Goal: Information Seeking & Learning: Learn about a topic

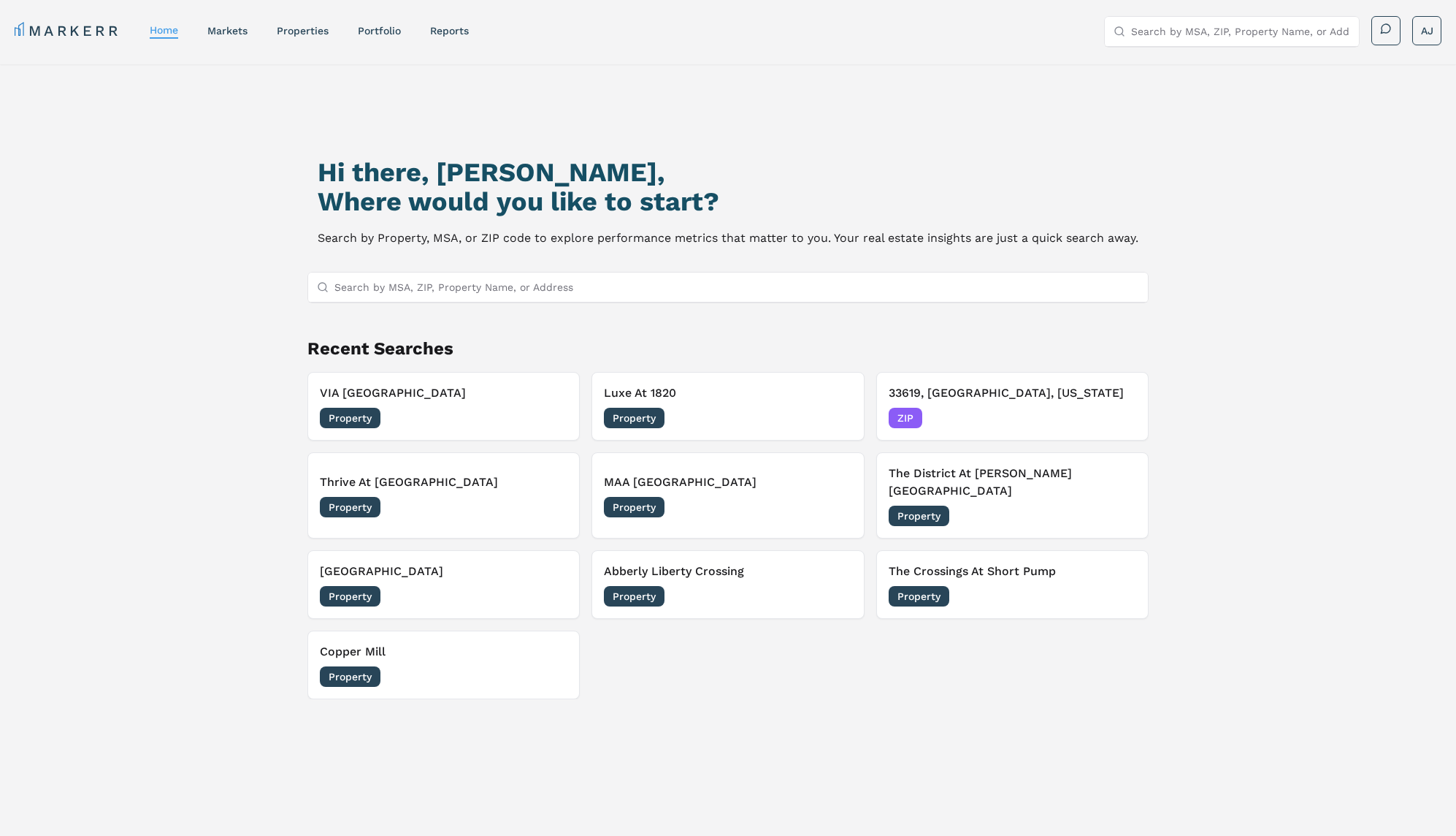
click at [1180, 37] on input "Search by MSA, ZIP, Property Name, or Address" at bounding box center [1240, 31] width 219 height 30
paste input "https://www.waterfordmandarin.com/"
click at [1193, 33] on input "https://www.waterfordmandarin.com/" at bounding box center [1240, 31] width 219 height 30
click at [1192, 33] on input "https://www.waterfordmandarin.com/" at bounding box center [1240, 31] width 219 height 30
click at [1175, 25] on input "https://www.waterfordmandarin.com/" at bounding box center [1240, 31] width 219 height 30
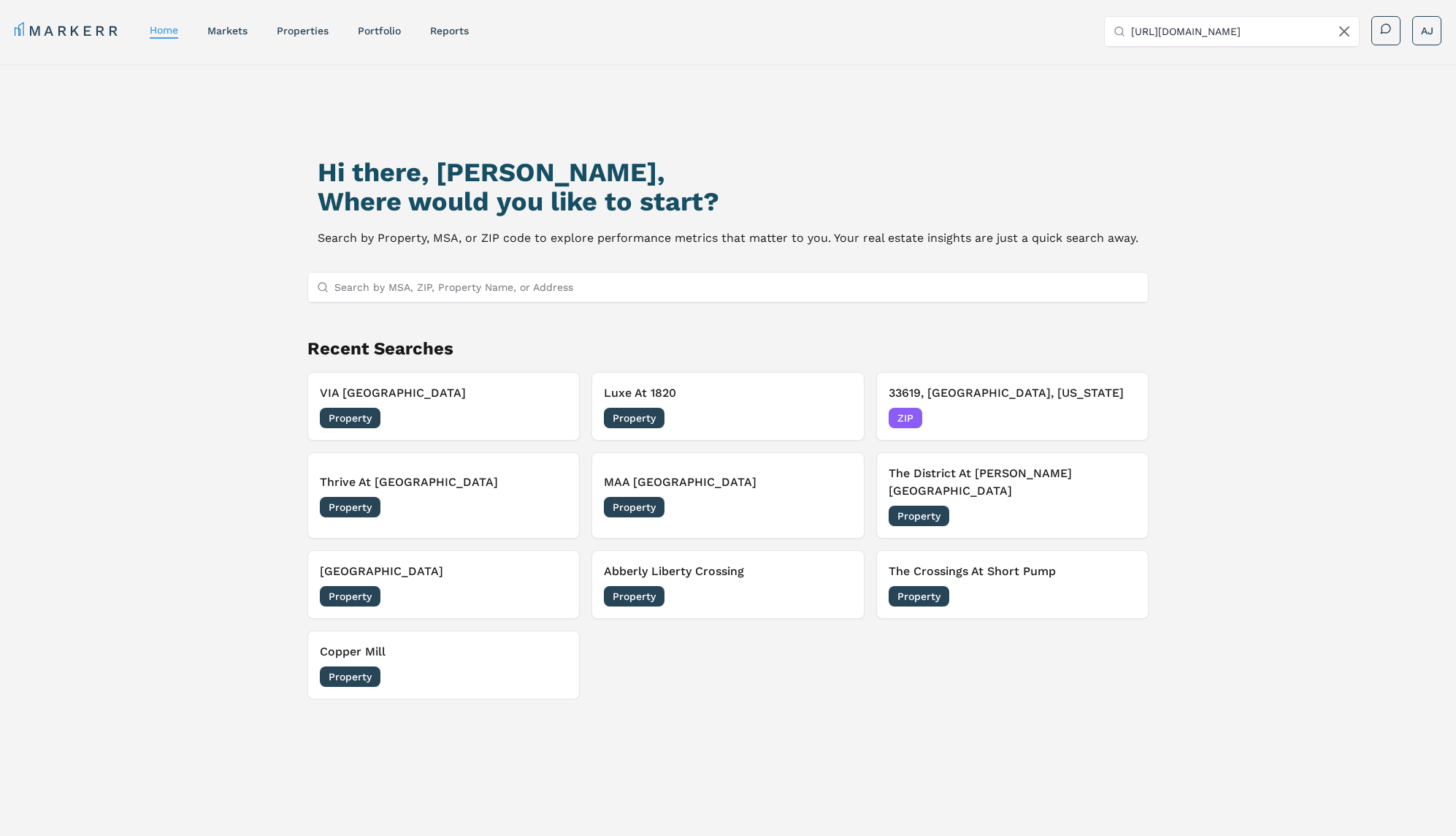
click at [1175, 25] on input "https://www.waterfordmandarin.com/" at bounding box center [1240, 31] width 219 height 30
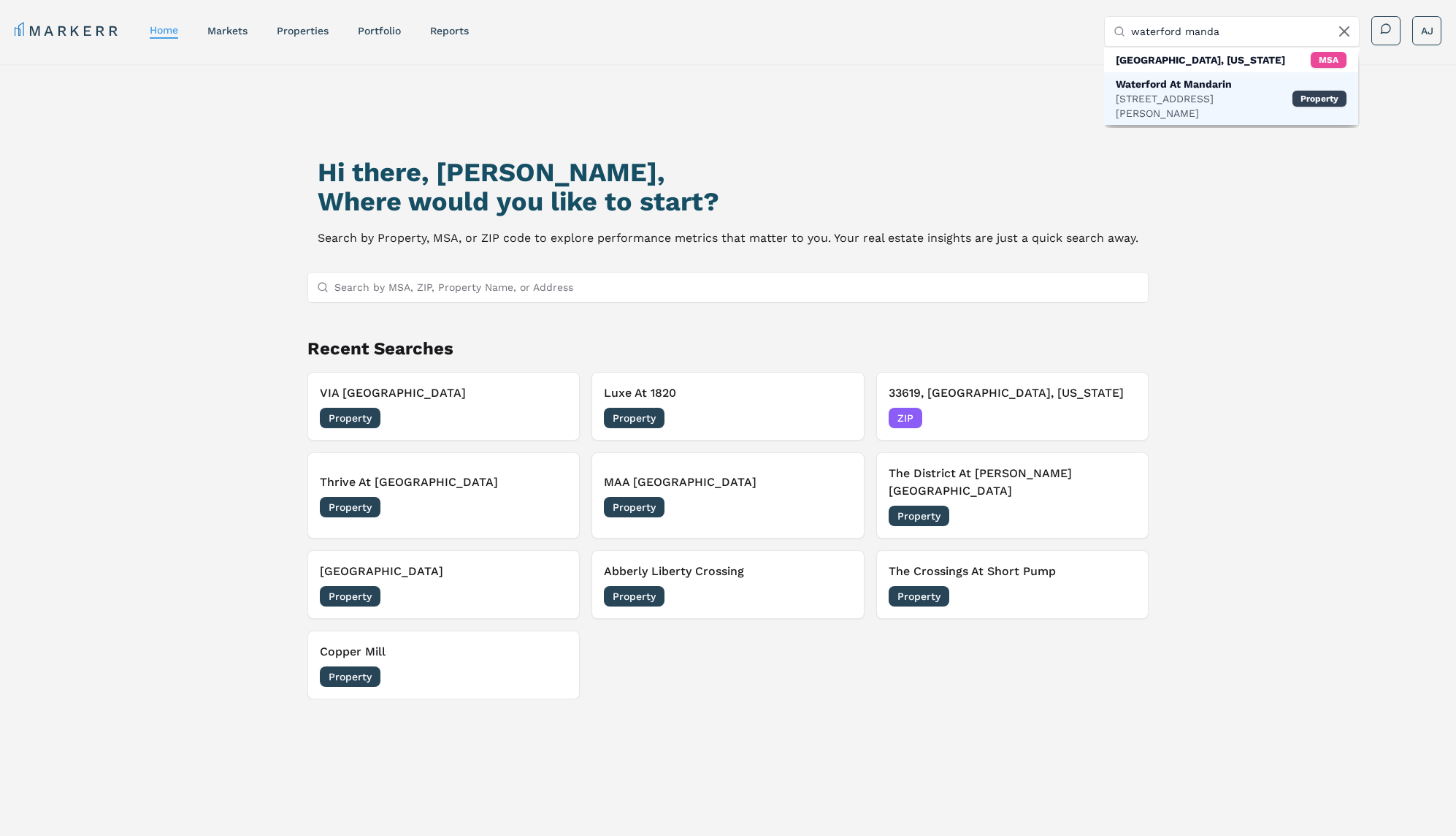
type input "waterford manda"
click at [1162, 91] on div "11247 San Jose Blvd, Jacksonville" at bounding box center [1203, 106] width 176 height 30
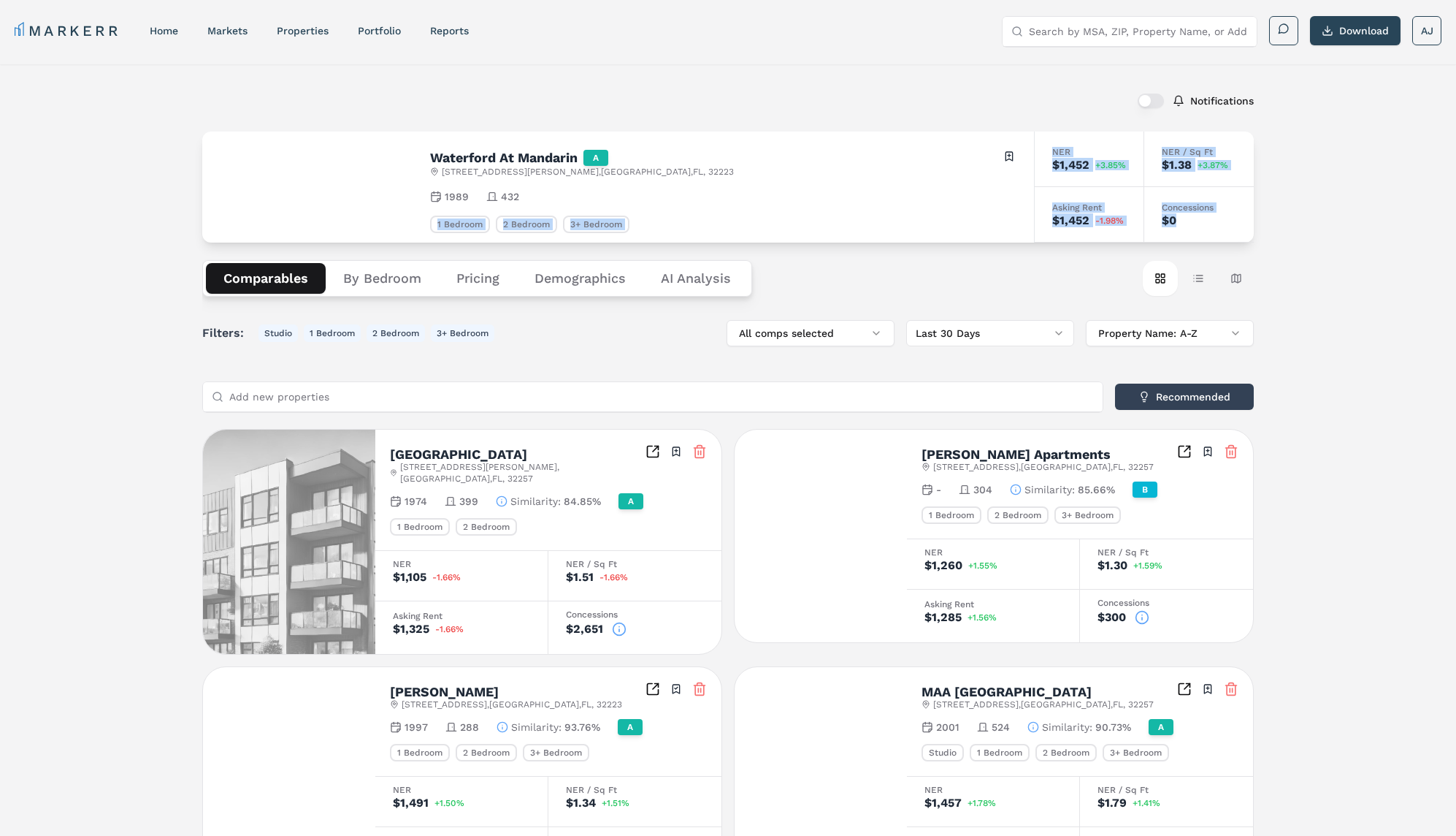
drag, startPoint x: 1186, startPoint y: 224, endPoint x: 836, endPoint y: 196, distance: 351.1
click at [836, 196] on div "Waterford At Mandarin A 11247 San Jose Blvd , Jacksonville , FL , 32223 Toggle …" at bounding box center [728, 186] width 1052 height 111
click at [842, 199] on div "1989 432" at bounding box center [723, 197] width 587 height 15
drag, startPoint x: 1134, startPoint y: 205, endPoint x: 1198, endPoint y: 208, distance: 64.1
click at [1115, 203] on div "NER $1,452 +3.85% NER / Sq Ft $1.38 +3.87% Asking Rent $1,452 -1.98% Concession…" at bounding box center [1144, 186] width 220 height 111
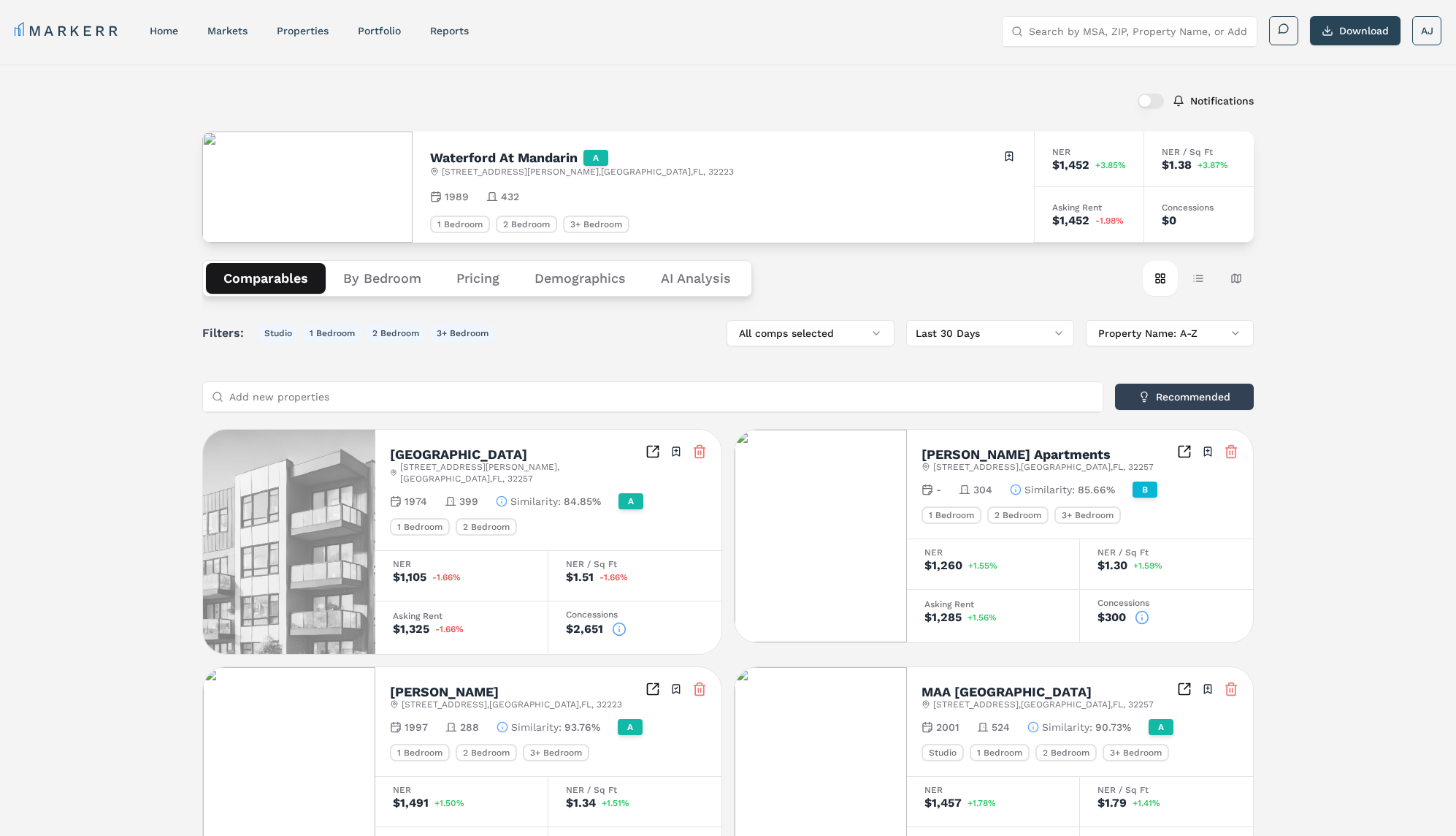
click at [1198, 208] on div "Concessions" at bounding box center [1198, 208] width 75 height 9
click at [455, 153] on h2 "Waterford At Mandarin" at bounding box center [504, 158] width 148 height 13
click at [487, 155] on h2 "Waterford At Mandarin" at bounding box center [504, 158] width 148 height 13
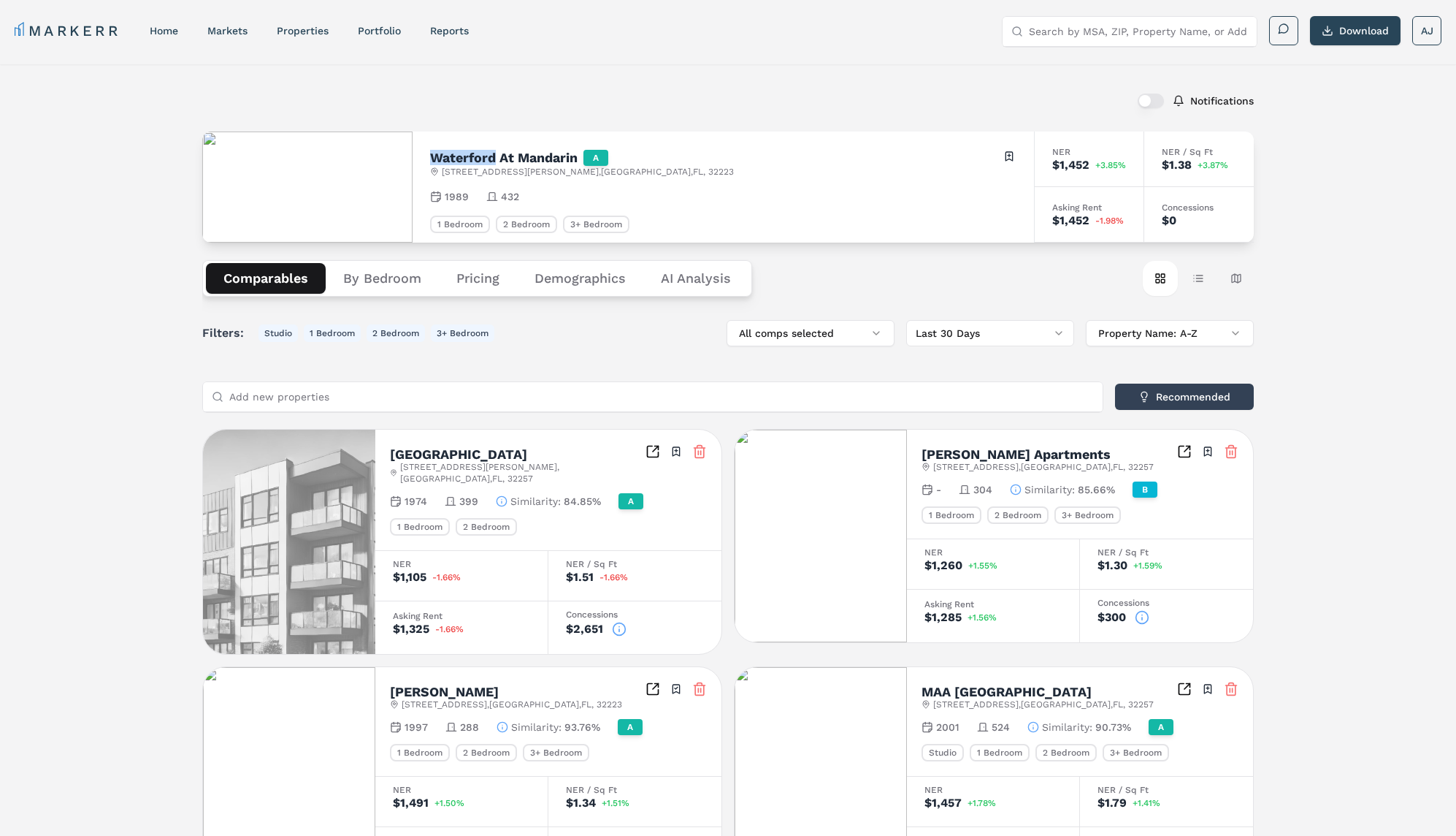
click at [487, 155] on h2 "Waterford At Mandarin" at bounding box center [504, 158] width 148 height 13
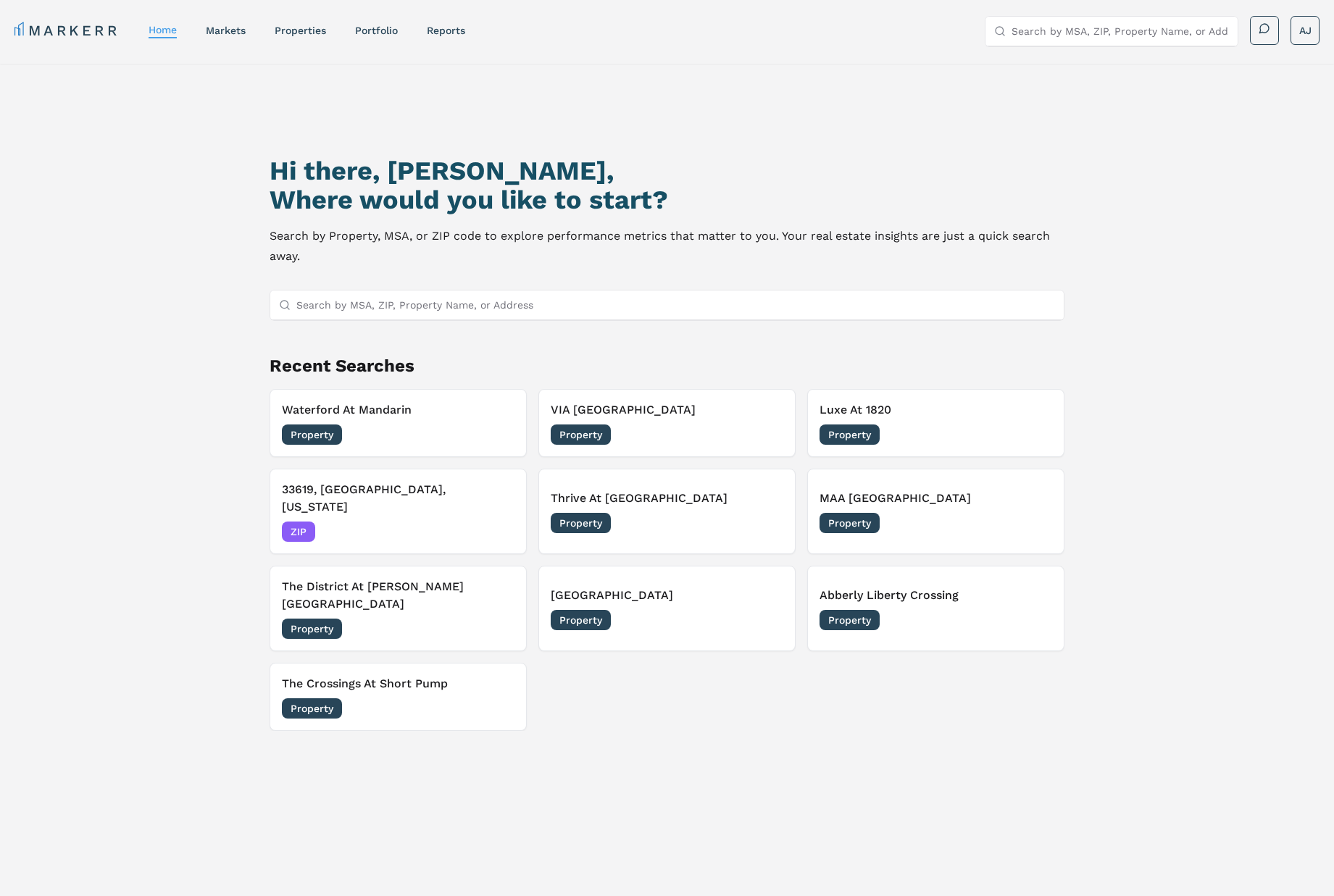
click at [186, 116] on div "Hi there, [PERSON_NAME], Where would you like to start? Search by Property, MSA…" at bounding box center [667, 523] width 1334 height 920
click at [230, 273] on div "Hi there, [PERSON_NAME], Where would you like to start? Search by Property, MSA…" at bounding box center [667, 535] width 934 height 896
click at [375, 34] on link "Portfolio" at bounding box center [376, 30] width 43 height 11
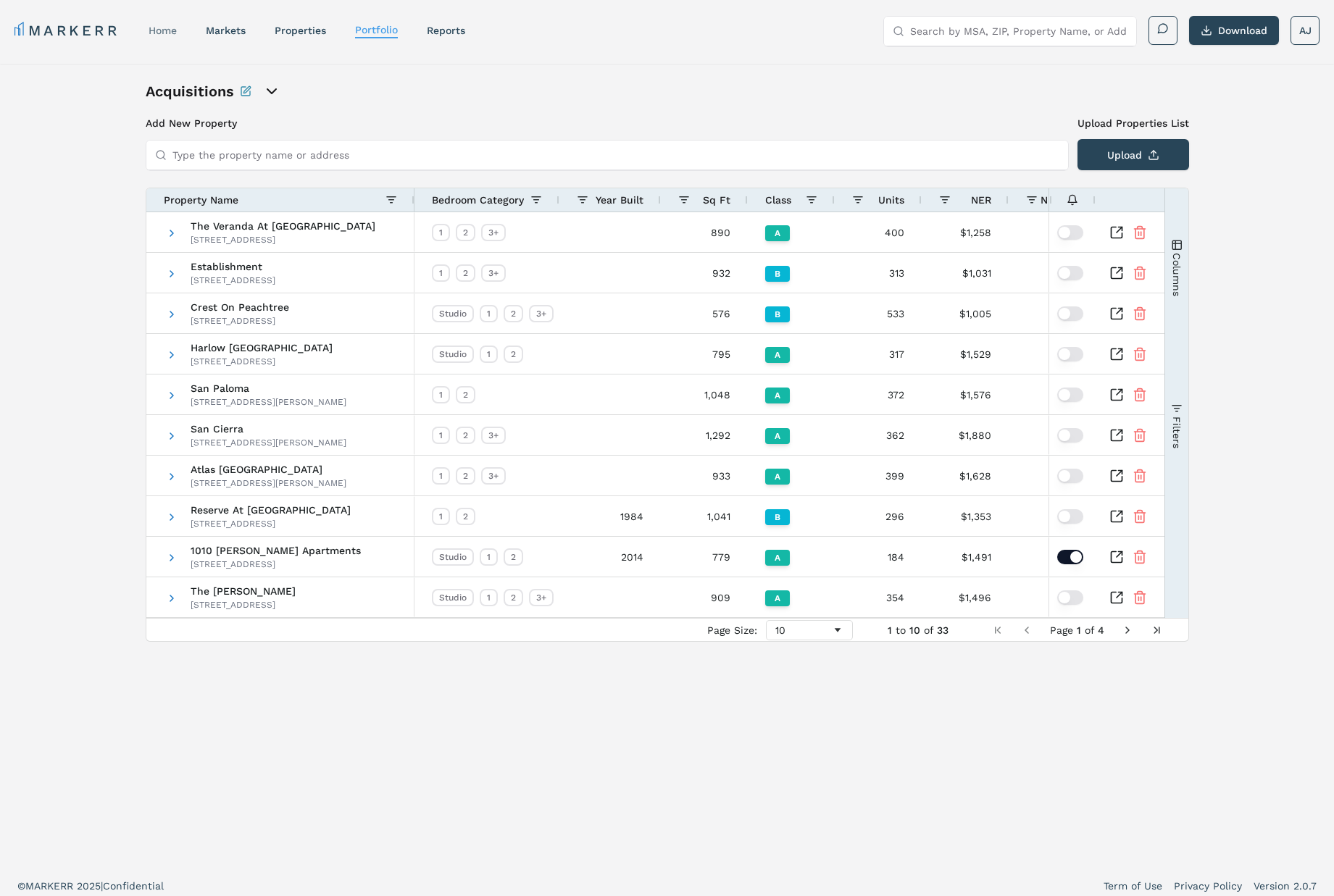
click at [155, 25] on link "home" at bounding box center [163, 30] width 28 height 11
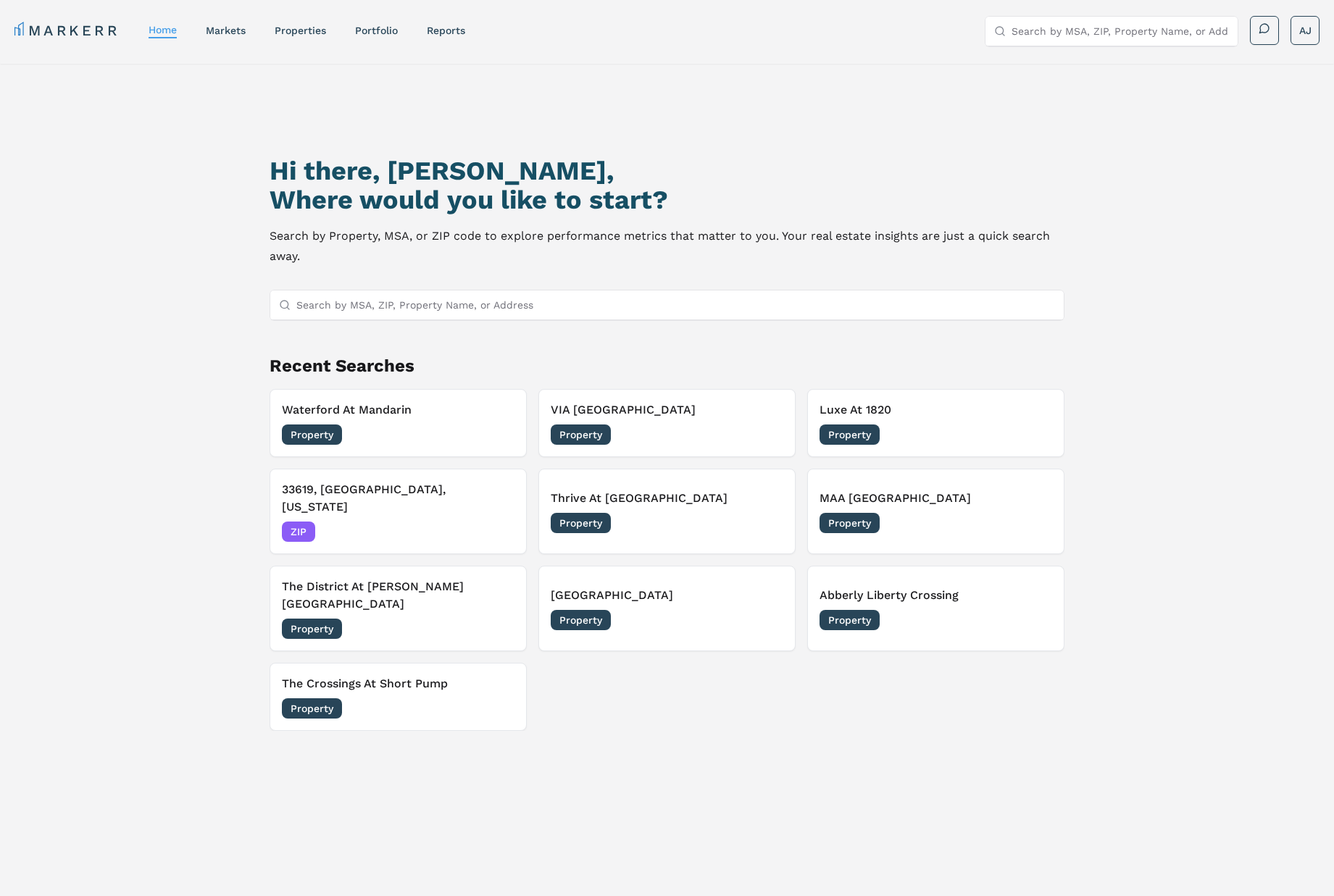
click at [296, 191] on h2 "Where would you like to start?" at bounding box center [667, 200] width 795 height 29
click at [372, 162] on h1 "Hi there, [PERSON_NAME]," at bounding box center [667, 171] width 795 height 29
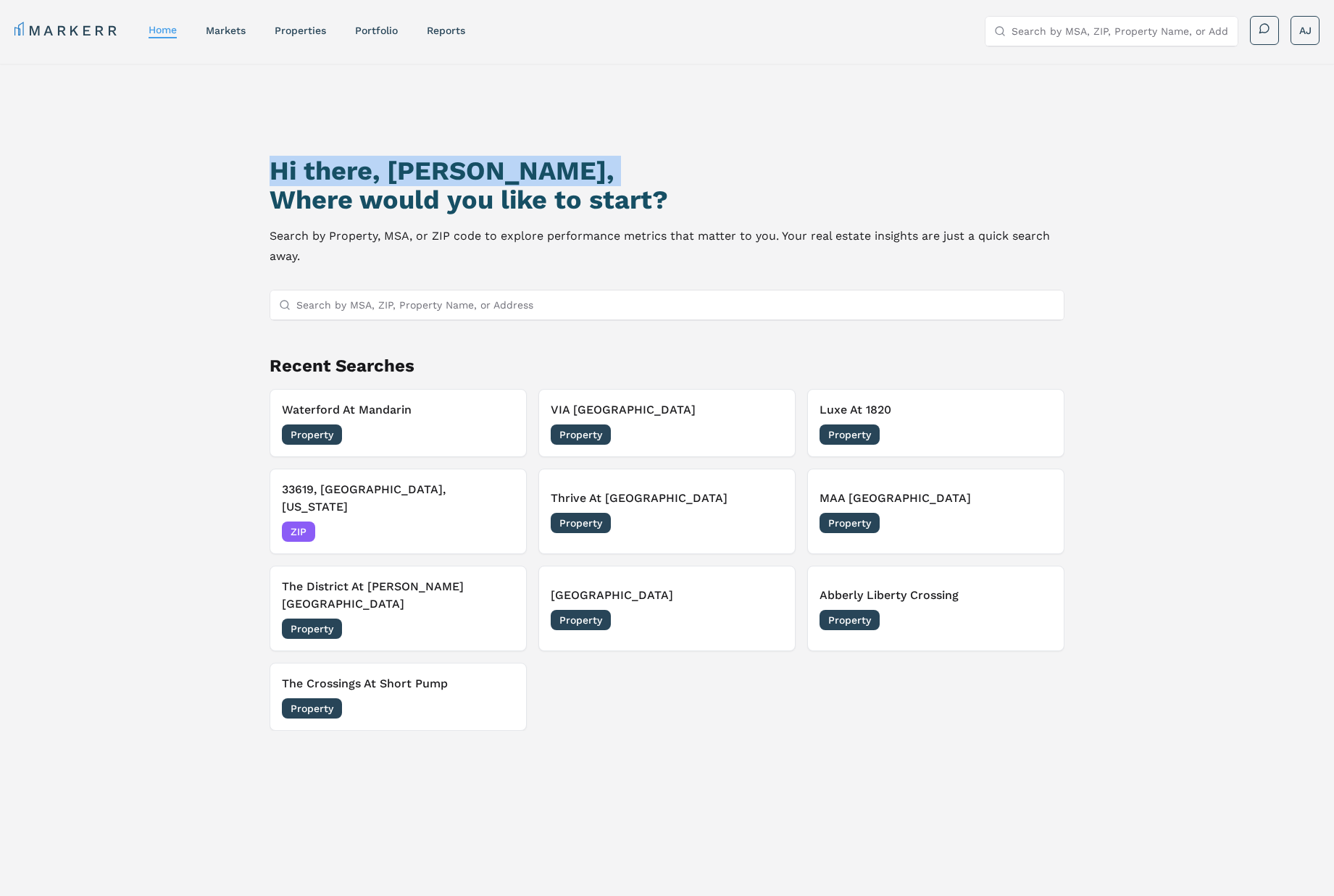
click at [372, 162] on h1 "Hi there, [PERSON_NAME]," at bounding box center [667, 171] width 795 height 29
drag, startPoint x: 625, startPoint y: 195, endPoint x: 347, endPoint y: 177, distance: 278.6
click at [273, 174] on div "Hi there, [PERSON_NAME], Where would you like to start?" at bounding box center [667, 185] width 795 height 58
click at [400, 177] on h1 "Hi there, [PERSON_NAME]," at bounding box center [667, 171] width 795 height 29
click at [400, 179] on h1 "Hi there, [PERSON_NAME]," at bounding box center [667, 171] width 795 height 29
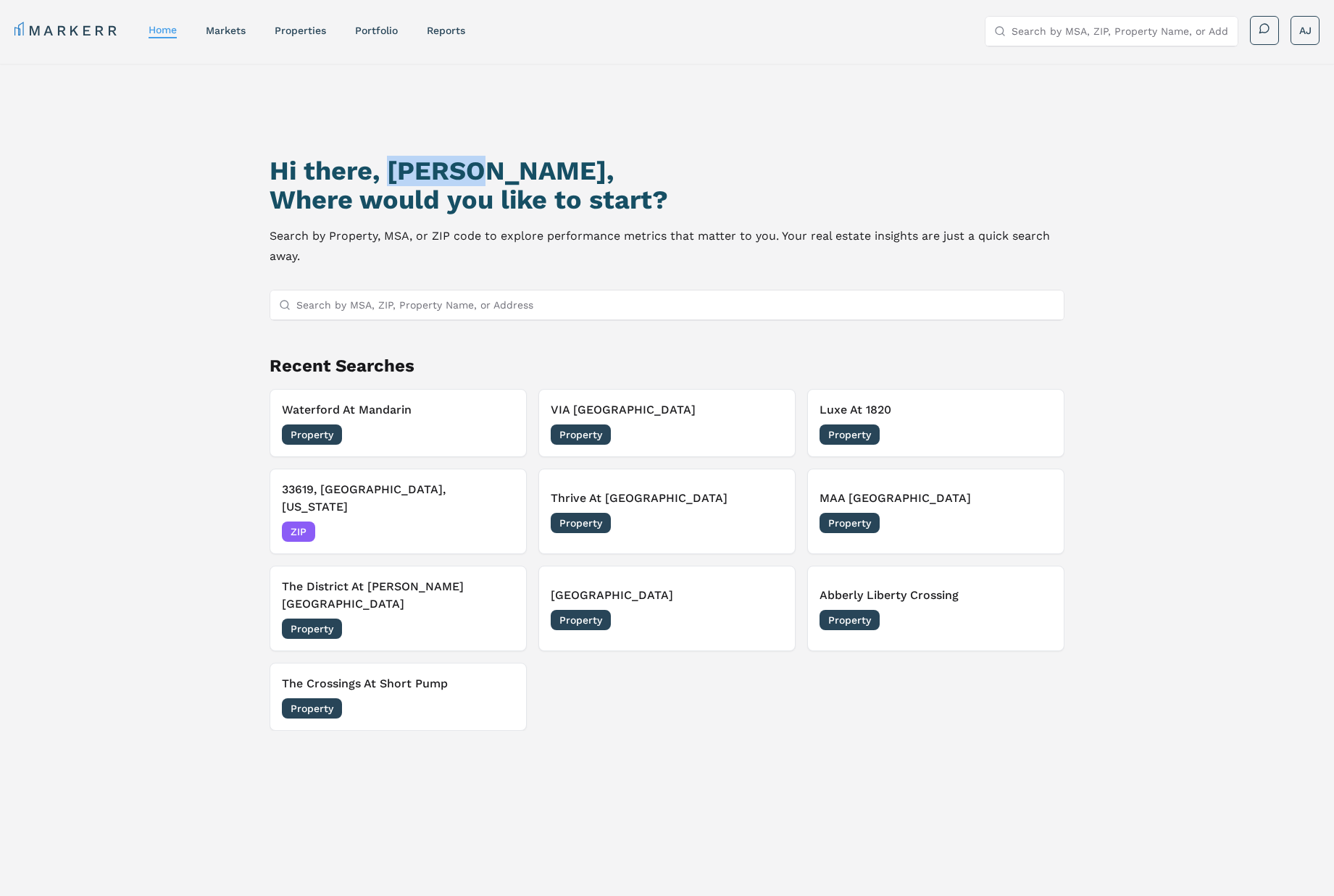
drag, startPoint x: 400, startPoint y: 179, endPoint x: 472, endPoint y: 190, distance: 72.8
click at [400, 180] on h1 "Hi there, [PERSON_NAME]," at bounding box center [667, 171] width 795 height 29
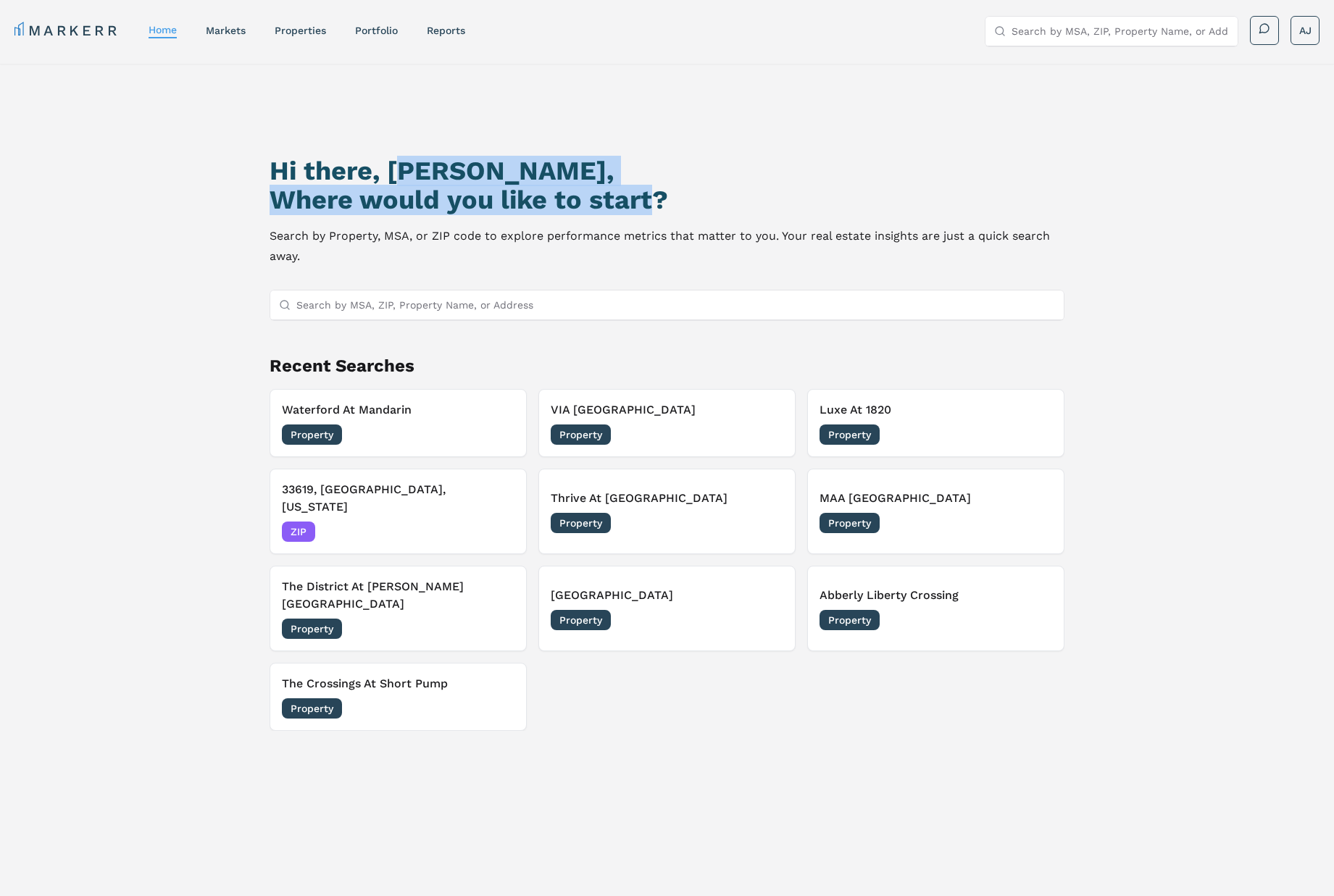
click at [636, 193] on h2 "Where would you like to start?" at bounding box center [667, 200] width 795 height 29
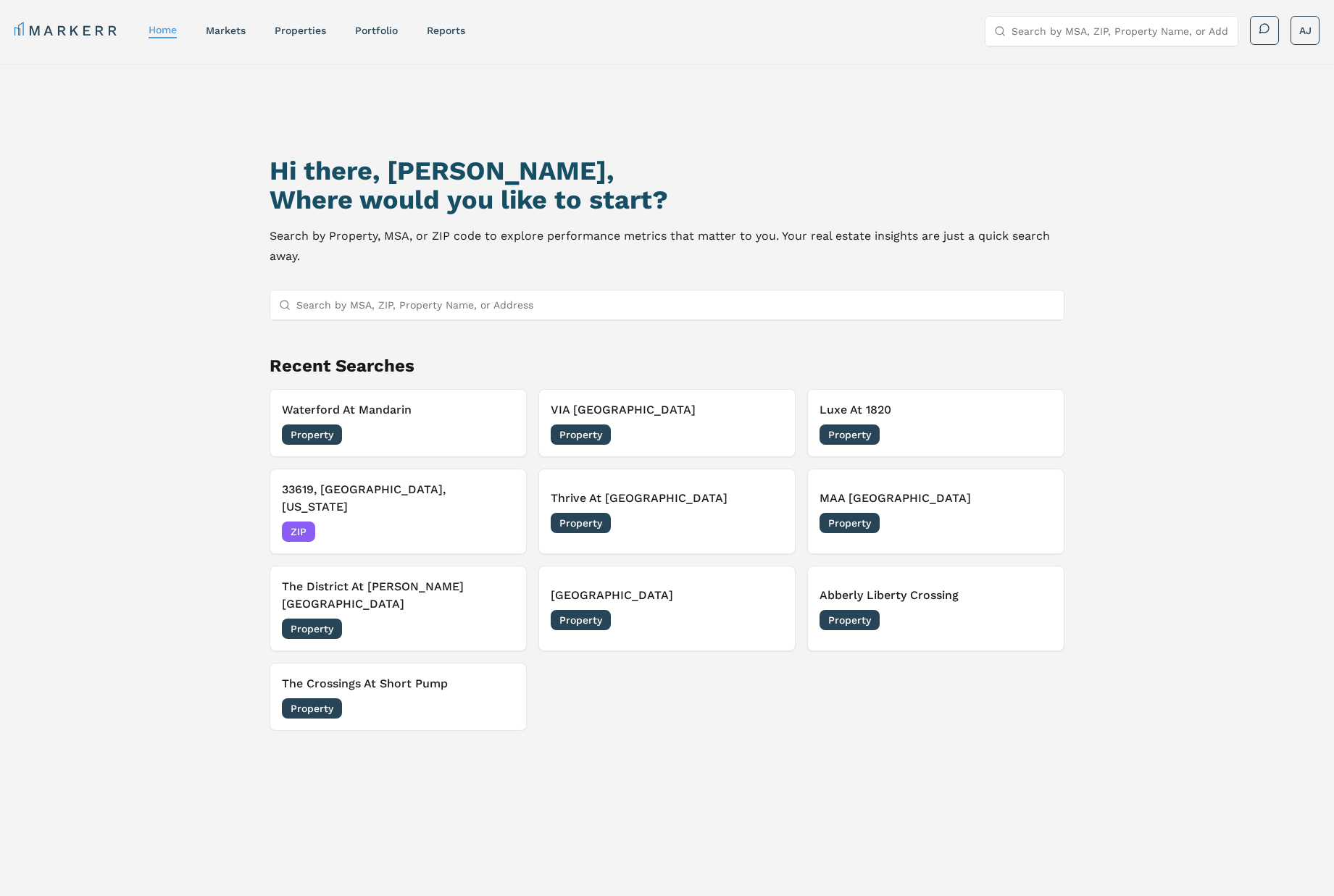
click at [715, 197] on h2 "Where would you like to start?" at bounding box center [667, 200] width 795 height 29
click at [228, 34] on link "markets" at bounding box center [225, 30] width 40 height 11
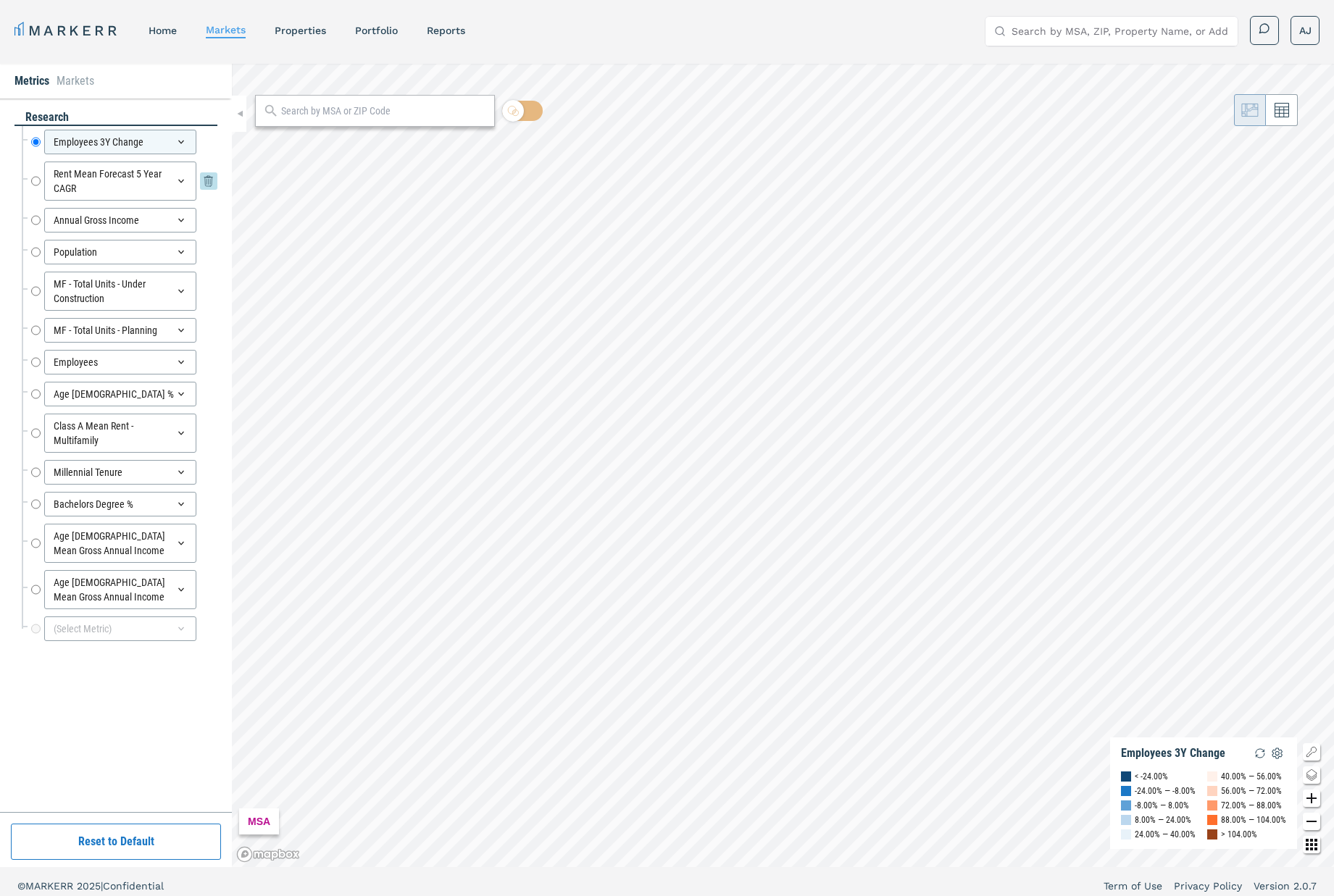
click at [34, 177] on input "Rent Mean Forecast 5 Year CAGR" at bounding box center [36, 181] width 10 height 39
radio input "false"
radio input "true"
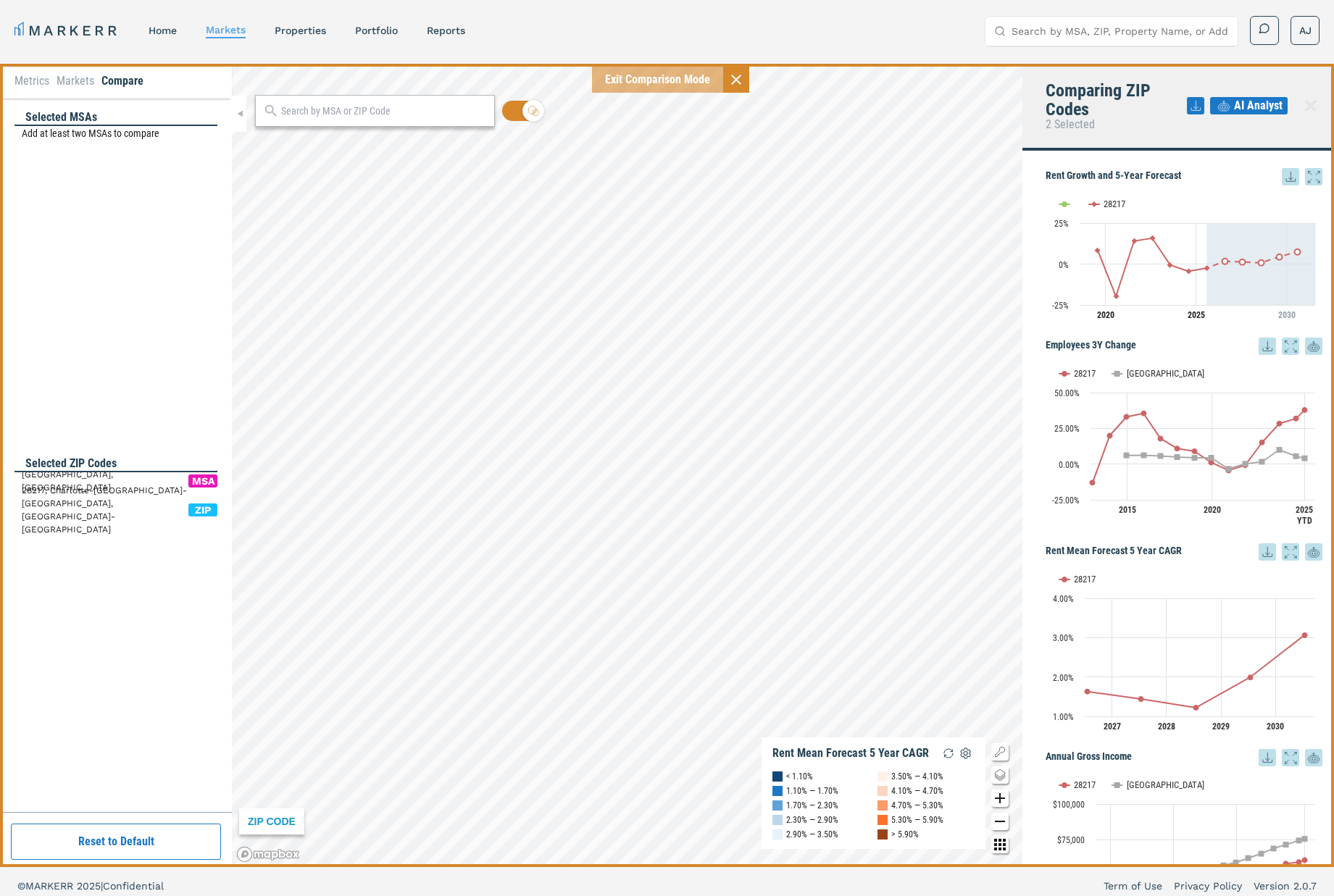
click at [737, 82] on icon at bounding box center [736, 80] width 10 height 10
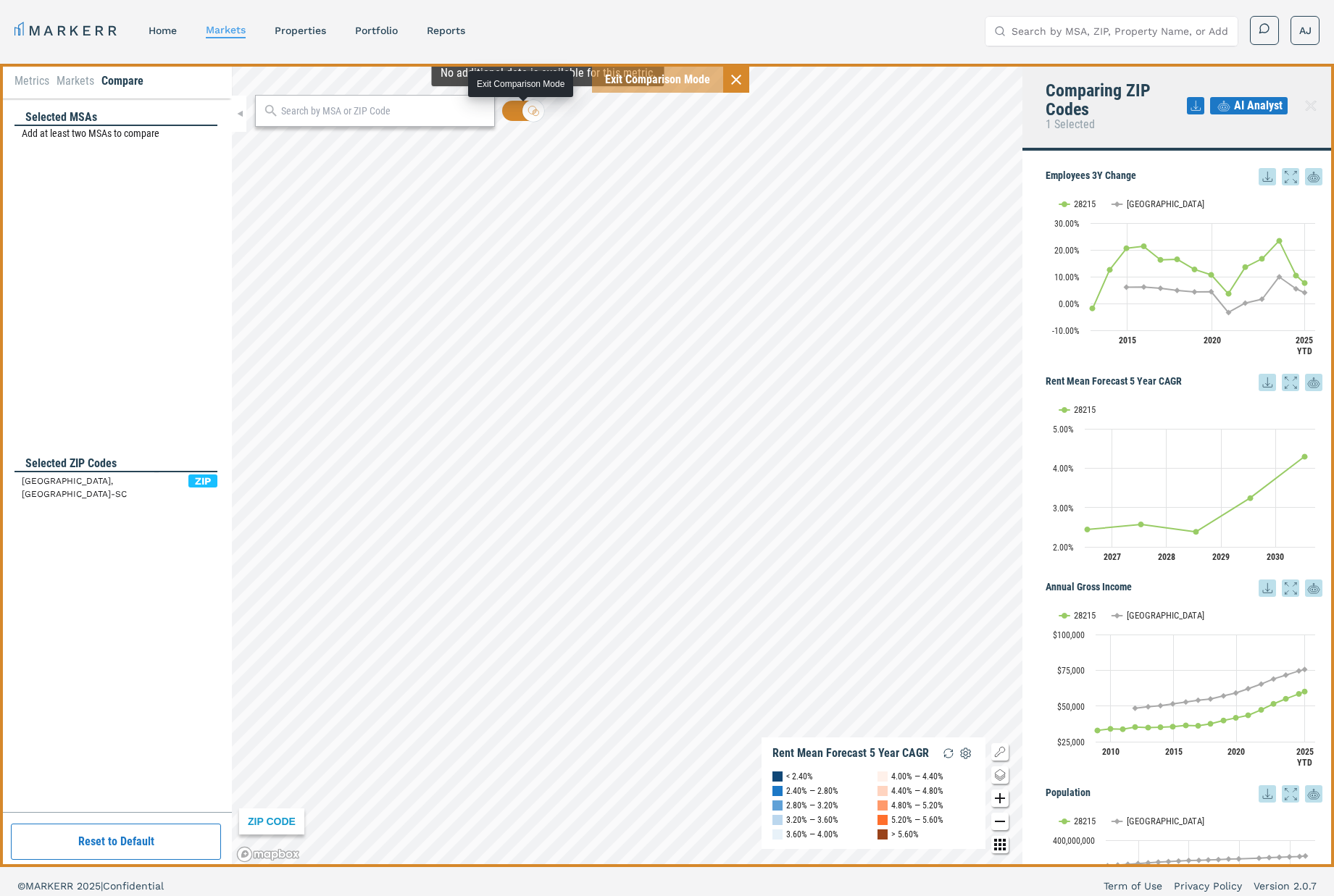
click at [510, 110] on input "checkbox" at bounding box center [523, 111] width 41 height 20
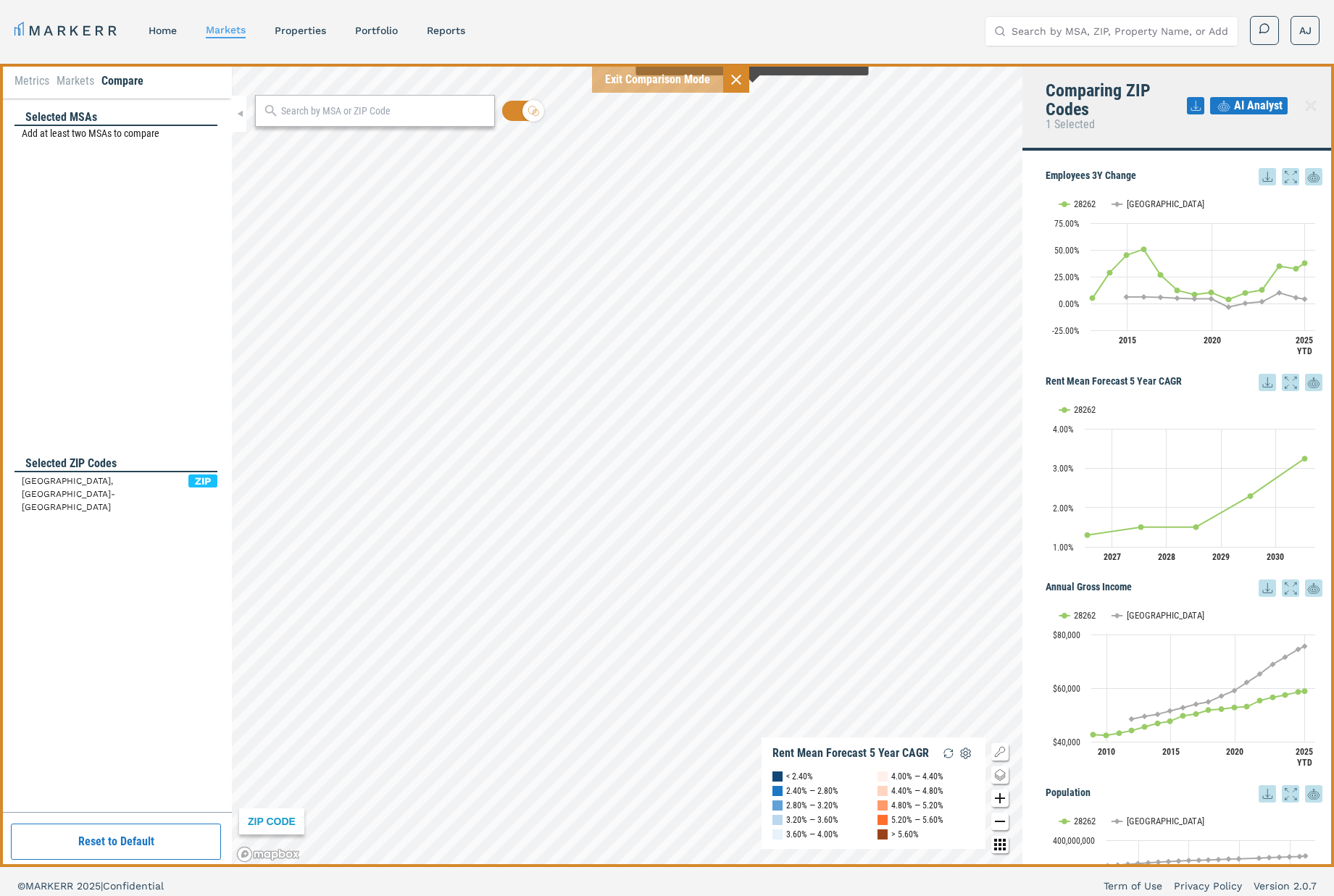
click at [717, 76] on div "Exit Comparison Mode" at bounding box center [657, 79] width 131 height 17
checkbox input "false"
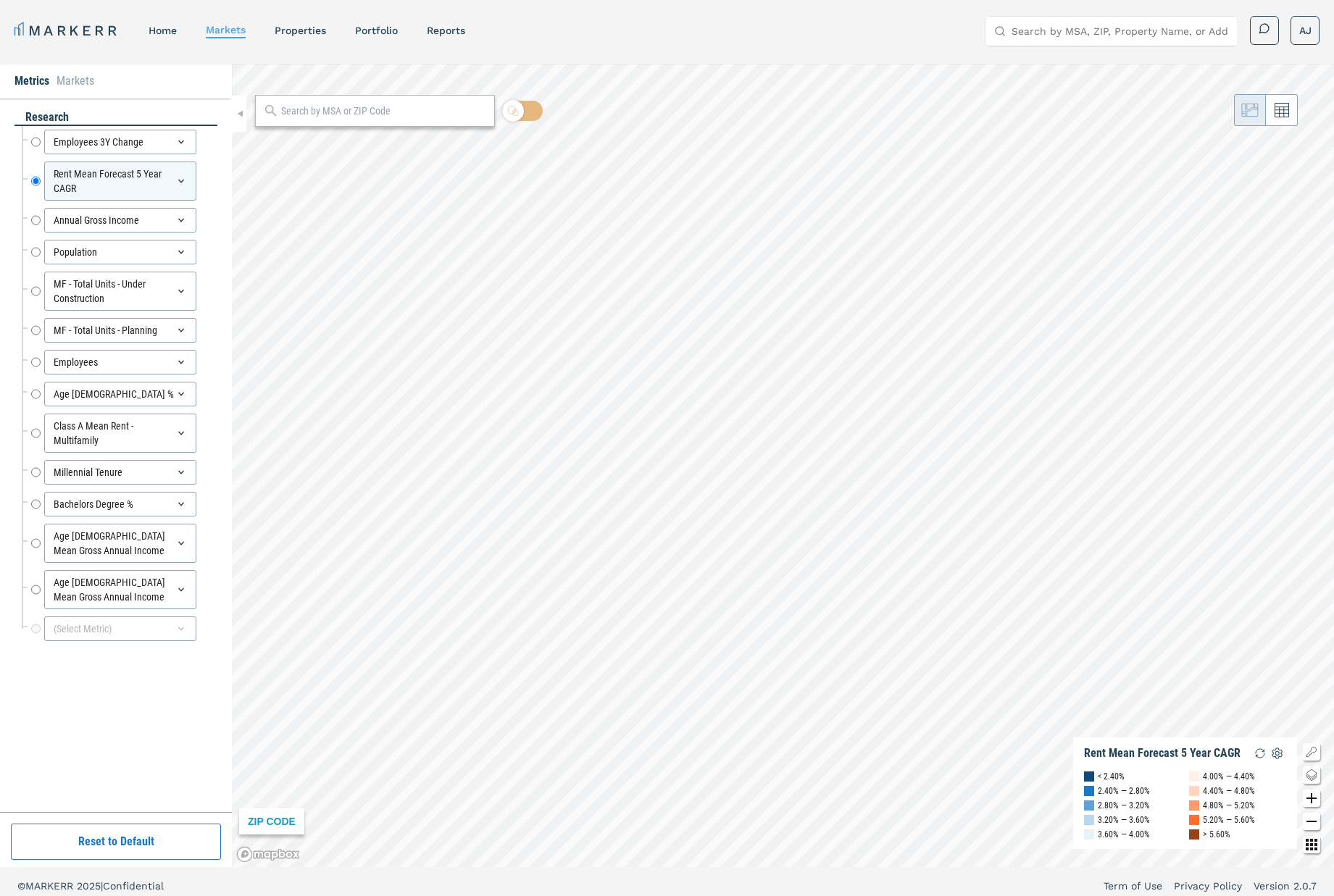
drag, startPoint x: 36, startPoint y: 219, endPoint x: 38, endPoint y: 202, distance: 17.1
click at [36, 218] on input "Annual Gross Income" at bounding box center [36, 221] width 10 height 24
radio input "false"
radio input "true"
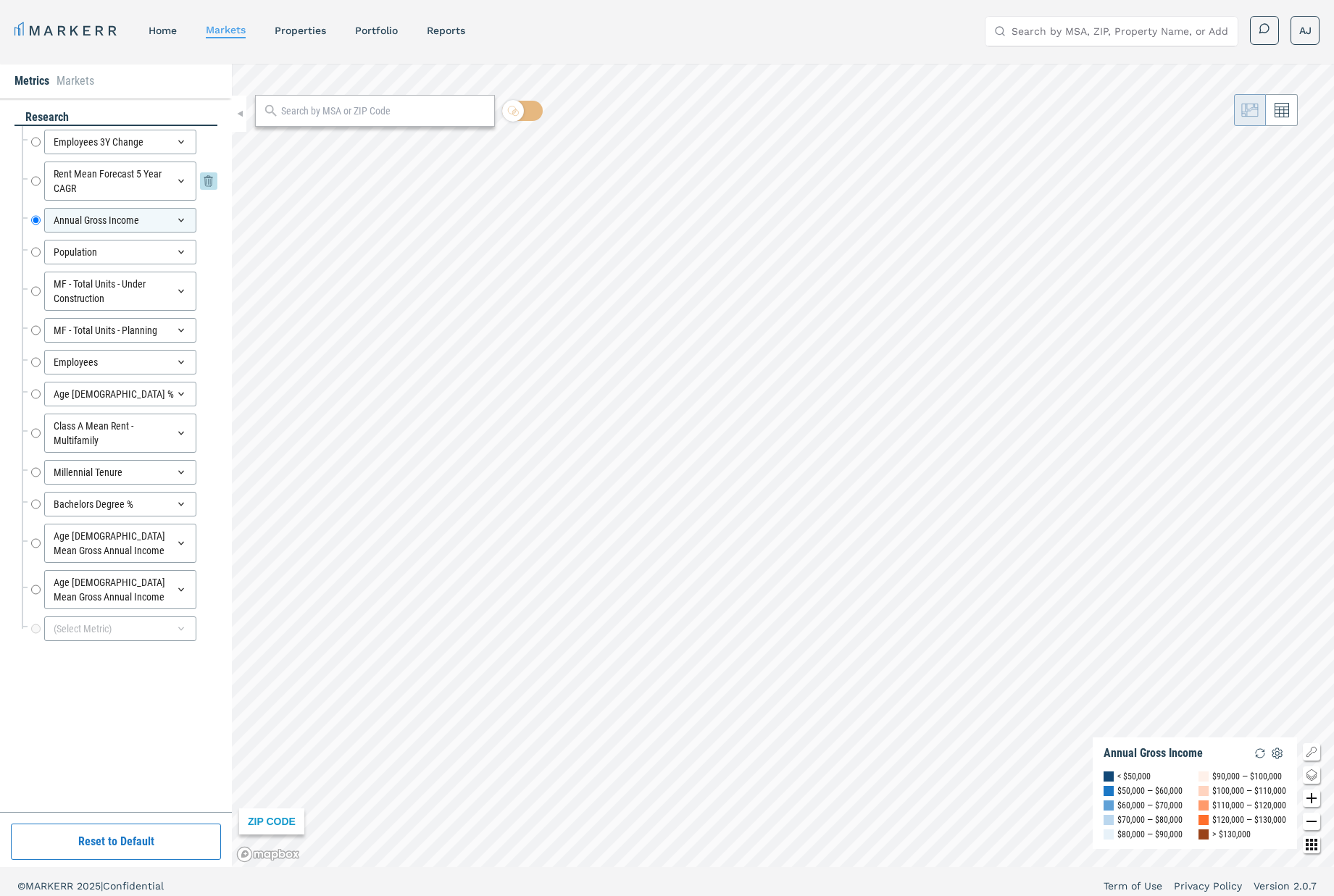
click at [33, 175] on input "Rent Mean Forecast 5 Year CAGR" at bounding box center [36, 181] width 10 height 39
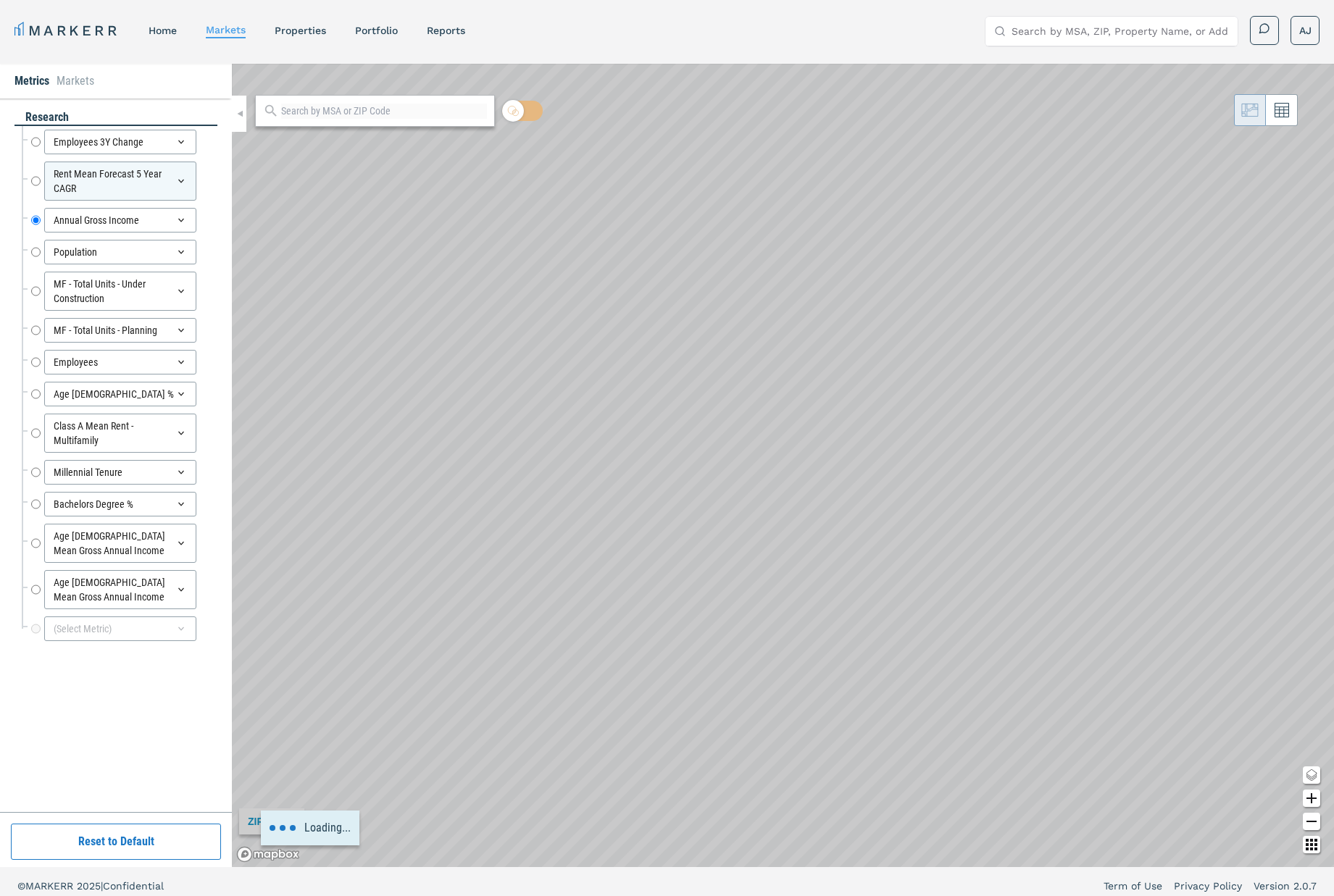
radio input "true"
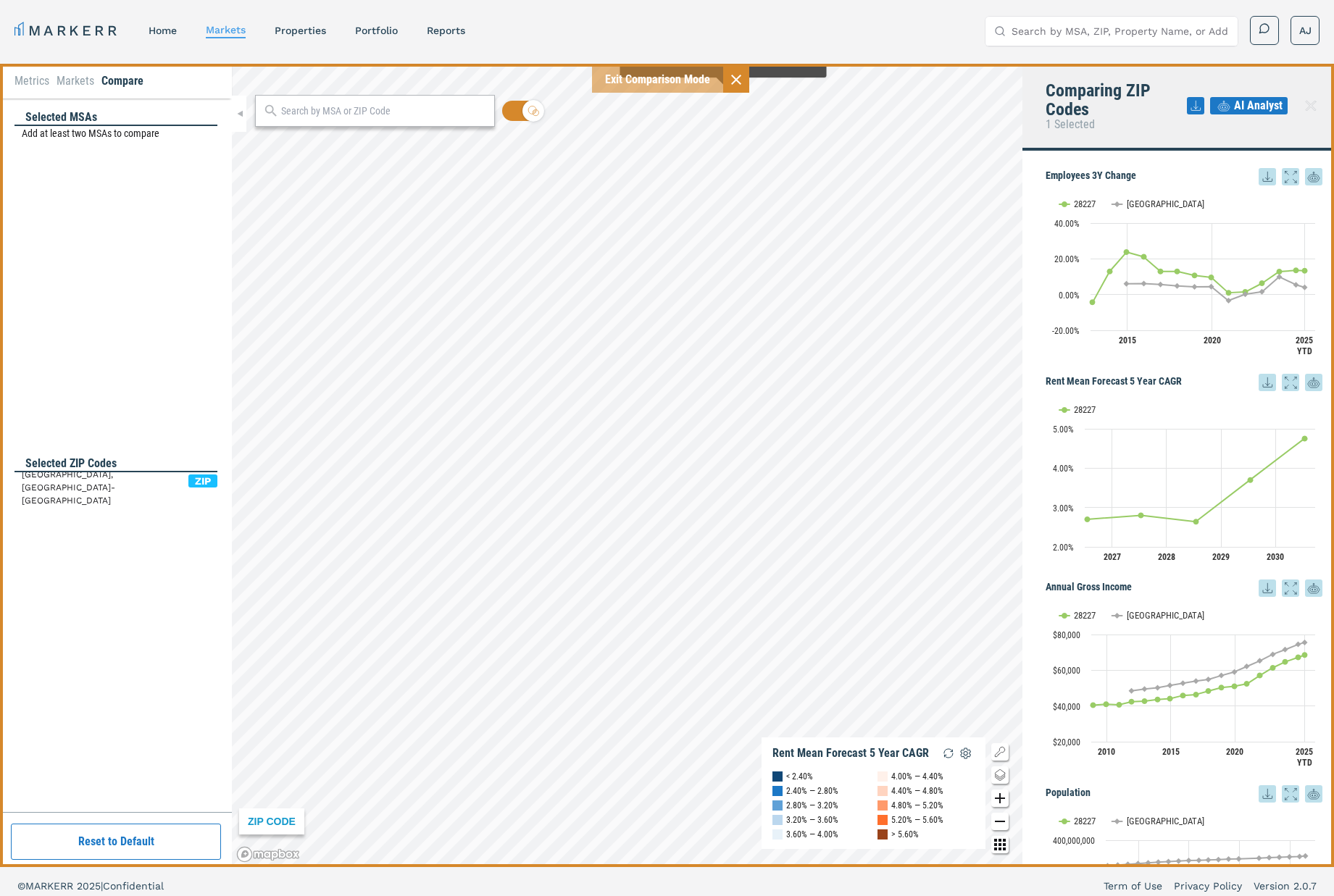
click at [735, 84] on icon at bounding box center [736, 79] width 17 height 17
checkbox input "false"
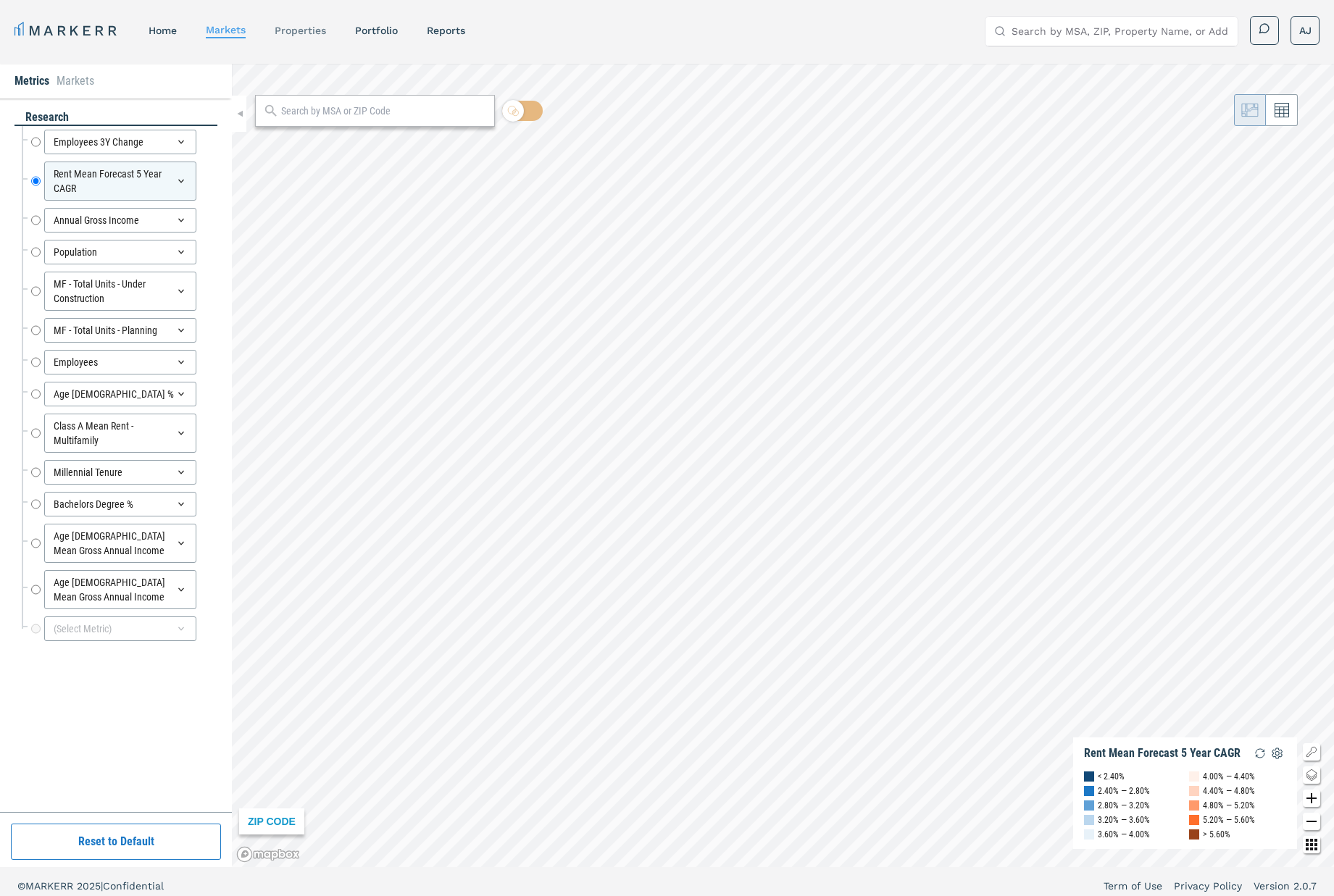
click at [315, 24] on link "properties" at bounding box center [300, 30] width 51 height 11
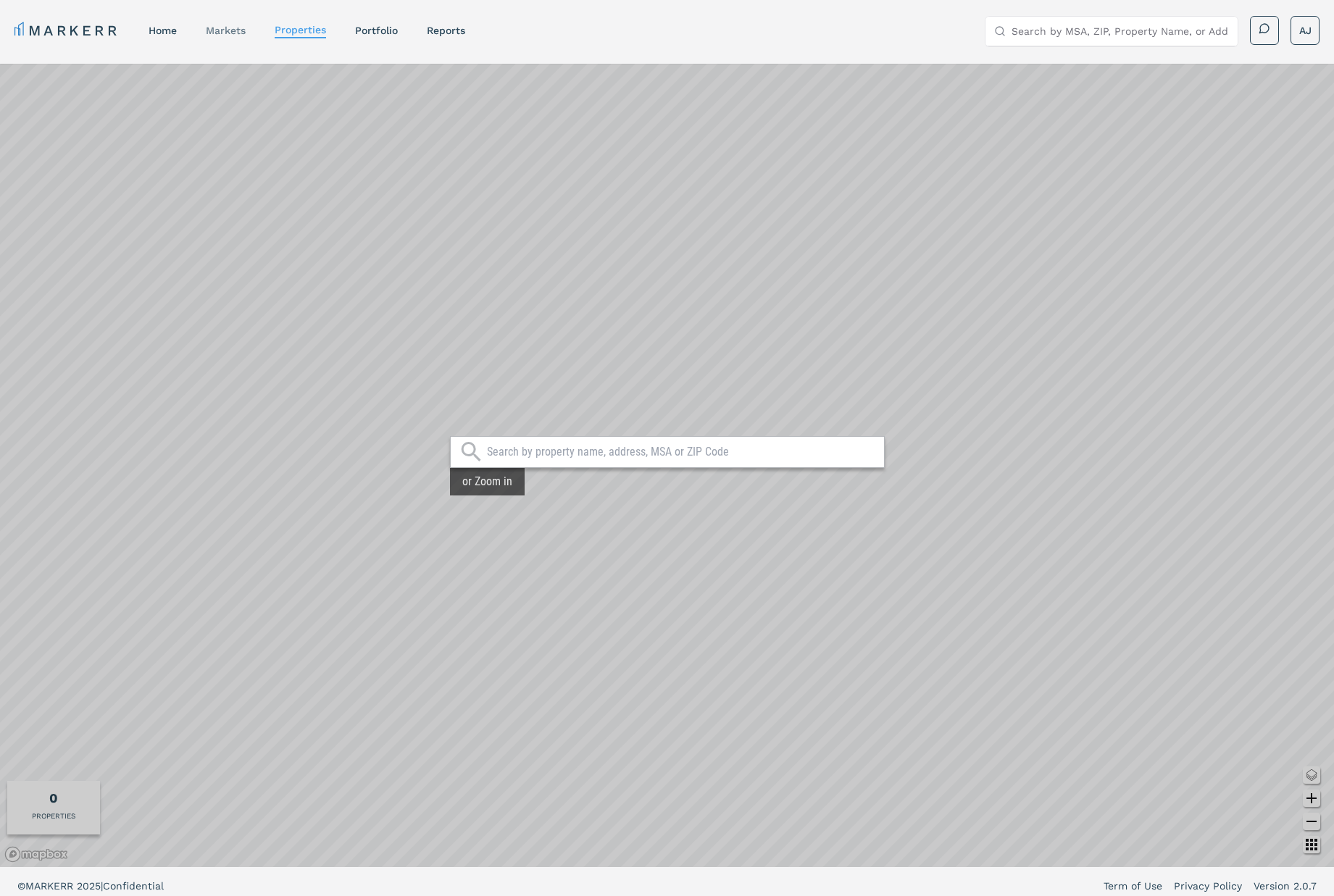
click at [228, 33] on link "markets" at bounding box center [225, 30] width 40 height 11
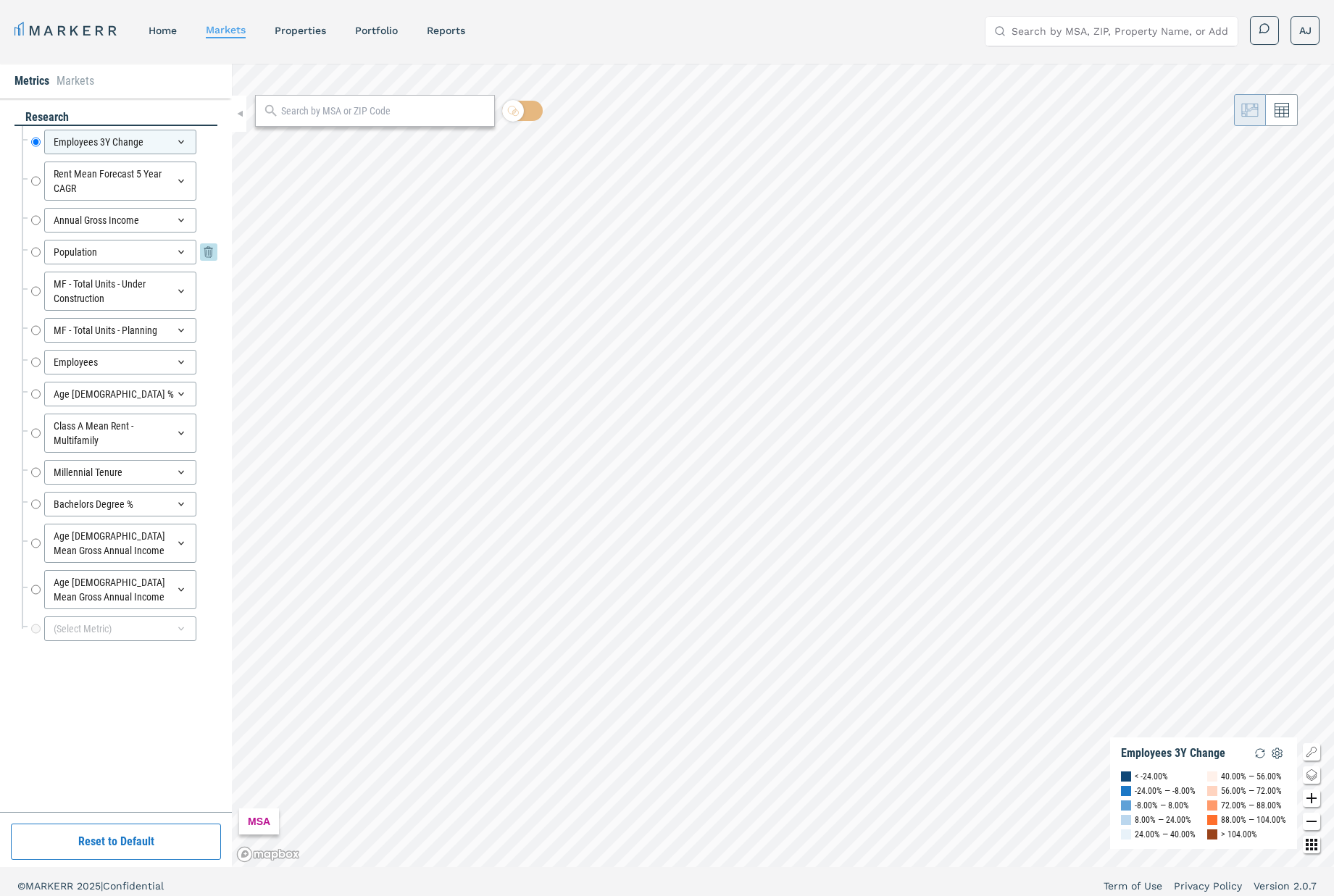
drag, startPoint x: 33, startPoint y: 180, endPoint x: 197, endPoint y: 254, distance: 179.9
click at [36, 181] on input "Rent Mean Forecast 5 Year CAGR" at bounding box center [36, 181] width 10 height 39
radio input "false"
radio input "true"
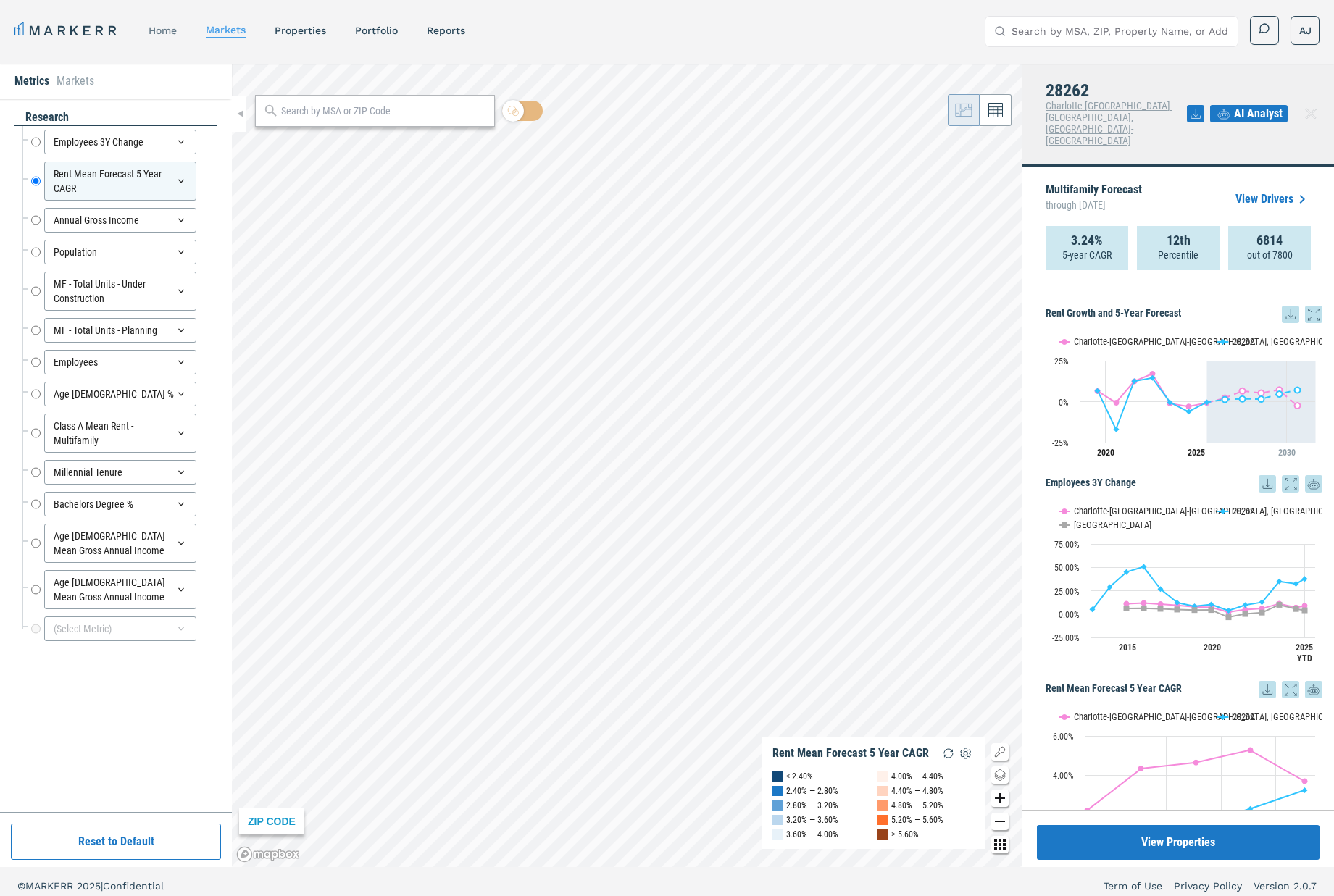
click at [164, 33] on link "home" at bounding box center [163, 30] width 28 height 11
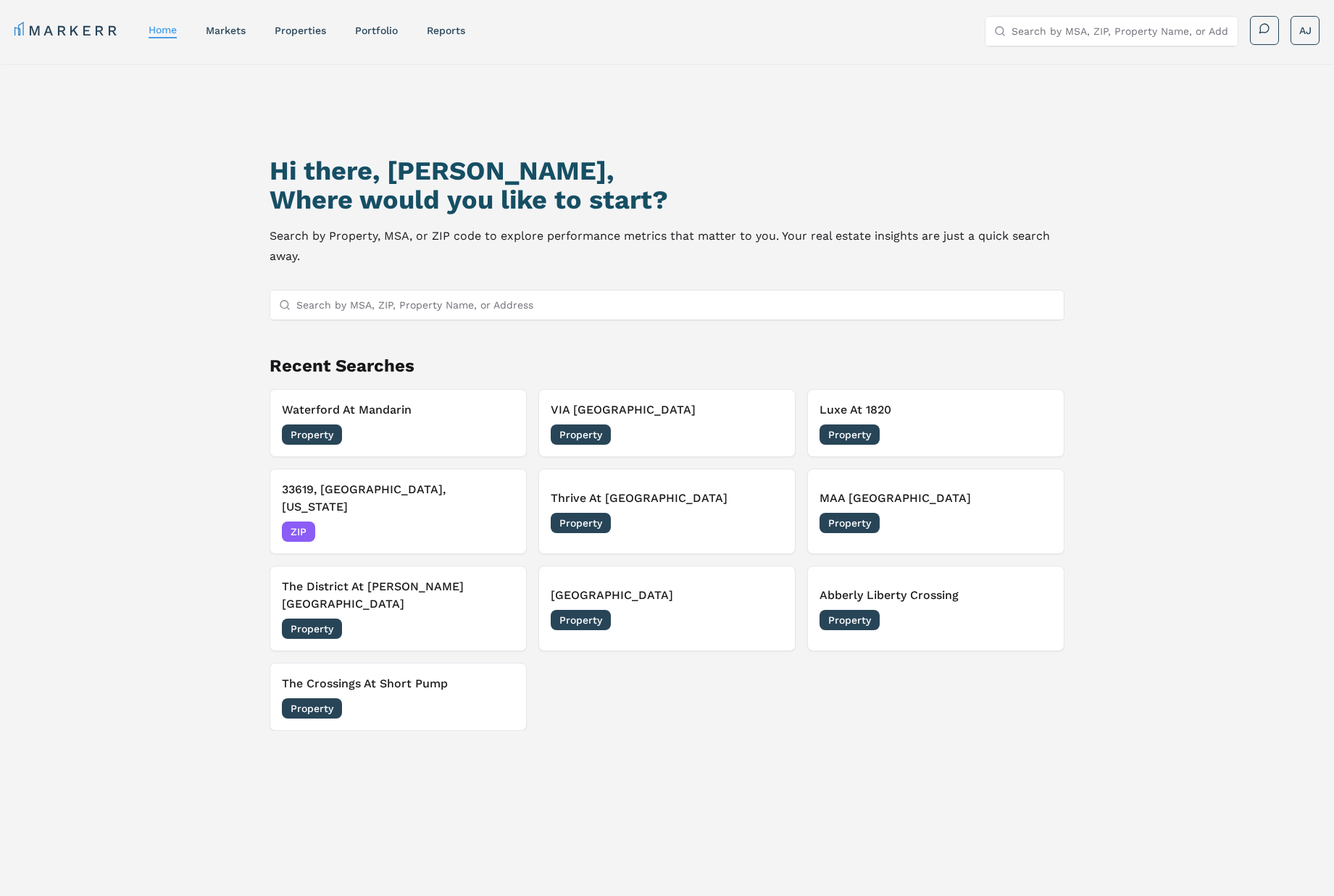
drag, startPoint x: 361, startPoint y: 329, endPoint x: 363, endPoint y: 314, distance: 15.1
click at [362, 327] on div "Hi there, [PERSON_NAME], Where would you like to start? Search by Property, MSA…" at bounding box center [667, 535] width 934 height 896
click at [363, 314] on input "Search by MSA, ZIP, Property Name, or Address" at bounding box center [676, 305] width 759 height 29
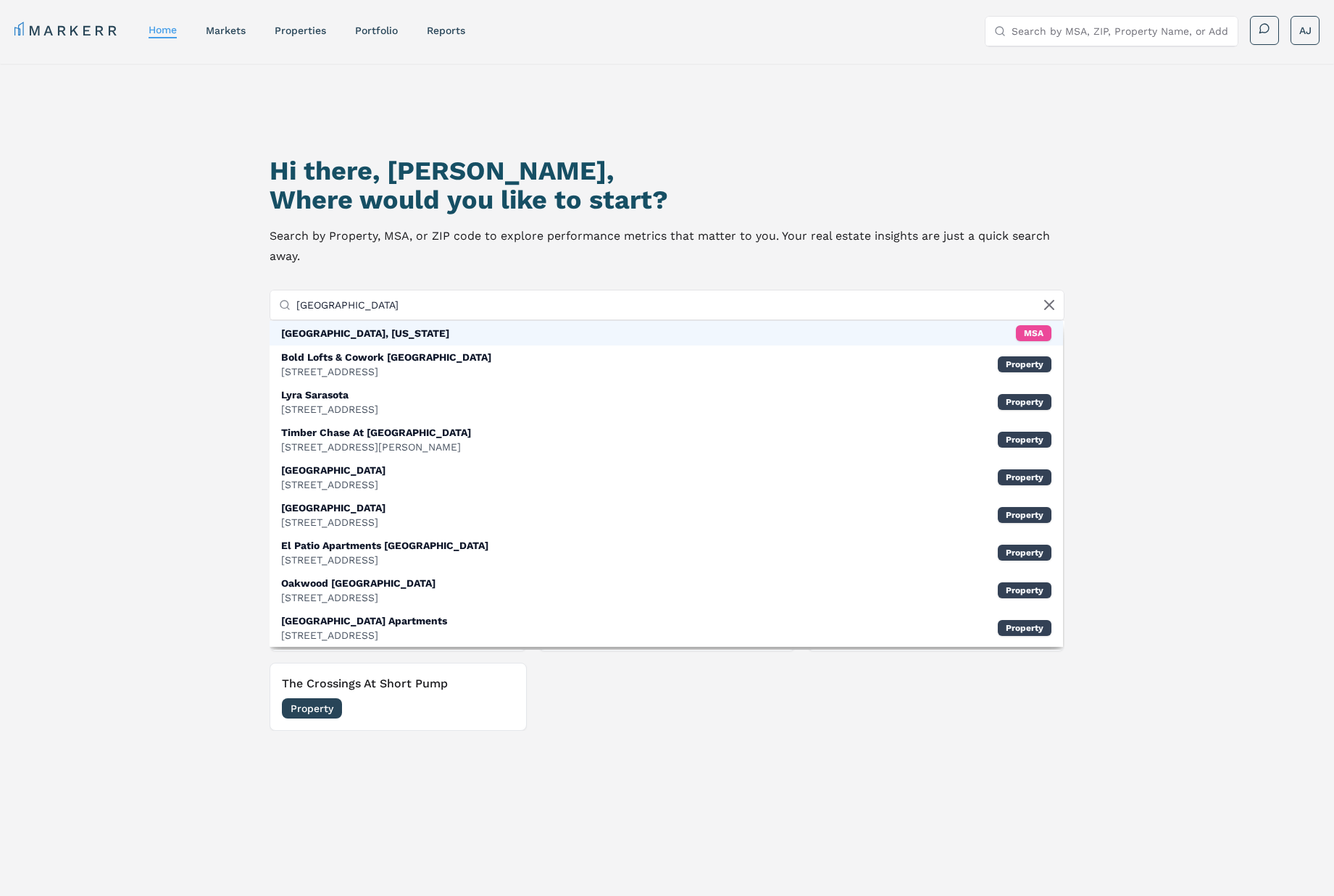
type input "[GEOGRAPHIC_DATA]"
click at [378, 334] on div "[GEOGRAPHIC_DATA], [US_STATE] MSA" at bounding box center [666, 333] width 794 height 24
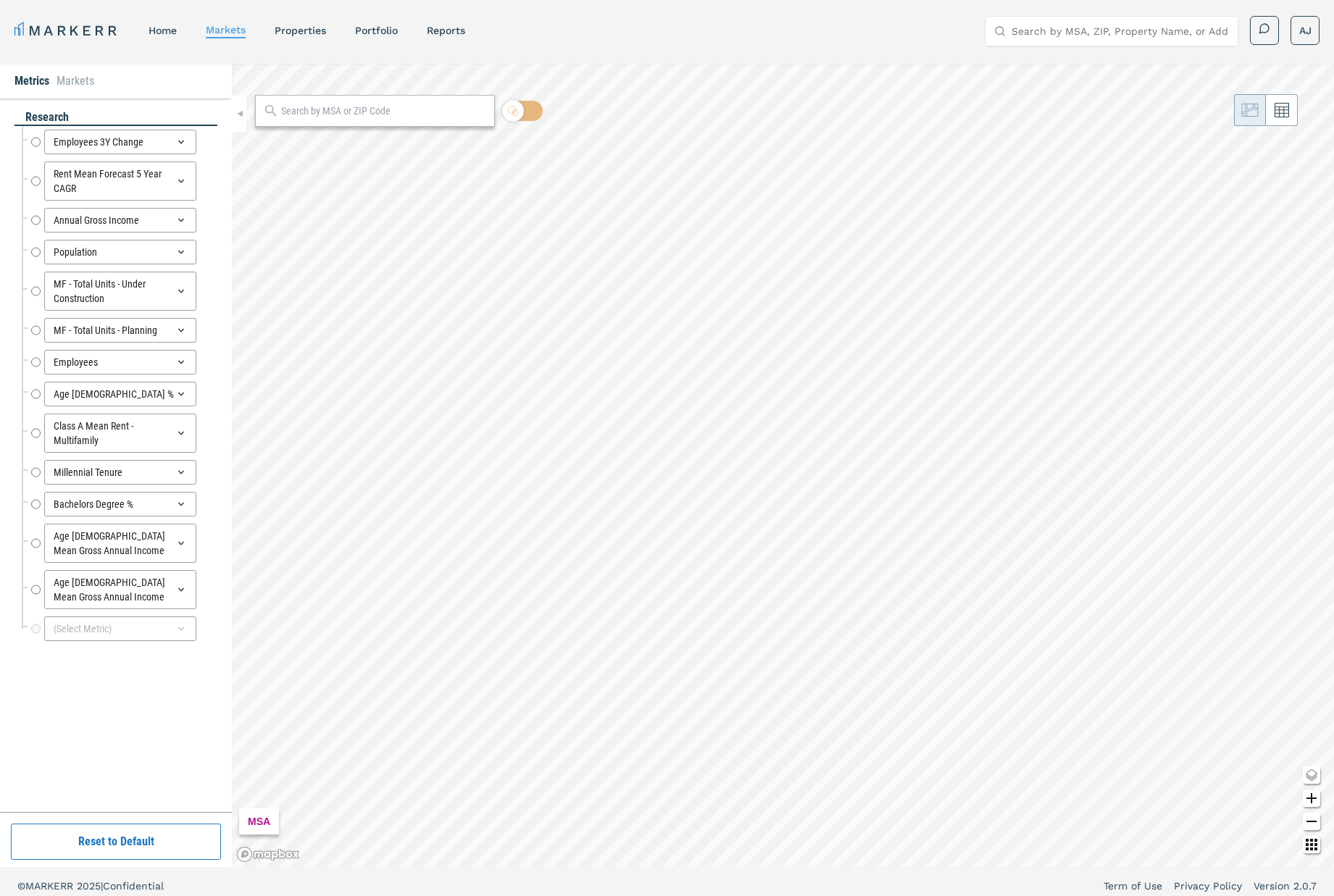
radio input "true"
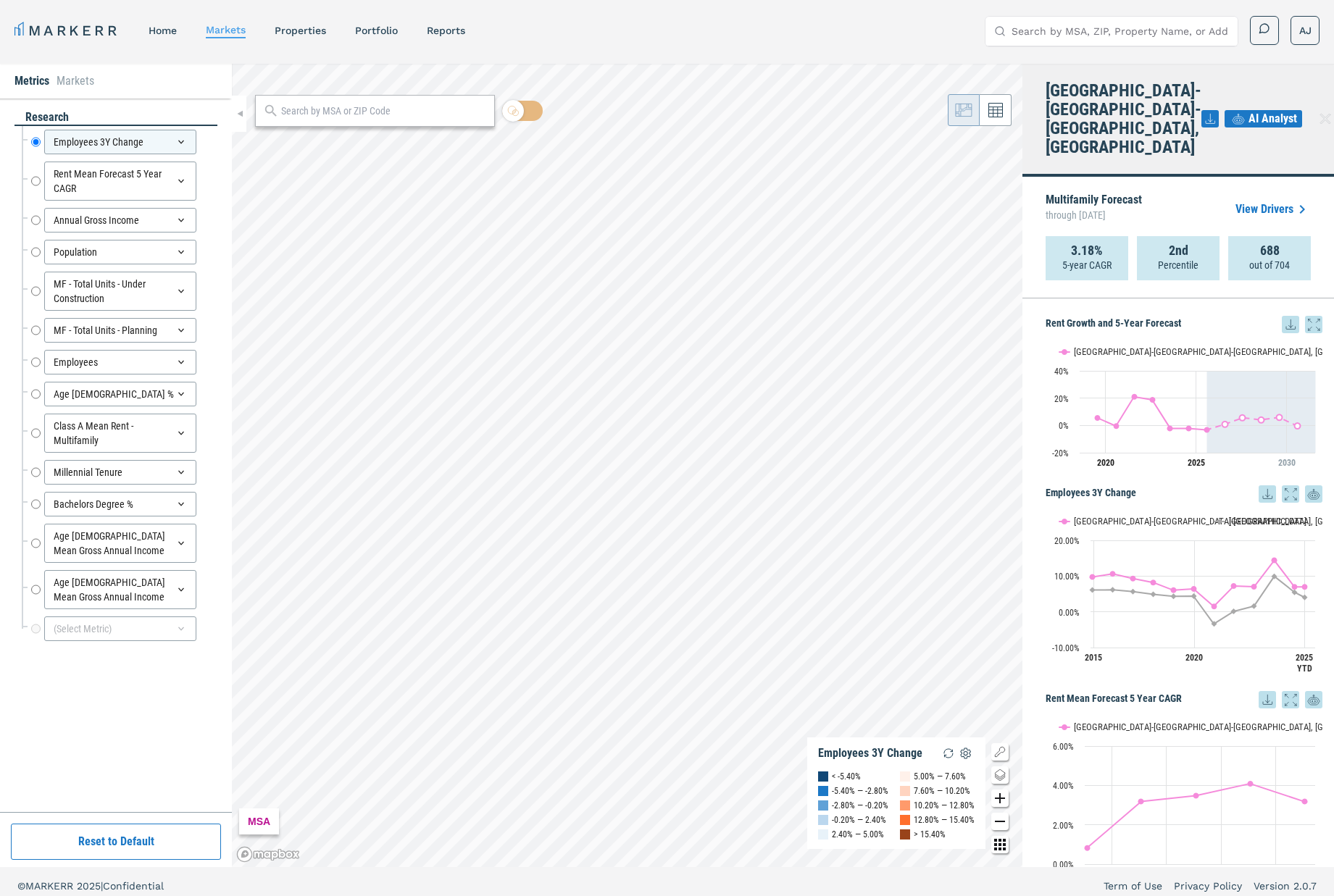
click at [1273, 201] on link "View Drivers" at bounding box center [1273, 209] width 76 height 17
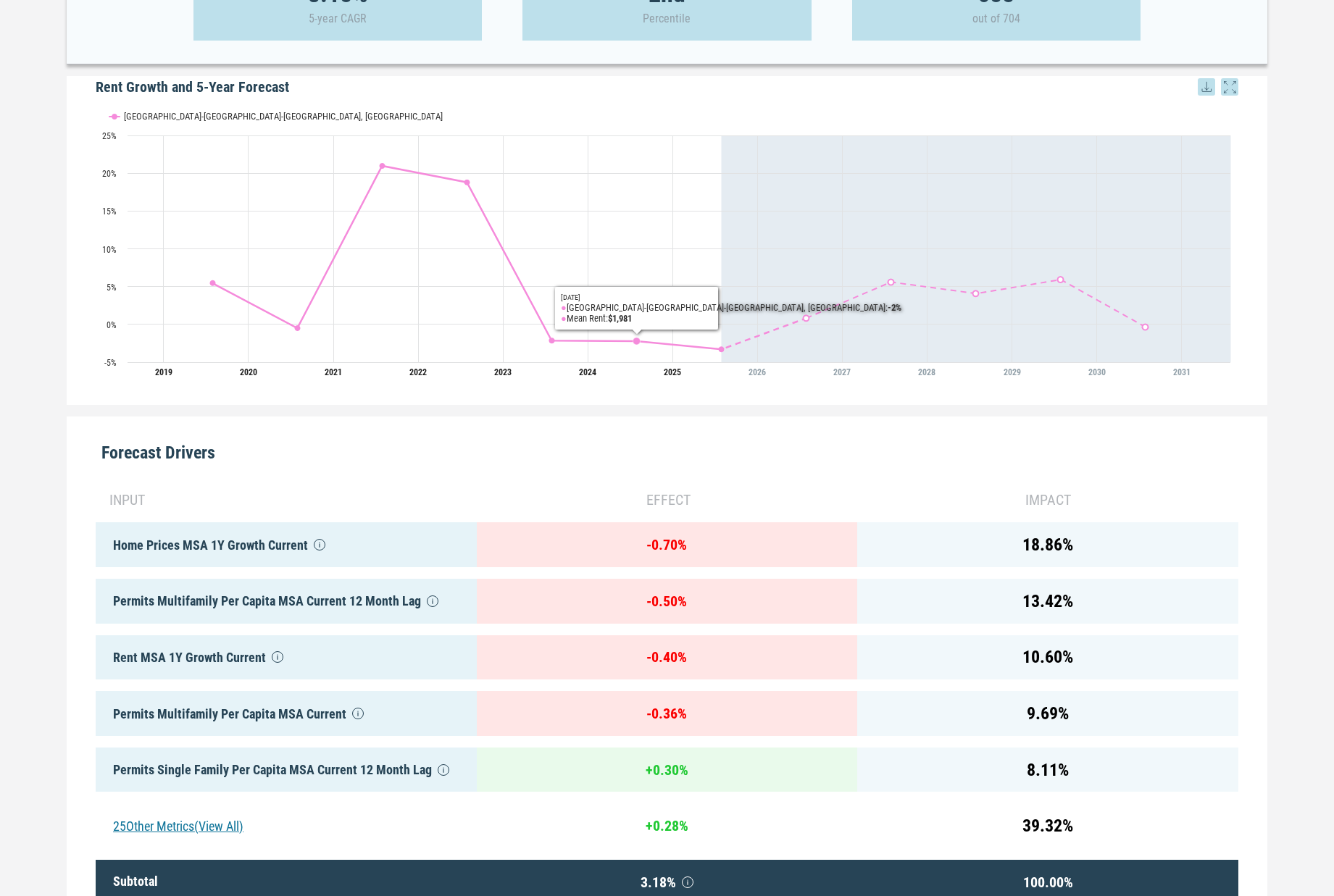
scroll to position [380, 0]
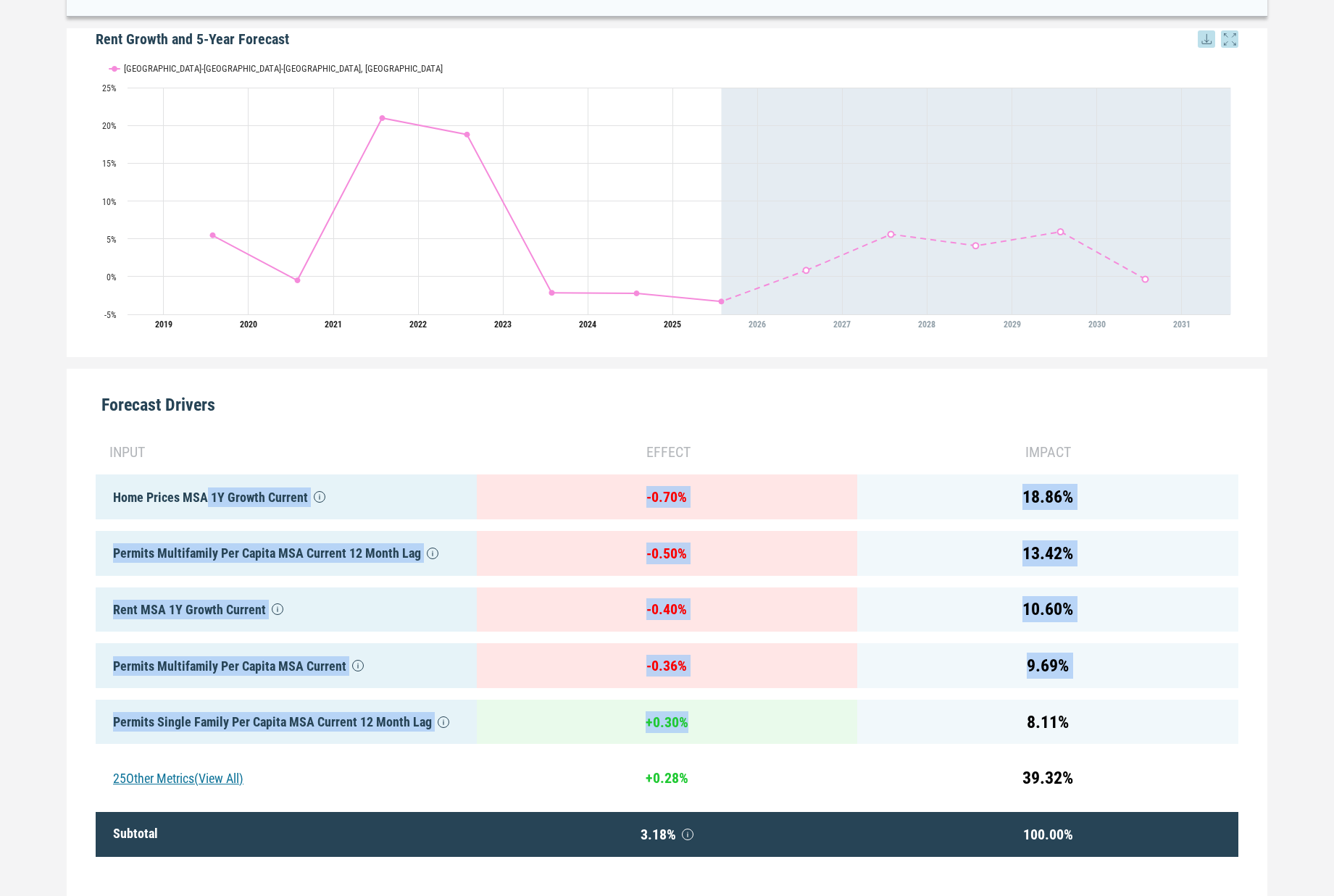
drag, startPoint x: 216, startPoint y: 495, endPoint x: 776, endPoint y: 734, distance: 608.9
click at [776, 735] on div "input effect impact Home Prices MSA 1Y Growth Current - 0.70 % 18.86 % Permits …" at bounding box center [667, 667] width 1143 height 474
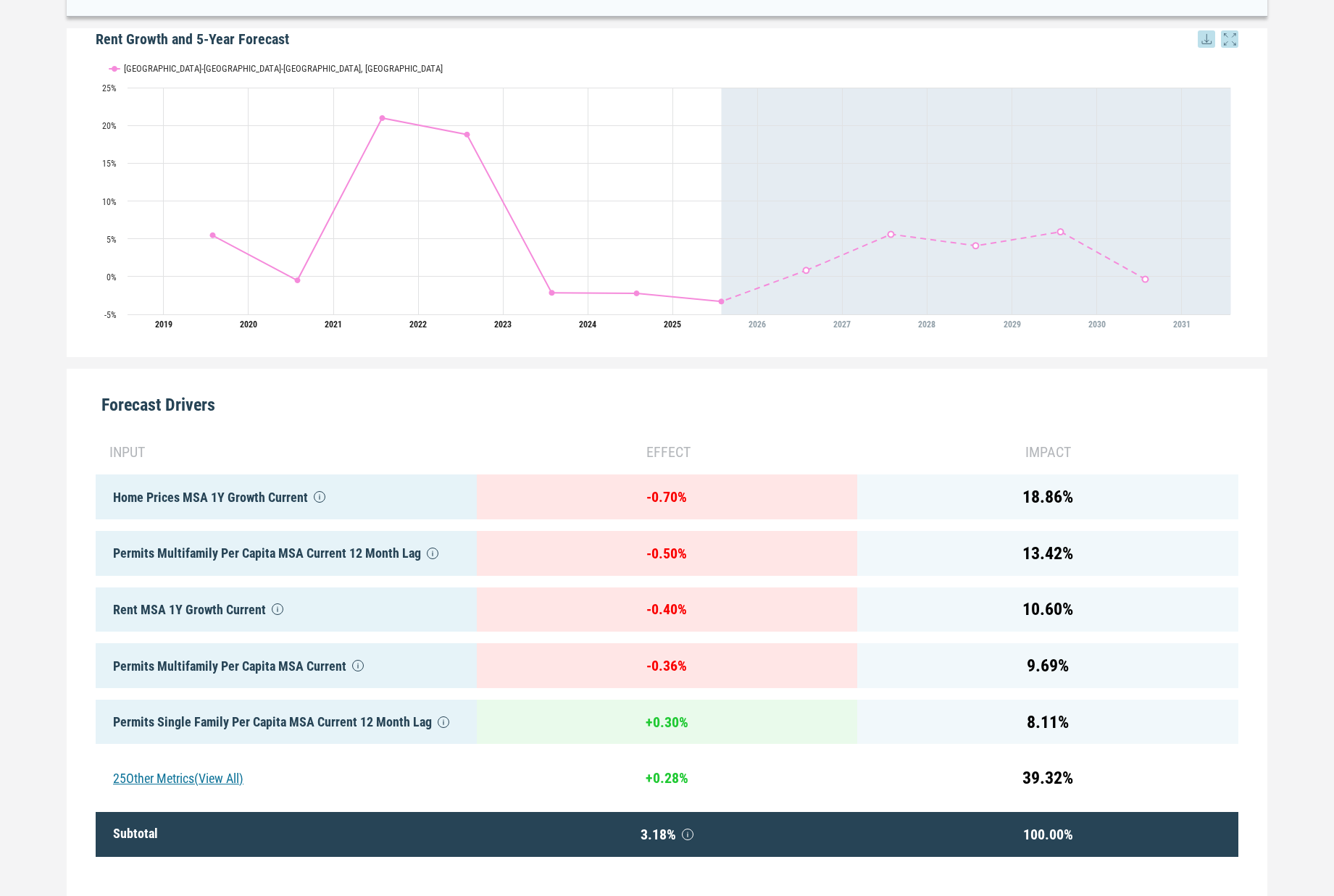
click at [776, 733] on div "+ 0.30 %" at bounding box center [667, 722] width 381 height 45
drag, startPoint x: 768, startPoint y: 733, endPoint x: 266, endPoint y: 684, distance: 504.4
click at [251, 687] on div "input effect impact Home Prices MSA 1Y Growth Current - 0.70 % 18.86 % Permits …" at bounding box center [667, 667] width 1143 height 474
drag, startPoint x: 275, startPoint y: 664, endPoint x: 335, endPoint y: 673, distance: 60.7
click at [276, 664] on div "Permits Multifamily Per Capita MSA Current" at bounding box center [286, 666] width 381 height 45
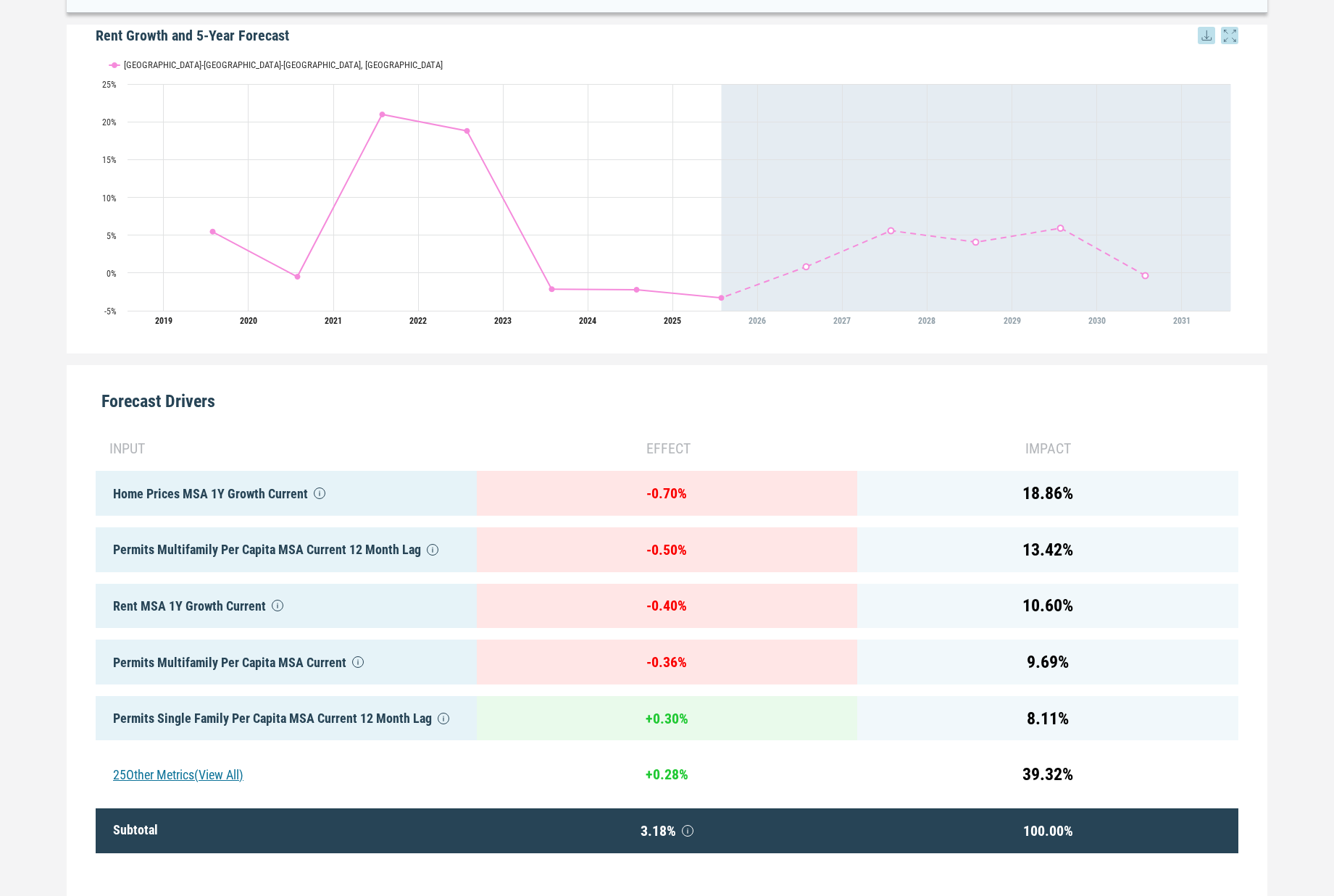
scroll to position [454, 0]
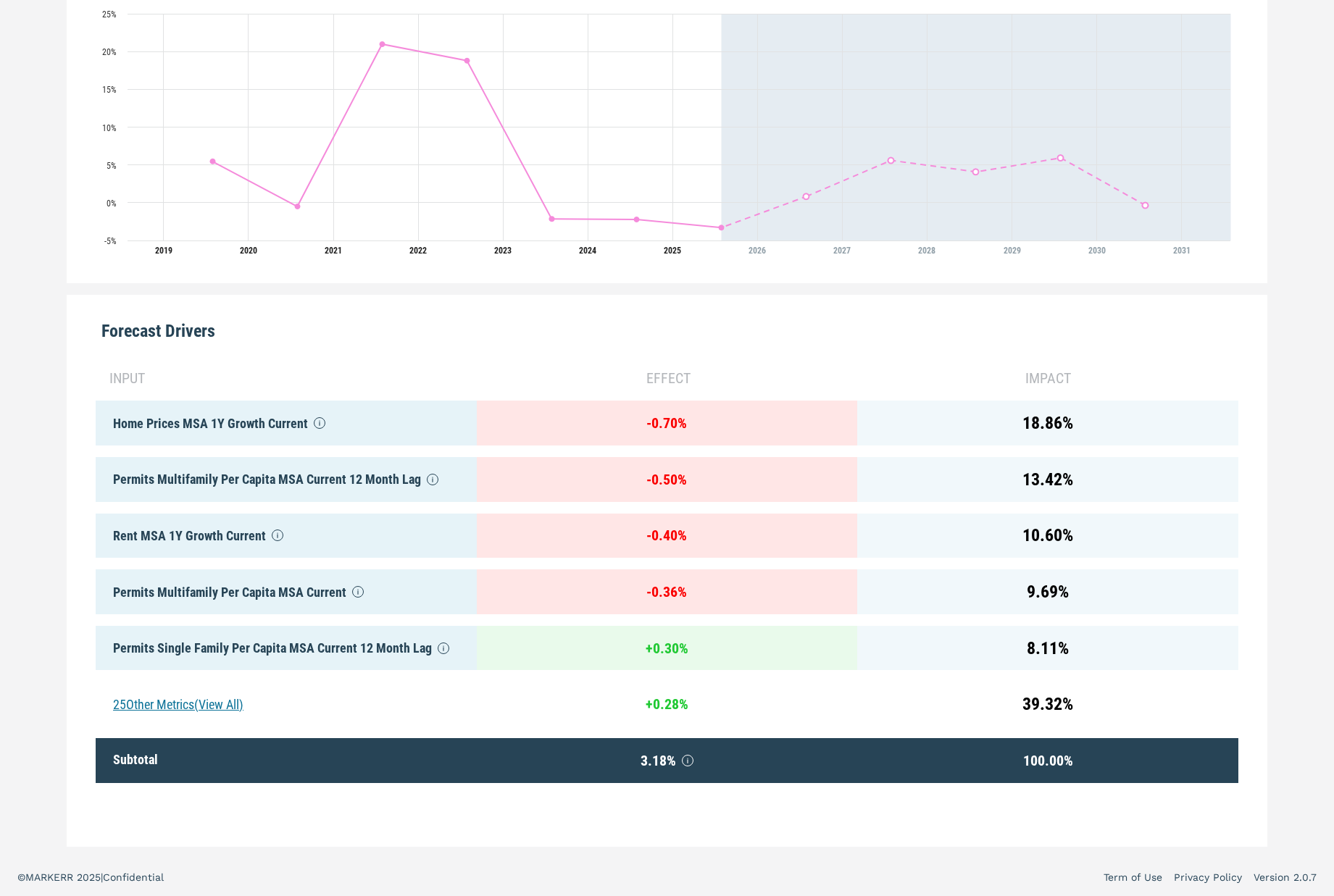
drag, startPoint x: 219, startPoint y: 705, endPoint x: 257, endPoint y: 702, distance: 38.1
click at [219, 705] on div "25 Other Metrics (View All)" at bounding box center [286, 704] width 381 height 45
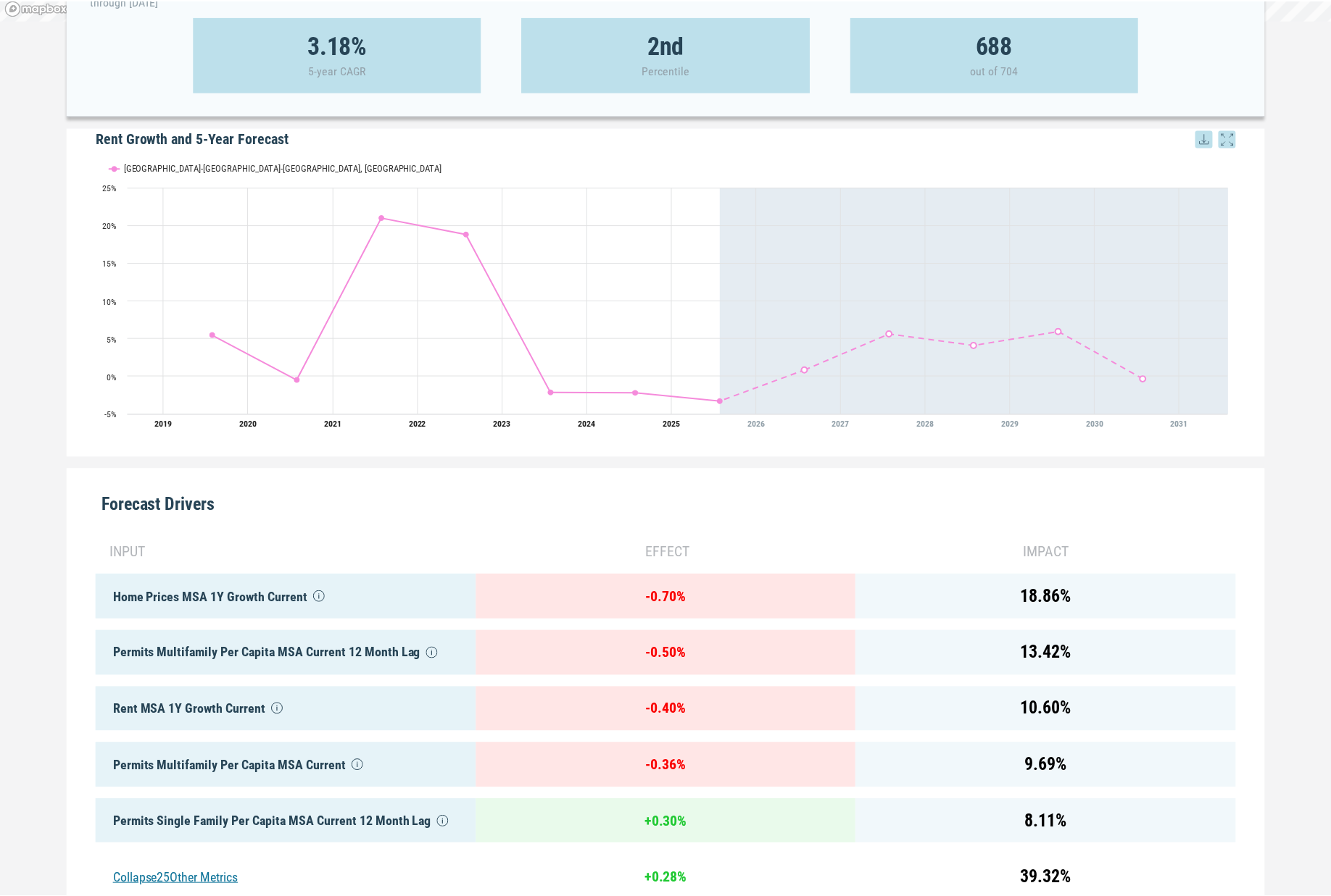
scroll to position [0, 0]
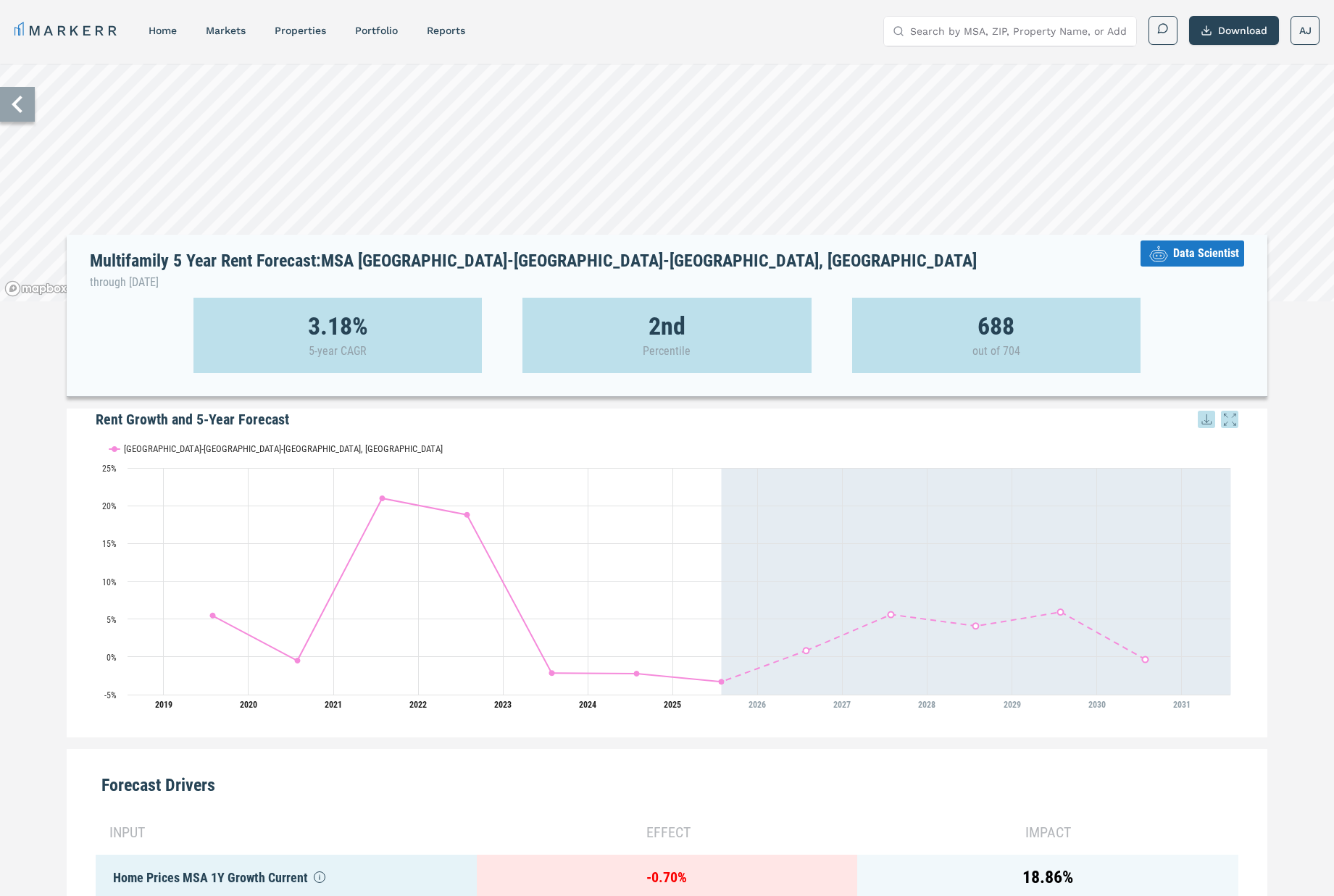
click at [11, 106] on icon at bounding box center [17, 104] width 35 height 35
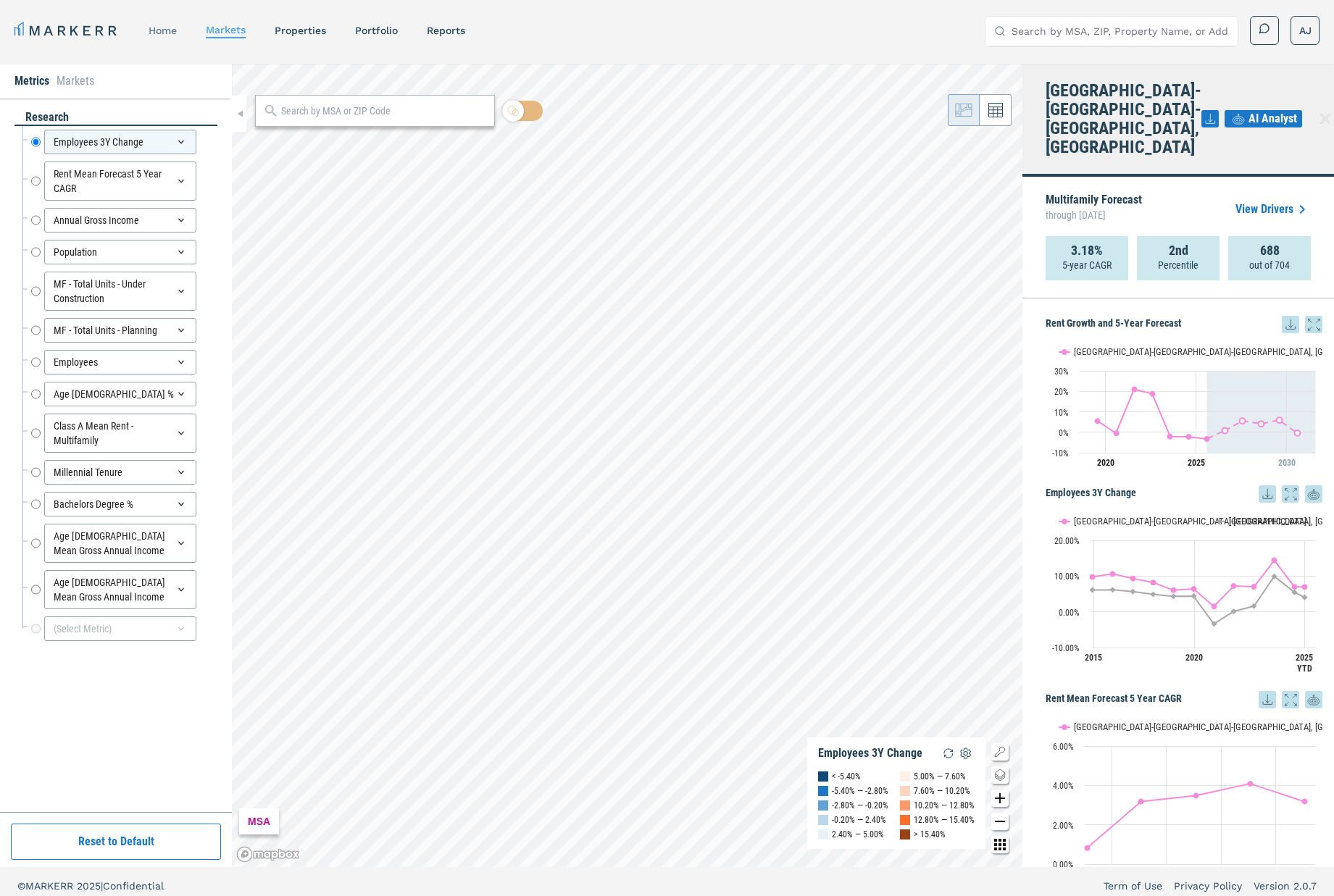
click at [163, 32] on link "home" at bounding box center [163, 30] width 28 height 11
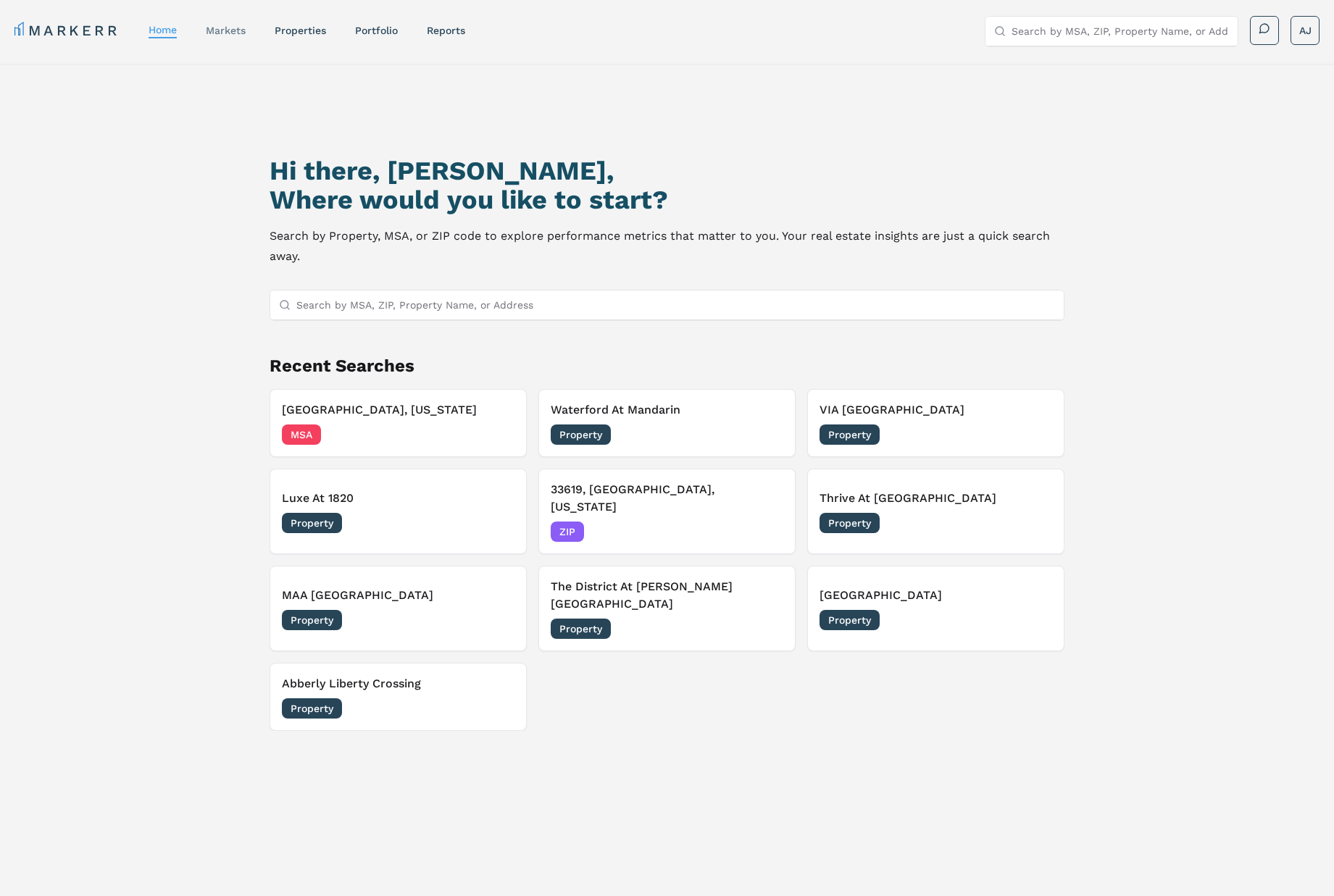
click at [230, 35] on link "markets" at bounding box center [225, 30] width 40 height 11
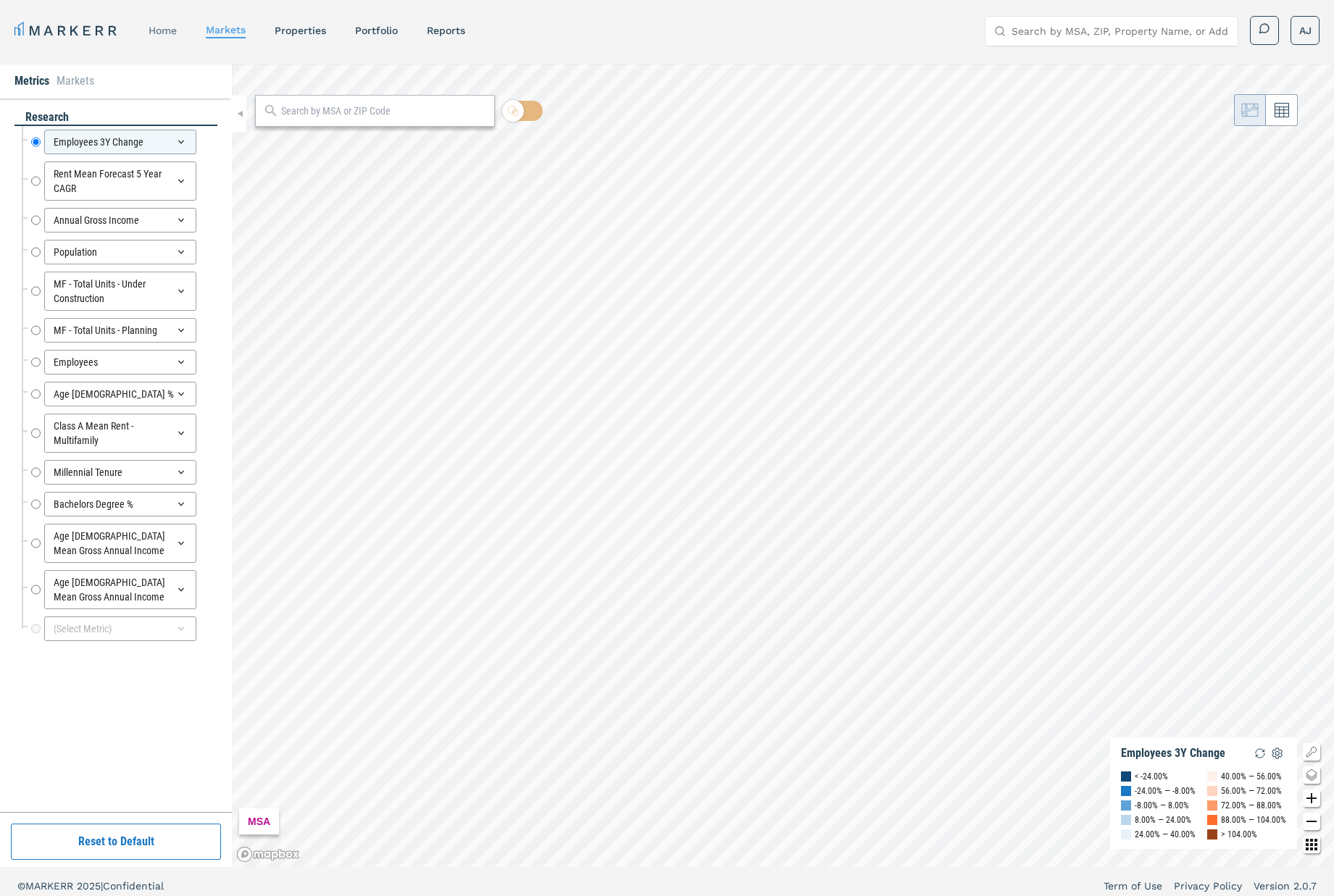
click at [171, 24] on link "home" at bounding box center [163, 30] width 28 height 11
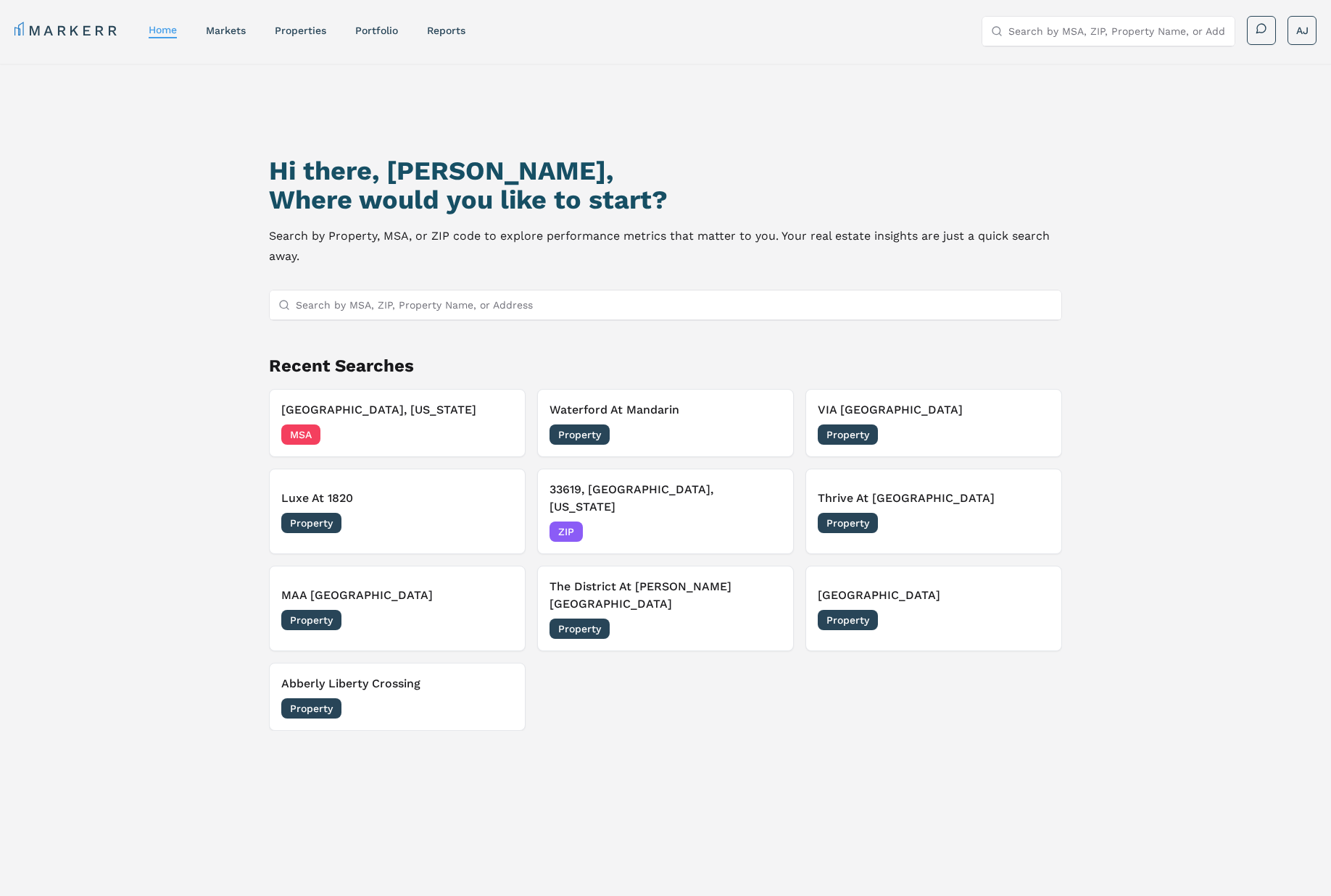
click at [294, 360] on h2 "Recent Searches" at bounding box center [664, 365] width 792 height 23
click at [387, 363] on h2 "Recent Searches" at bounding box center [664, 365] width 792 height 23
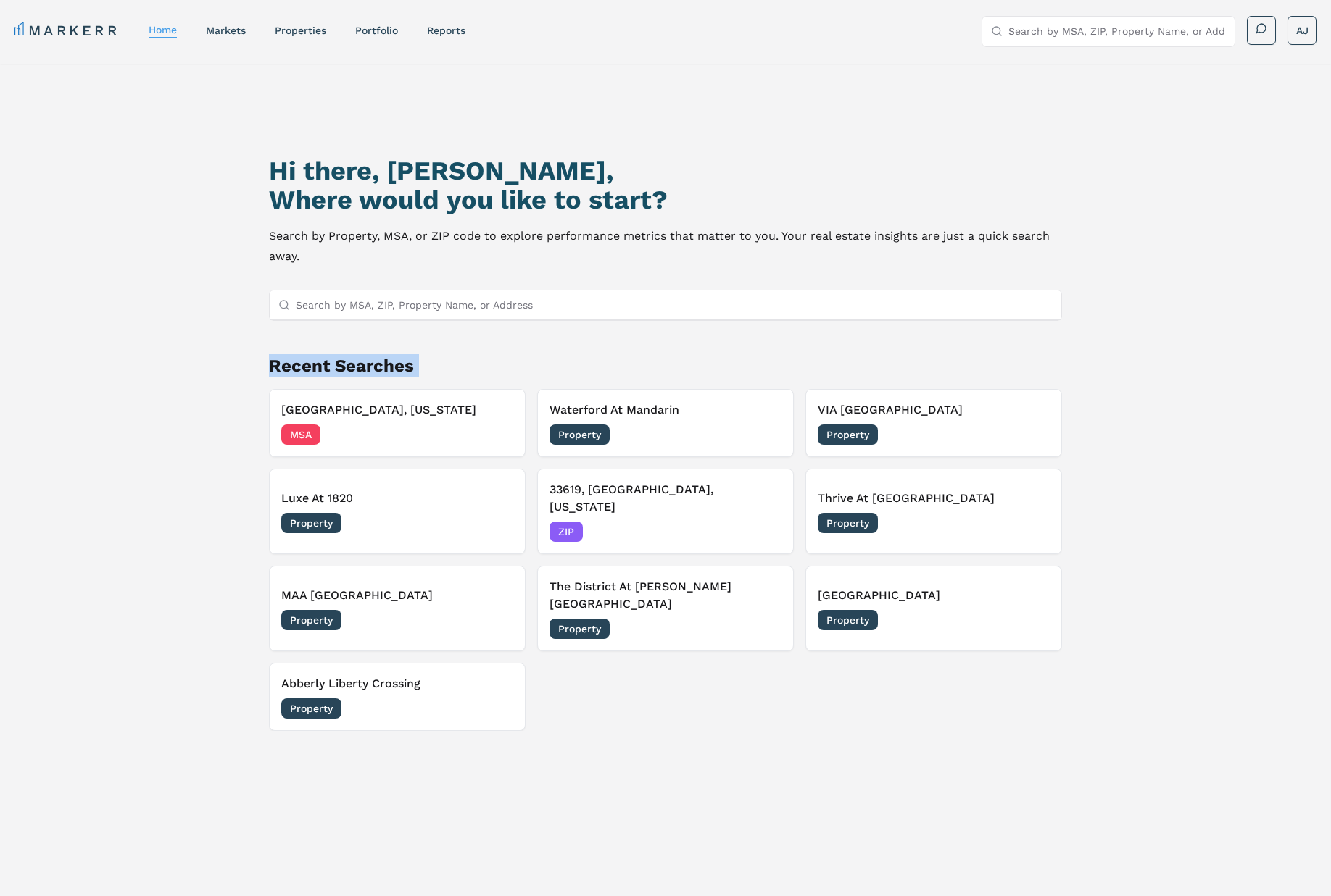
click at [387, 363] on h2 "Recent Searches" at bounding box center [664, 365] width 792 height 23
click at [374, 364] on h2 "Recent Searches" at bounding box center [664, 365] width 792 height 23
click at [374, 364] on h2 "Recent Searches" at bounding box center [664, 365] width 792 height 23
click at [424, 418] on h3 "[GEOGRAPHIC_DATA], [US_STATE]" at bounding box center [396, 409] width 232 height 17
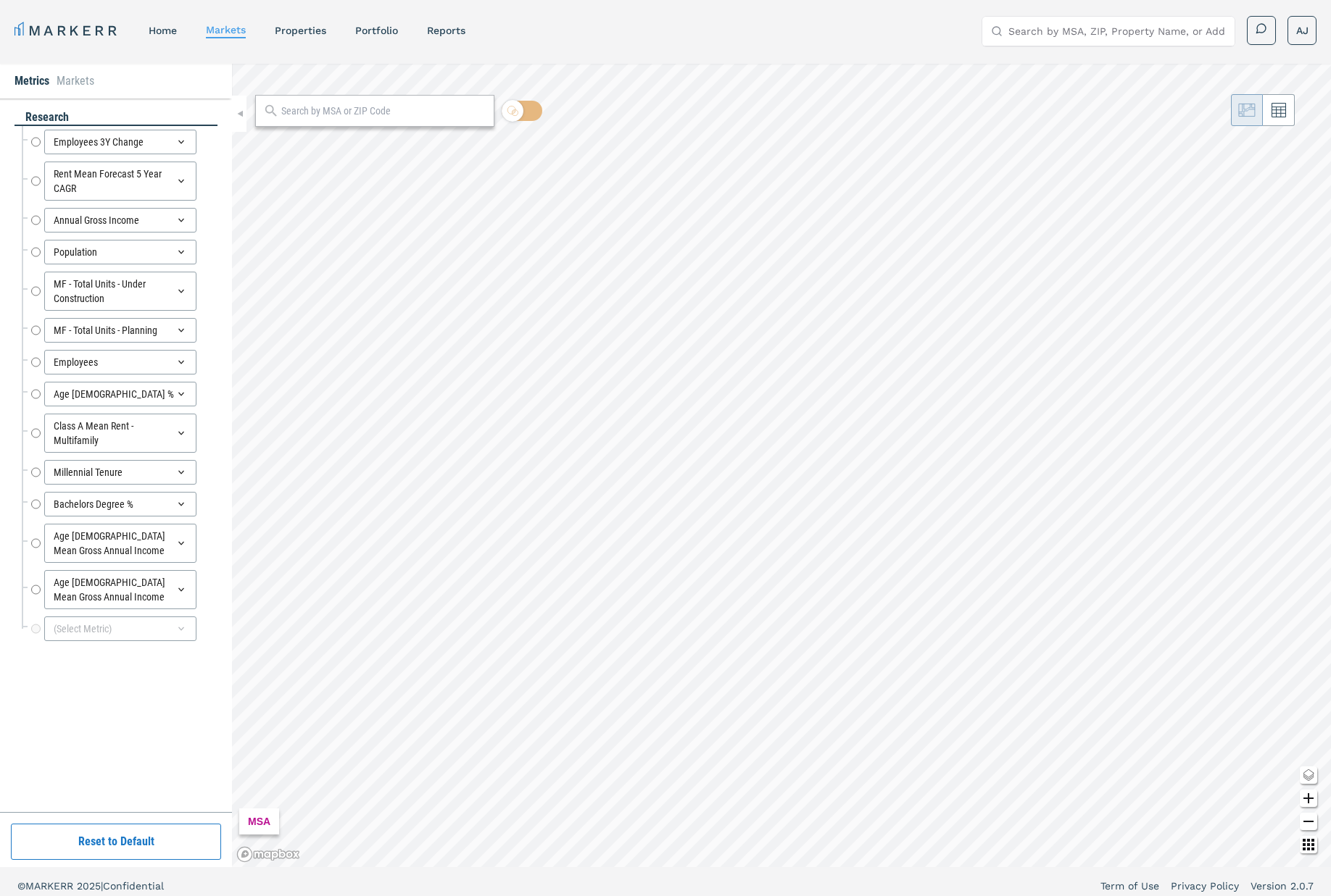
radio input "true"
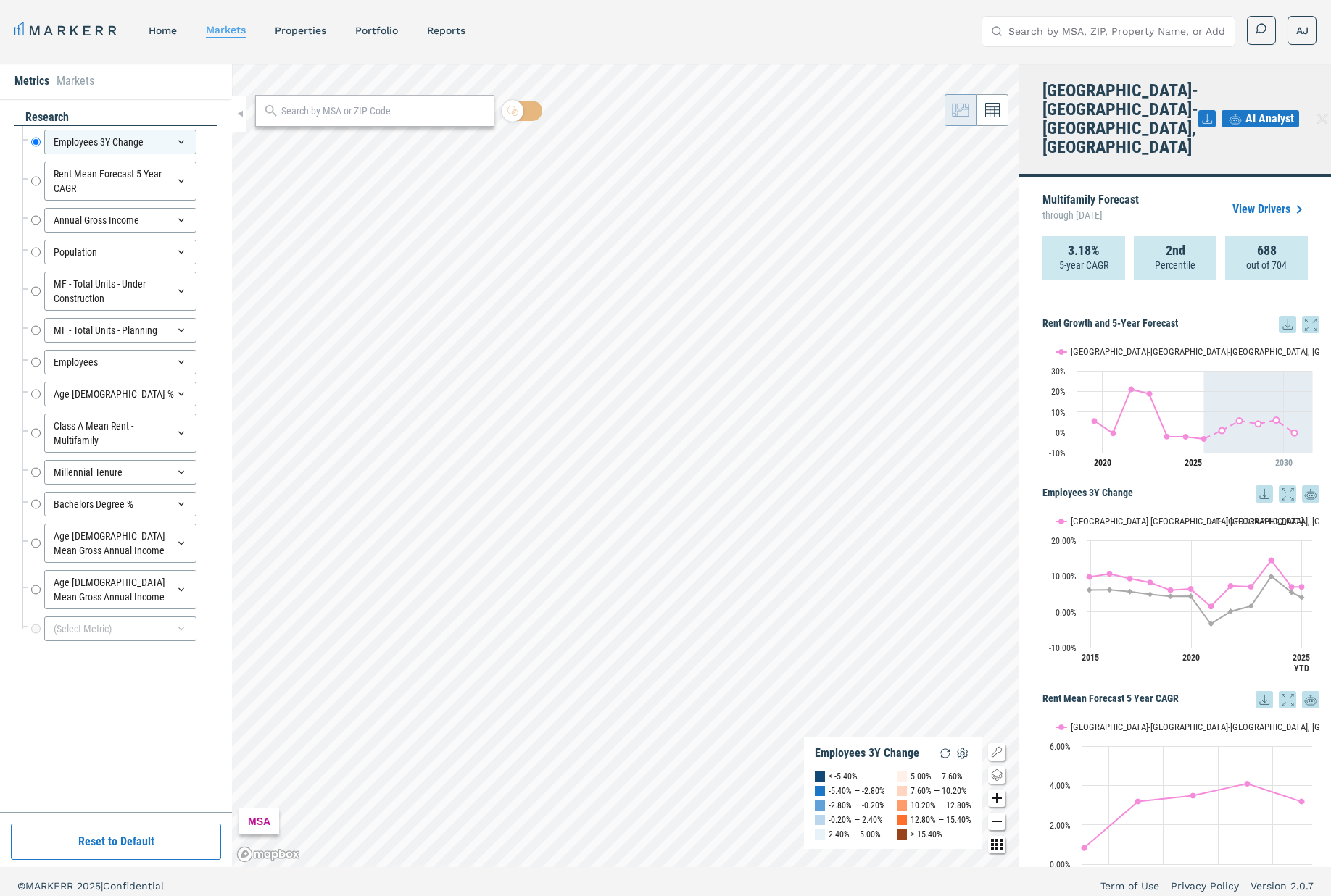
click at [1271, 201] on link "View Drivers" at bounding box center [1270, 209] width 76 height 17
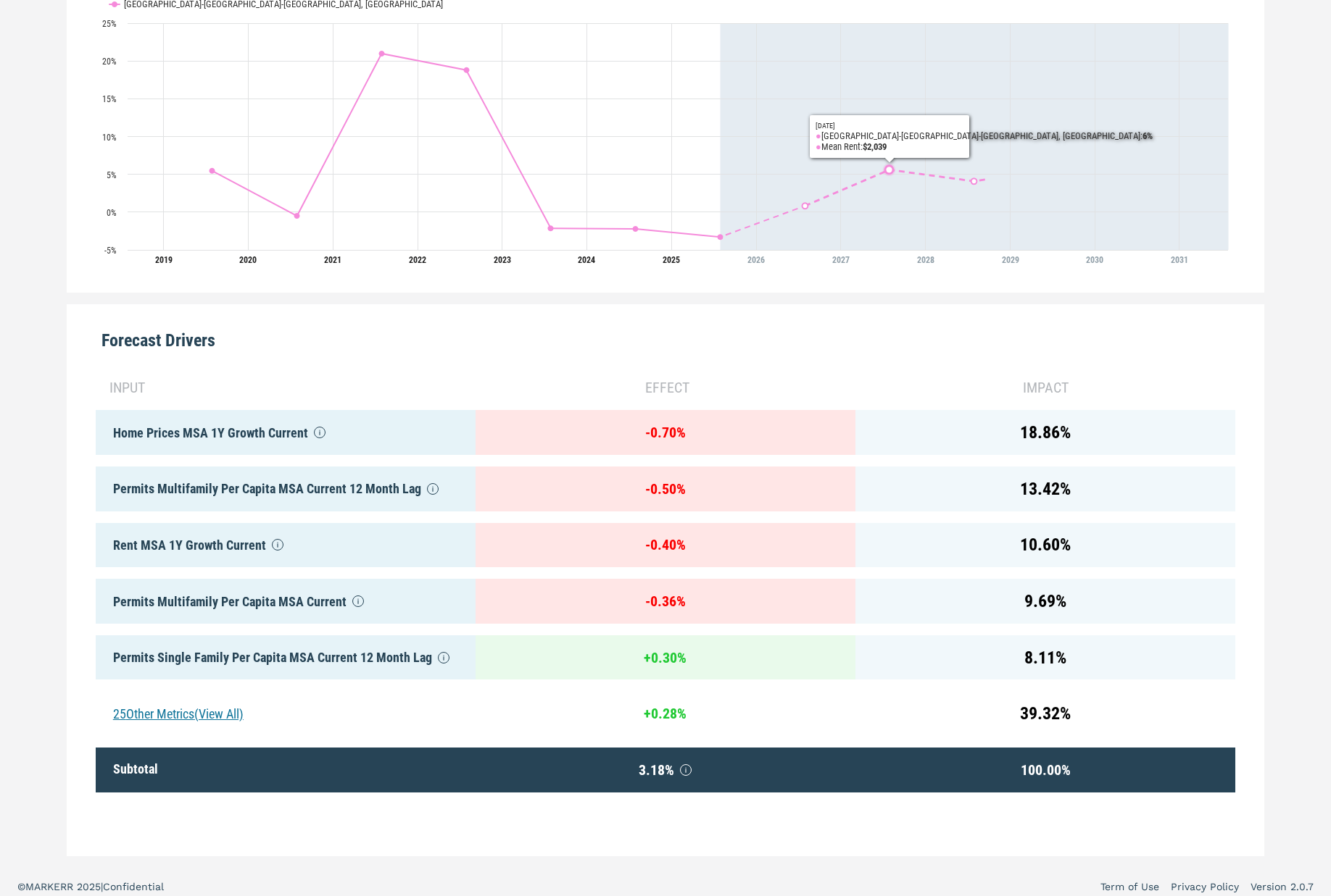
scroll to position [454, 0]
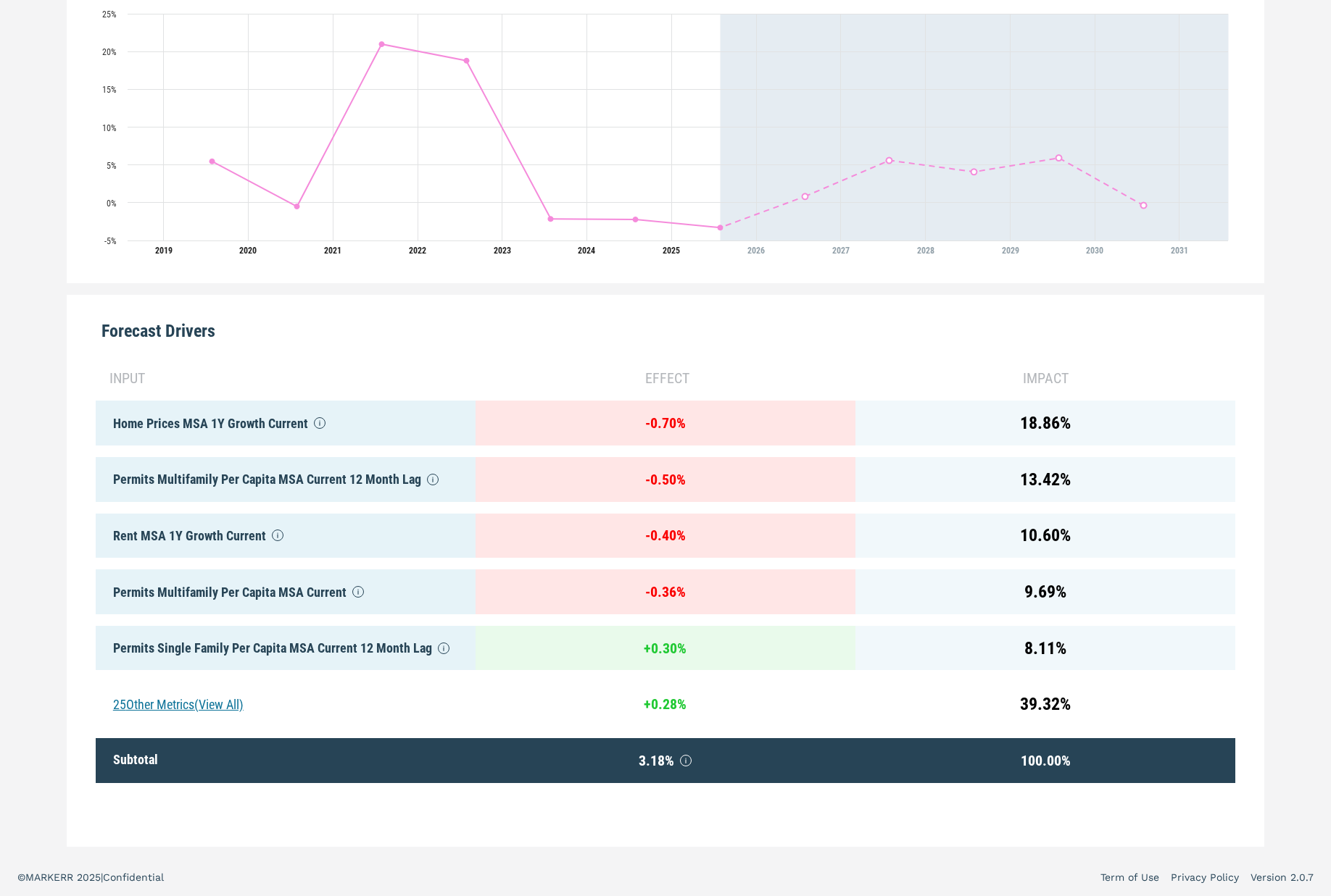
click at [180, 704] on div "25 Other Metrics (View All)" at bounding box center [286, 704] width 380 height 45
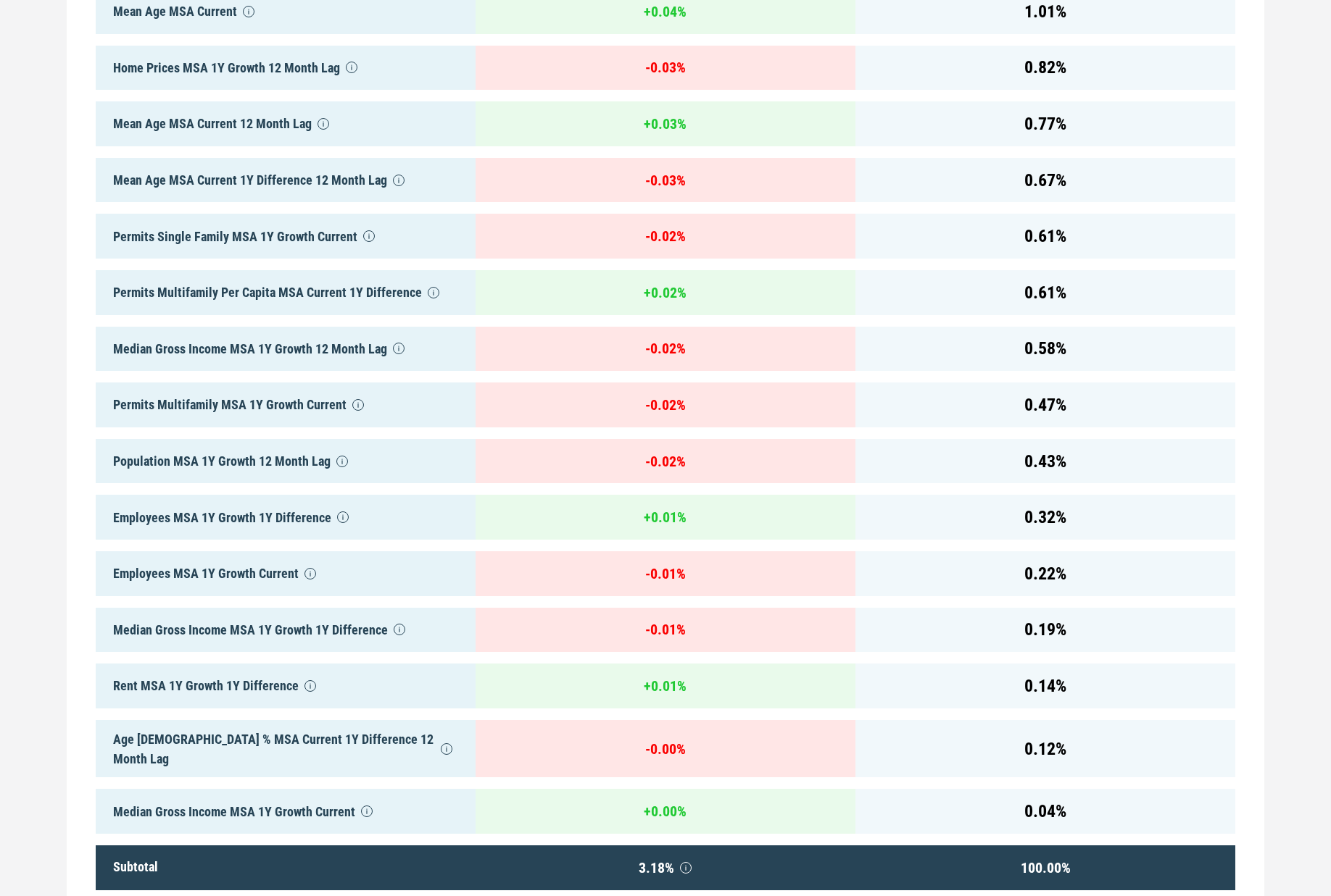
scroll to position [1860, 0]
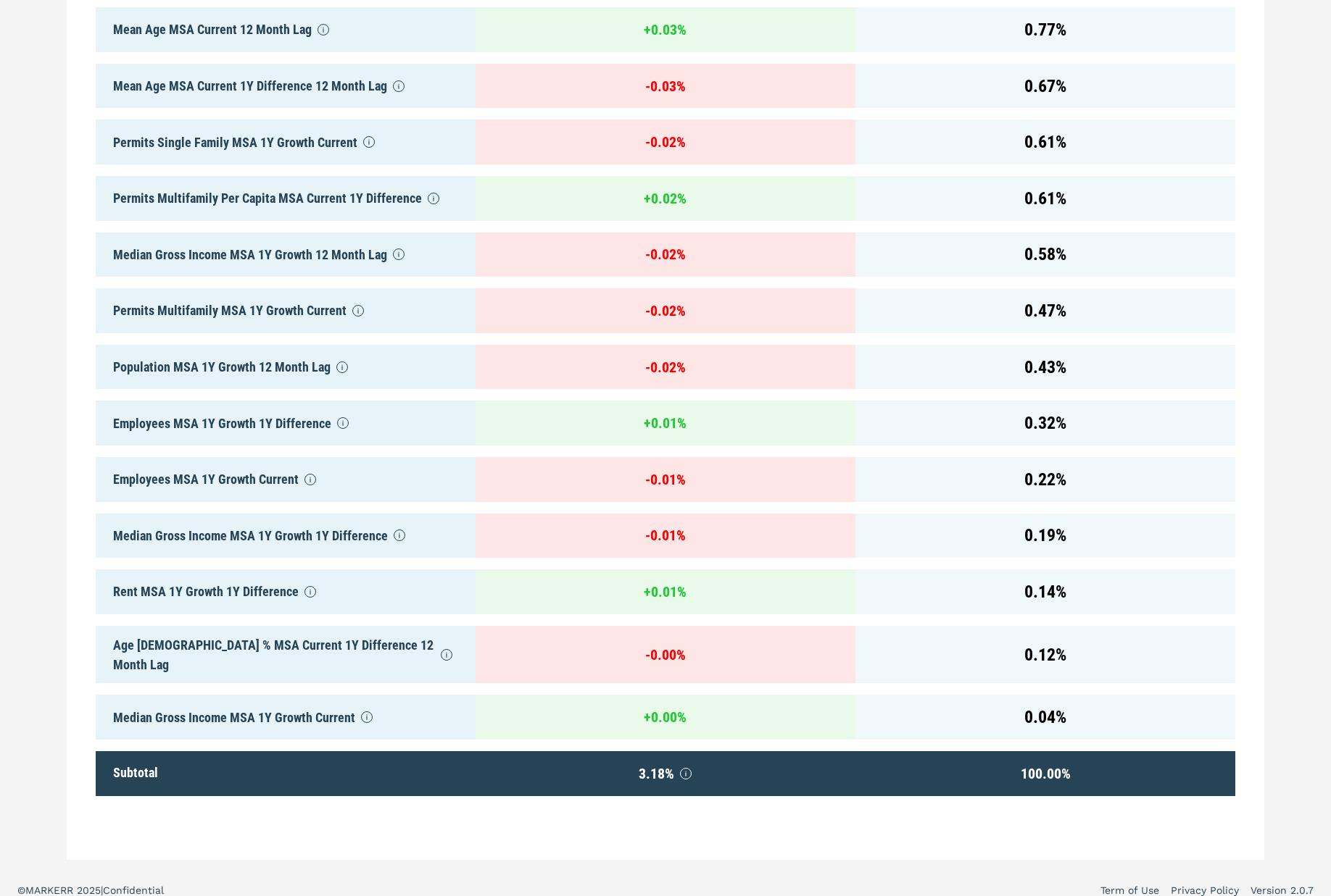
click at [202, 472] on div "Employees MSA 1Y Growth Current" at bounding box center [286, 479] width 380 height 45
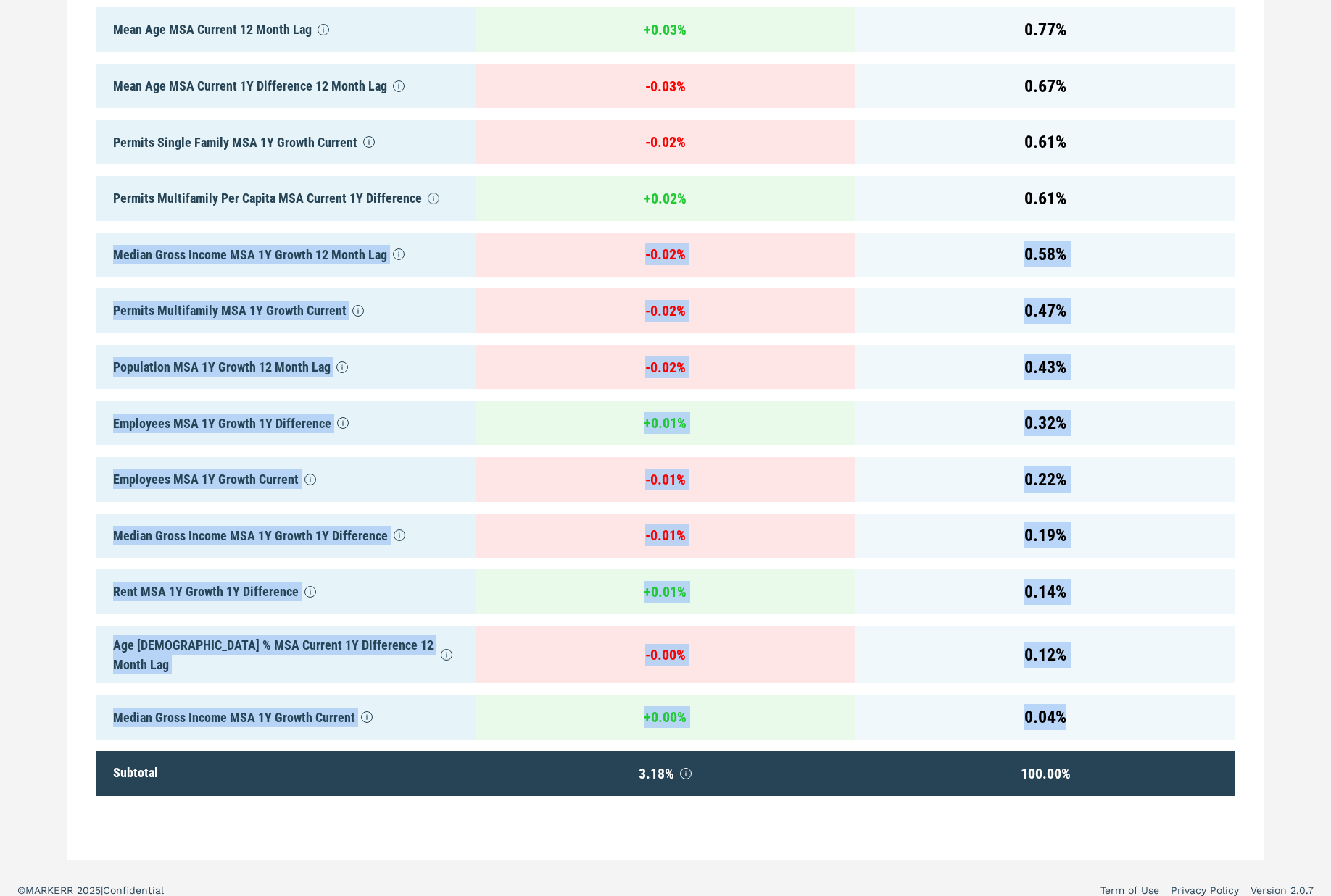
drag, startPoint x: 1097, startPoint y: 703, endPoint x: 952, endPoint y: 228, distance: 496.6
click at [1076, 259] on div "0.58 %" at bounding box center [1045, 255] width 380 height 45
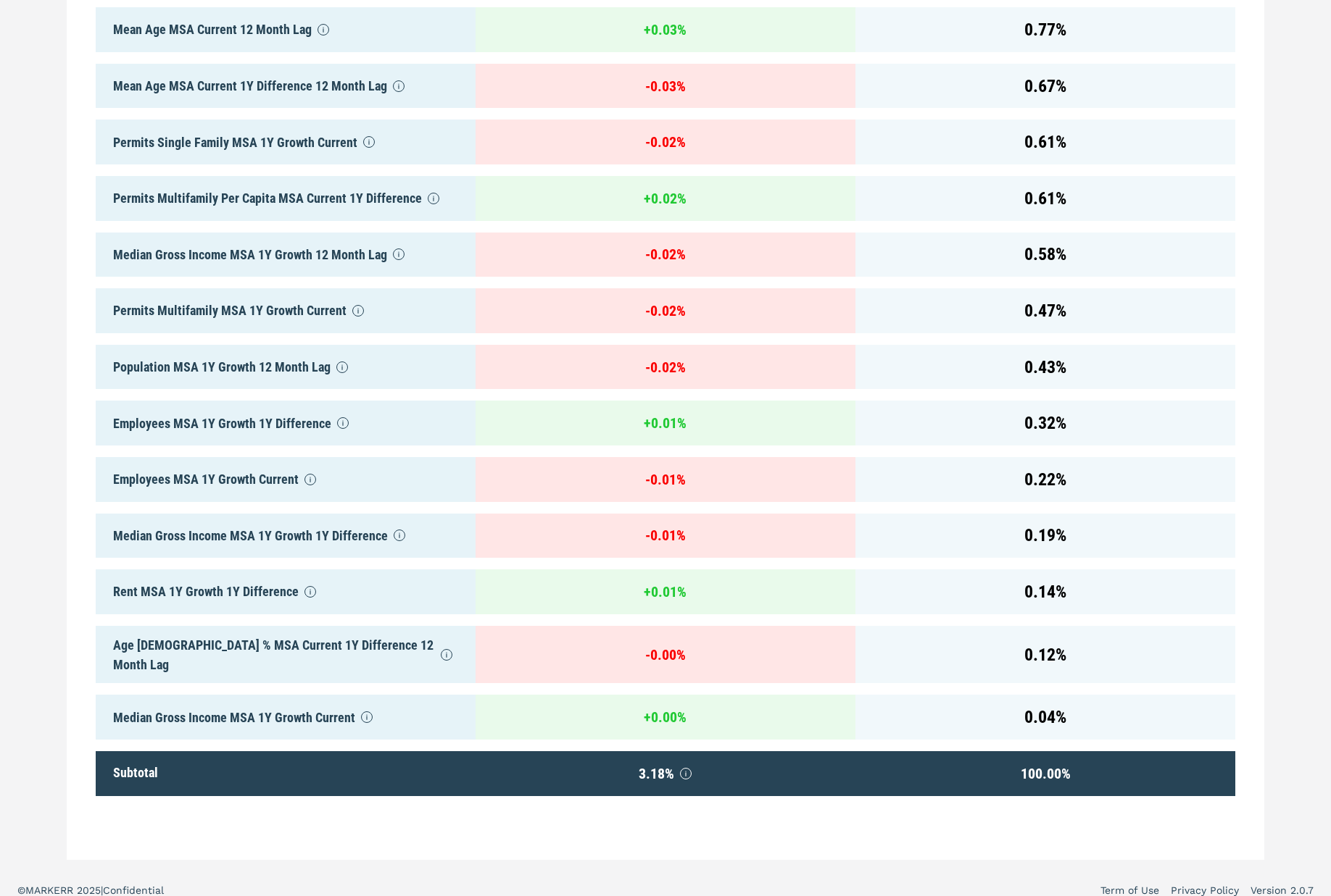
click at [1076, 259] on div "0.58 %" at bounding box center [1045, 255] width 380 height 45
click at [202, 703] on div "Median Gross Income MSA 1Y Growth Current" at bounding box center [286, 717] width 380 height 45
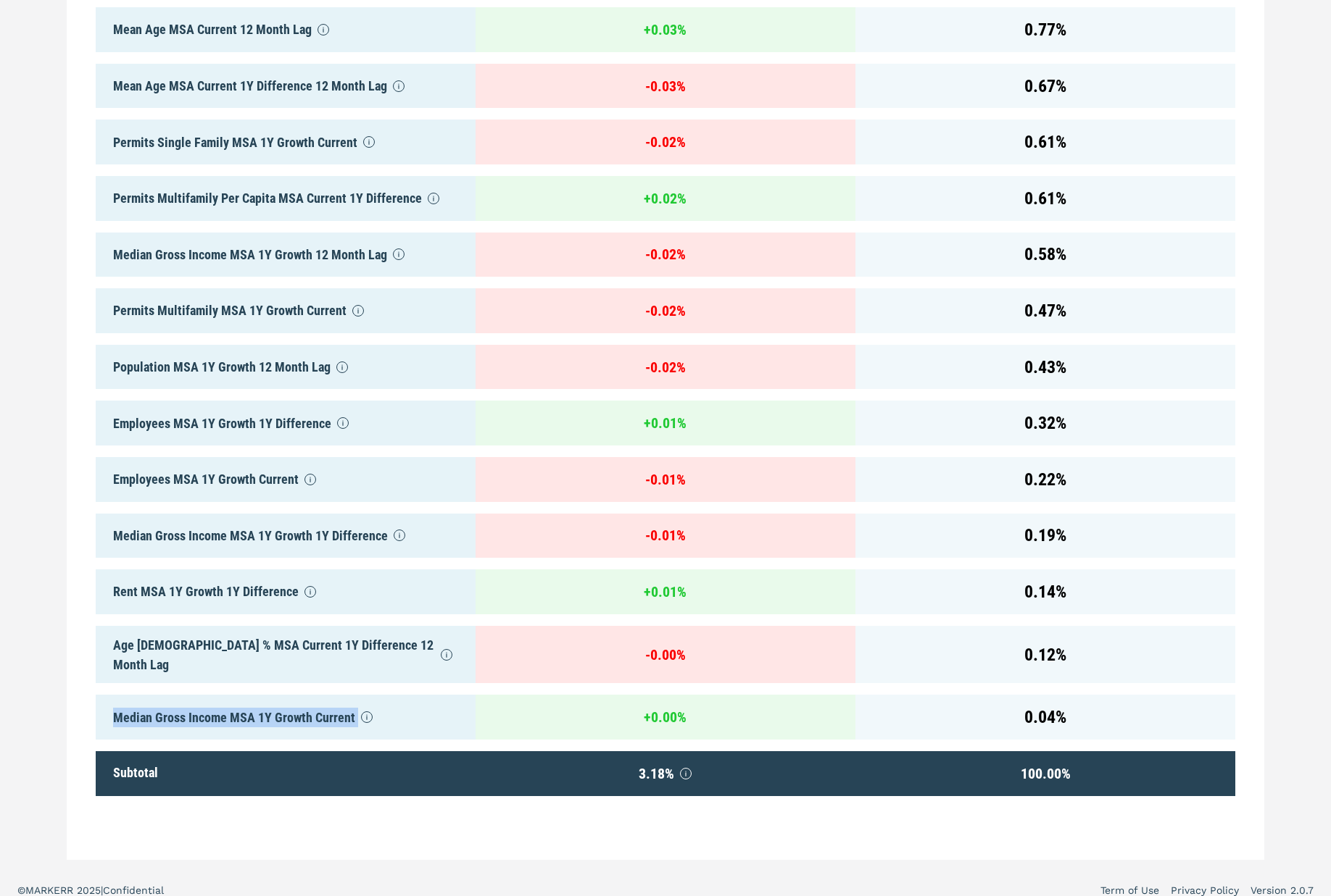
click at [198, 706] on div "Median Gross Income MSA 1Y Growth Current" at bounding box center [286, 717] width 380 height 45
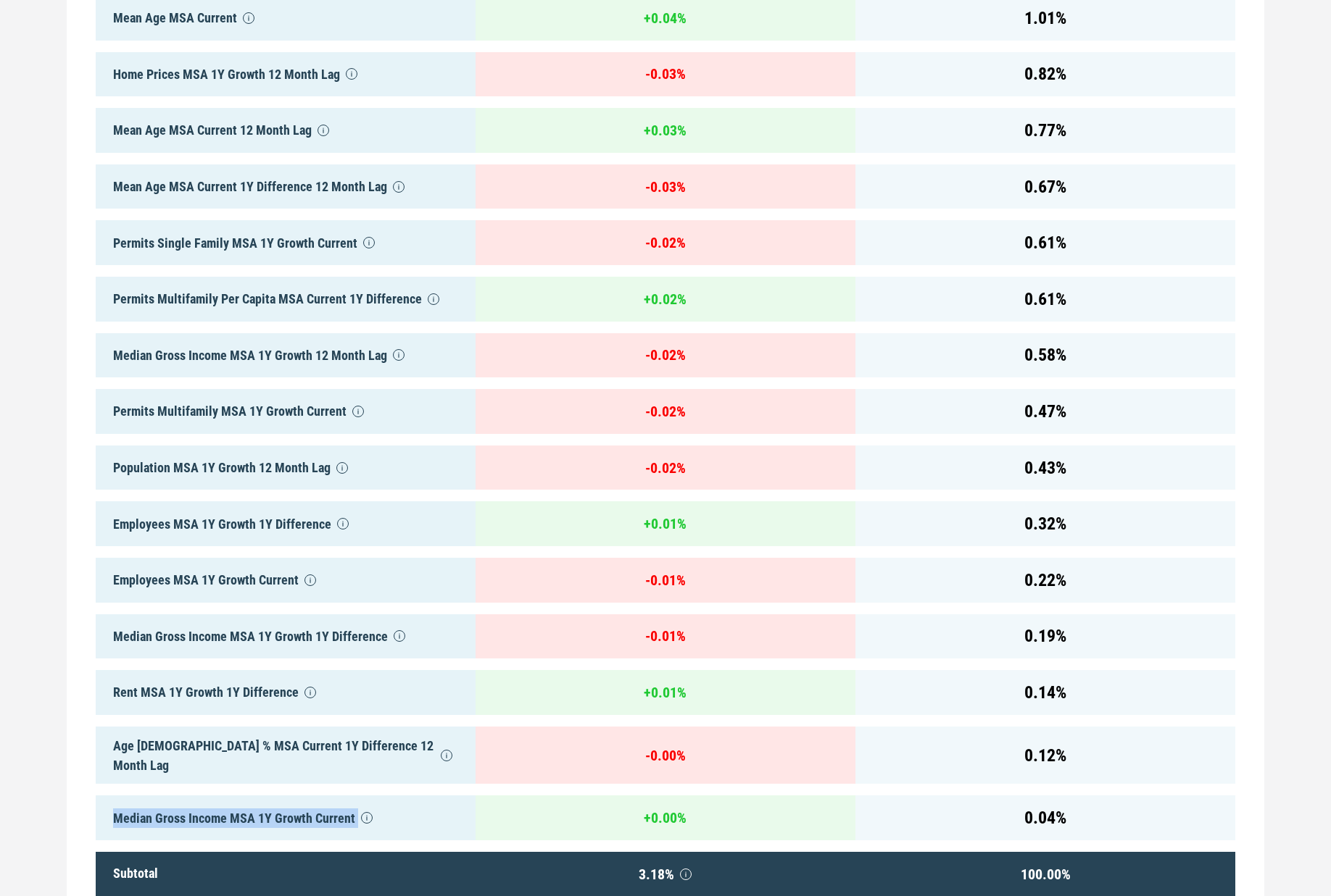
scroll to position [1757, 0]
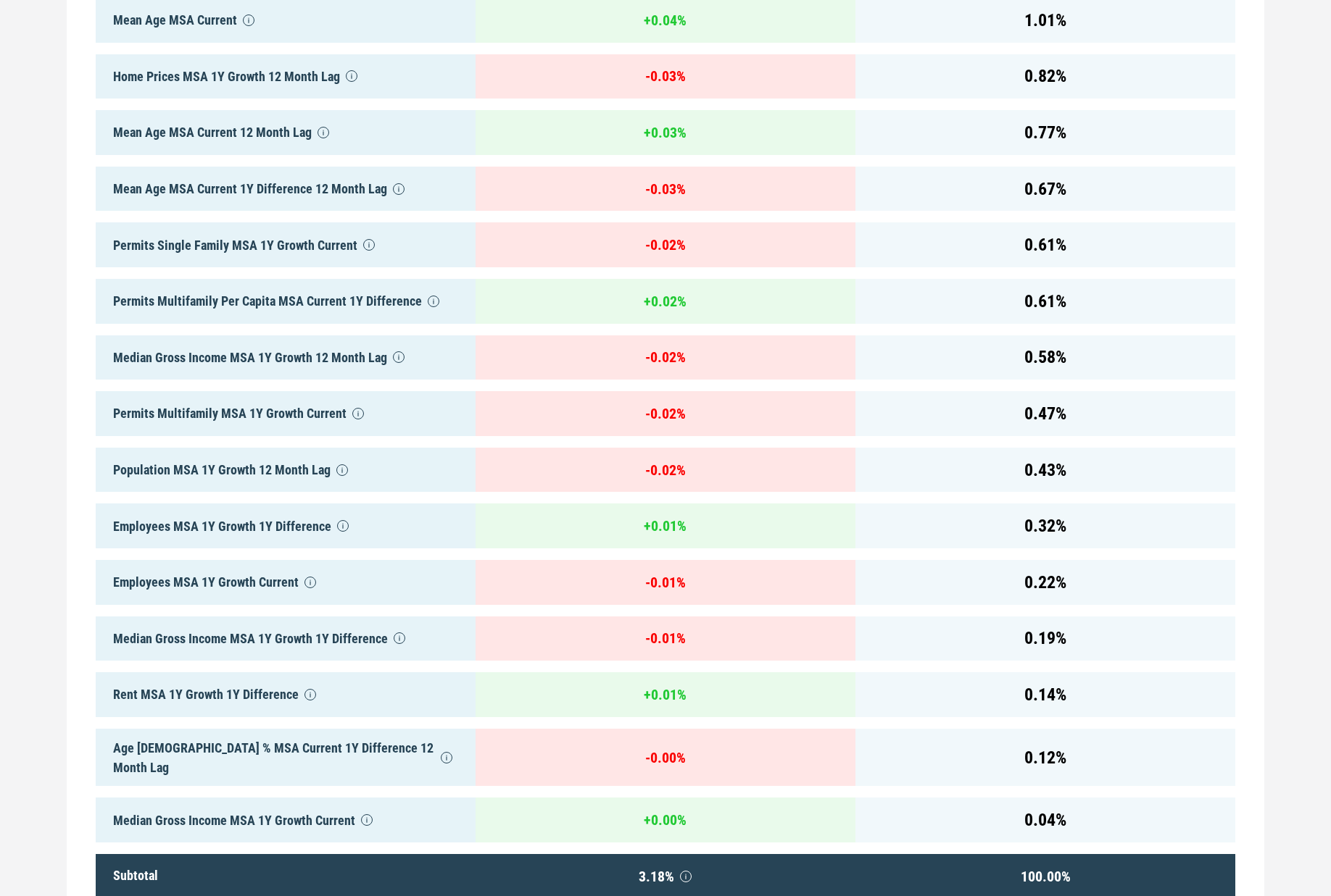
click at [215, 465] on div "Population MSA 1Y Growth 12 Month Lag" at bounding box center [286, 470] width 380 height 45
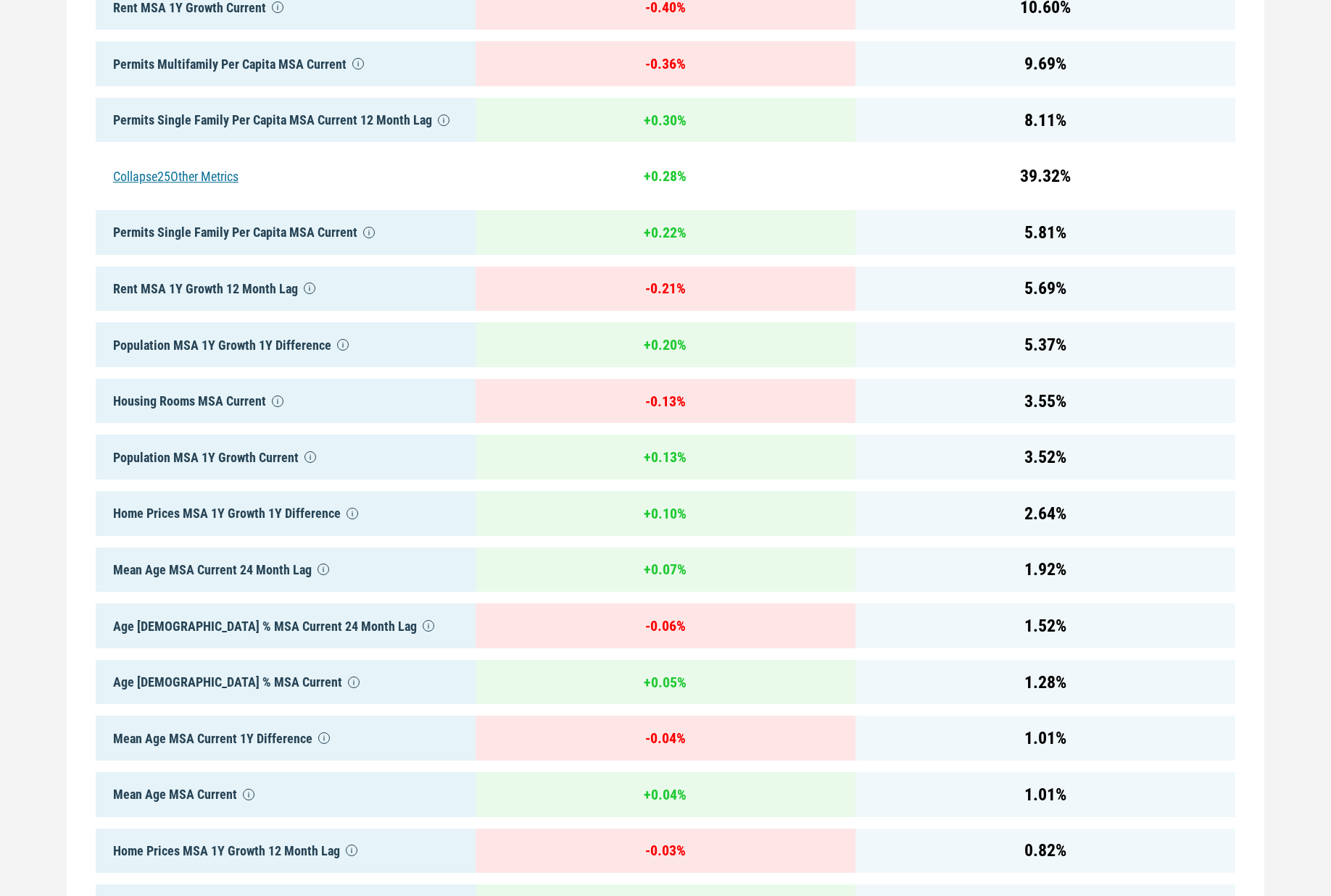
scroll to position [725, 0]
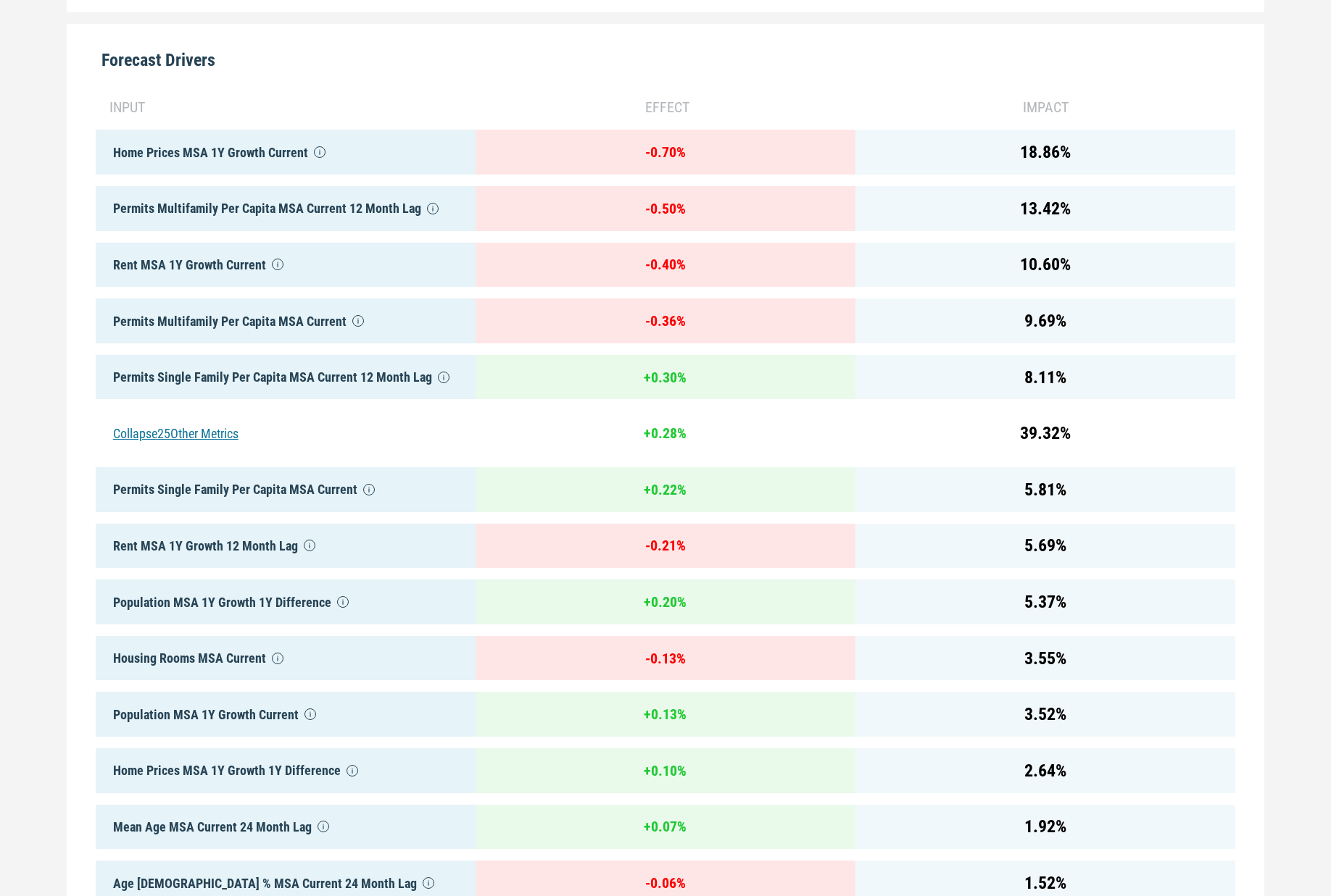
click at [206, 432] on div "Collapse 25 Other Metrics" at bounding box center [286, 433] width 380 height 45
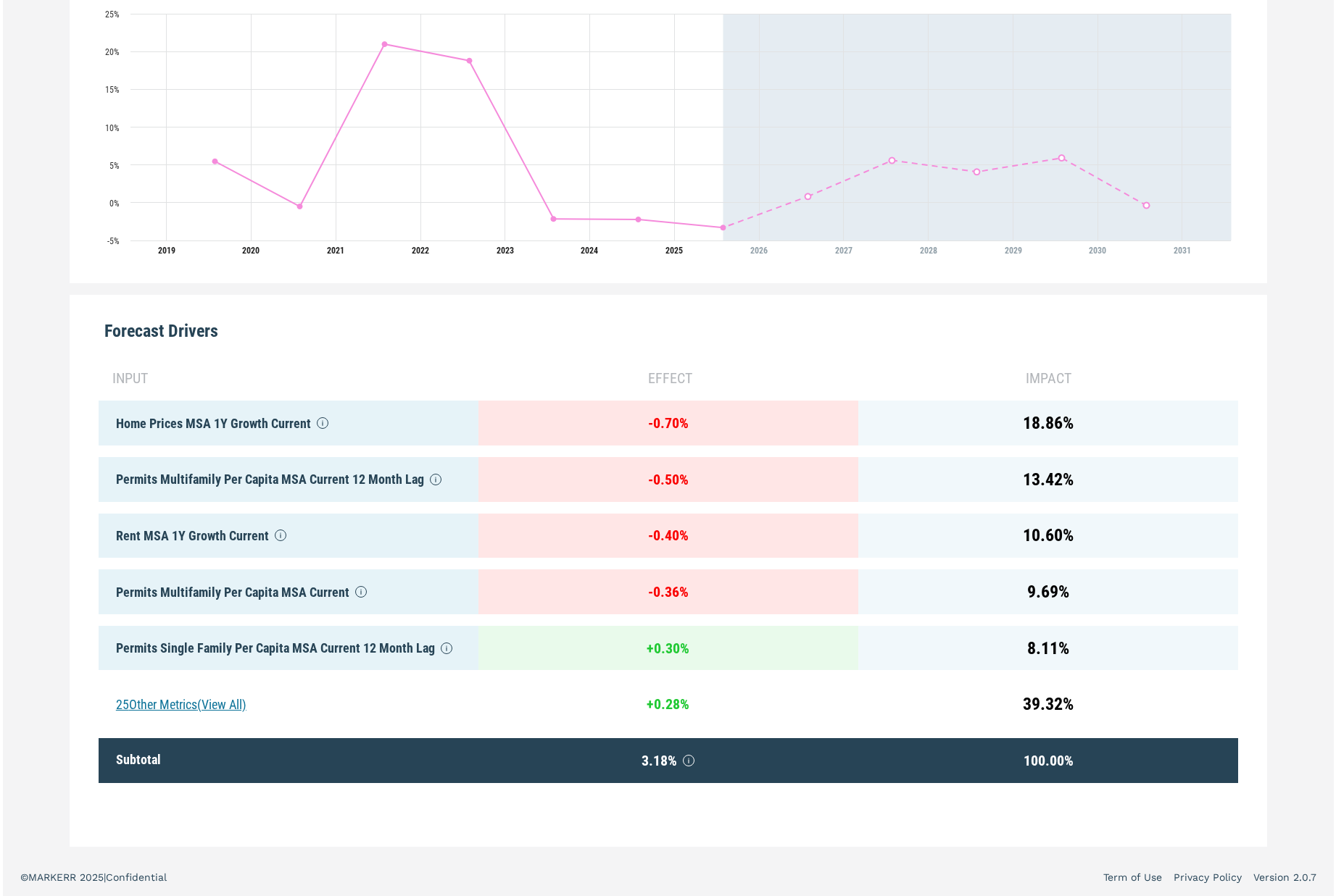
scroll to position [454, 0]
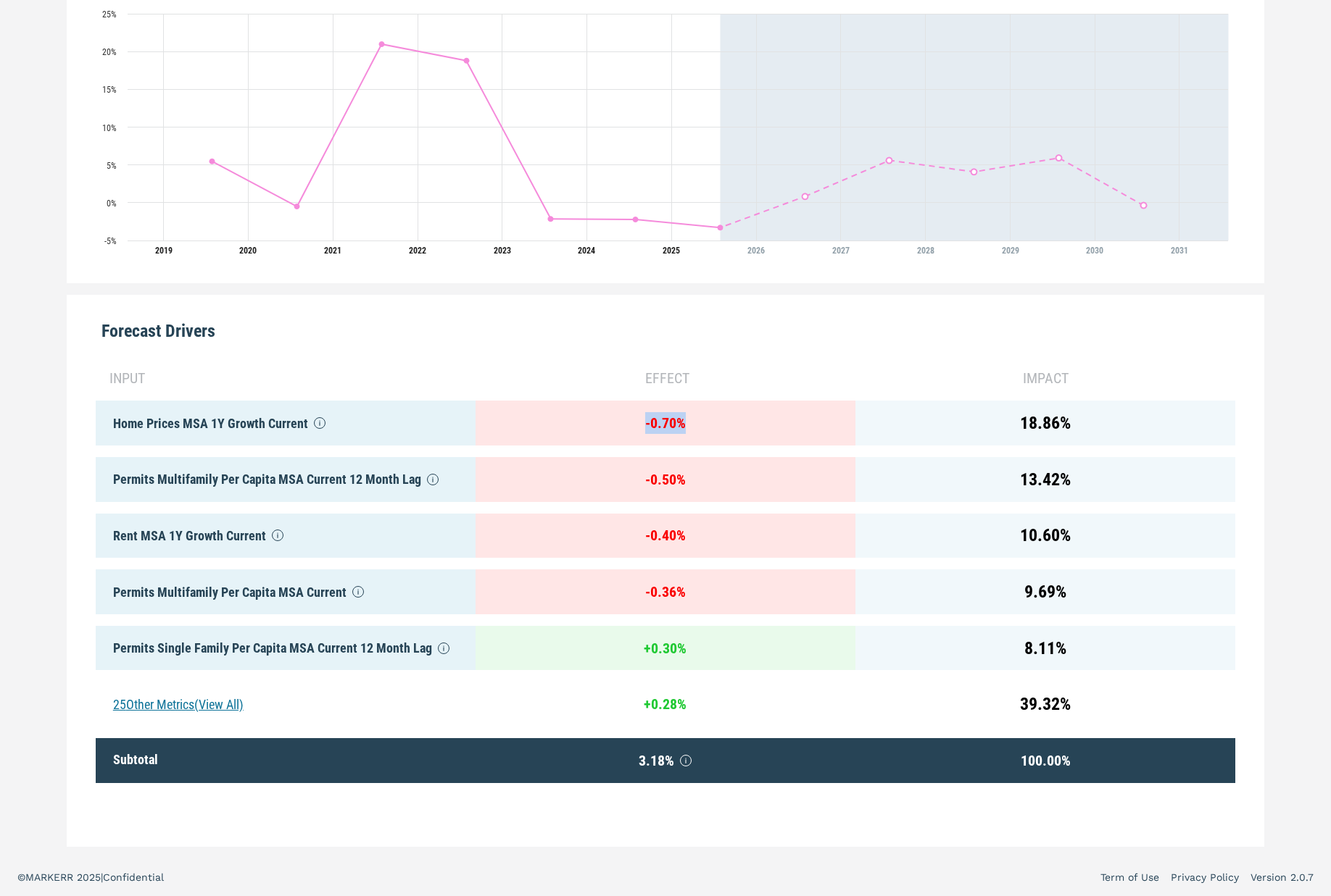
drag, startPoint x: 687, startPoint y: 432, endPoint x: 463, endPoint y: 418, distance: 224.4
click at [440, 419] on div "input effect impact Home Prices MSA 1Y Growth Current - 0.70 % 18.86 % Permits …" at bounding box center [666, 592] width 1140 height 474
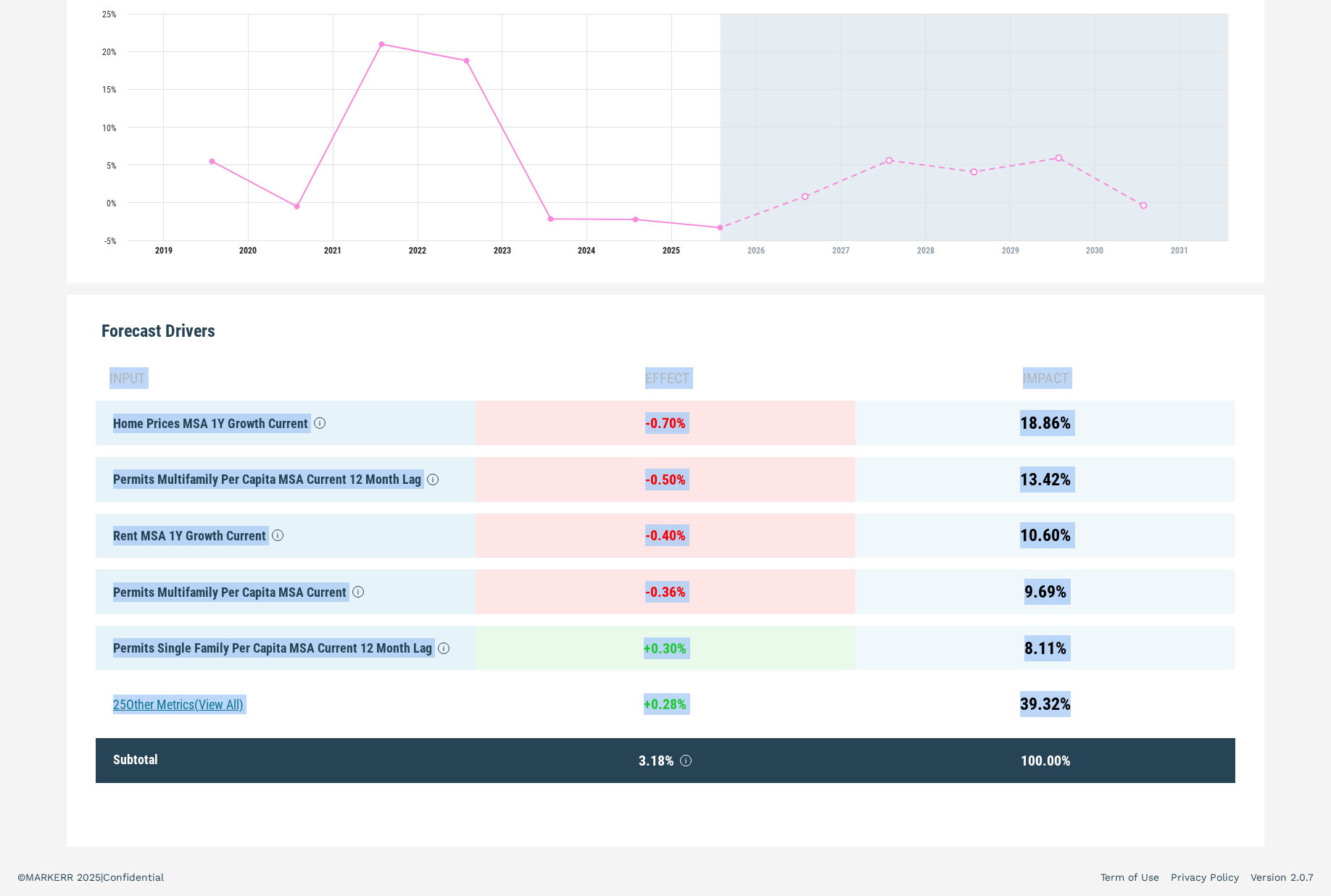
drag, startPoint x: 108, startPoint y: 376, endPoint x: 1100, endPoint y: 715, distance: 1048.3
click at [1101, 716] on div "input effect impact Home Prices MSA 1Y Growth Current - 0.70 % 18.86 % Permits …" at bounding box center [666, 592] width 1140 height 474
click at [1099, 712] on div "39.32 %" at bounding box center [1045, 704] width 380 height 45
drag, startPoint x: 1019, startPoint y: 700, endPoint x: 151, endPoint y: 407, distance: 916.1
click at [151, 407] on div "input effect impact Home Prices MSA 1Y Growth Current - 0.70 % 18.86 % Permits …" at bounding box center [666, 592] width 1140 height 474
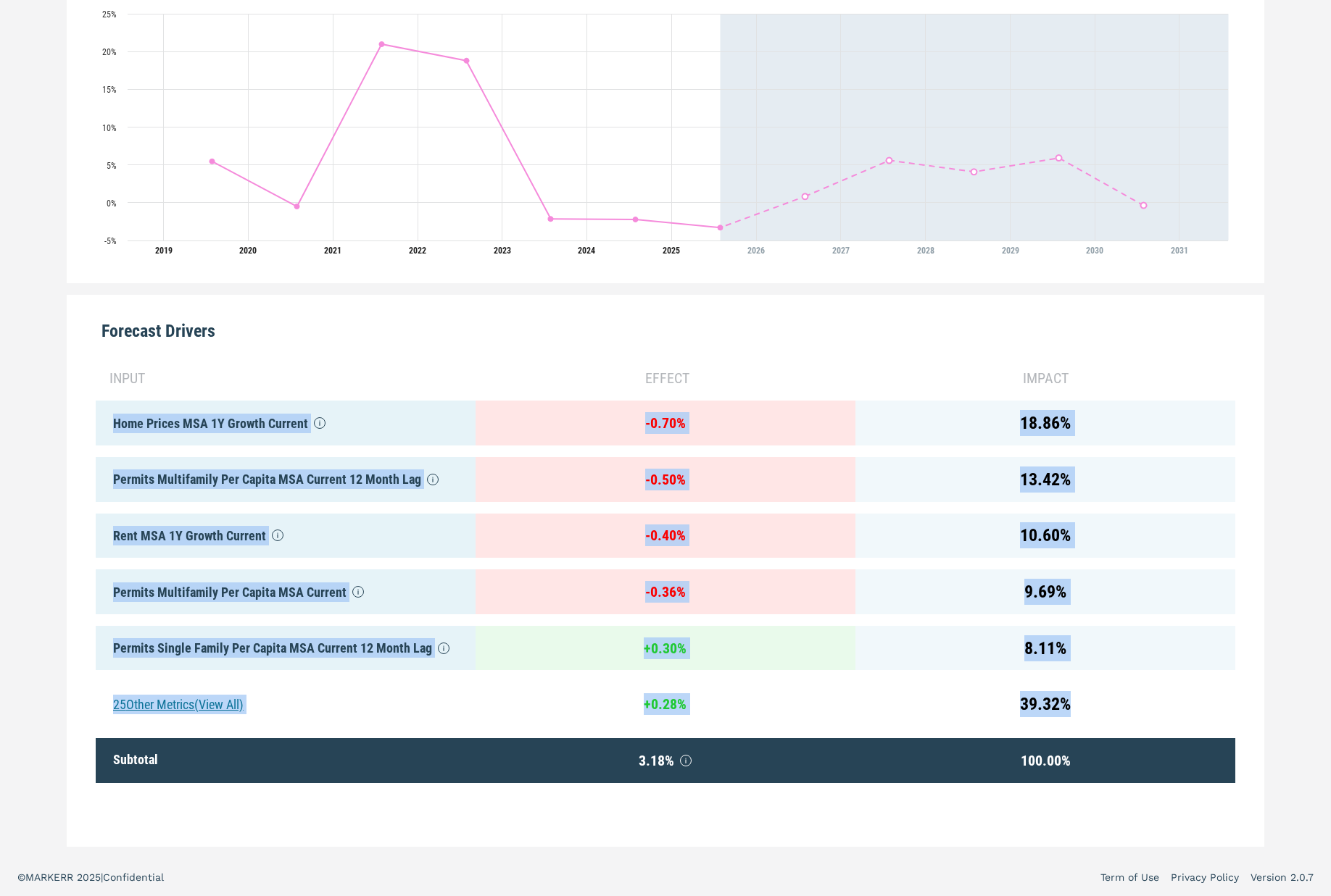
click at [152, 408] on div "Home Prices MSA 1Y Growth Current" at bounding box center [286, 422] width 380 height 45
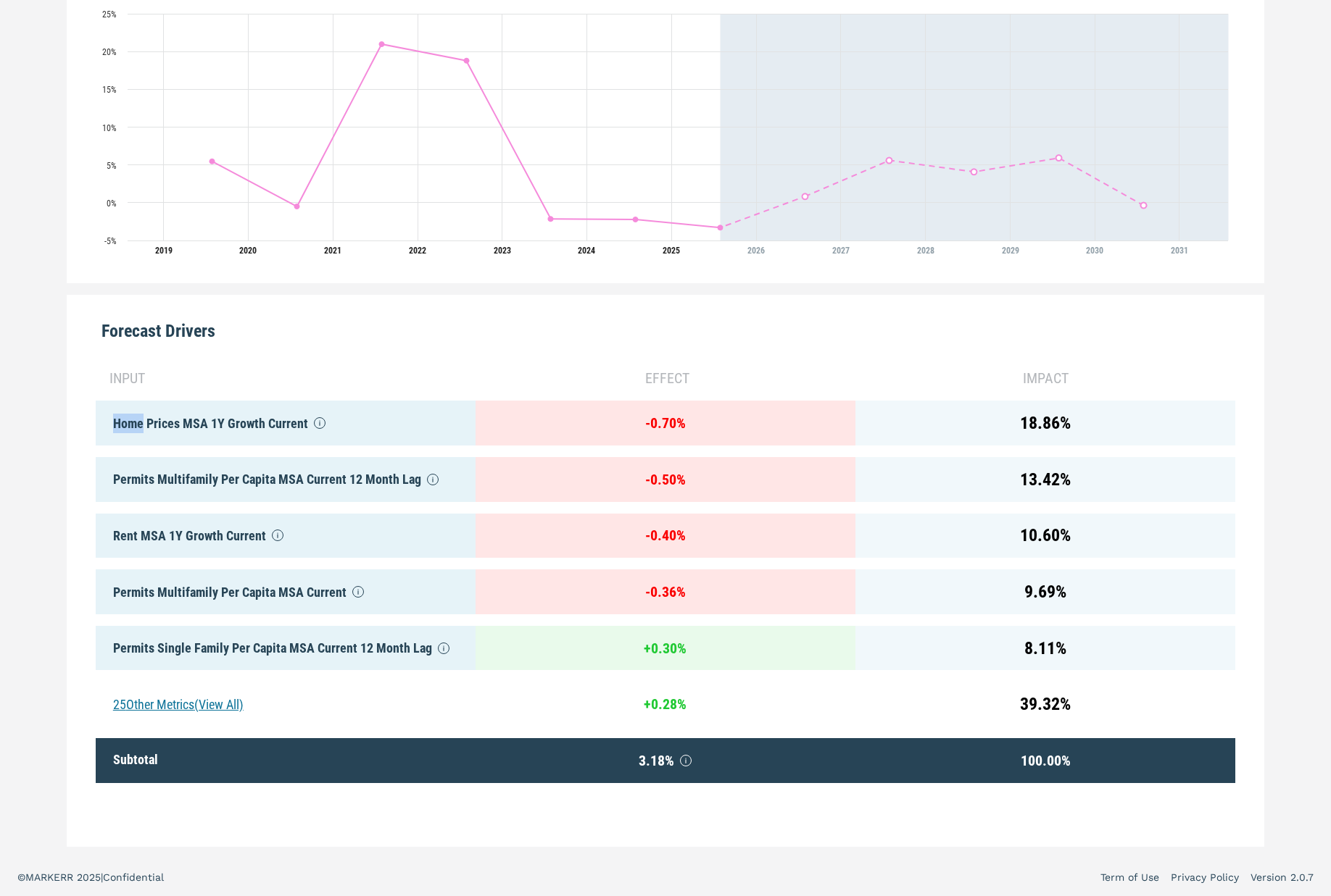
click at [152, 408] on div "Home Prices MSA 1Y Growth Current" at bounding box center [286, 422] width 380 height 45
drag, startPoint x: 391, startPoint y: 413, endPoint x: 364, endPoint y: 422, distance: 28.5
click at [391, 413] on div "Home Prices MSA 1Y Growth Current" at bounding box center [286, 422] width 380 height 45
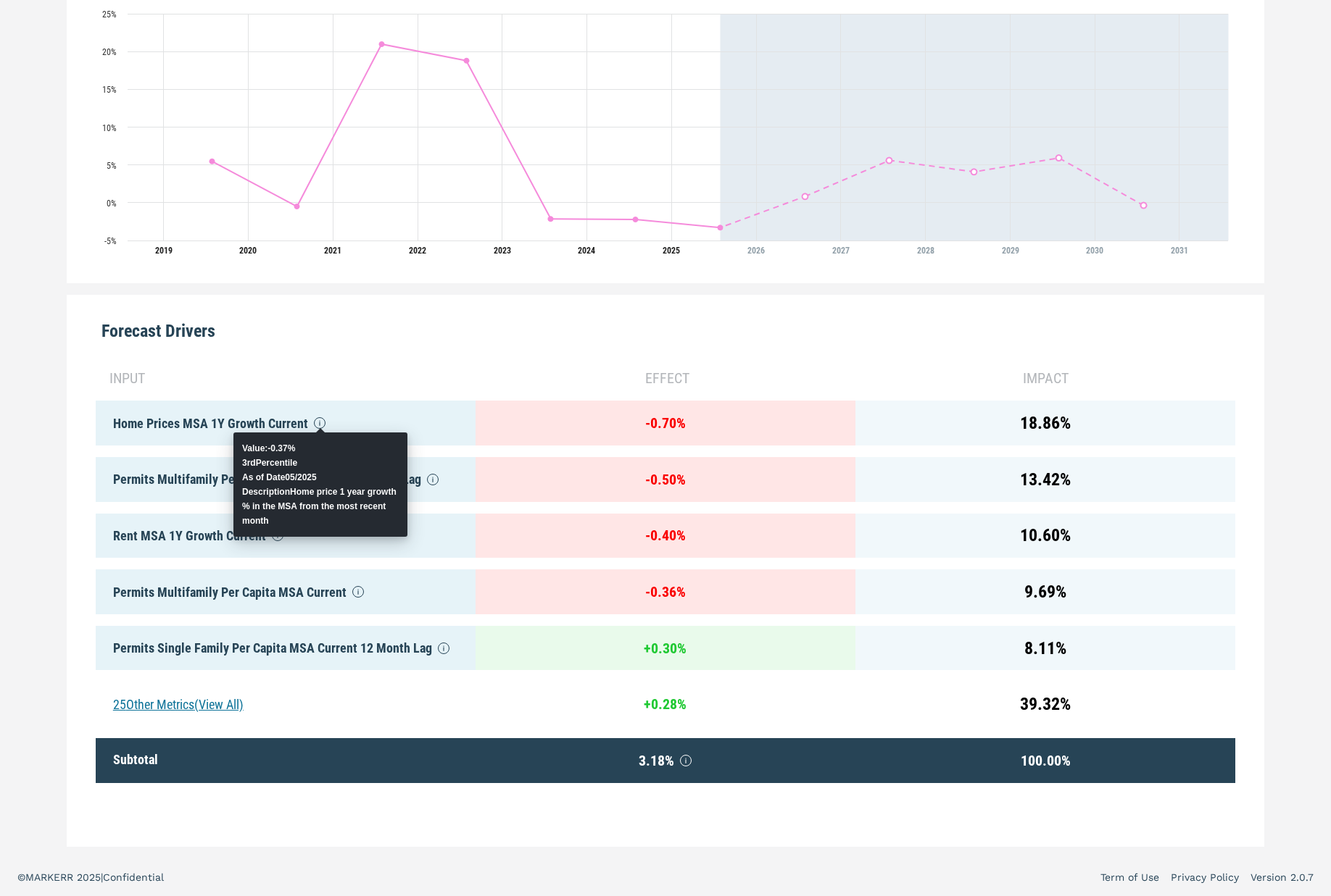
click at [314, 420] on icon at bounding box center [320, 423] width 11 height 11
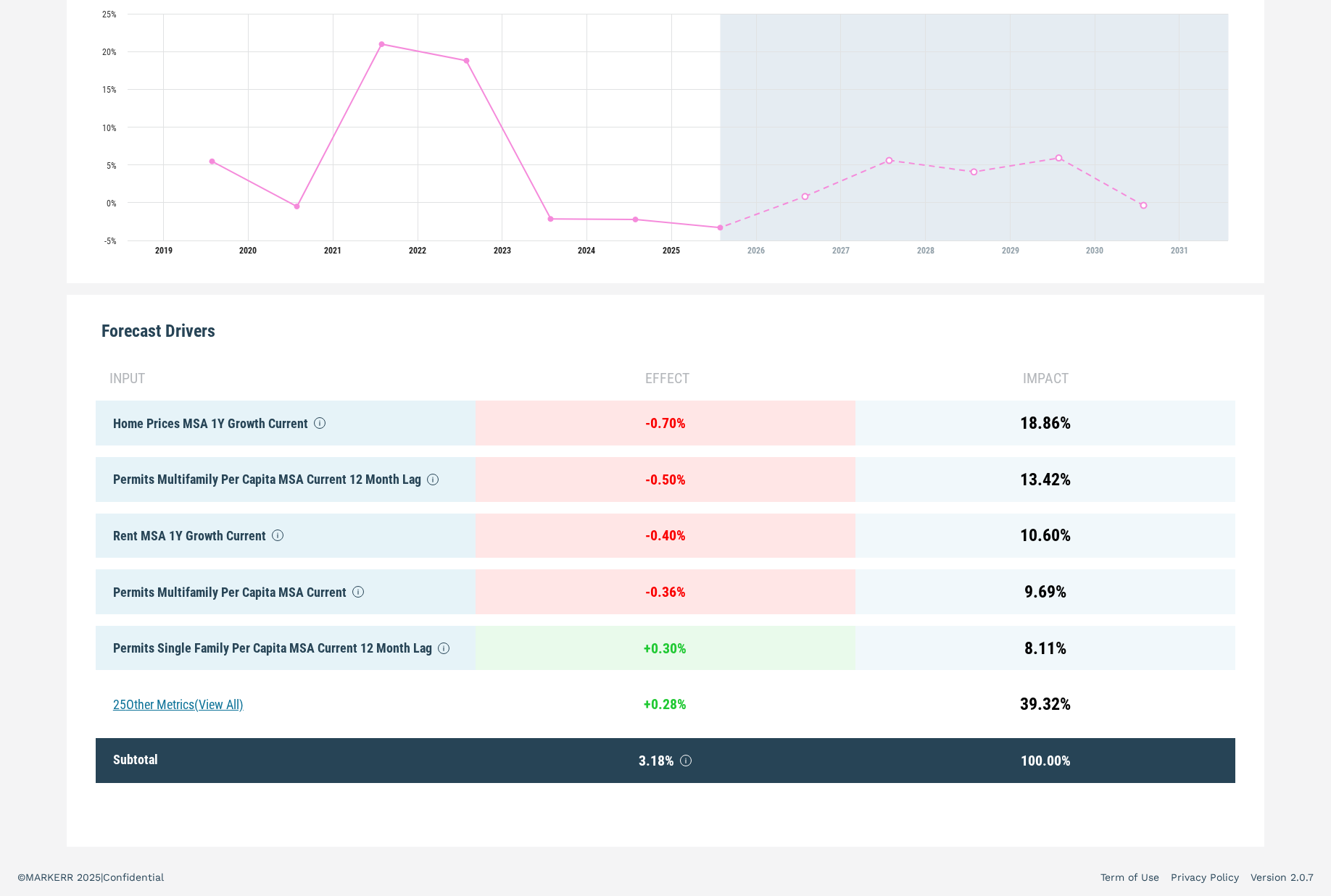
click at [339, 382] on div "input" at bounding box center [291, 378] width 368 height 22
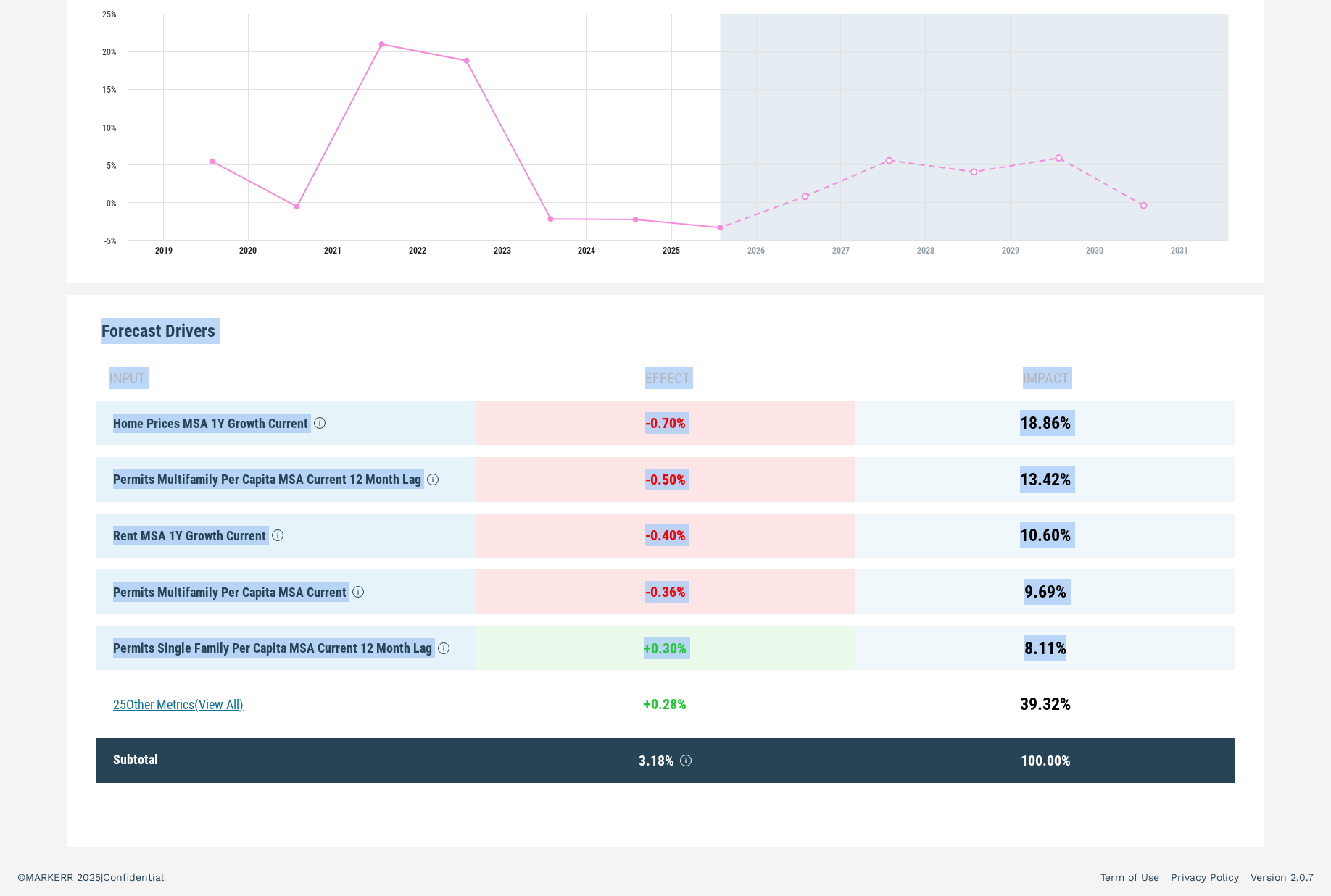
drag, startPoint x: 96, startPoint y: 326, endPoint x: 1152, endPoint y: 664, distance: 1108.8
click at [1159, 665] on div "Forecast Drivers input effect impact Home Prices MSA 1Y Growth Current - 0.70 %…" at bounding box center [665, 570] width 1197 height 552
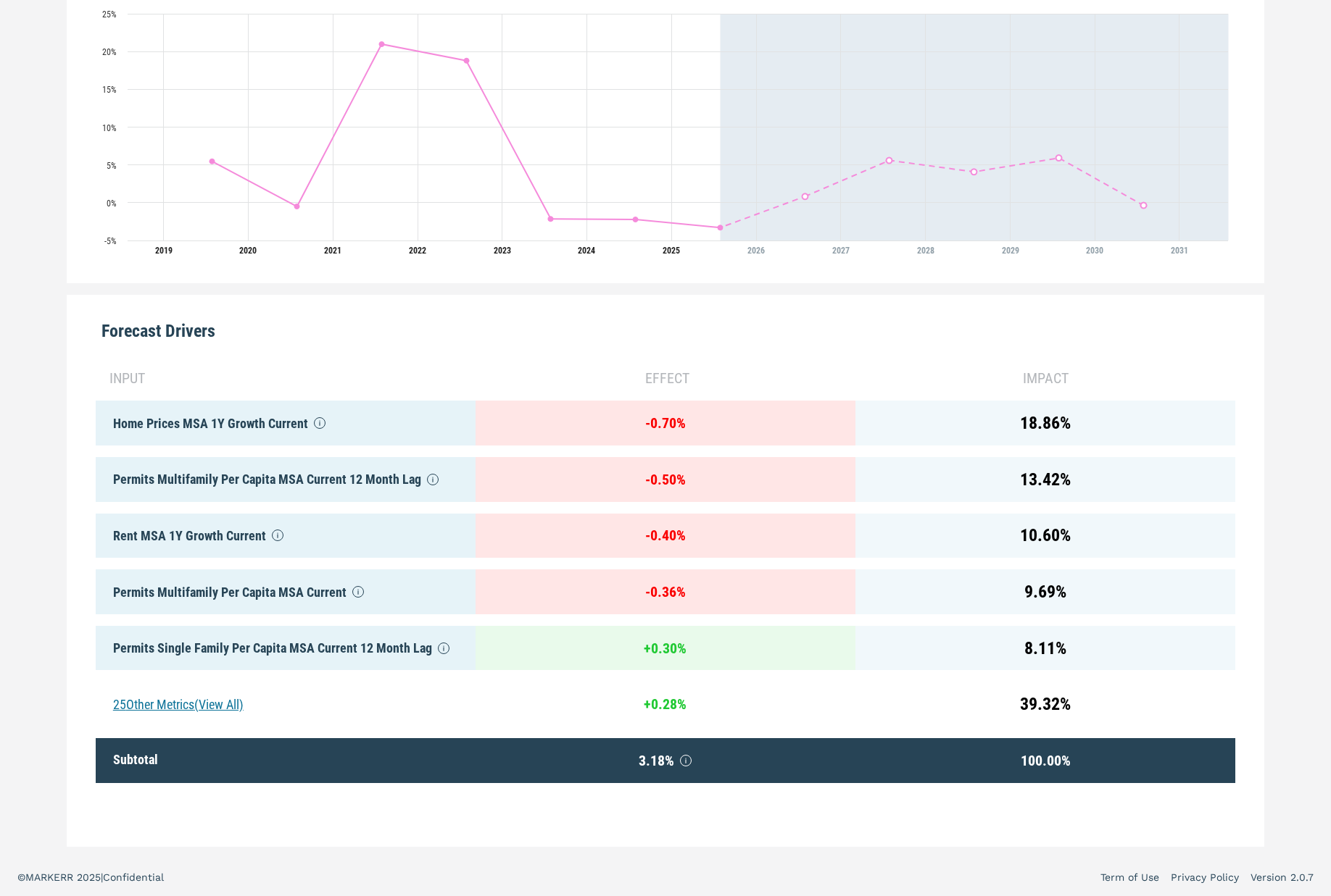
drag, startPoint x: 1106, startPoint y: 677, endPoint x: 1087, endPoint y: 675, distance: 19.1
click at [1105, 675] on div "input effect impact Home Prices MSA 1Y Growth Current - 0.70 % 18.86 % Permits …" at bounding box center [666, 592] width 1140 height 474
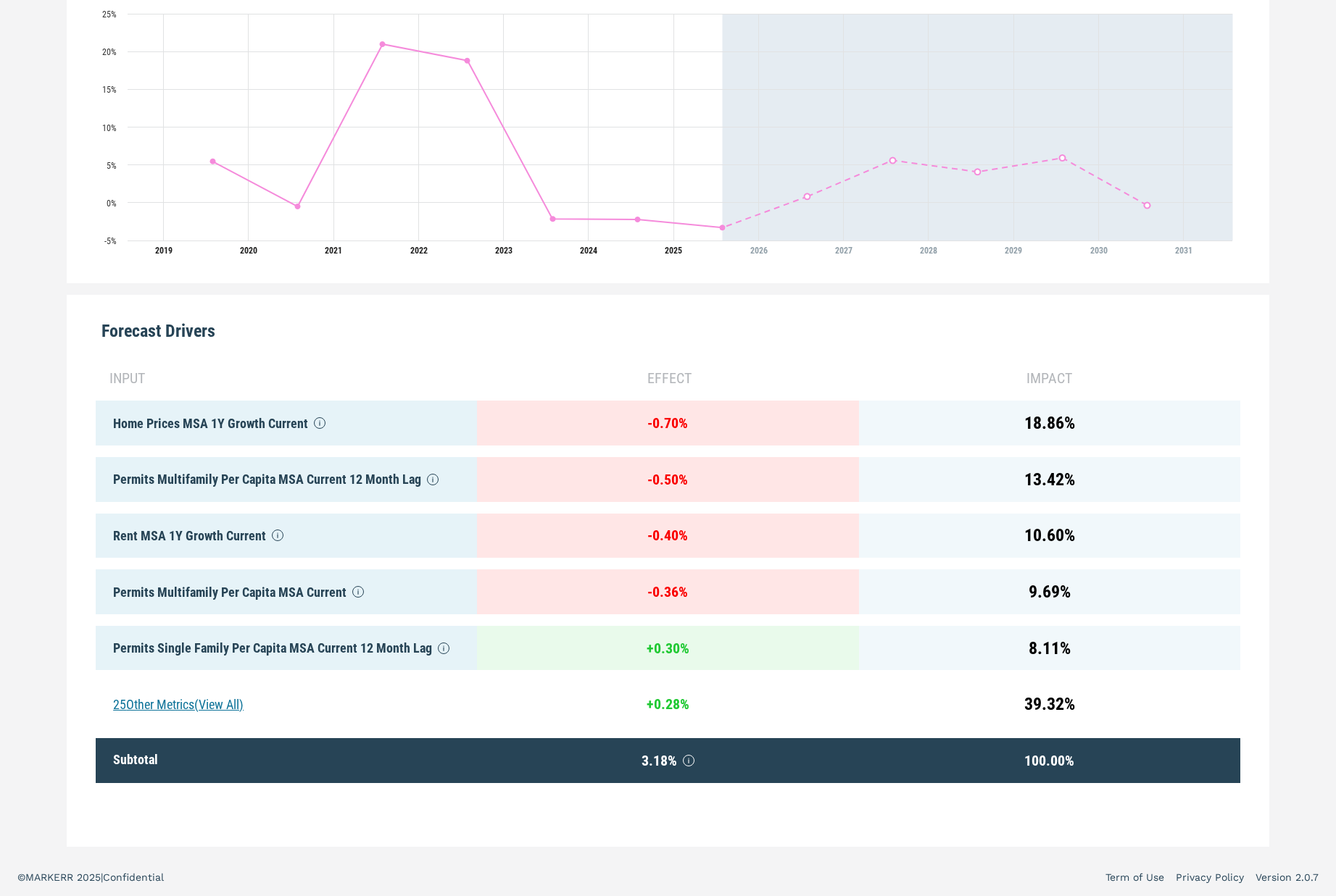
click at [67, 505] on div "Forecast Drivers input effect impact Home Prices MSA 1Y Growth Current - 0.70 %…" at bounding box center [668, 570] width 1202 height 552
click at [209, 700] on div "25 Other Metrics (View All)" at bounding box center [287, 704] width 381 height 45
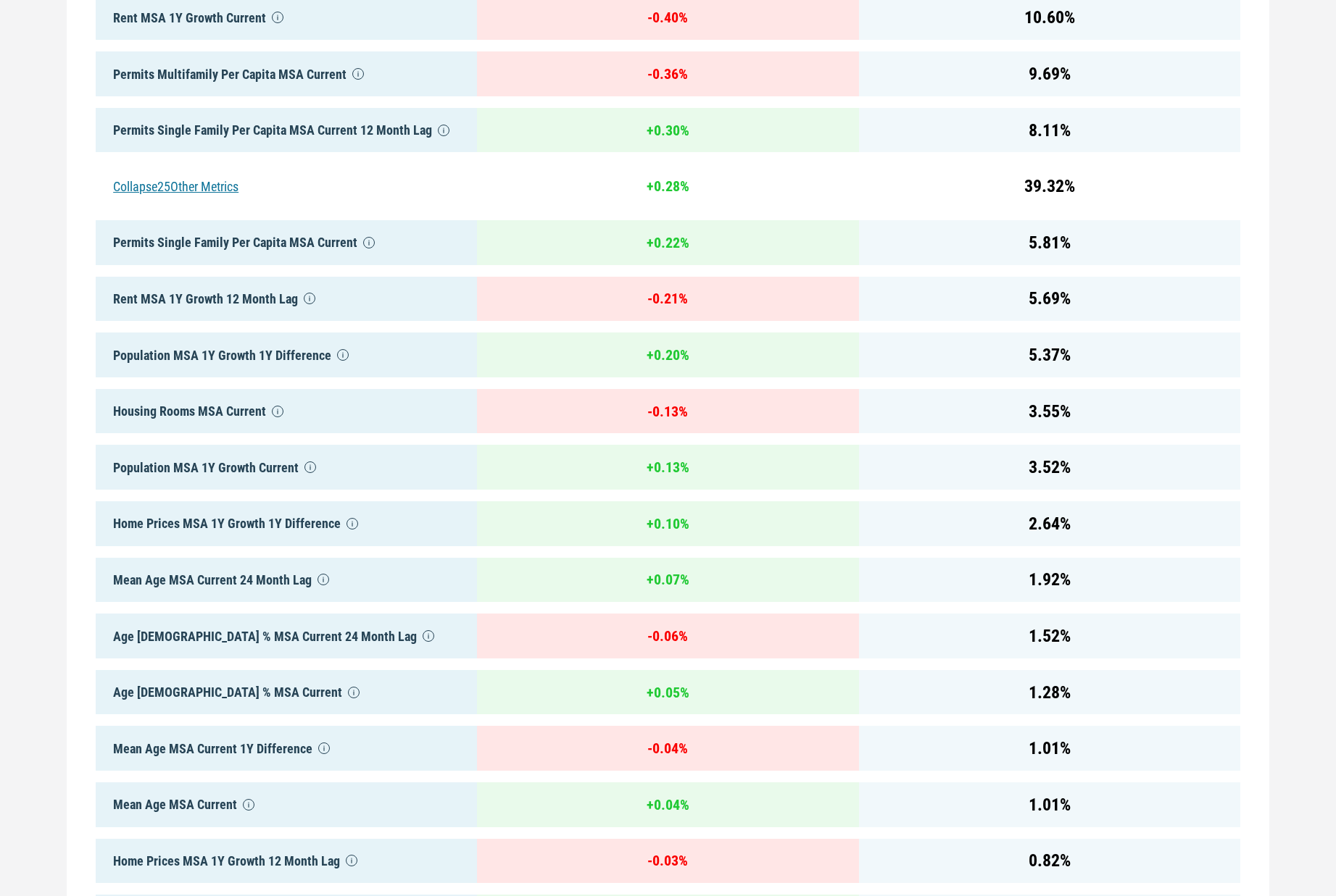
scroll to position [977, 0]
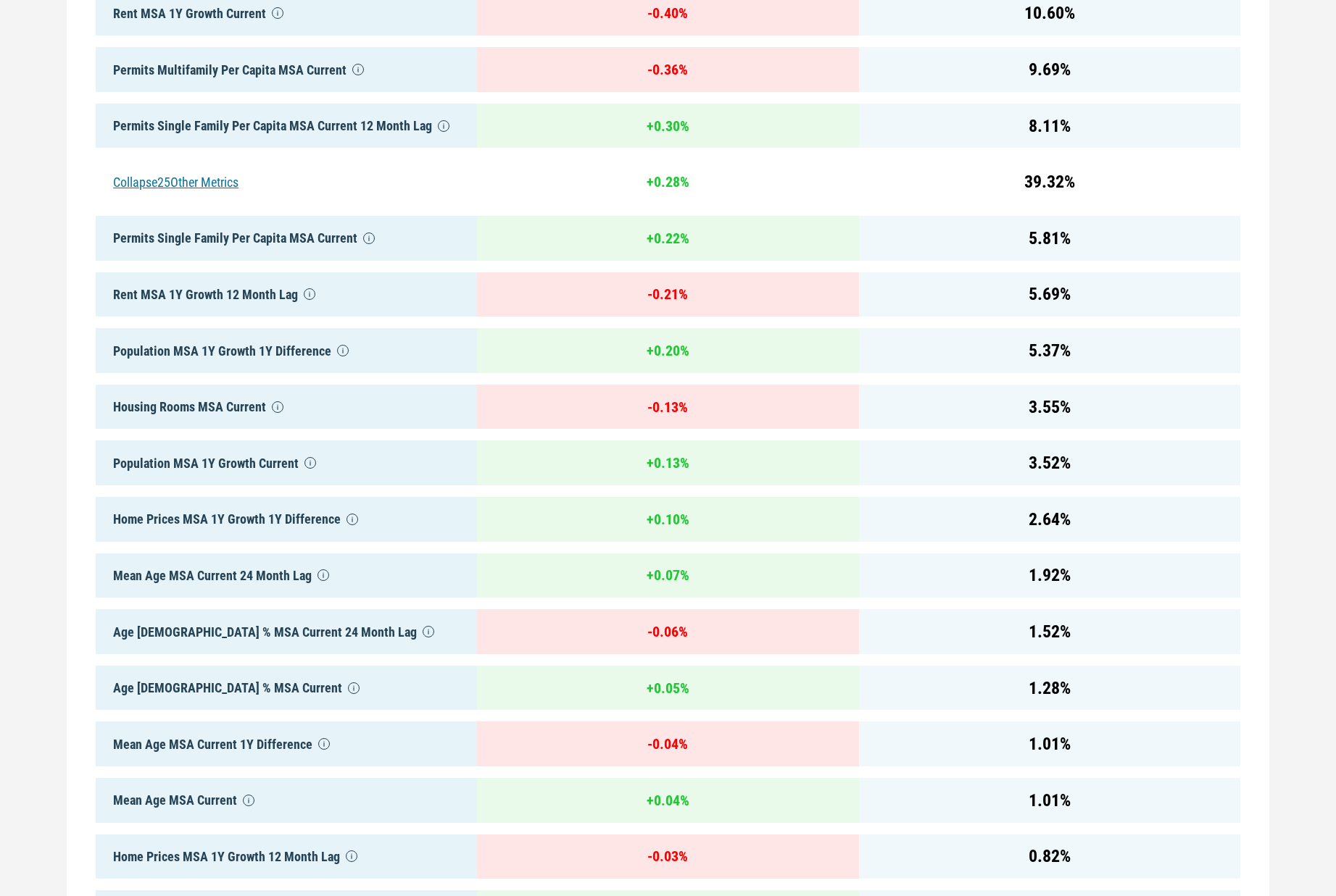
click at [156, 387] on div "Housing Rooms MSA Current" at bounding box center [287, 407] width 381 height 45
click at [155, 396] on div "Housing Rooms MSA Current" at bounding box center [287, 407] width 381 height 45
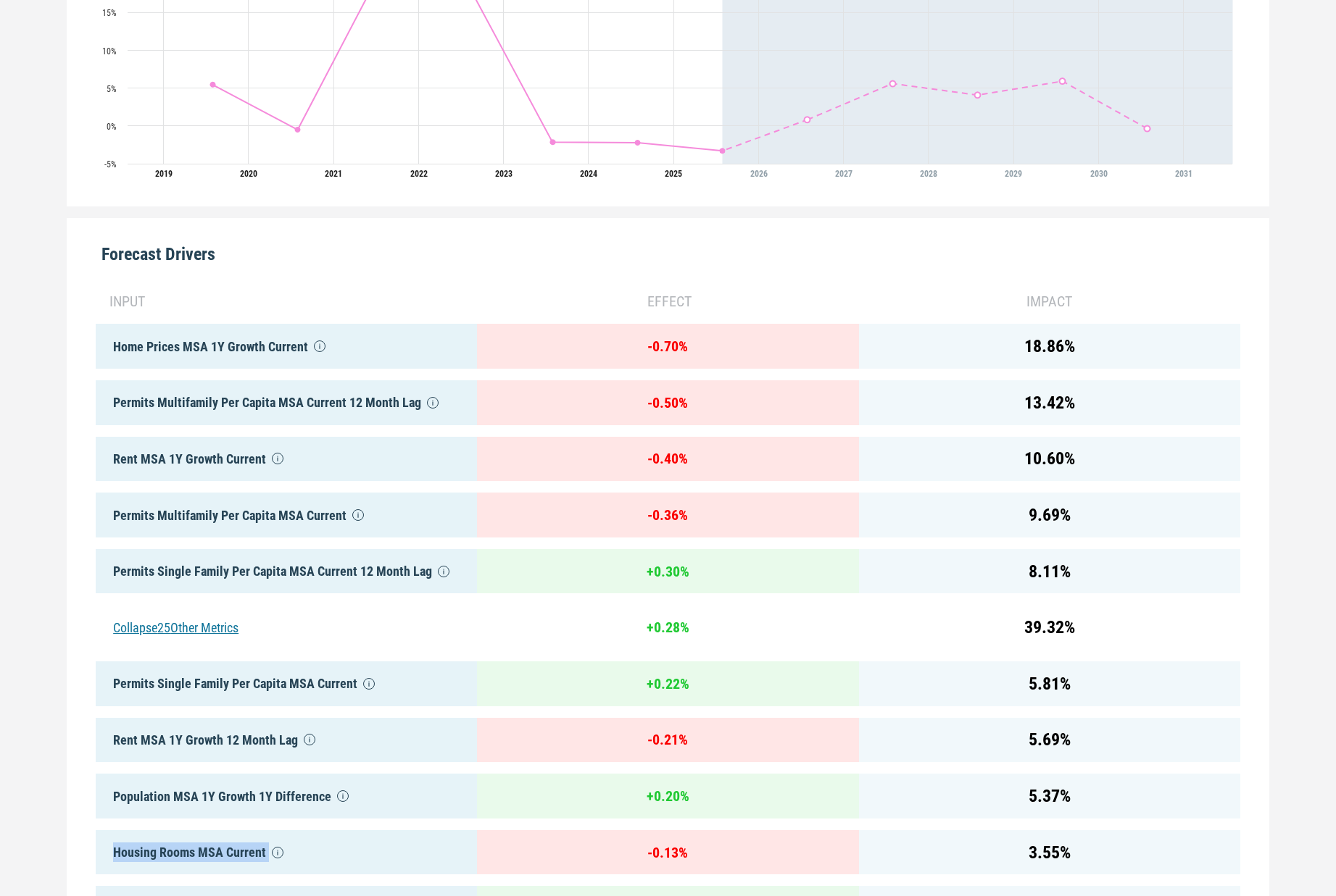
scroll to position [531, 0]
click at [183, 460] on div "Rent MSA 1Y Growth Current" at bounding box center [287, 458] width 381 height 45
click at [325, 521] on div "Permits Multifamily Per Capita MSA Current" at bounding box center [287, 514] width 381 height 45
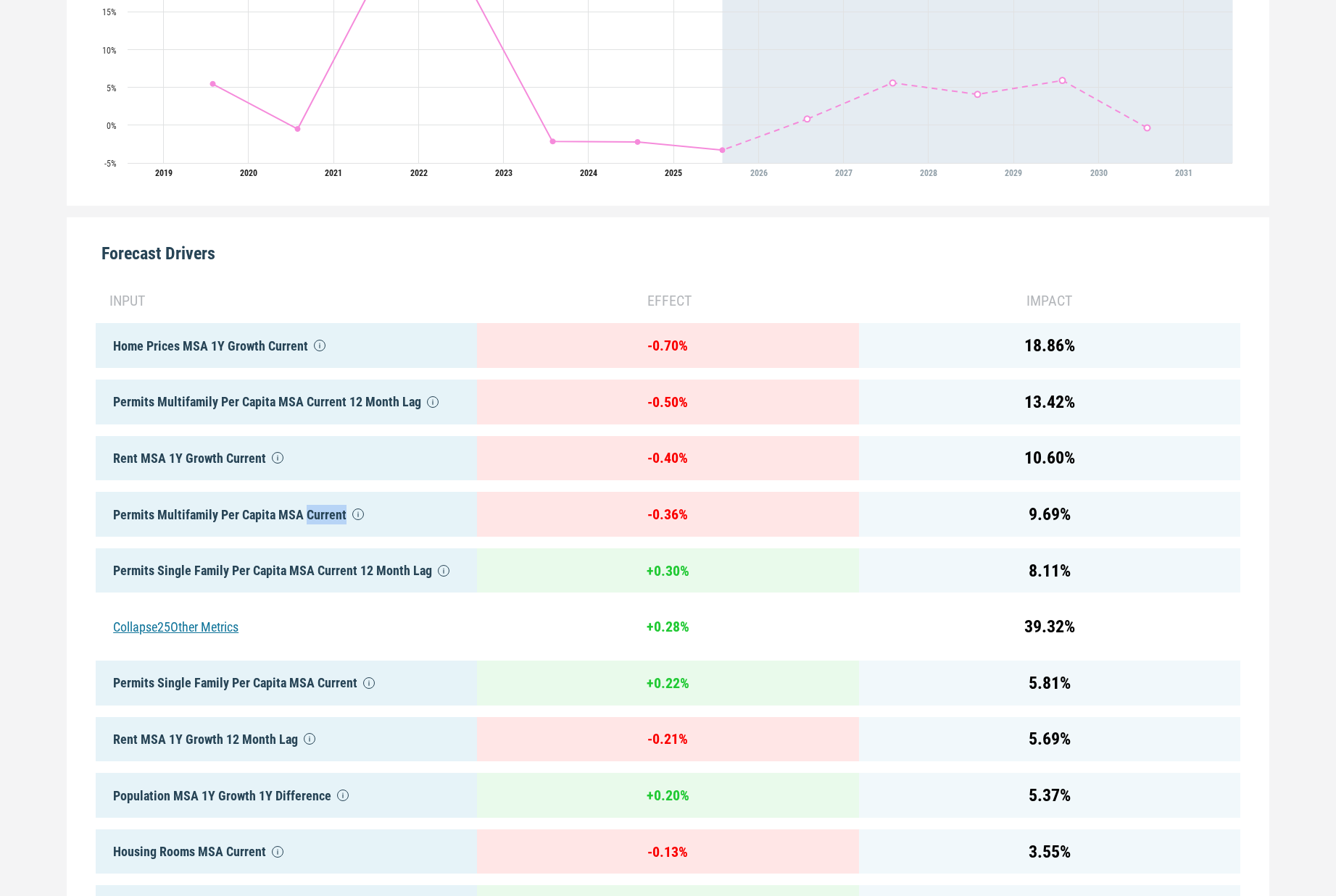
click at [325, 521] on div "Permits Multifamily Per Capita MSA Current" at bounding box center [287, 514] width 381 height 45
click at [209, 459] on div "Rent MSA 1Y Growth Current" at bounding box center [287, 458] width 381 height 45
drag, startPoint x: 209, startPoint y: 459, endPoint x: 294, endPoint y: 486, distance: 89.2
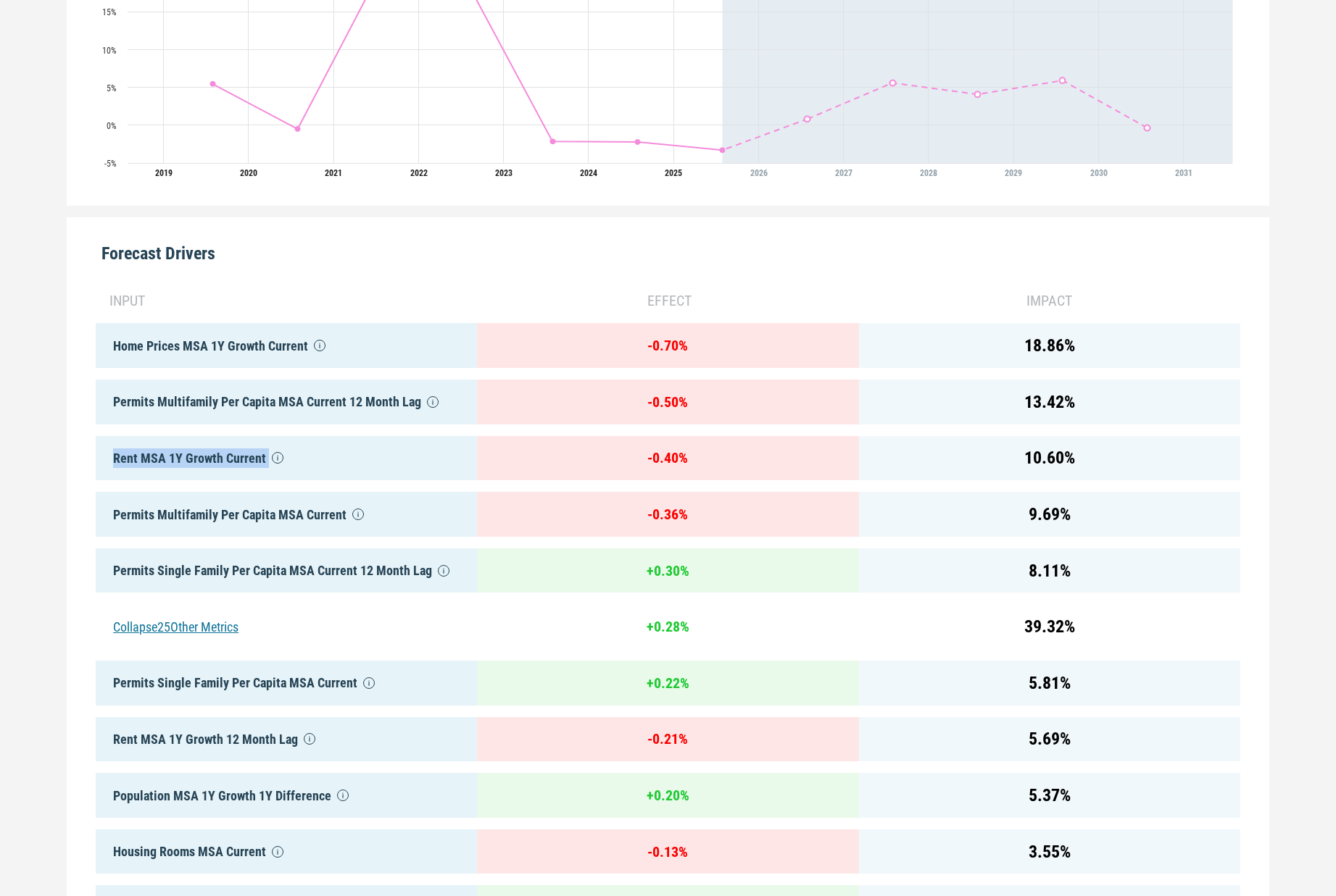
click at [210, 459] on div "Rent MSA 1Y Growth Current" at bounding box center [287, 458] width 381 height 45
drag, startPoint x: 307, startPoint y: 518, endPoint x: 133, endPoint y: 499, distance: 175.0
click at [300, 522] on div "Permits Multifamily Per Capita MSA Current" at bounding box center [287, 514] width 381 height 45
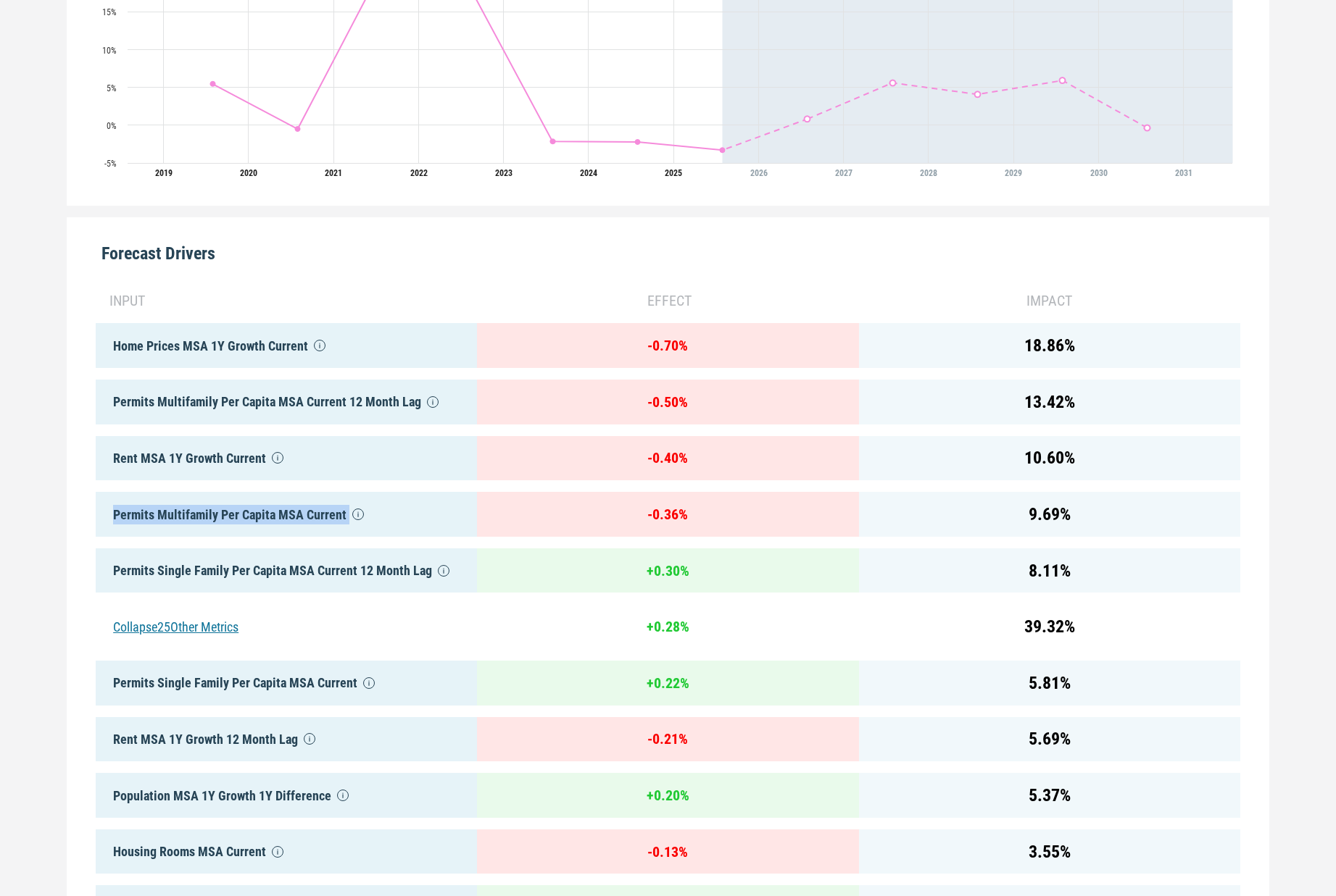
click at [300, 522] on div "Permits Multifamily Per Capita MSA Current" at bounding box center [287, 514] width 381 height 45
click at [252, 688] on div "Permits Single Family Per Capita MSA Current" at bounding box center [287, 683] width 381 height 45
click at [251, 741] on div "Rent MSA 1Y Growth 12 Month Lag" at bounding box center [287, 739] width 381 height 45
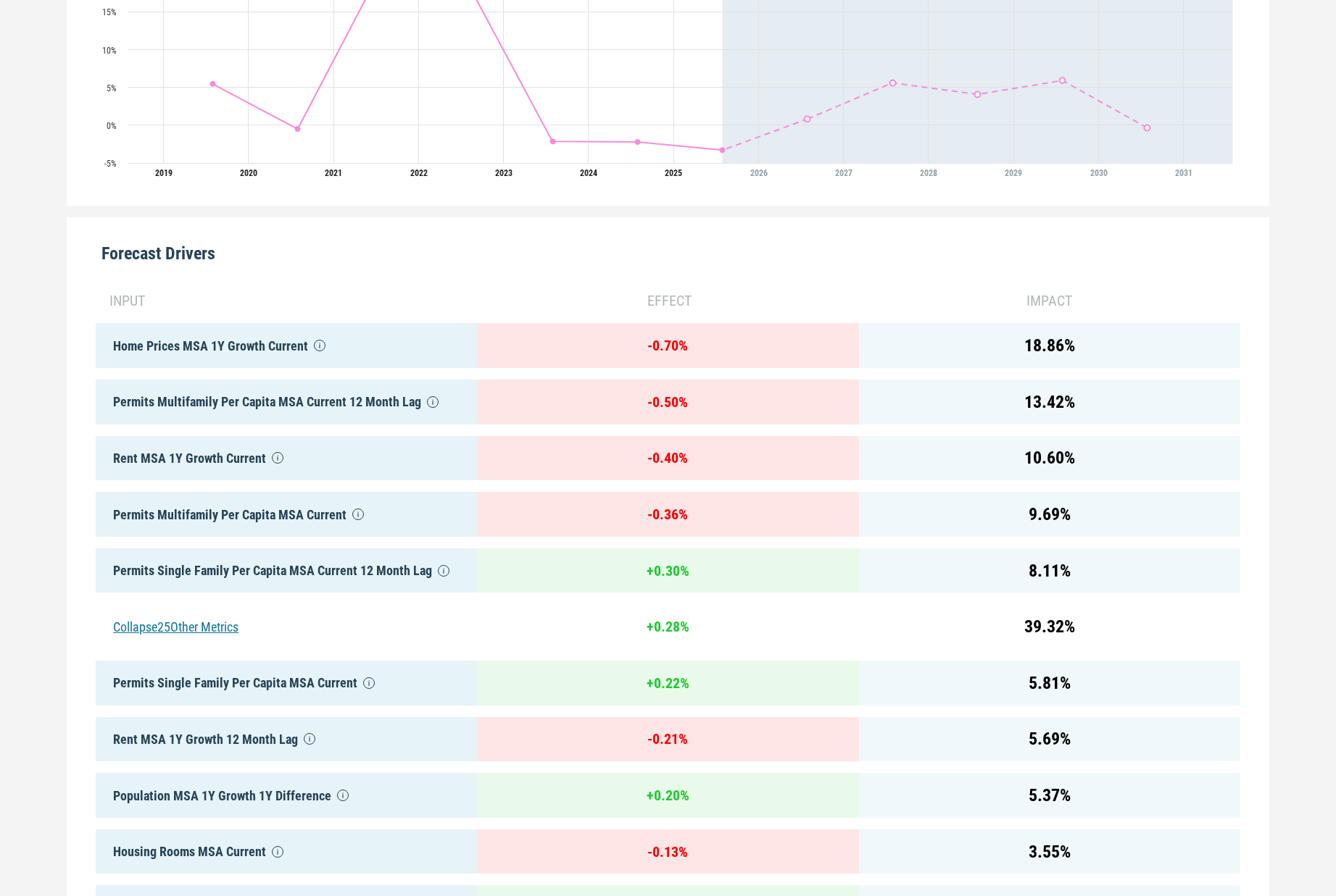
click at [252, 741] on div "Rent MSA 1Y Growth 12 Month Lag" at bounding box center [287, 739] width 381 height 45
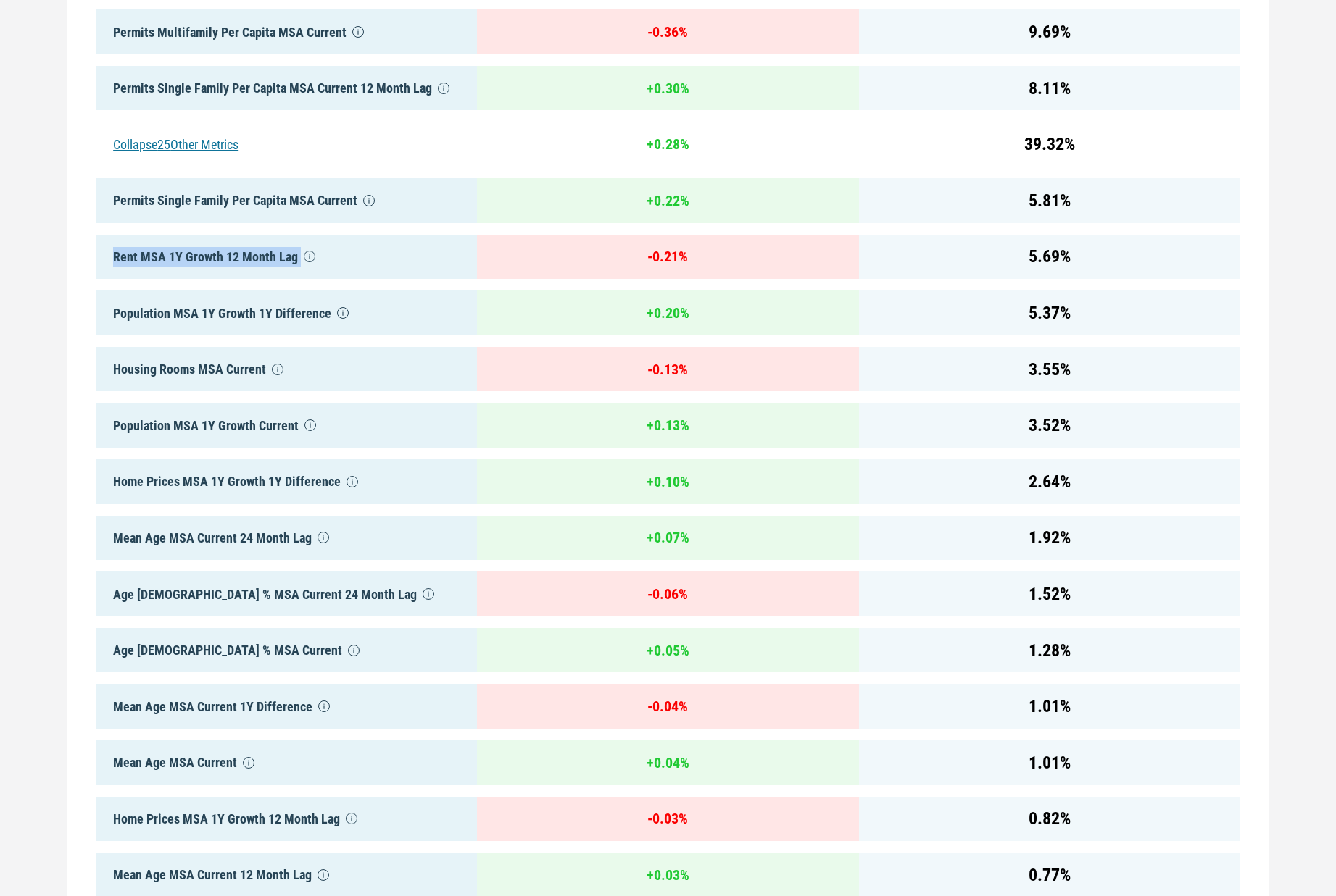
scroll to position [1015, 0]
click at [183, 645] on div "Age [DEMOGRAPHIC_DATA] % MSA Current" at bounding box center [287, 649] width 381 height 45
click at [203, 600] on div "Age [DEMOGRAPHIC_DATA] % MSA Current 24 Month Lag" at bounding box center [287, 593] width 381 height 45
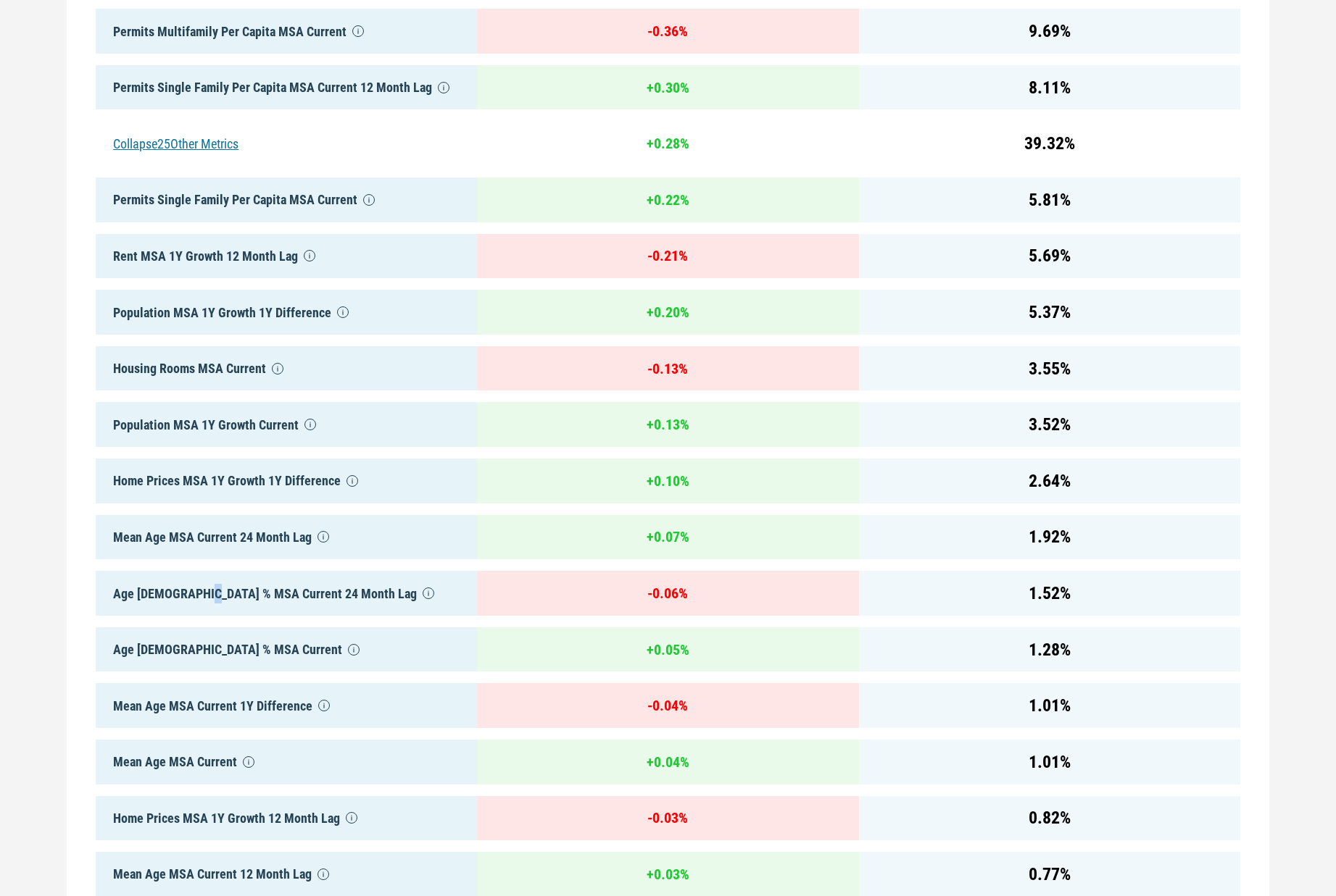
click at [203, 600] on div "Age [DEMOGRAPHIC_DATA] % MSA Current 24 Month Lag" at bounding box center [287, 593] width 381 height 45
click at [212, 551] on div "Mean Age MSA Current 24 Month Lag" at bounding box center [287, 537] width 381 height 45
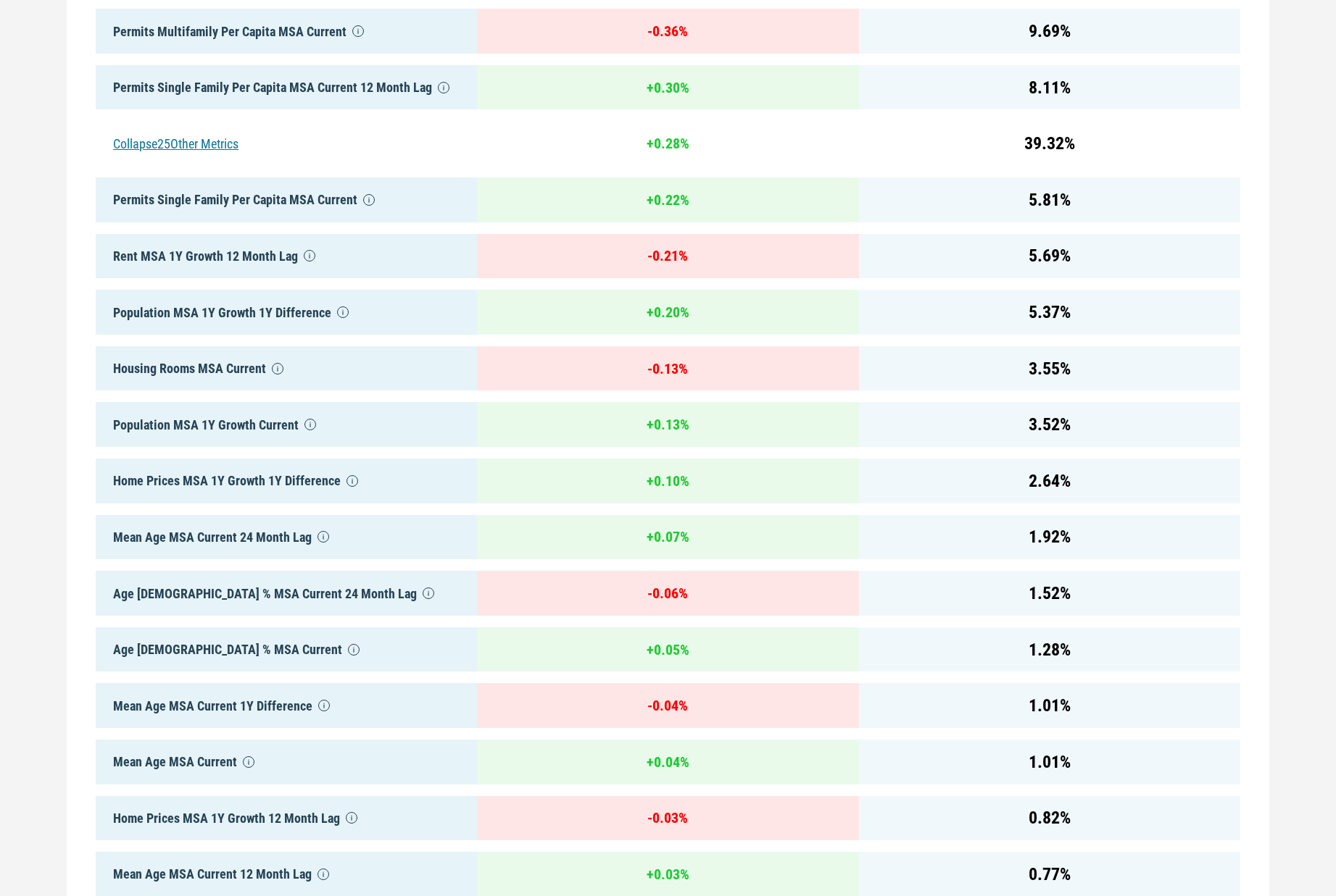
click at [200, 534] on div "Mean Age MSA Current 24 Month Lag" at bounding box center [287, 537] width 381 height 45
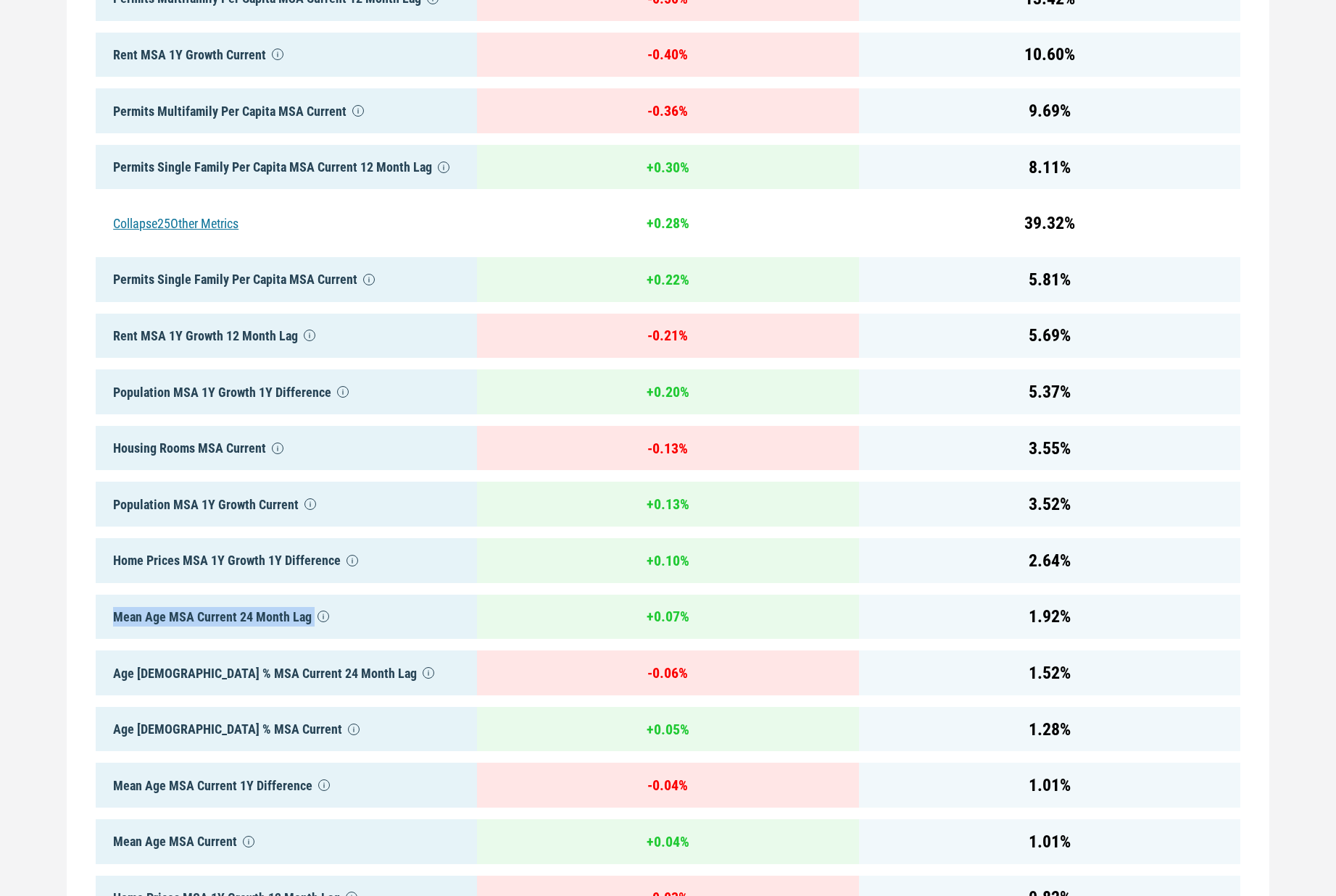
scroll to position [1159, 0]
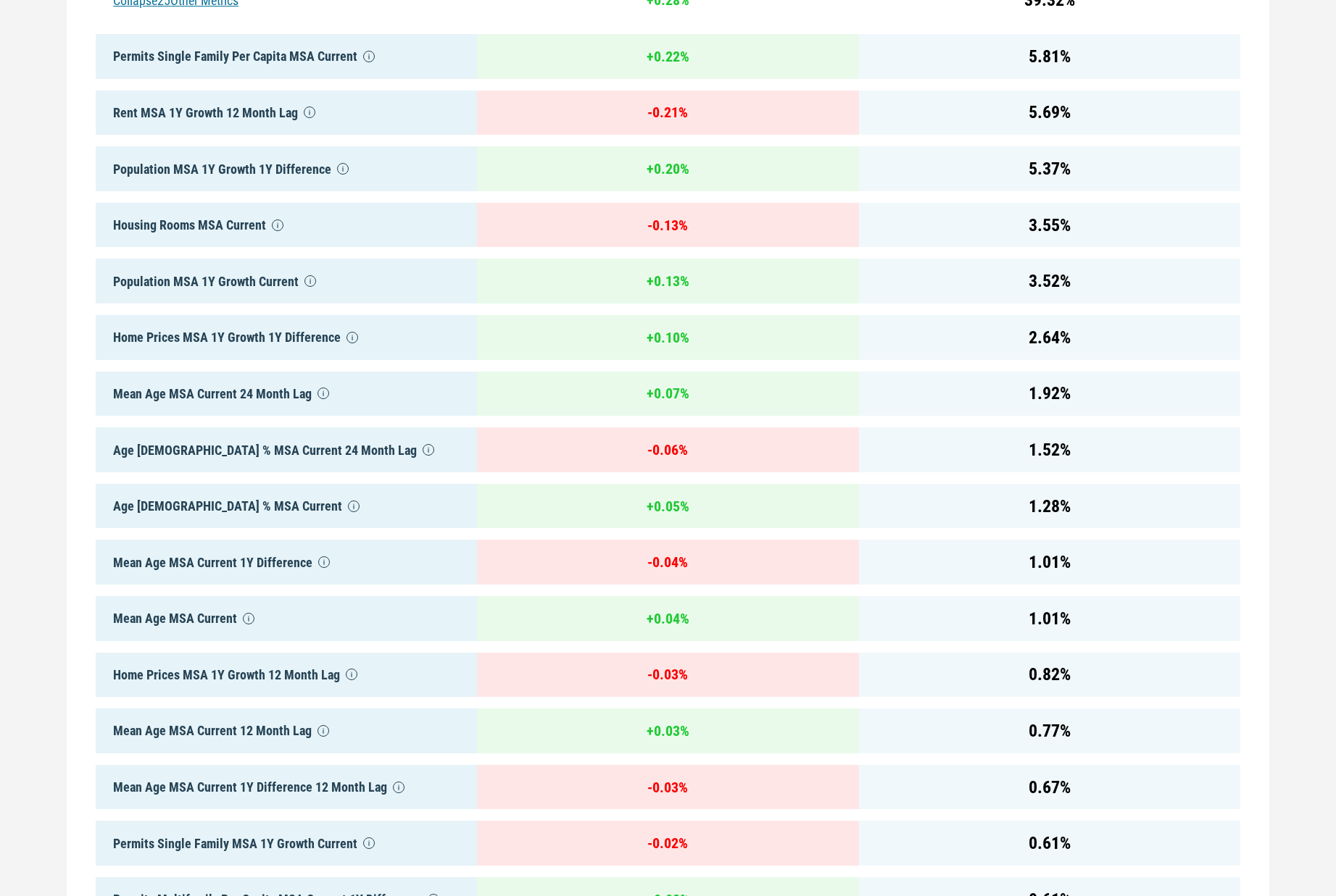
click at [195, 618] on div "Mean Age MSA Current" at bounding box center [287, 618] width 381 height 45
drag, startPoint x: 195, startPoint y: 618, endPoint x: 221, endPoint y: 646, distance: 38.2
click at [195, 618] on div "Mean Age MSA Current" at bounding box center [287, 618] width 381 height 45
click at [243, 667] on div "Home Prices MSA 1Y Growth 12 Month Lag" at bounding box center [287, 675] width 381 height 45
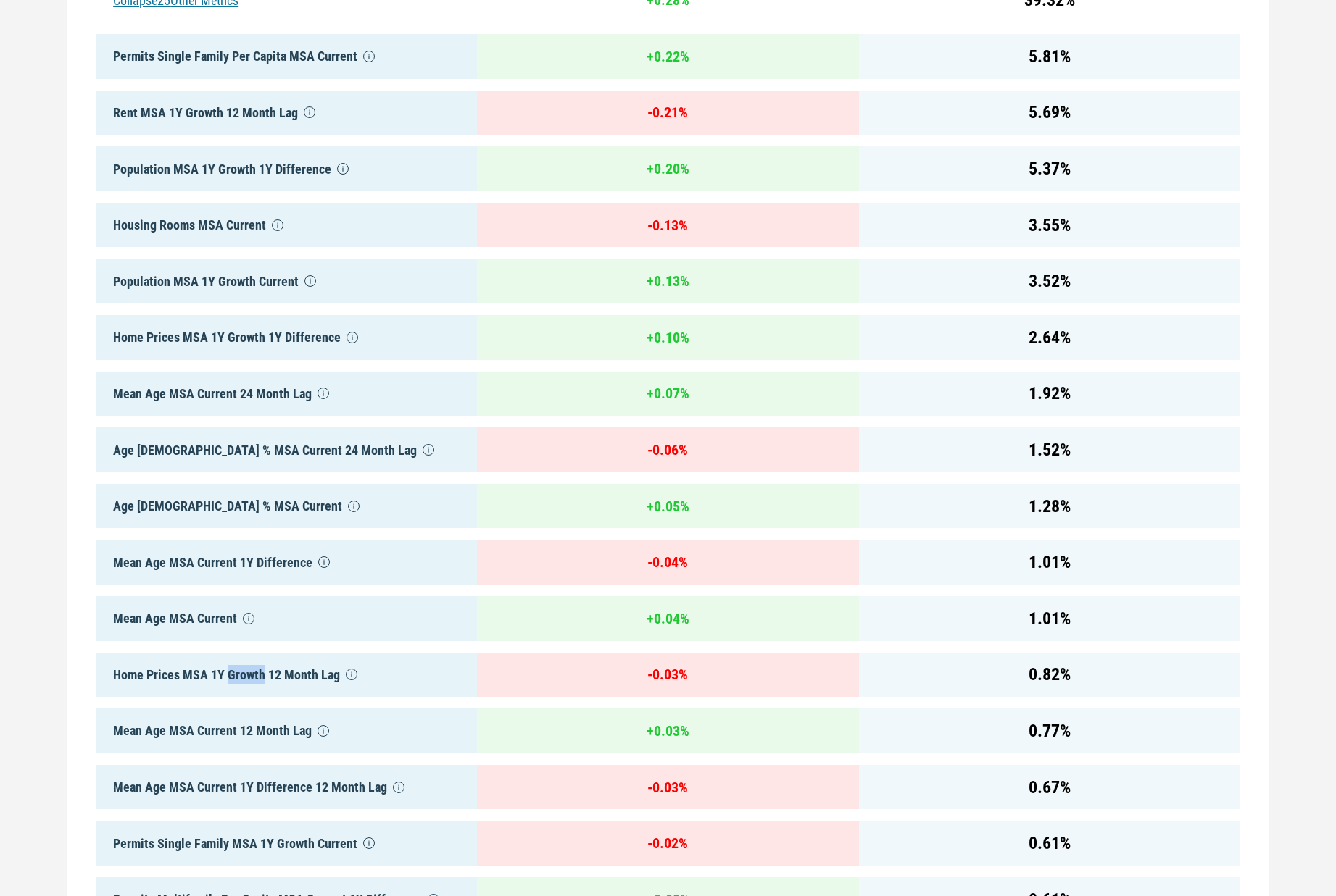
click at [242, 666] on div "Home Prices MSA 1Y Growth 12 Month Lag" at bounding box center [287, 675] width 381 height 45
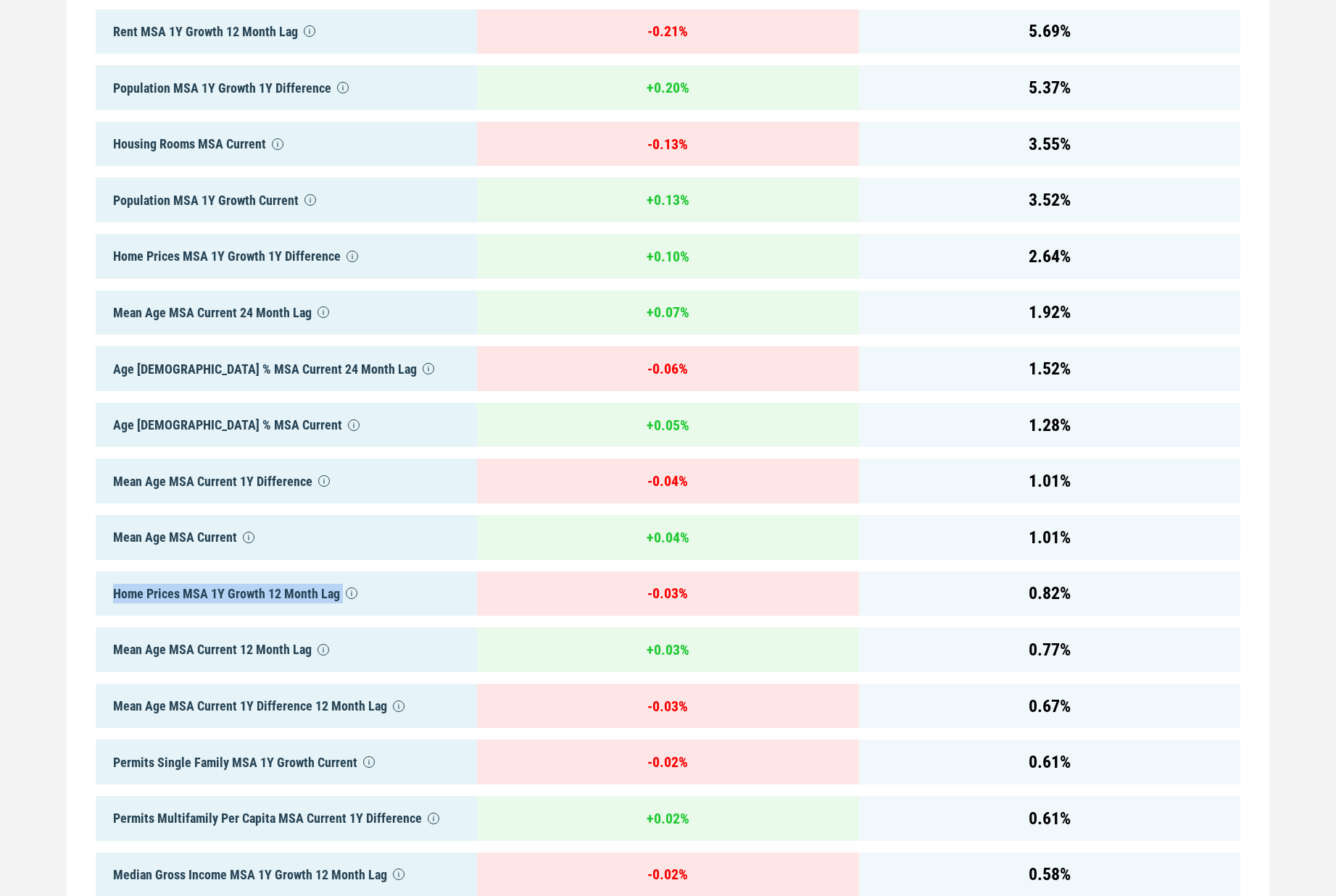
scroll to position [1242, 0]
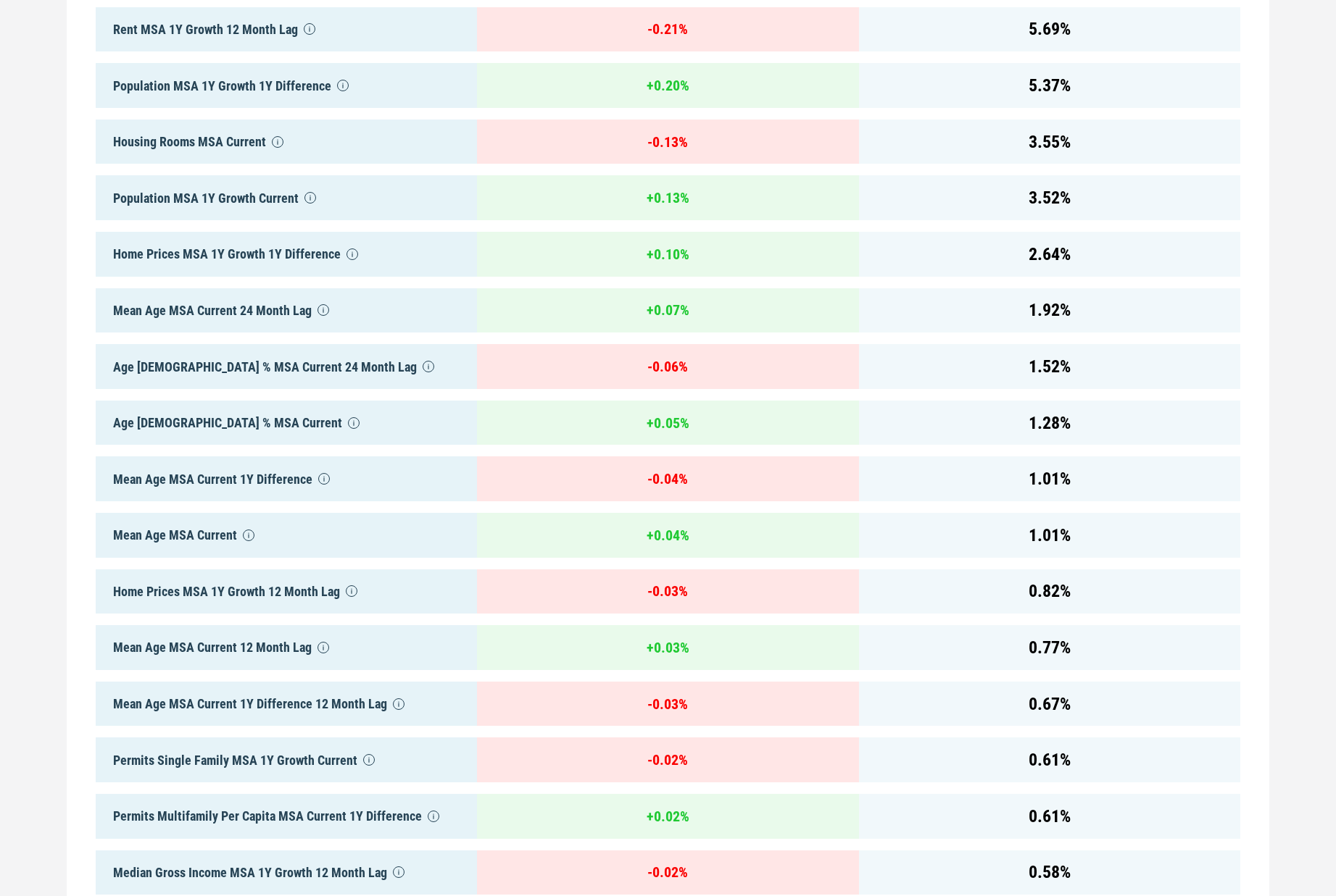
click at [249, 648] on div "Mean Age MSA Current 12 Month Lag" at bounding box center [287, 647] width 381 height 45
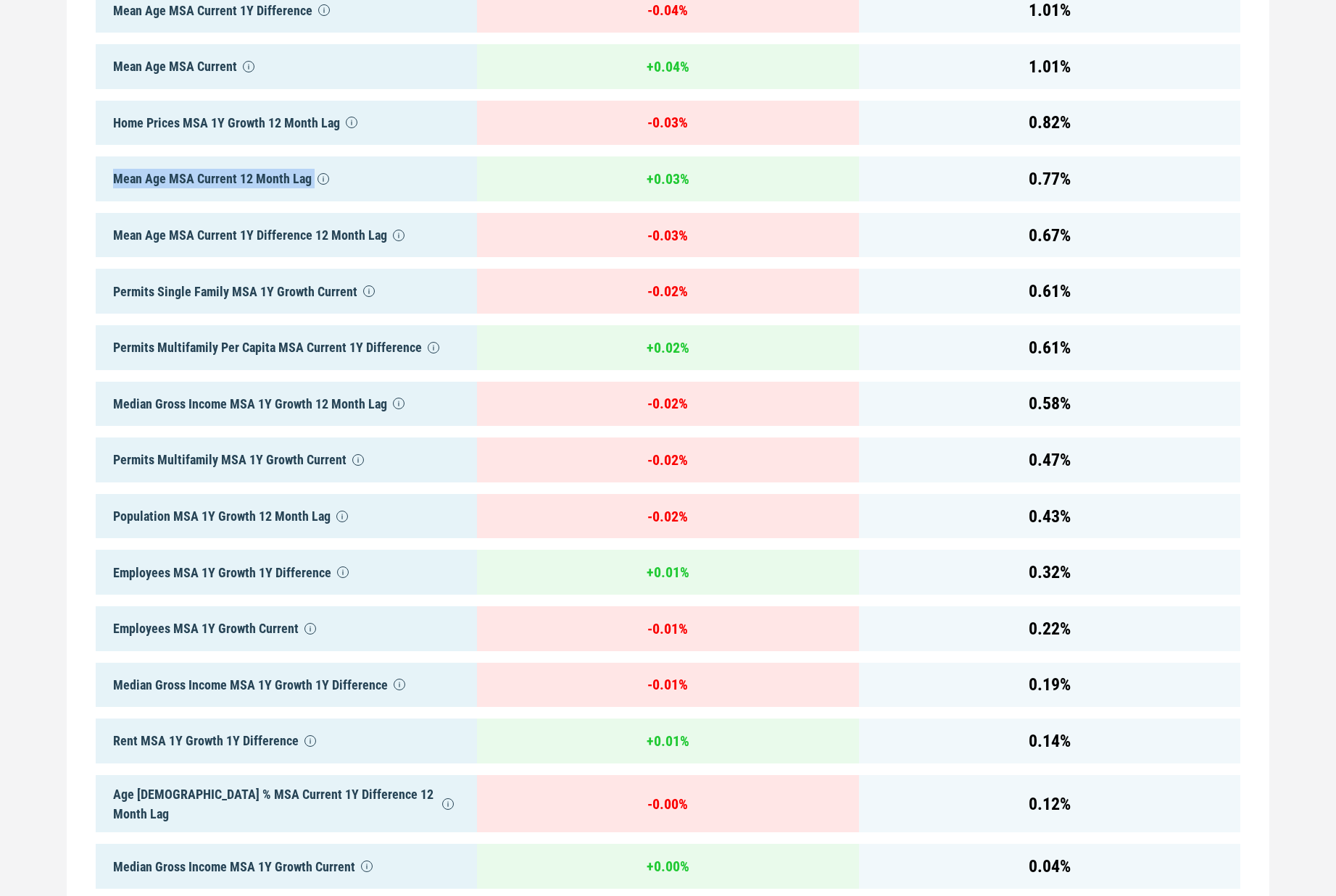
scroll to position [1860, 0]
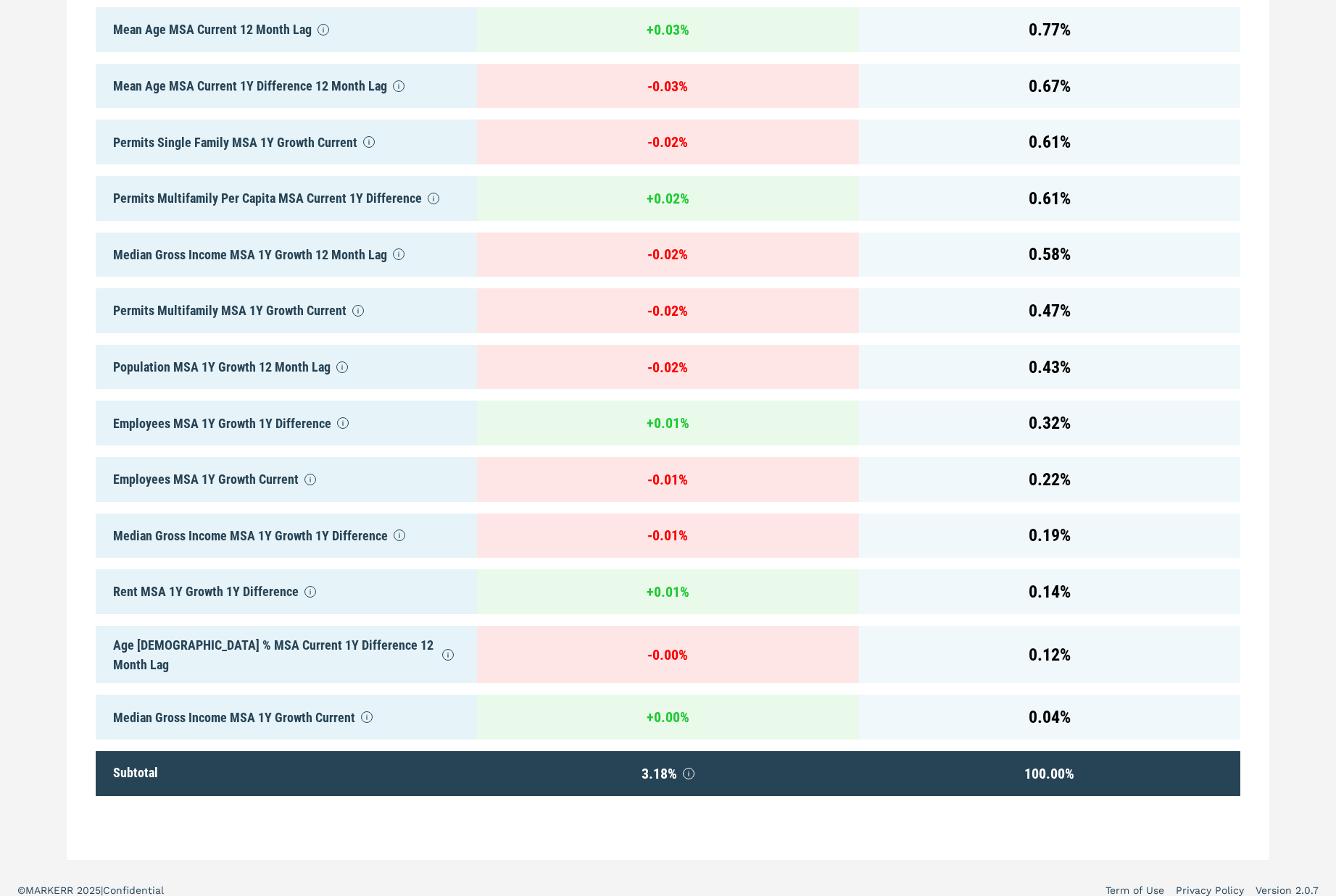
click at [202, 590] on div "Rent MSA 1Y Growth 1Y Difference" at bounding box center [287, 592] width 381 height 45
click at [247, 639] on div "Age [DEMOGRAPHIC_DATA] % MSA Current 1Y Difference 12 Month Lag" at bounding box center [287, 654] width 381 height 58
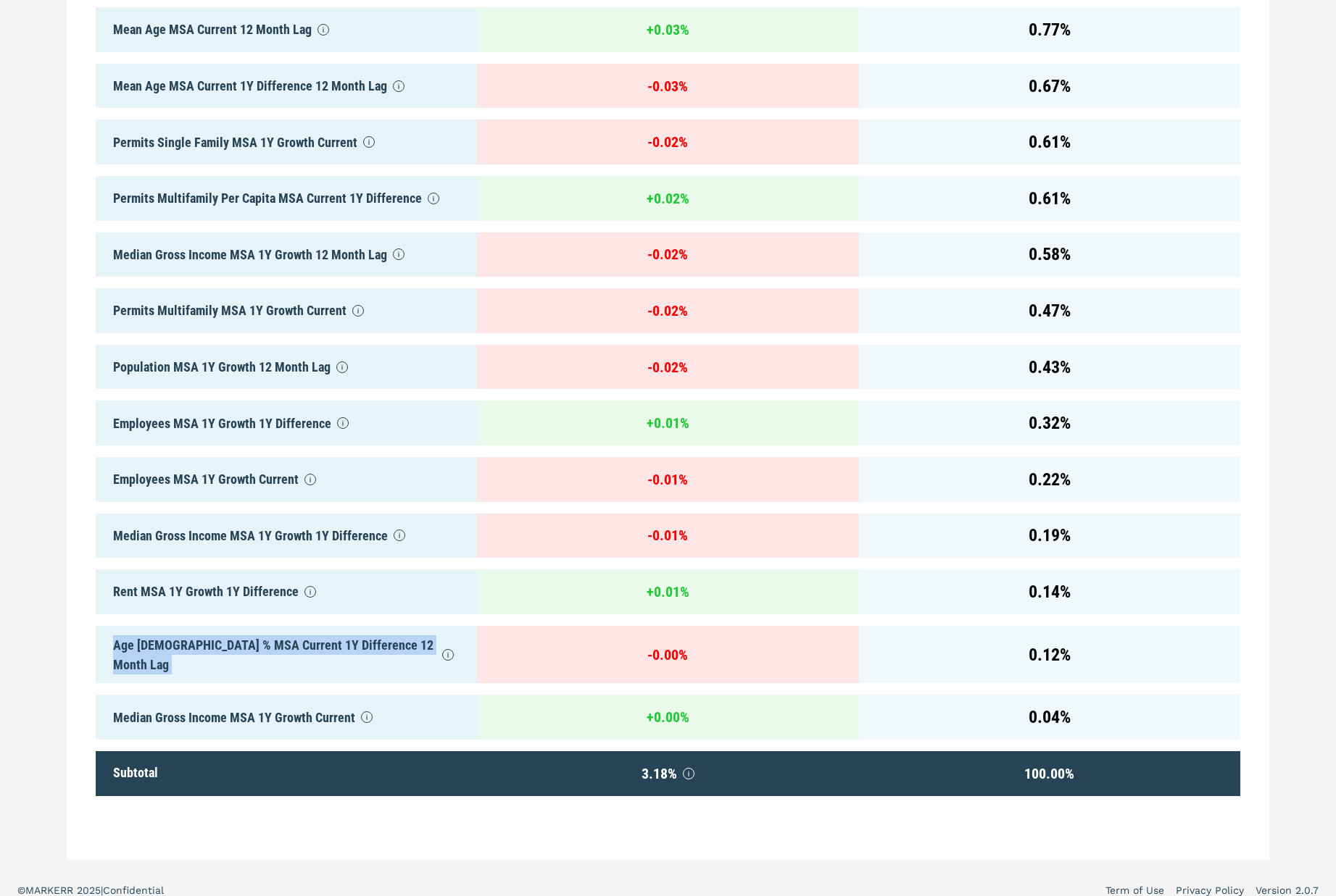
click at [247, 639] on div "Age [DEMOGRAPHIC_DATA] % MSA Current 1Y Difference 12 Month Lag" at bounding box center [287, 654] width 381 height 58
click at [269, 649] on div "Age [DEMOGRAPHIC_DATA] % MSA Current 1Y Difference 12 Month Lag" at bounding box center [287, 654] width 381 height 58
click at [240, 653] on div "Age [DEMOGRAPHIC_DATA] % MSA Current 1Y Difference 12 Month Lag" at bounding box center [287, 654] width 381 height 58
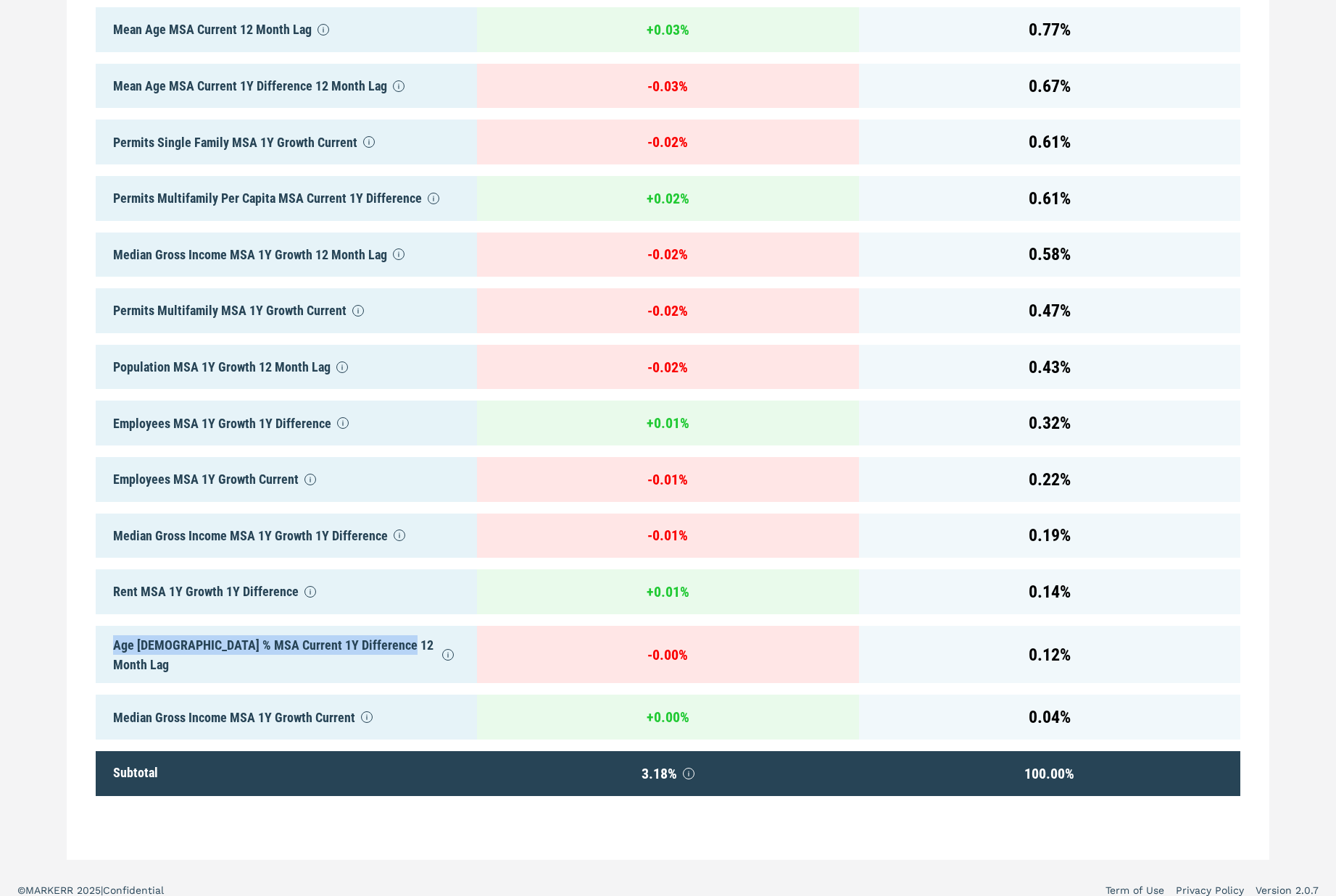
drag, startPoint x: 115, startPoint y: 647, endPoint x: 394, endPoint y: 643, distance: 279.0
click at [394, 643] on div "Age [DEMOGRAPHIC_DATA] % MSA Current 1Y Difference 12 Month Lag" at bounding box center [287, 654] width 381 height 58
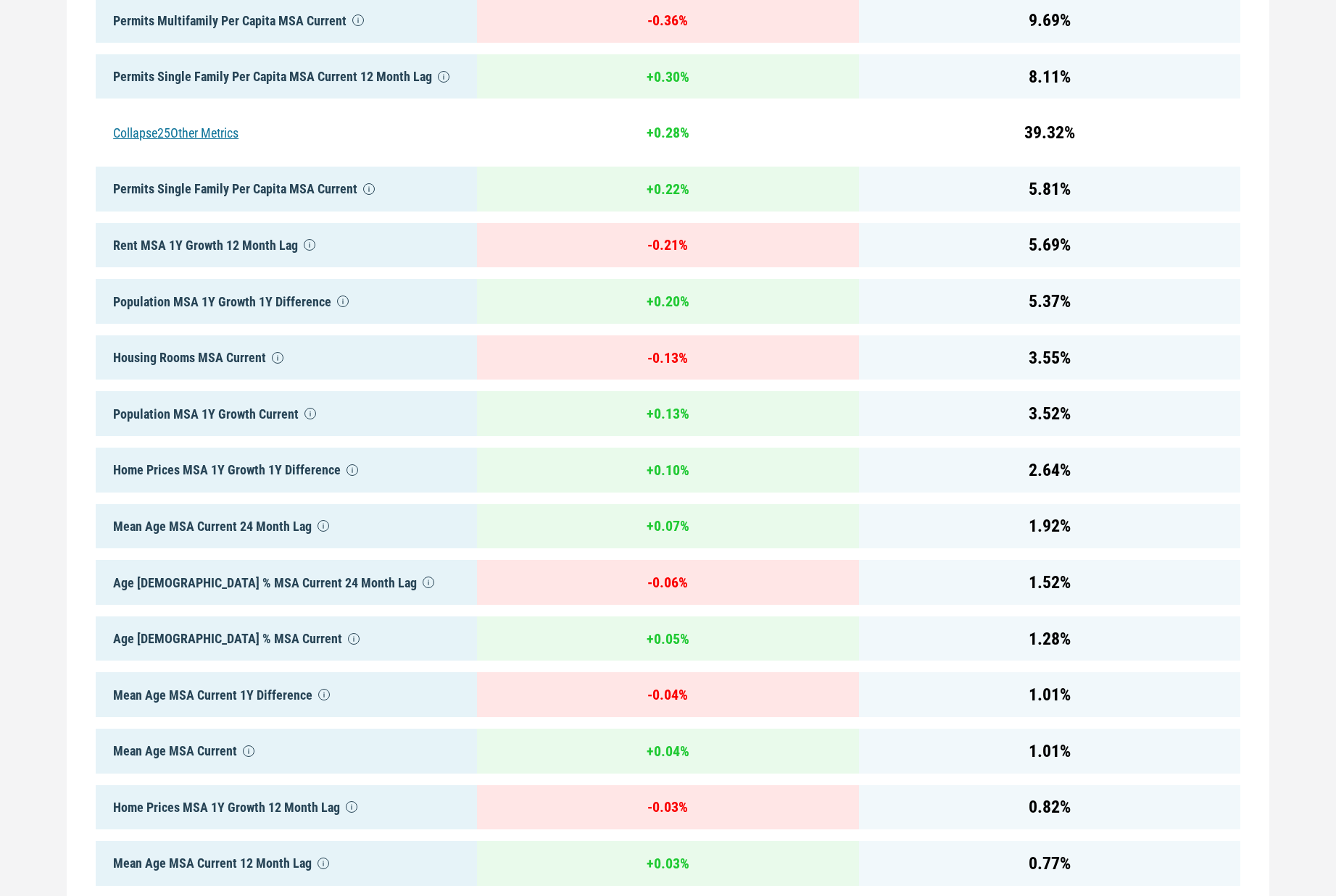
scroll to position [0, 0]
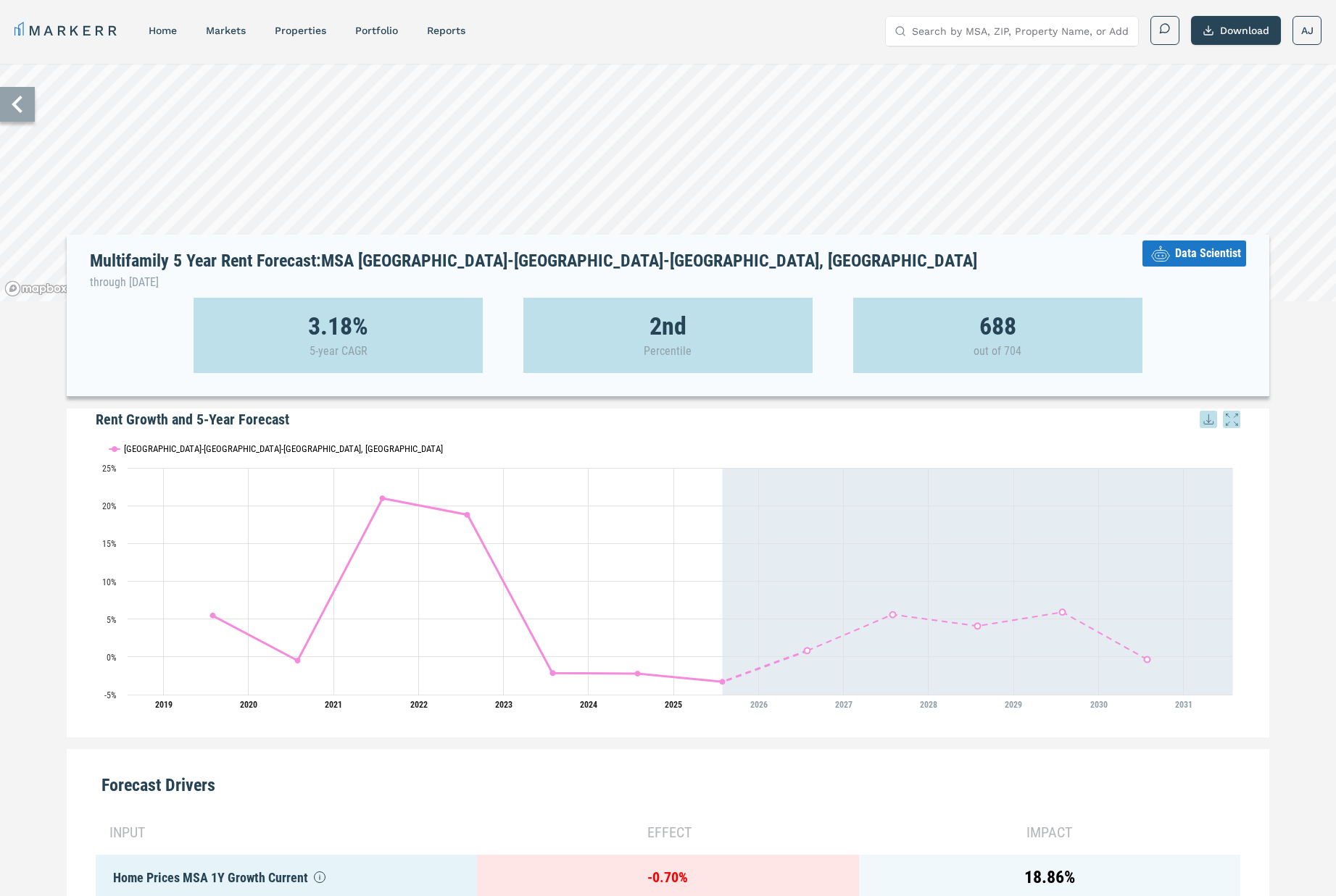
click at [162, 446] on text "[GEOGRAPHIC_DATA]-[GEOGRAPHIC_DATA]-[GEOGRAPHIC_DATA], [GEOGRAPHIC_DATA]" at bounding box center [283, 448] width 319 height 11
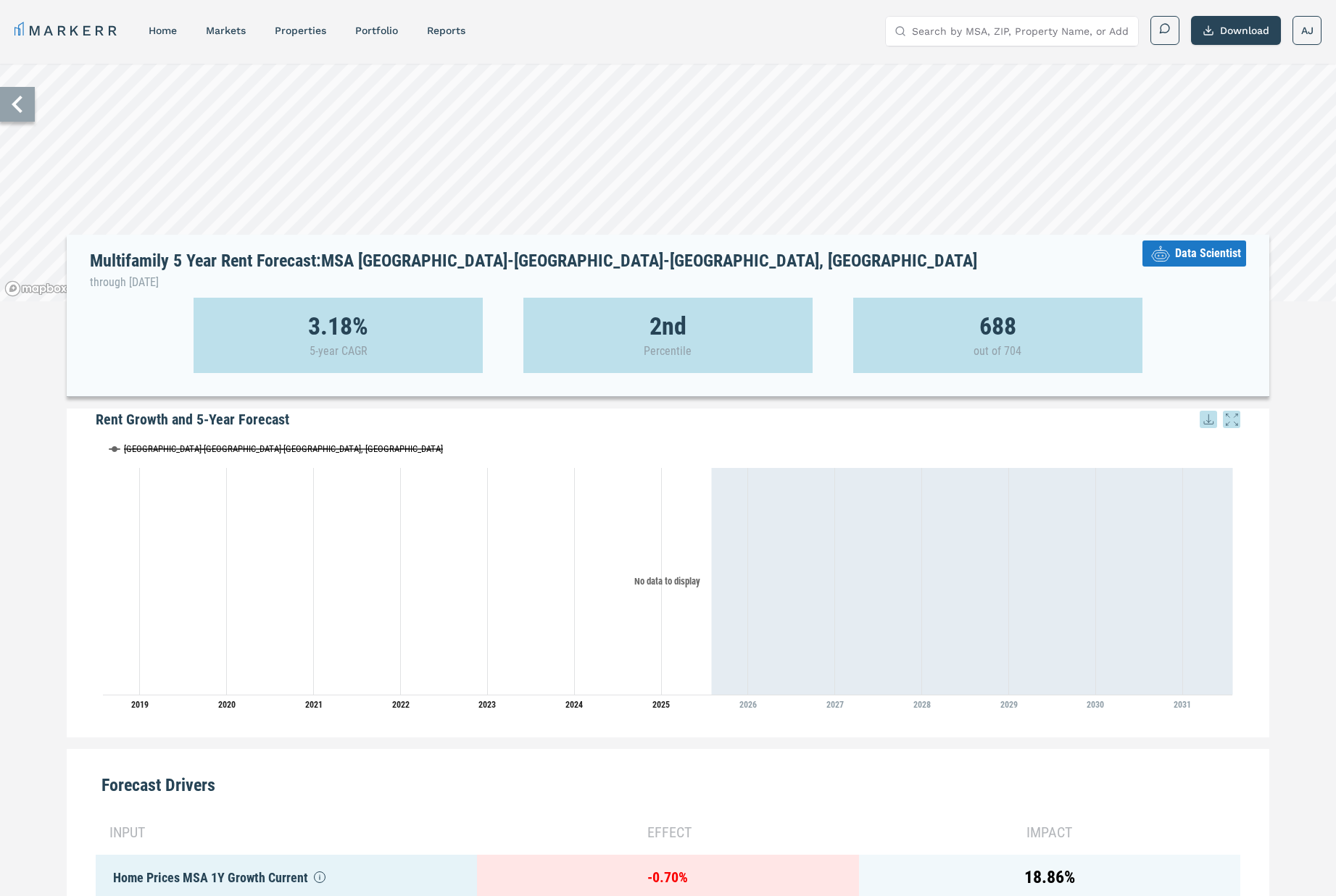
click at [162, 446] on button "Show North Port-Sarasota-Bradenton, FL" at bounding box center [179, 448] width 140 height 11
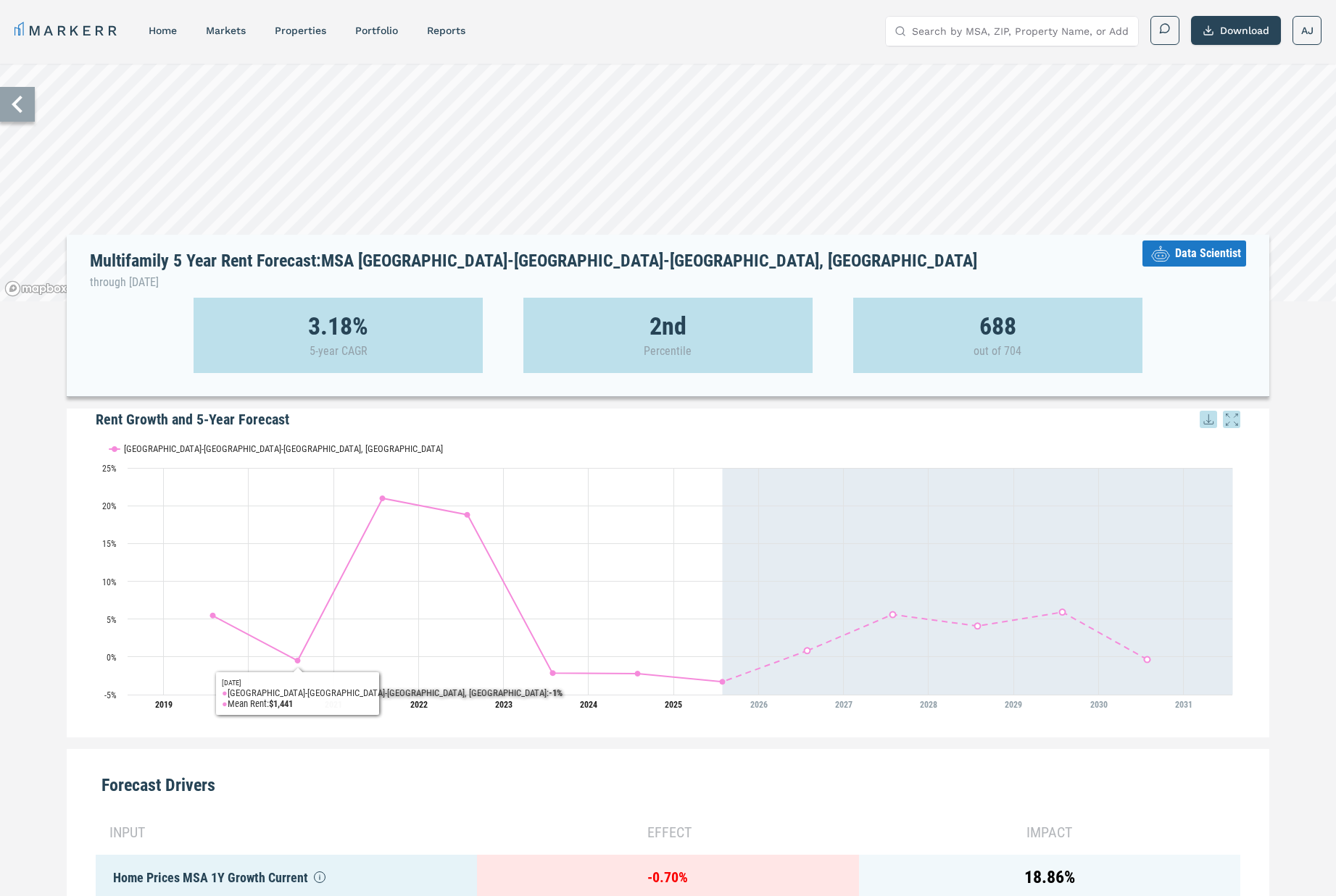
drag, startPoint x: 46, startPoint y: 405, endPoint x: 55, endPoint y: 407, distance: 9.2
click at [127, 418] on h5 "Rent Growth and 5-Year Forecast" at bounding box center [668, 419] width 1145 height 22
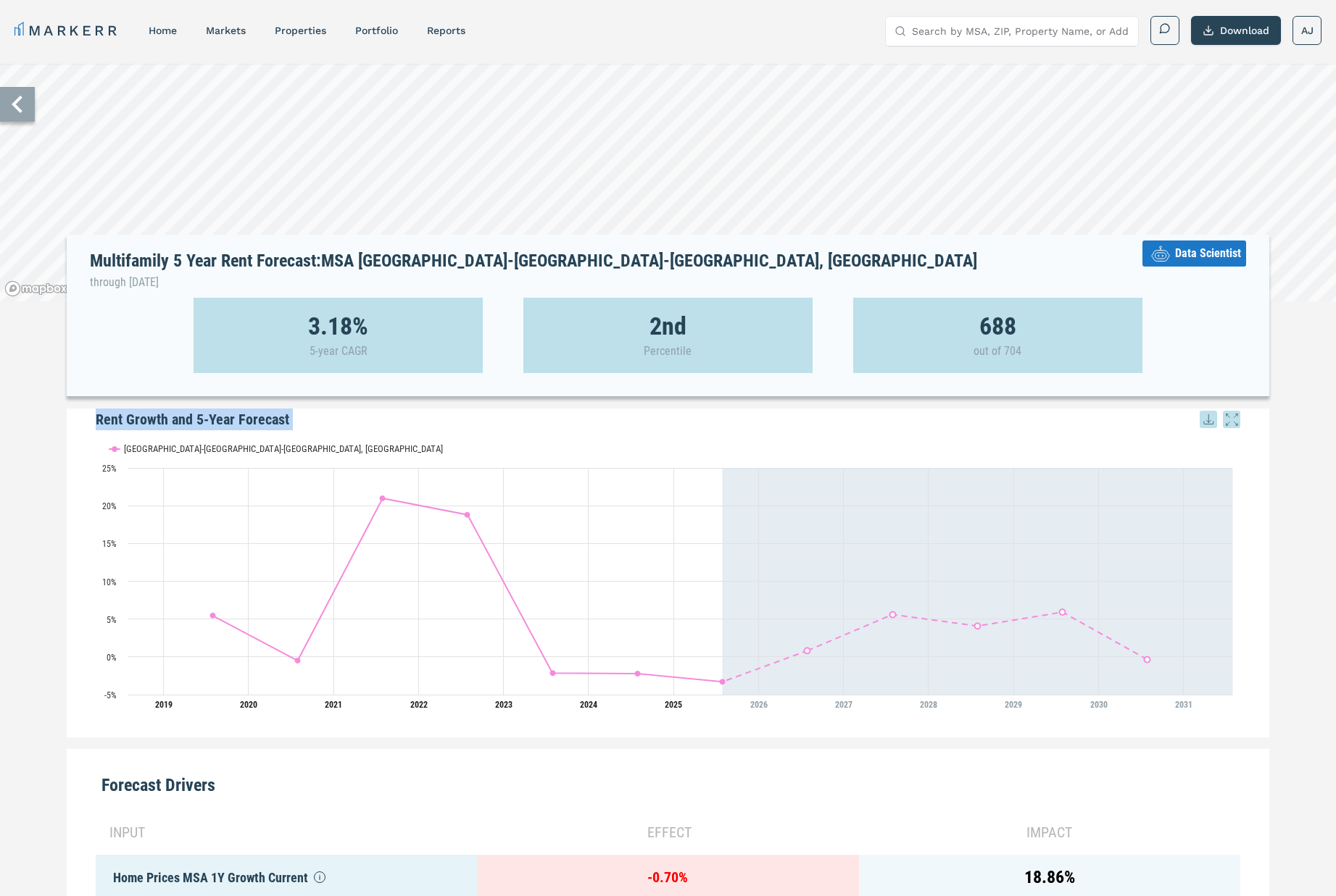
click at [143, 419] on h5 "Rent Growth and 5-Year Forecast" at bounding box center [668, 419] width 1145 height 22
click at [223, 30] on link "markets" at bounding box center [226, 29] width 40 height 11
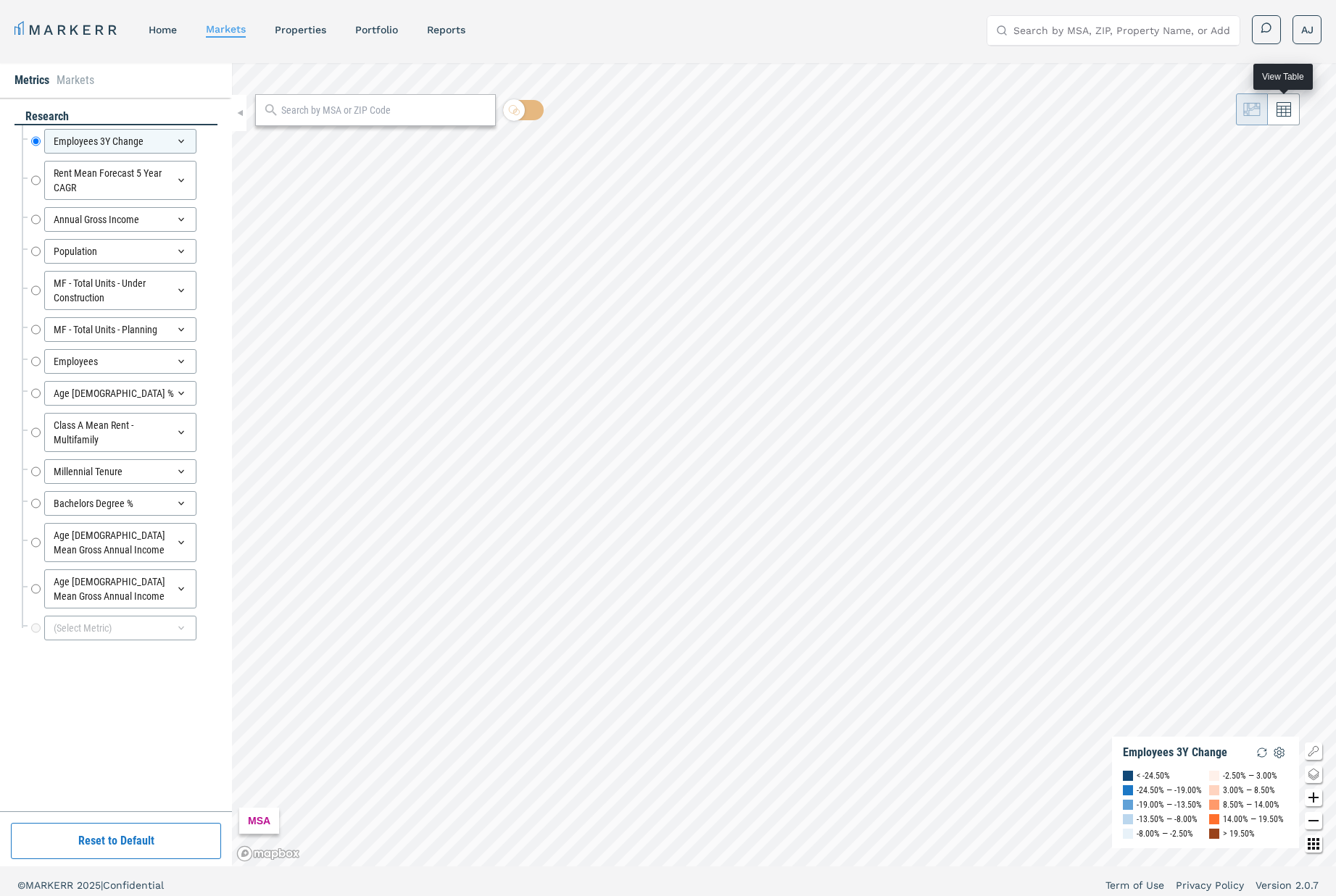
click at [1282, 112] on icon at bounding box center [1284, 110] width 15 height 15
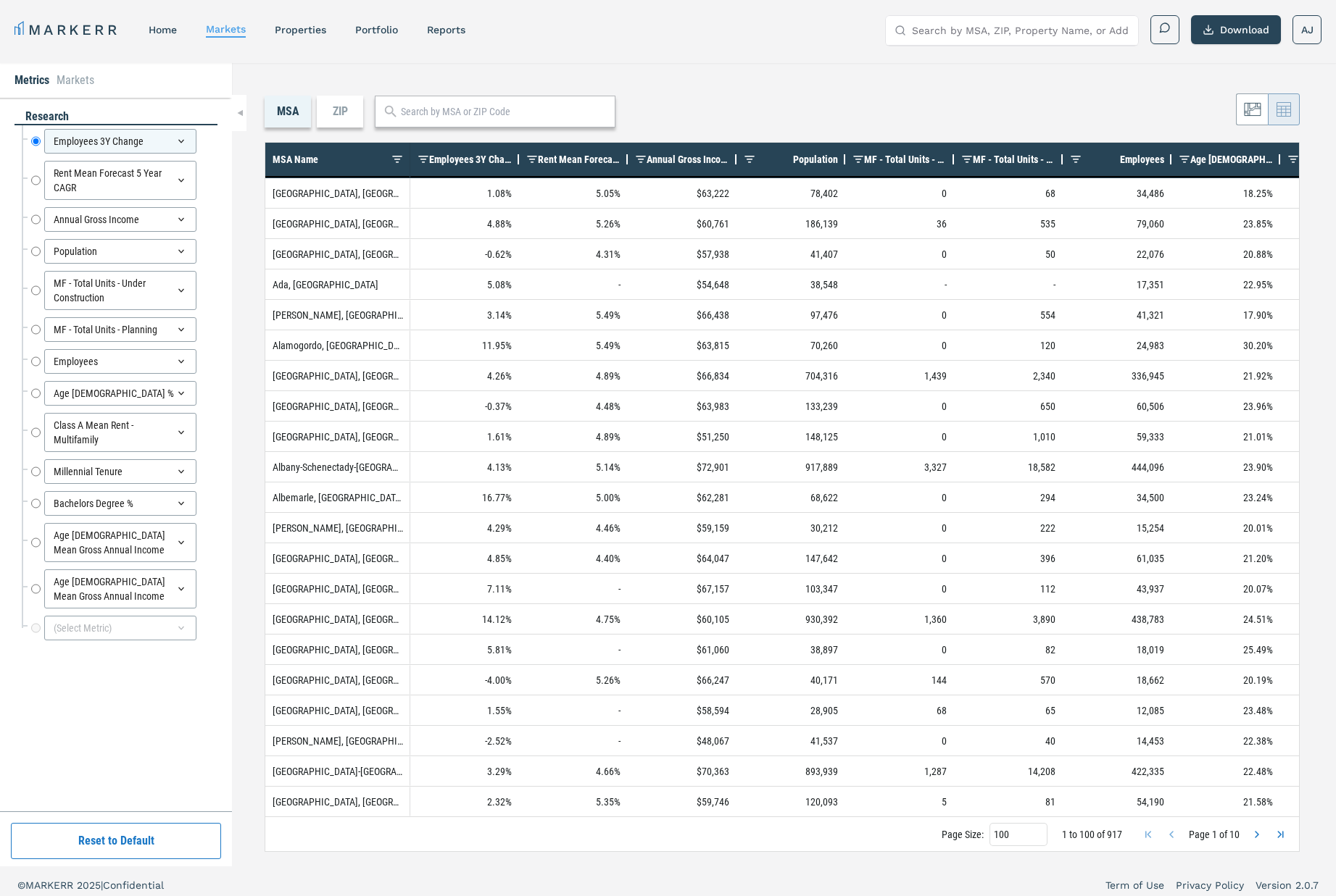
click at [563, 160] on span "Rent Mean Forecast 5 Year CAGR" at bounding box center [579, 160] width 82 height 11
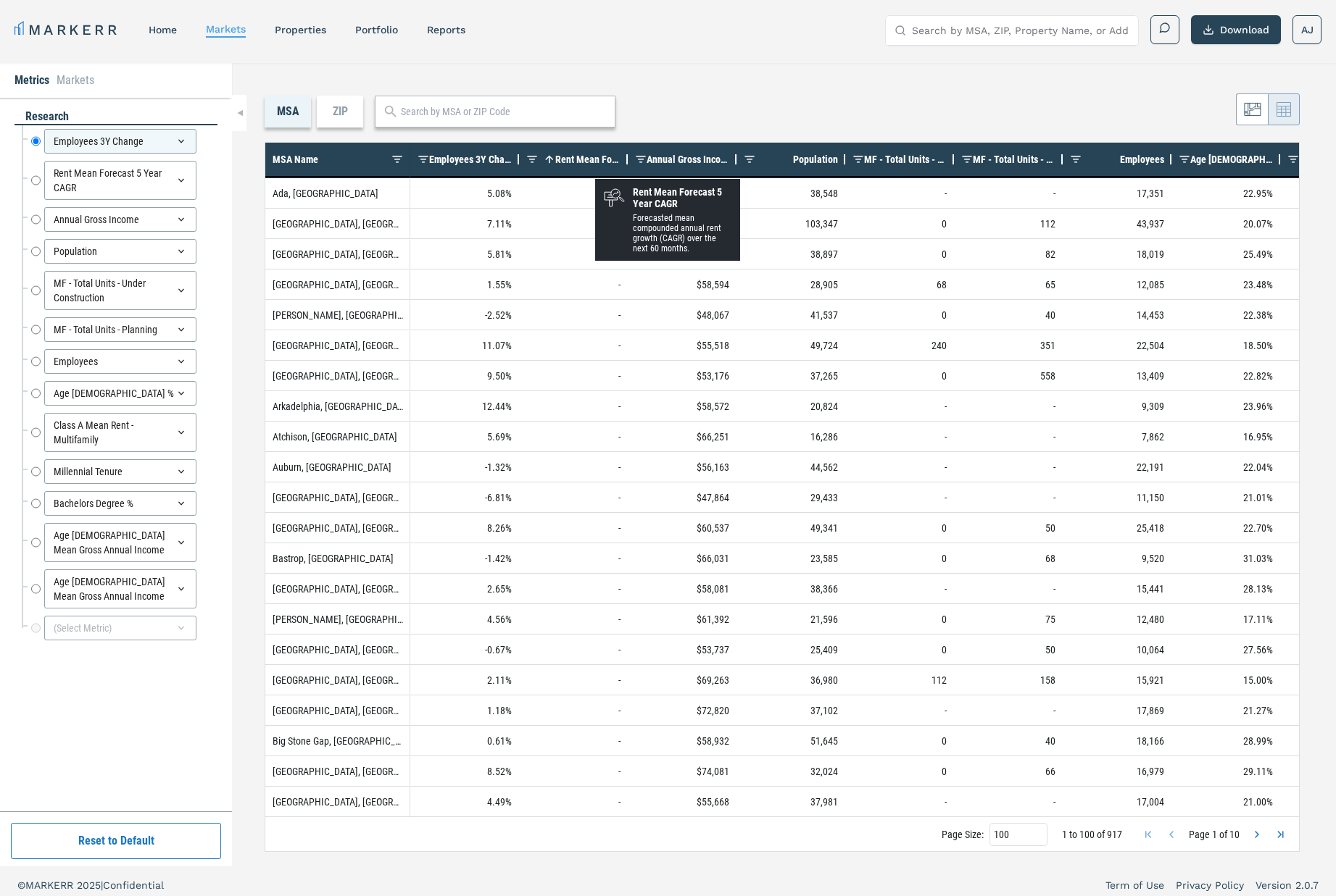
click at [595, 166] on div "Rent Mean Forecast 5 Year CAGR 1" at bounding box center [579, 160] width 82 height 26
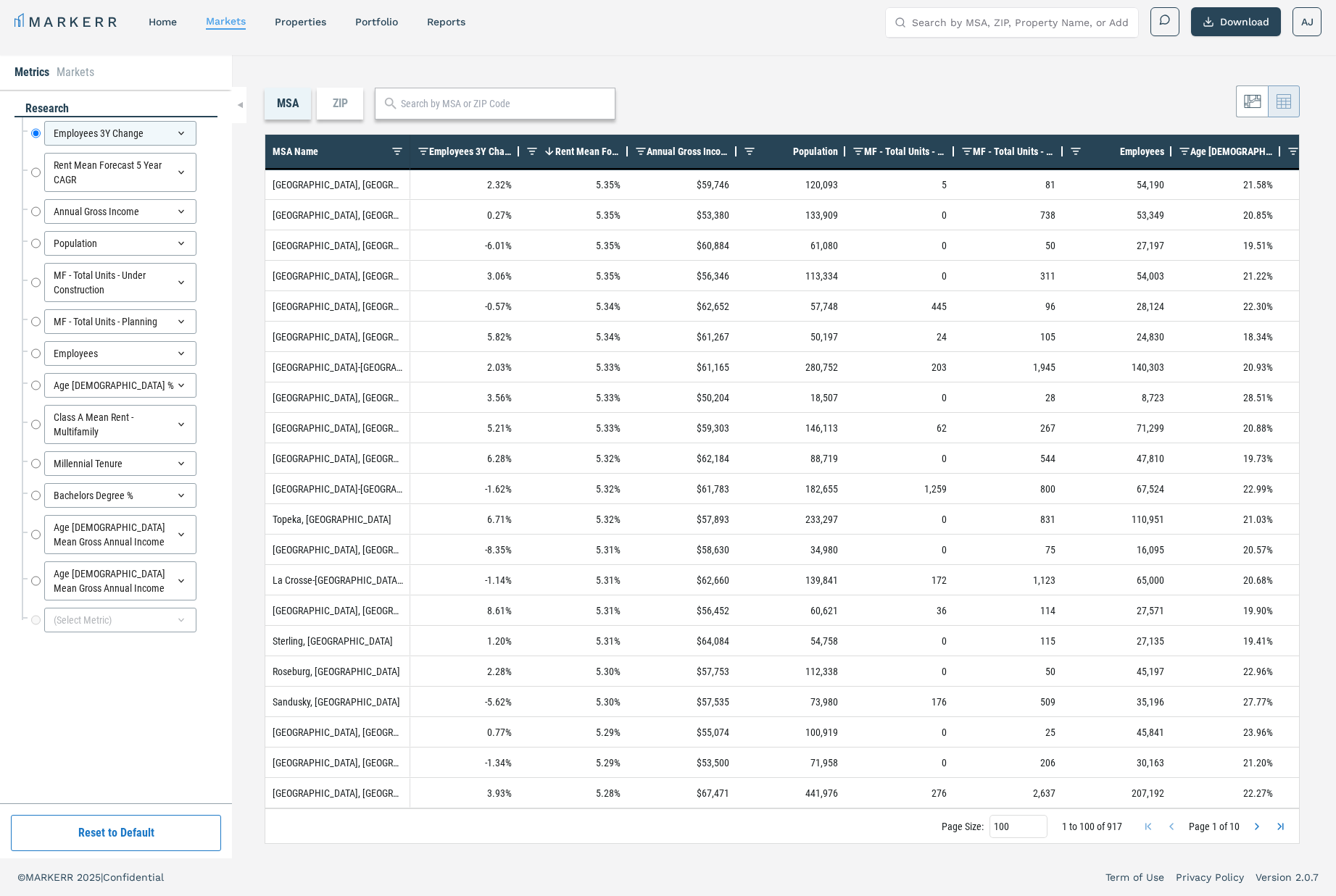
click at [1255, 828] on span "Next Page" at bounding box center [1257, 827] width 11 height 11
click at [1256, 828] on span "Next Page" at bounding box center [1257, 827] width 11 height 11
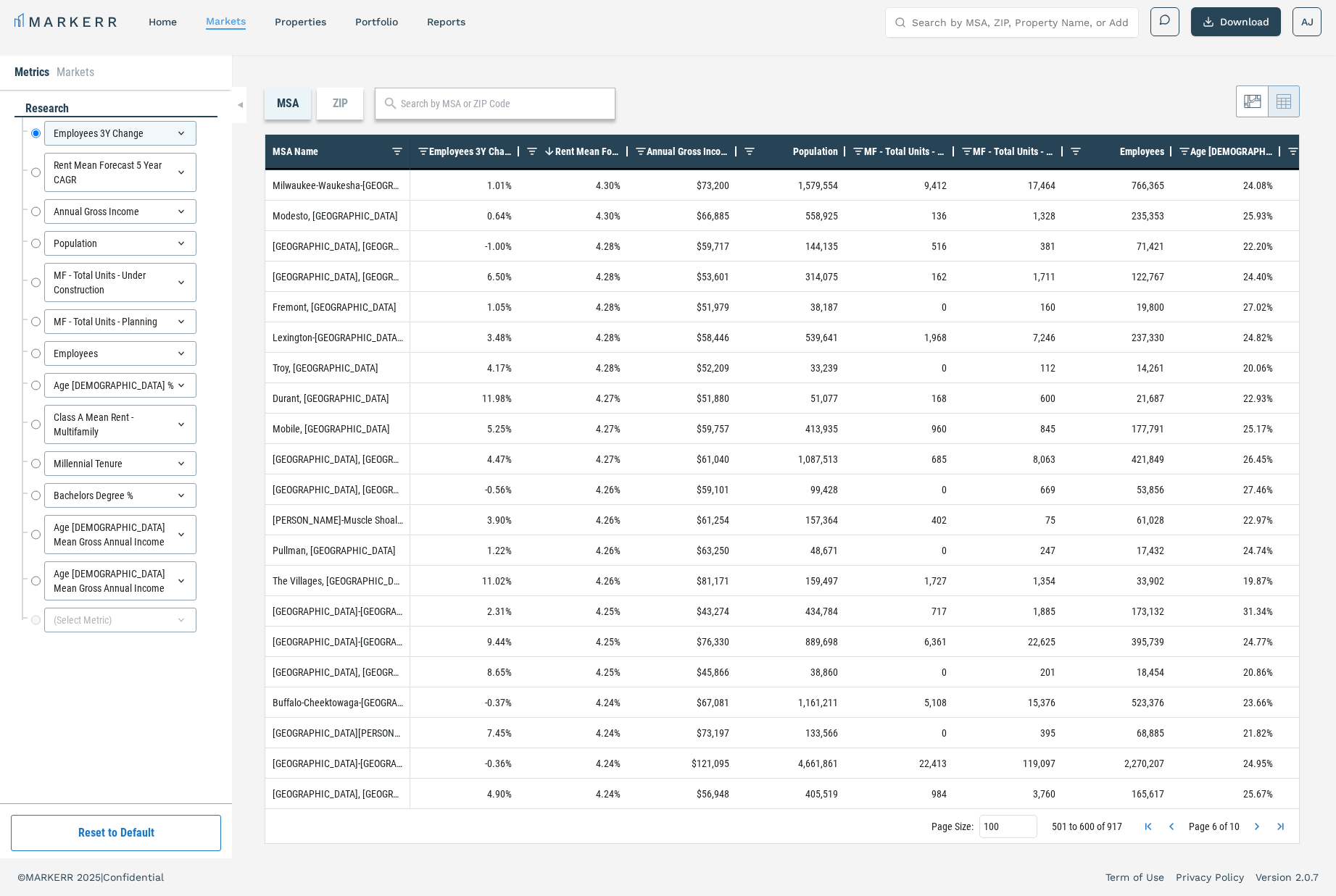
click at [1256, 828] on span "Next Page" at bounding box center [1257, 827] width 11 height 11
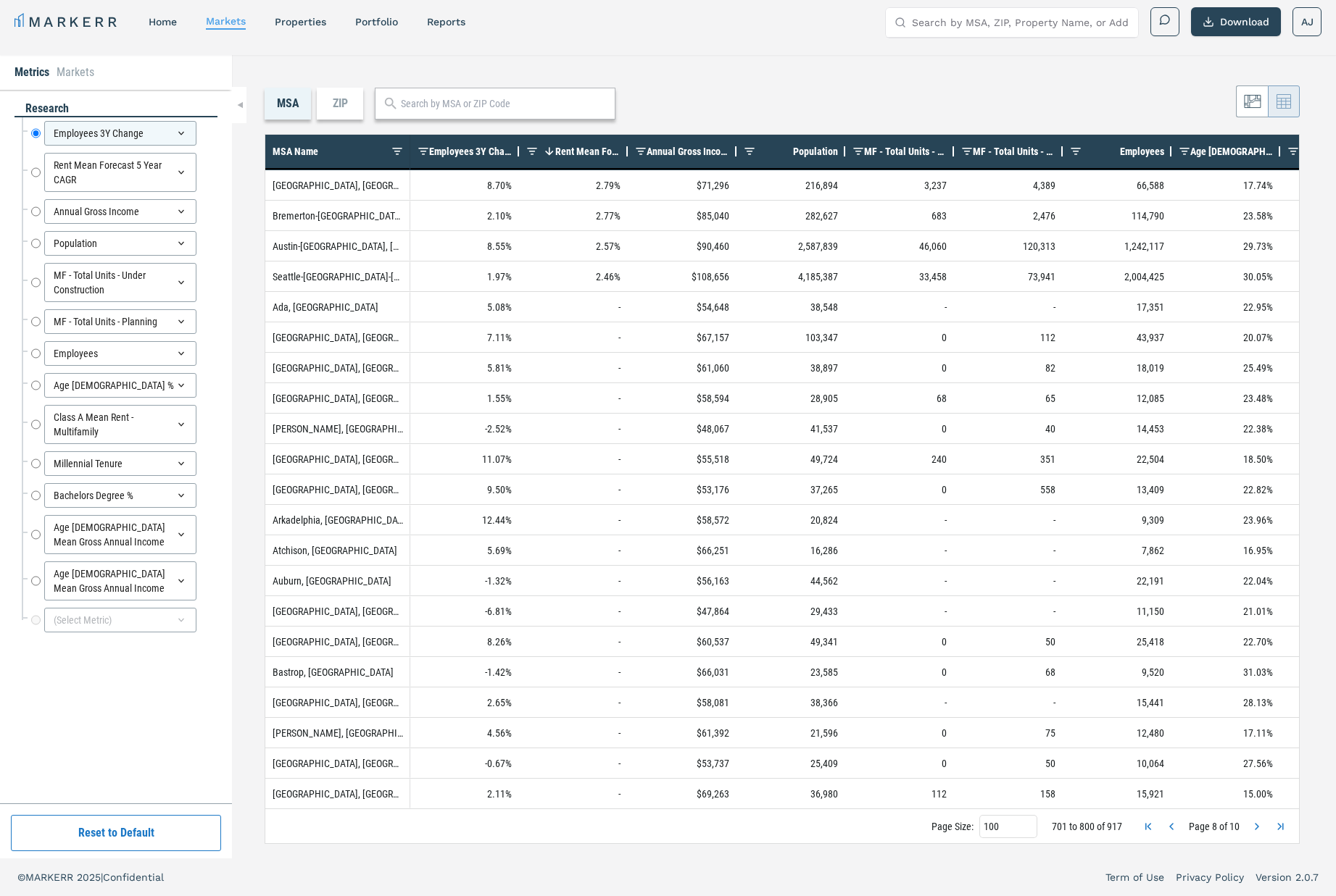
click at [1256, 828] on span "Next Page" at bounding box center [1257, 827] width 11 height 11
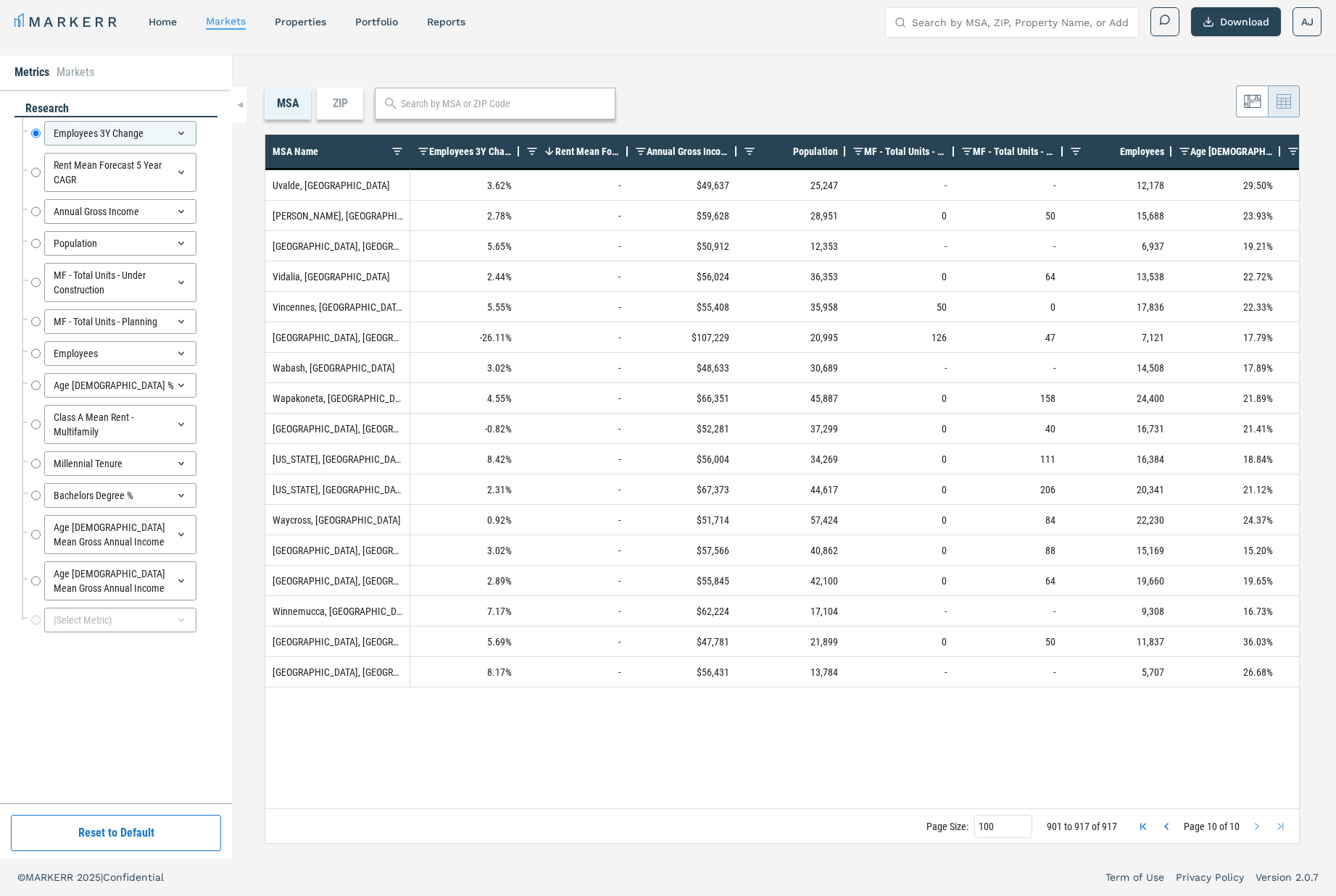
click at [1167, 828] on div "Page Size: 100 901 to 917 of 917 Page 10 of 10" at bounding box center [782, 826] width 1034 height 35
click at [1168, 828] on span "Previous Page" at bounding box center [1166, 827] width 11 height 11
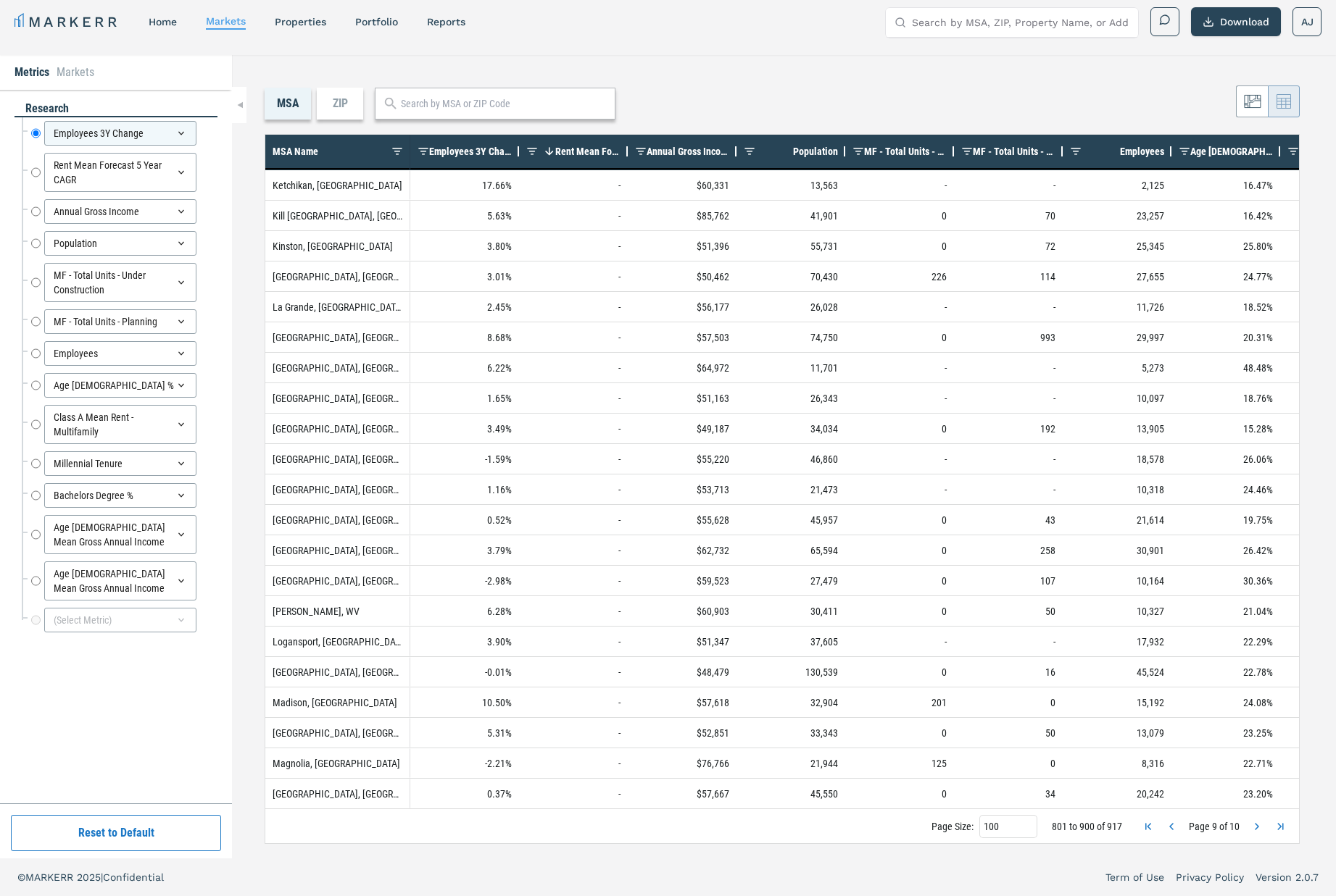
click at [1167, 828] on span "Previous Page" at bounding box center [1172, 827] width 11 height 11
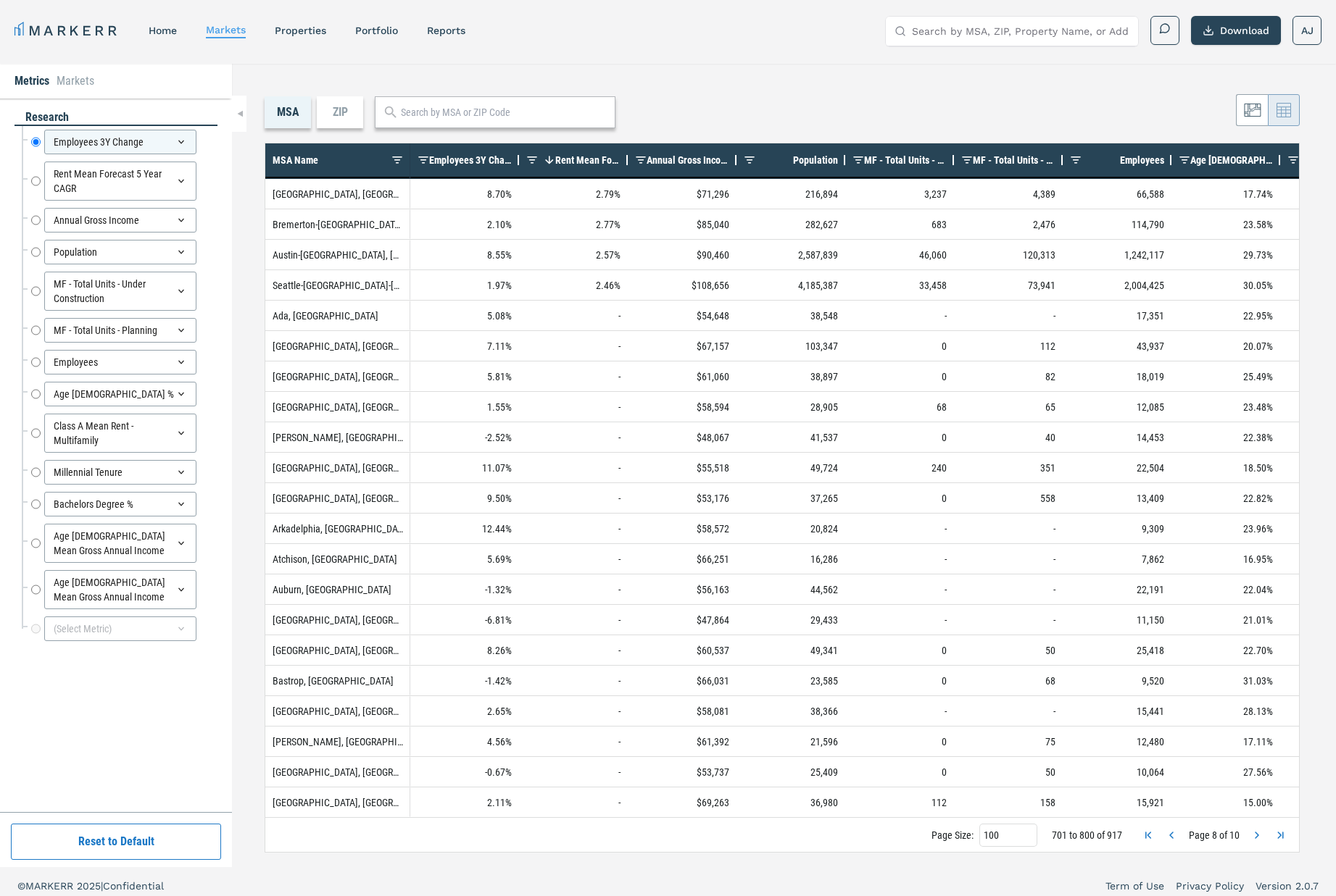
click at [1171, 828] on span "Previous Page" at bounding box center [1172, 835] width 11 height 11
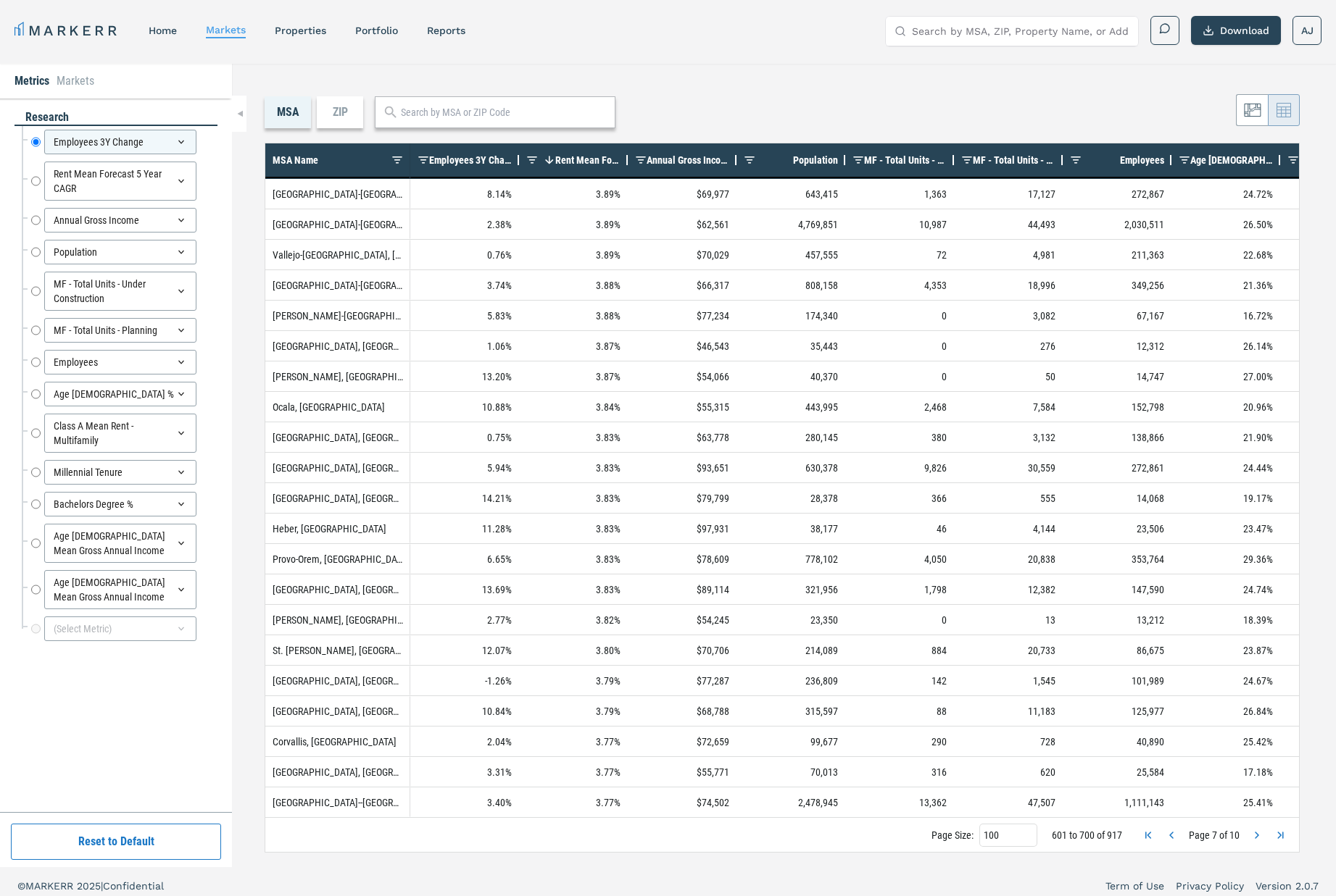
click at [1171, 828] on span "Previous Page" at bounding box center [1172, 835] width 11 height 11
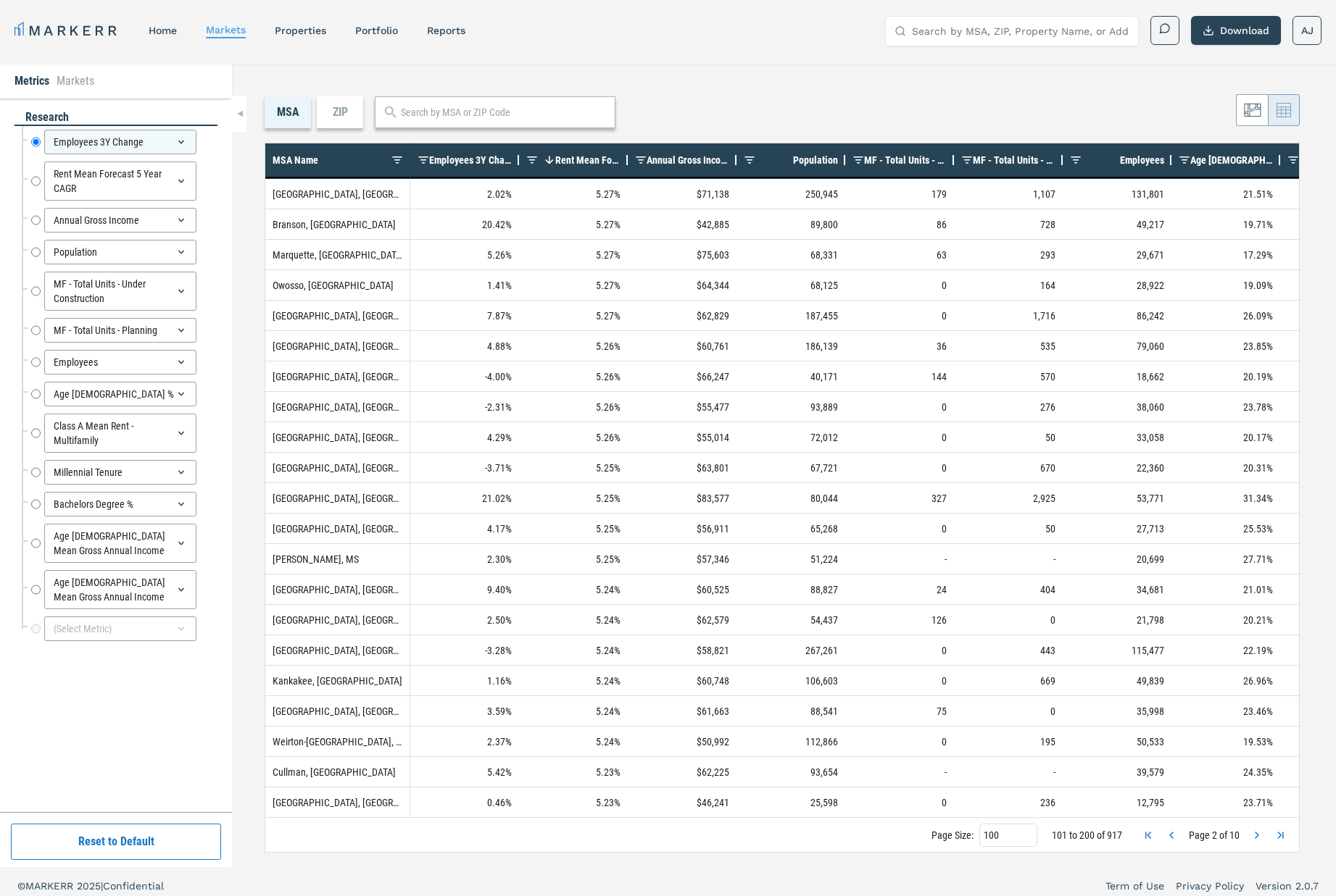
click at [1171, 828] on span "Previous Page" at bounding box center [1172, 835] width 11 height 11
click at [1172, 828] on span "Previous Page" at bounding box center [1172, 835] width 11 height 11
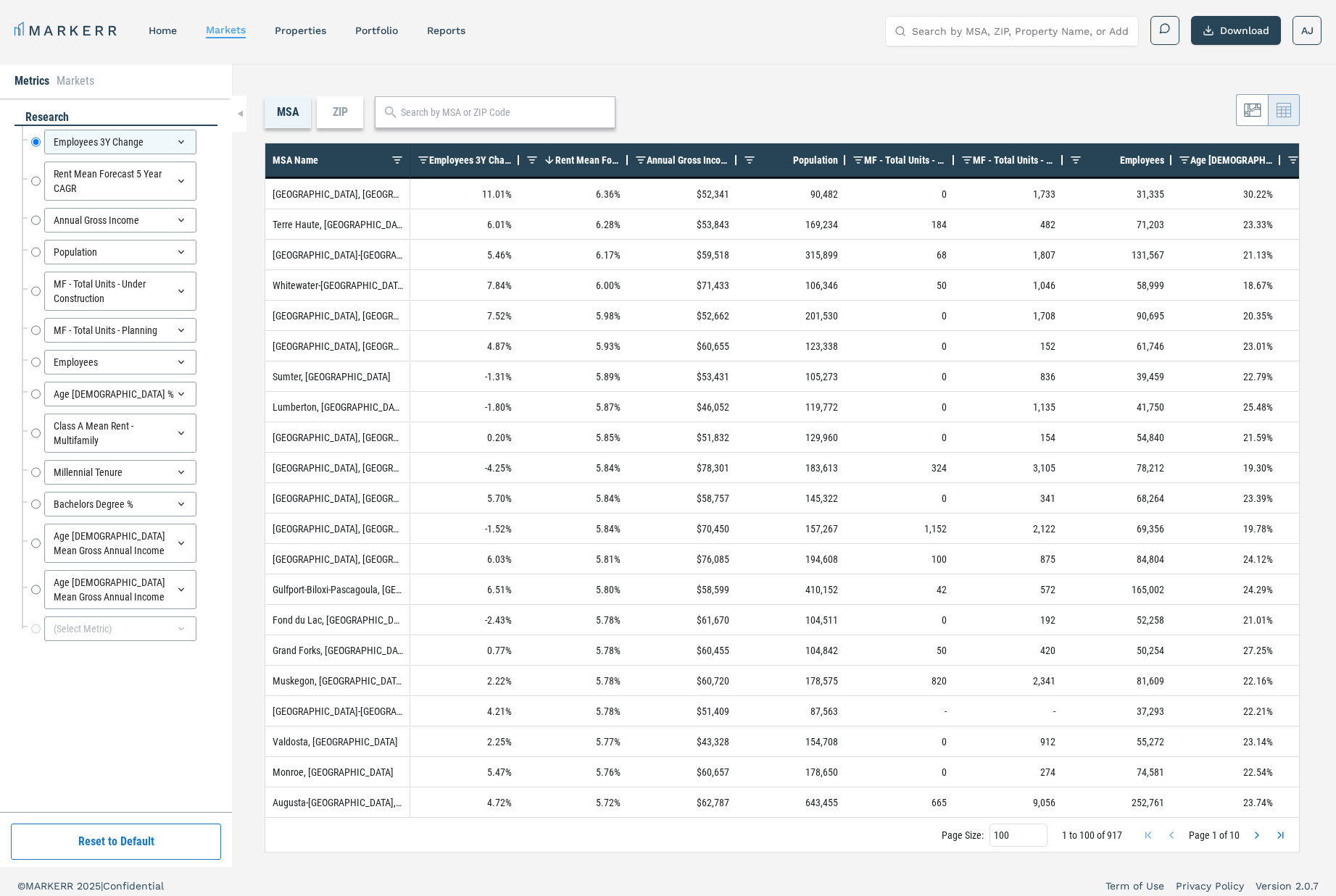
click at [567, 160] on span "Rent Mean Forecast 5 Year CAGR" at bounding box center [588, 160] width 65 height 11
click at [576, 160] on span "Rent Mean Forecast 5 Year CAGR" at bounding box center [579, 160] width 82 height 11
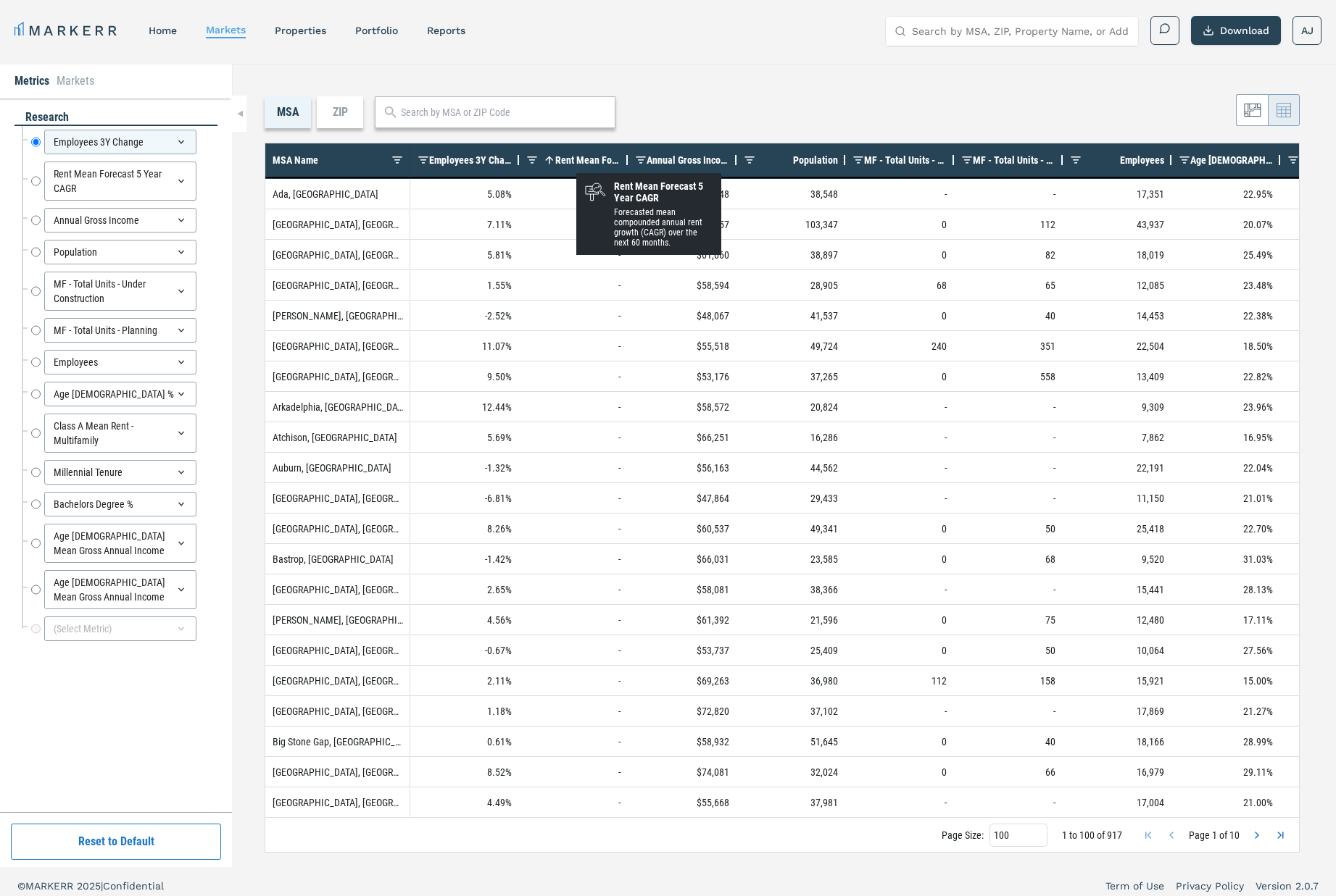
click at [569, 162] on span "Rent Mean Forecast 5 Year CAGR" at bounding box center [588, 160] width 65 height 11
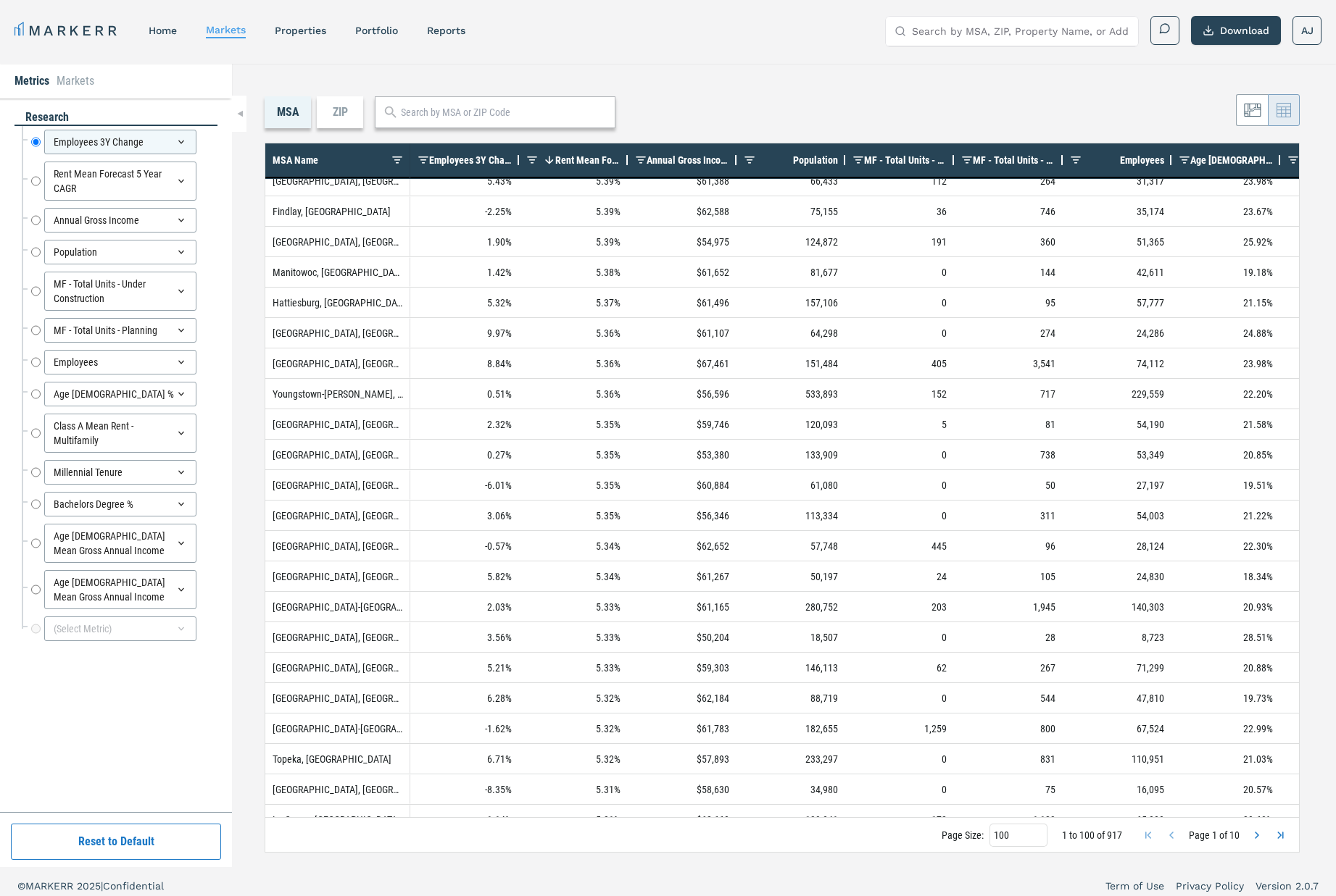
click at [516, 119] on input "text" at bounding box center [504, 112] width 207 height 15
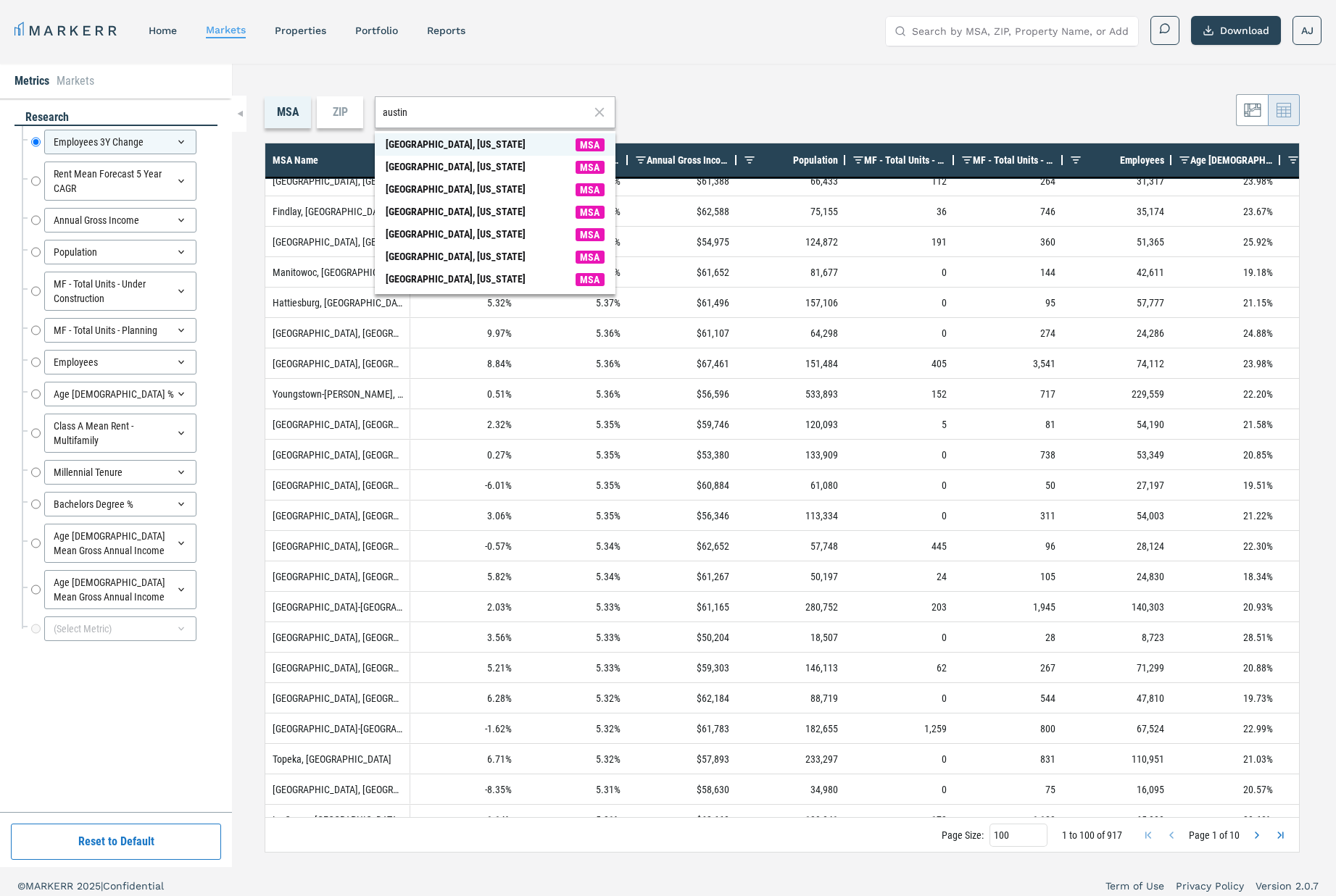
type input "austin"
click at [506, 139] on span "[GEOGRAPHIC_DATA], [US_STATE] MSA" at bounding box center [495, 145] width 241 height 23
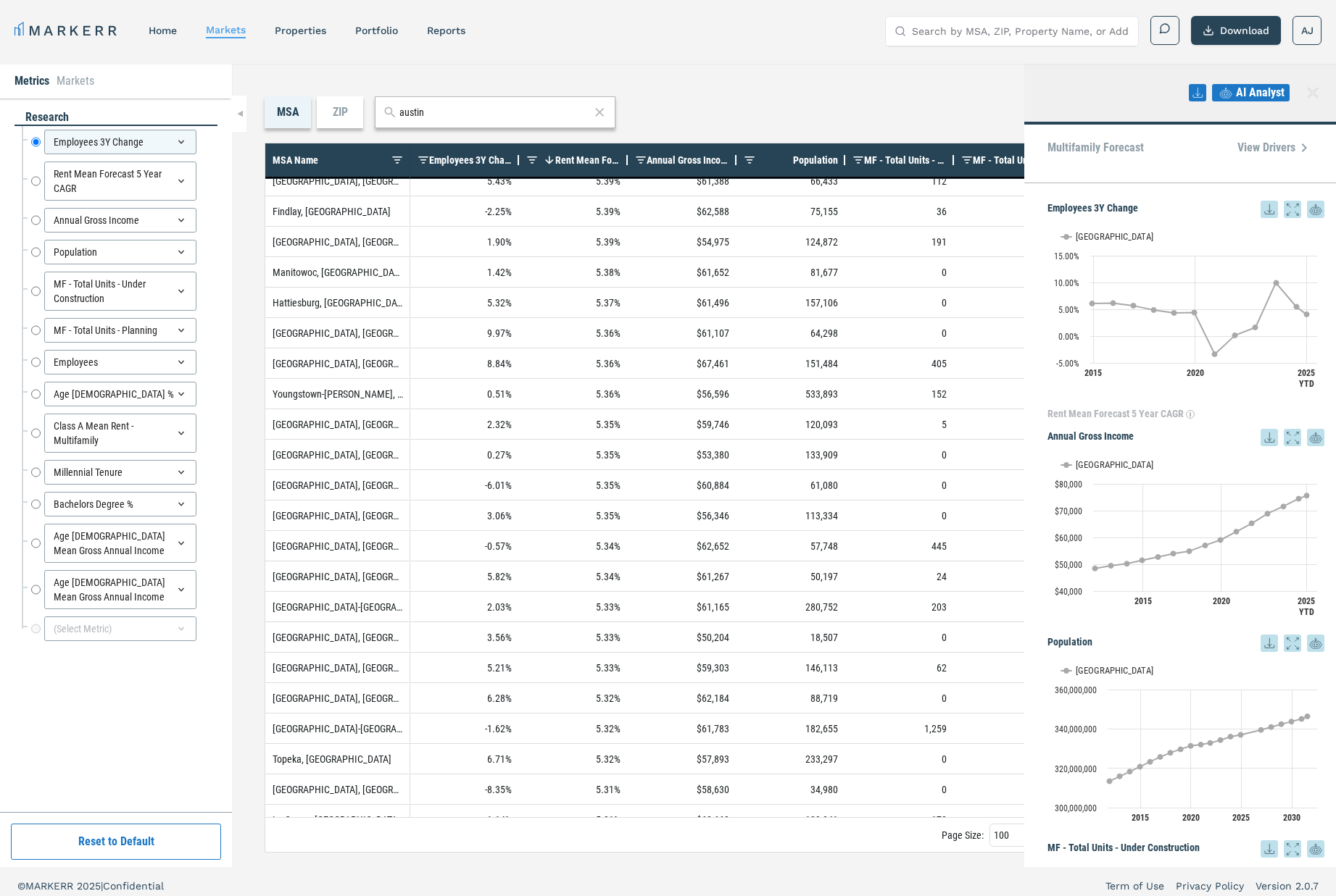
click at [1316, 94] on icon at bounding box center [1312, 92] width 17 height 17
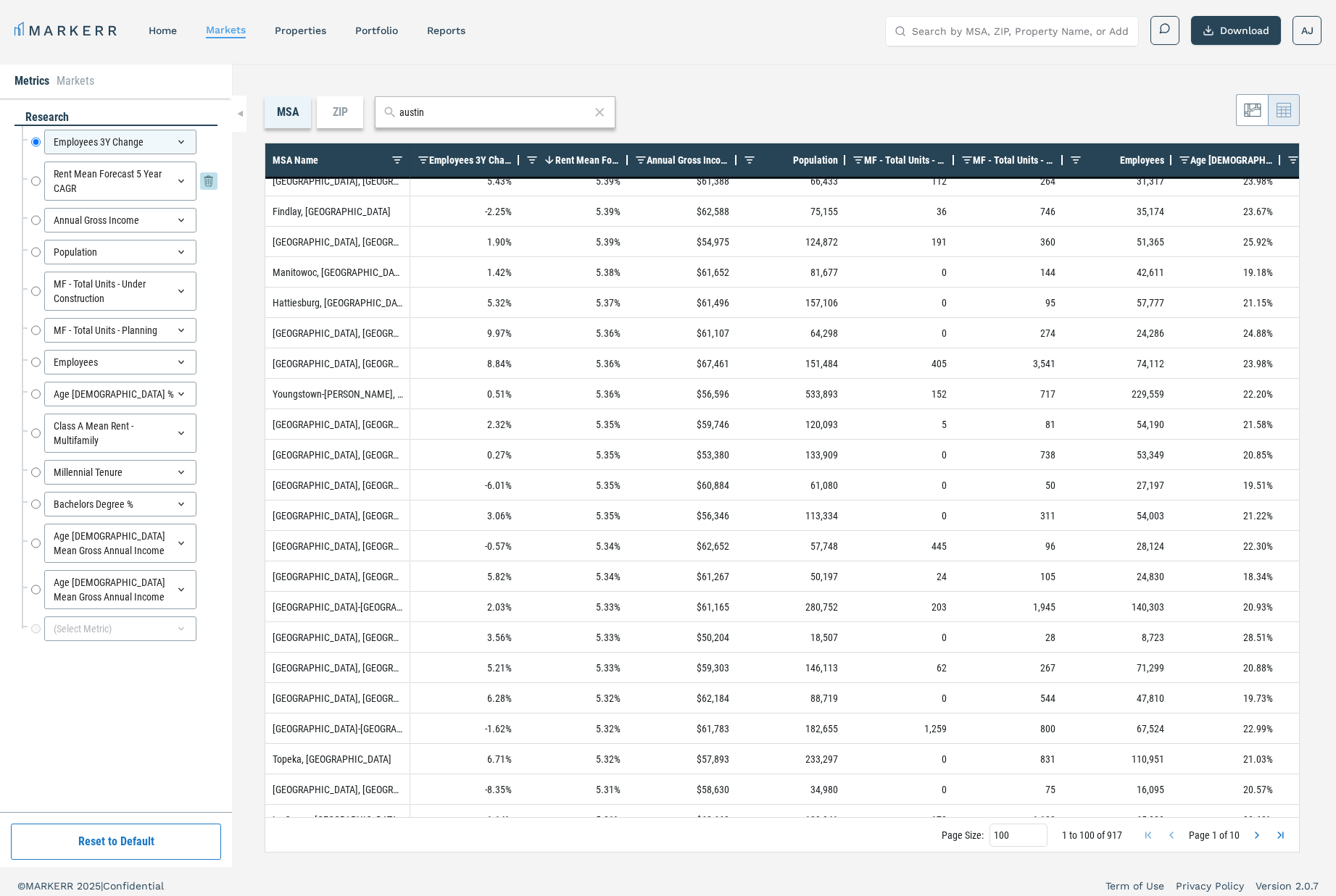
drag, startPoint x: 31, startPoint y: 181, endPoint x: 41, endPoint y: 184, distance: 10.4
click at [33, 181] on input "Rent Mean Forecast 5 Year CAGR" at bounding box center [36, 181] width 10 height 39
radio input "false"
radio input "true"
click at [439, 117] on input "austin" at bounding box center [495, 112] width 191 height 15
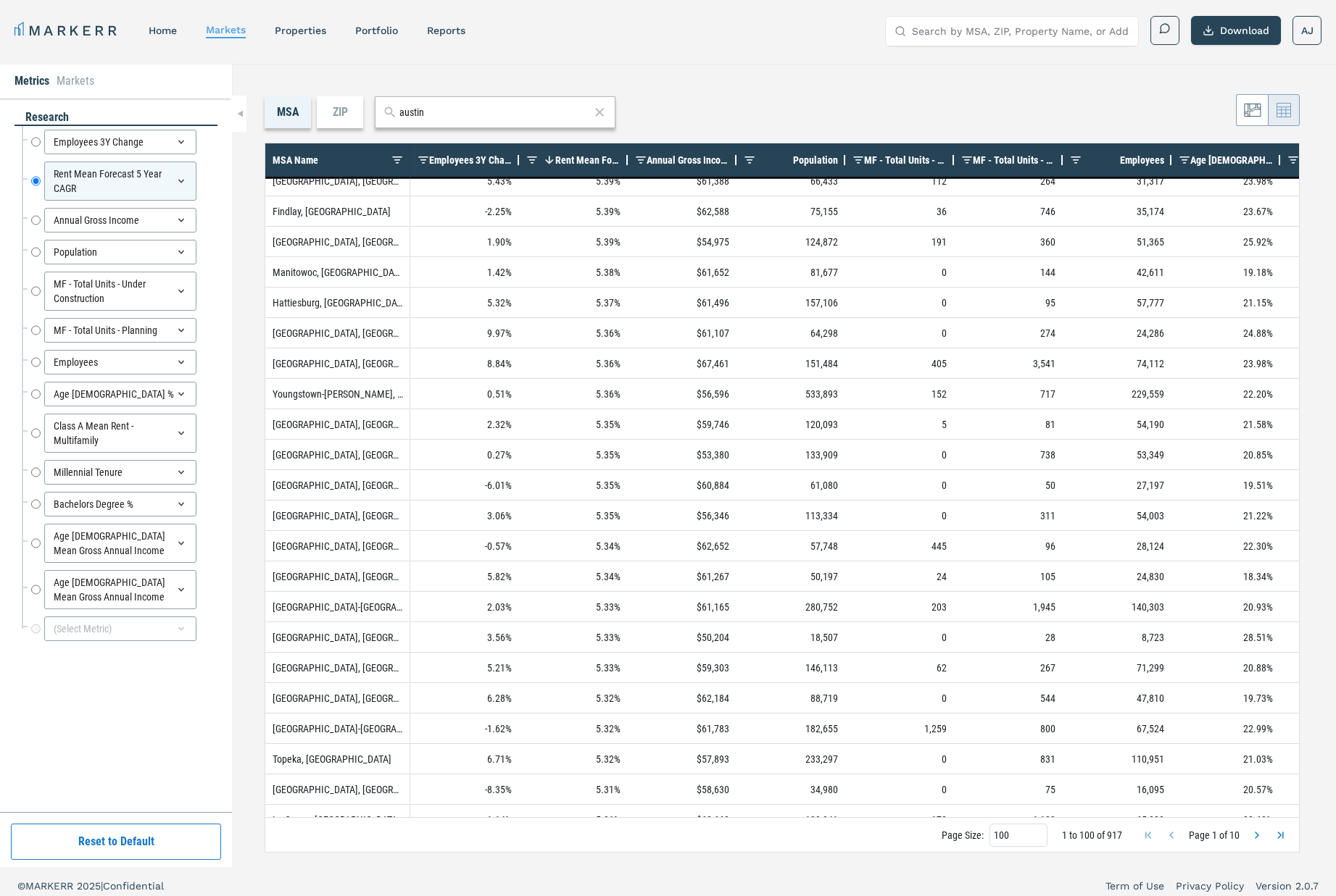
click at [439, 117] on input "austin" at bounding box center [495, 112] width 191 height 15
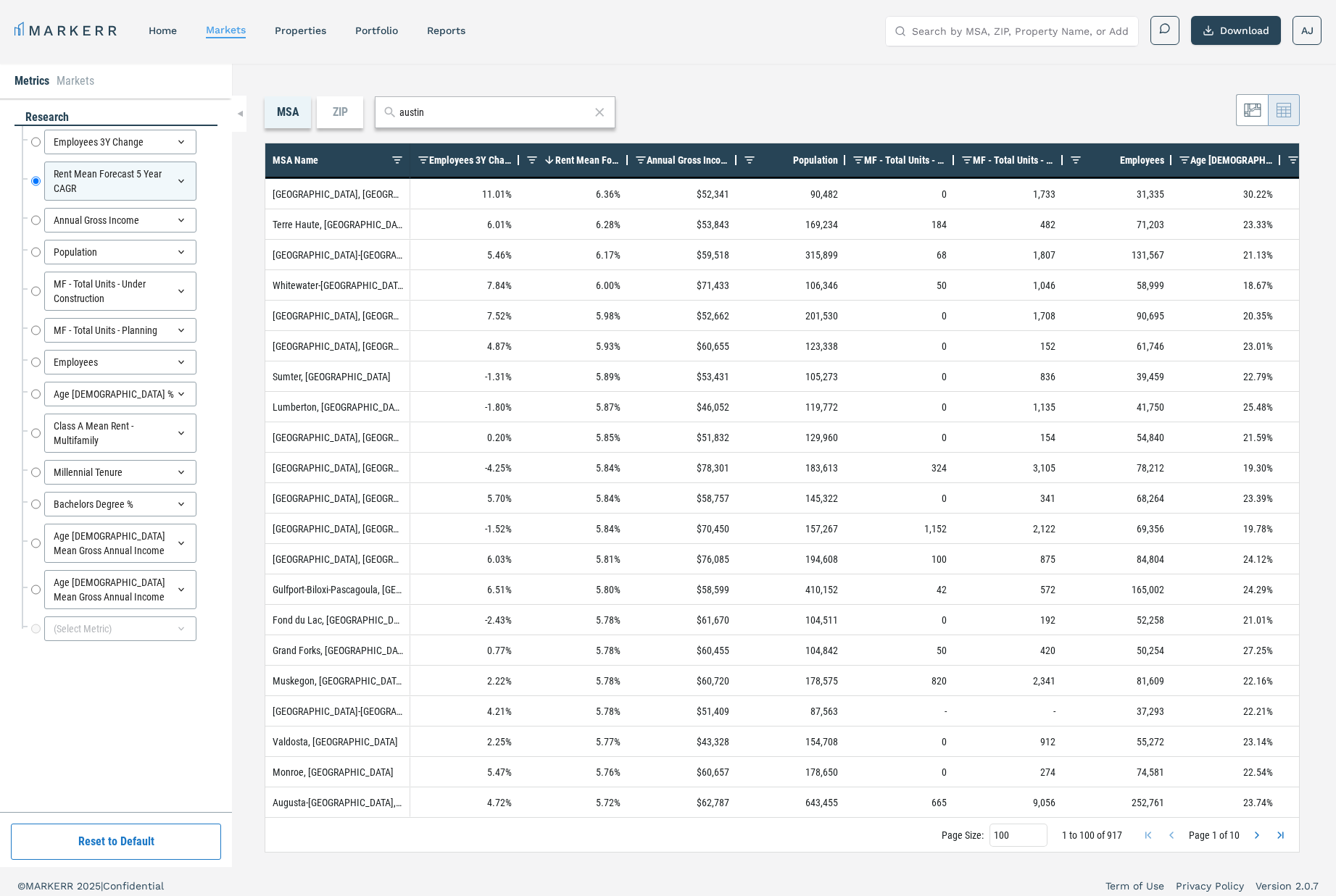
click at [309, 176] on div "MSA Name" at bounding box center [338, 160] width 130 height 33
click at [309, 164] on span "MSA Name" at bounding box center [296, 160] width 46 height 11
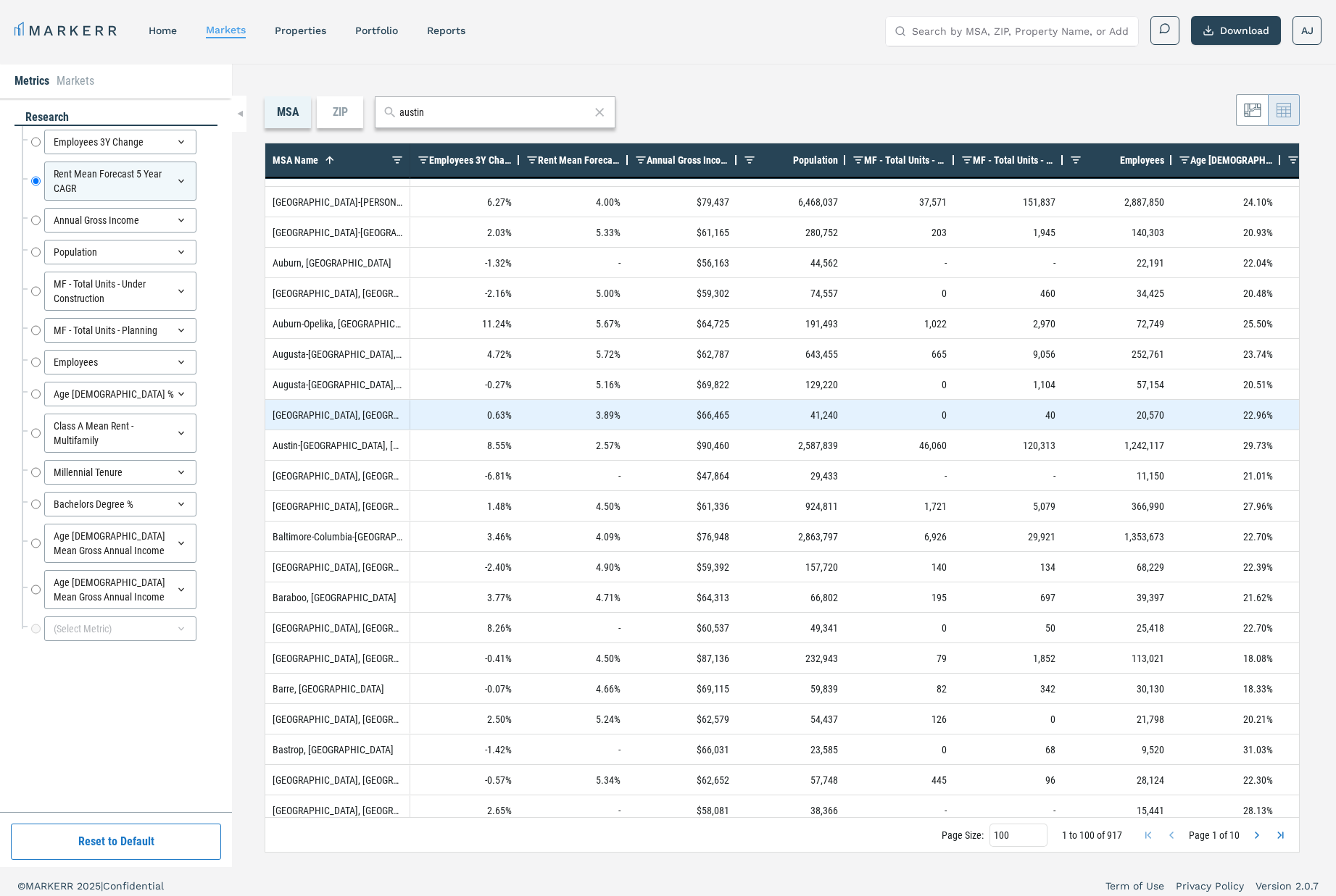
click at [327, 417] on div "[GEOGRAPHIC_DATA], [GEOGRAPHIC_DATA]" at bounding box center [338, 414] width 145 height 30
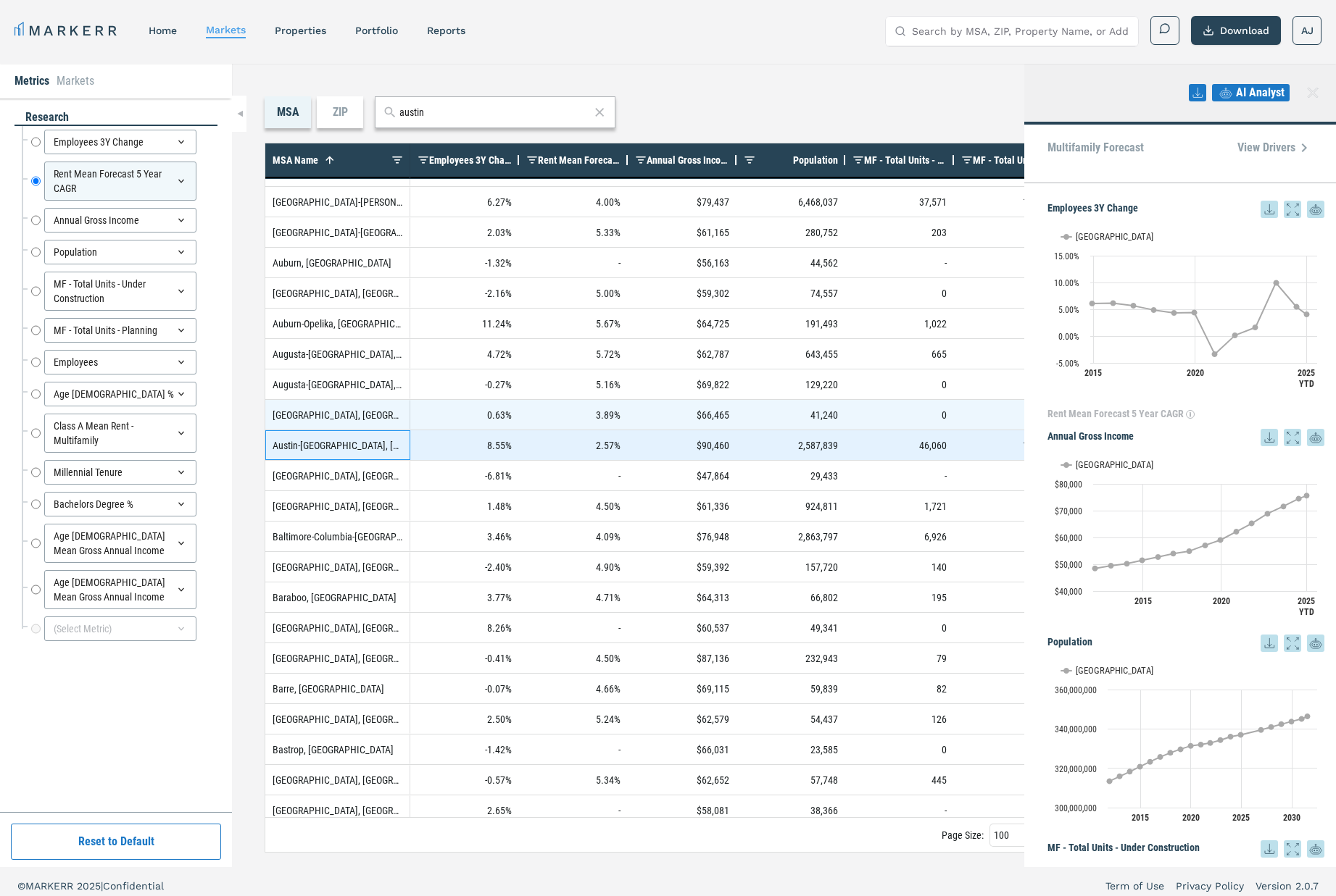
click at [348, 444] on div "Austin-[GEOGRAPHIC_DATA], [GEOGRAPHIC_DATA]" at bounding box center [338, 445] width 145 height 30
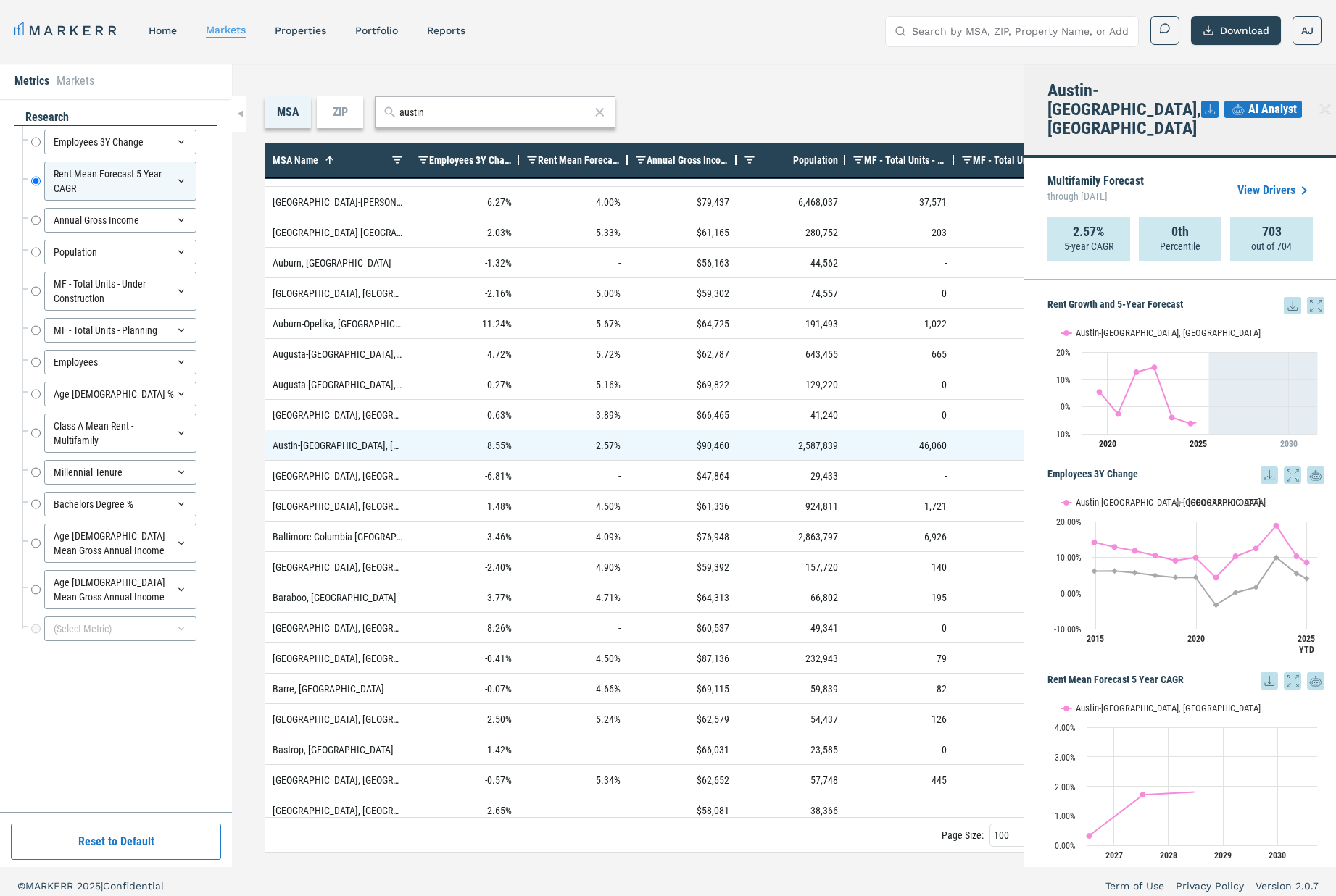
click at [1268, 181] on link "View Drivers" at bounding box center [1275, 190] width 76 height 17
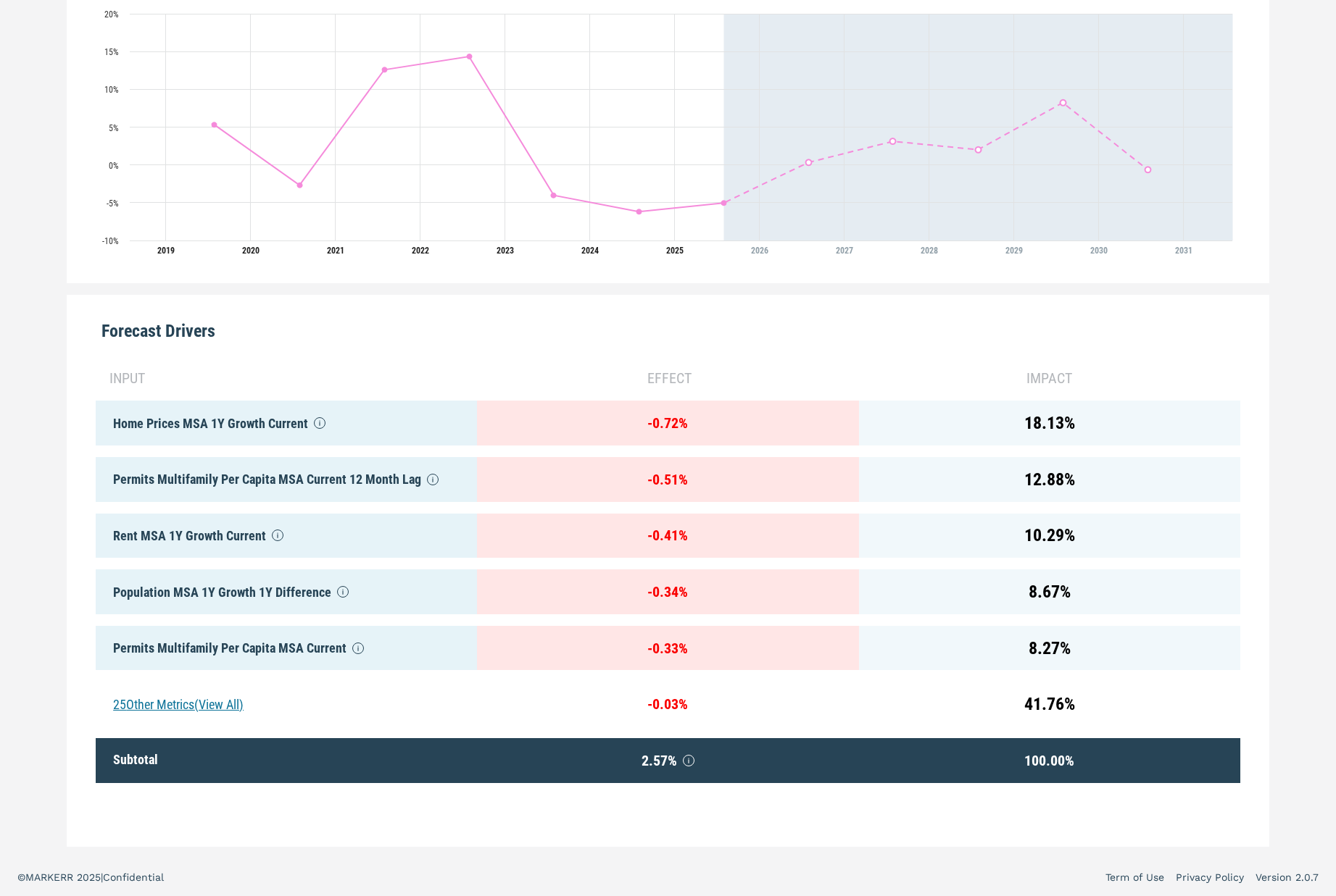
click at [226, 702] on div "25 Other Metrics (View All)" at bounding box center [287, 704] width 381 height 45
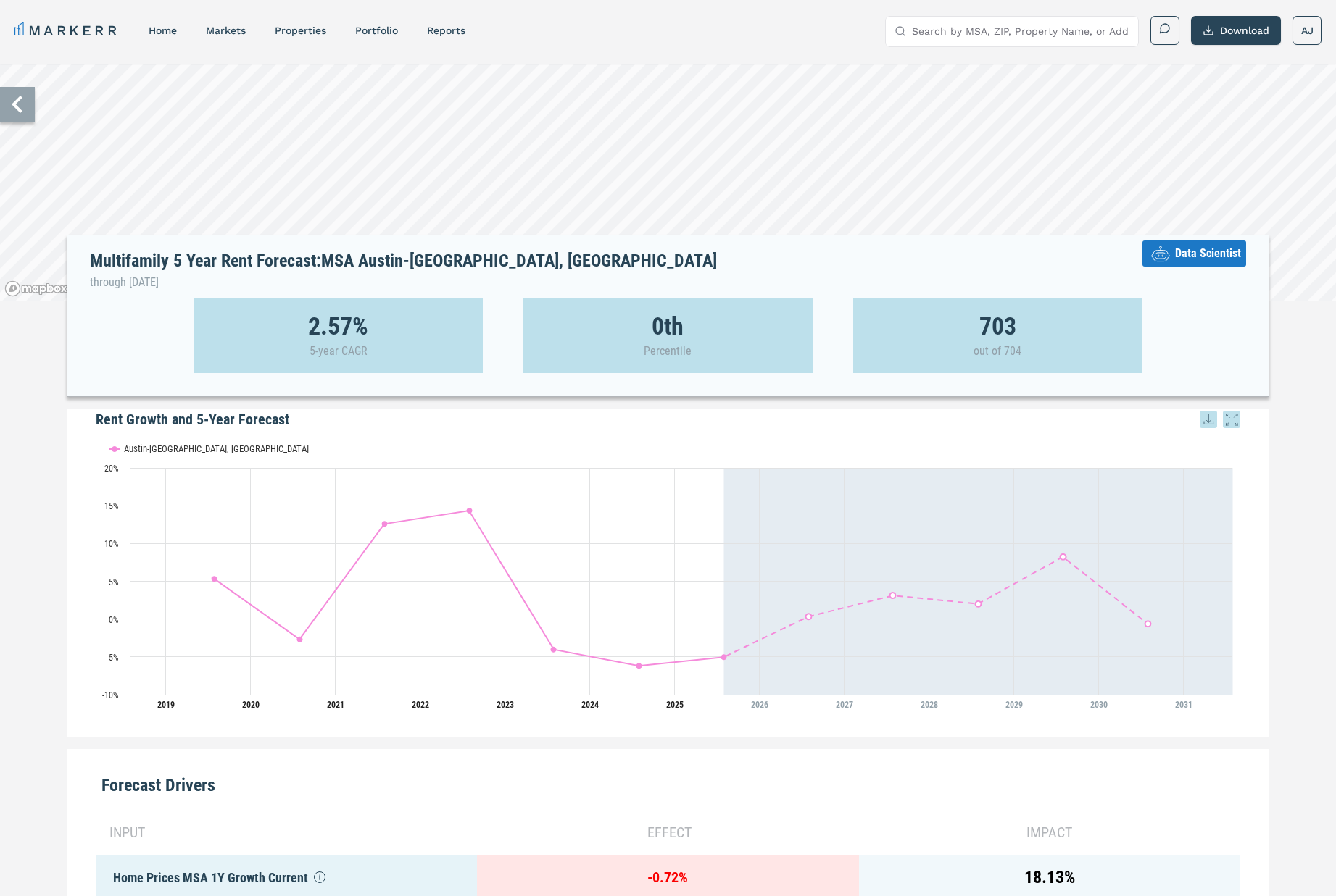
click at [135, 420] on h5 "Rent Growth and 5-Year Forecast" at bounding box center [668, 419] width 1145 height 22
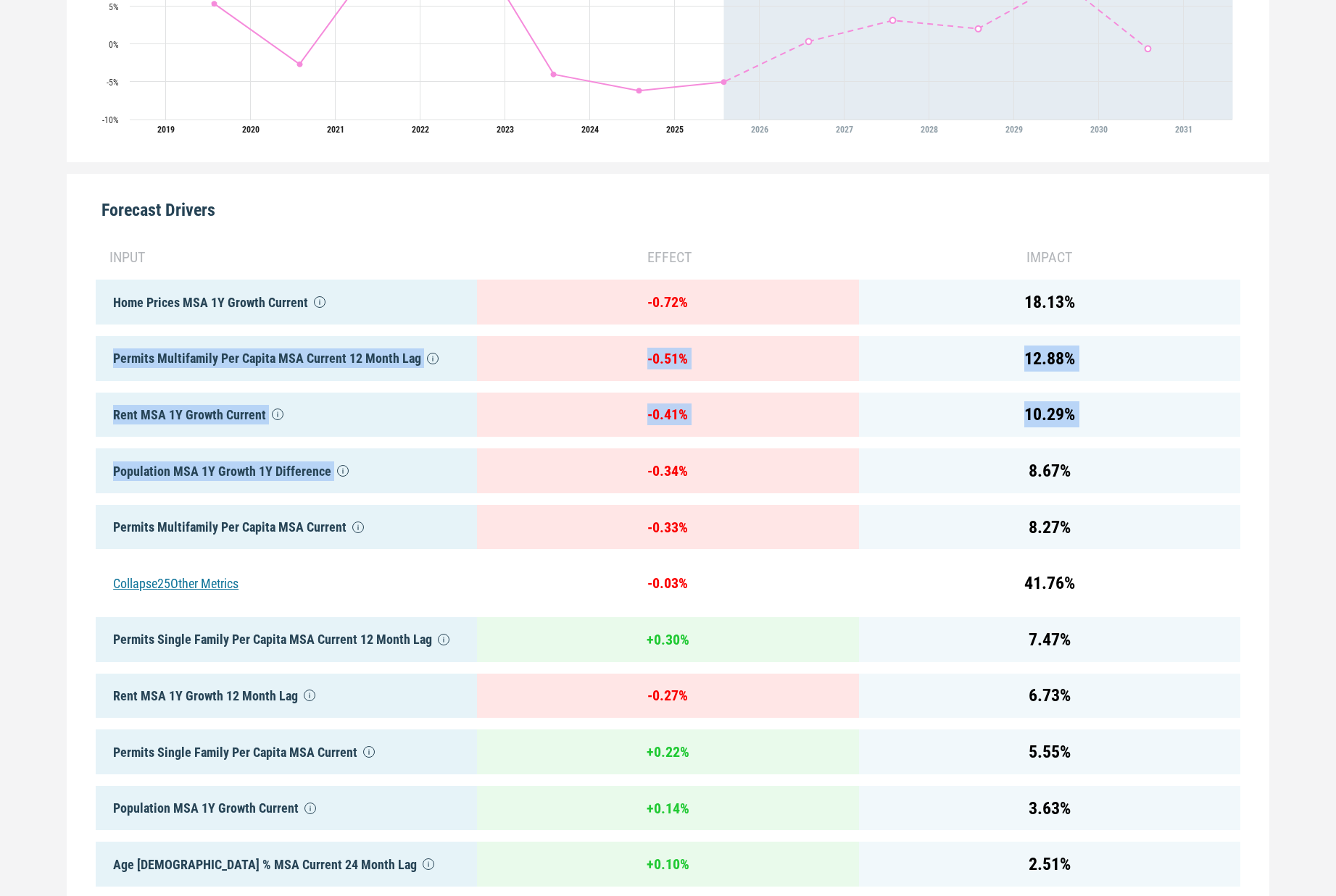
drag, startPoint x: 103, startPoint y: 352, endPoint x: 443, endPoint y: 487, distance: 365.8
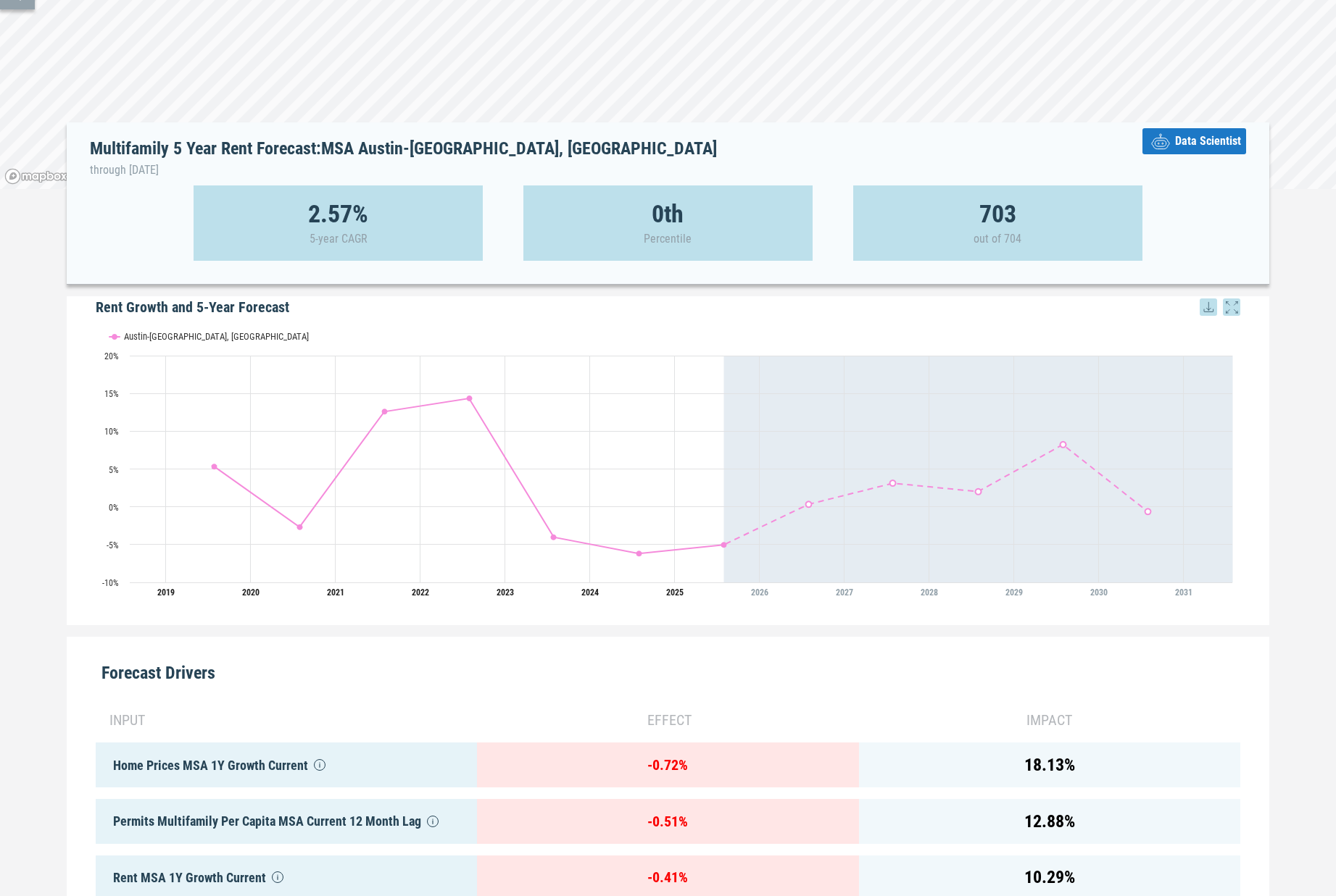
click at [961, 665] on div "Forecast Drivers" at bounding box center [668, 667] width 1145 height 61
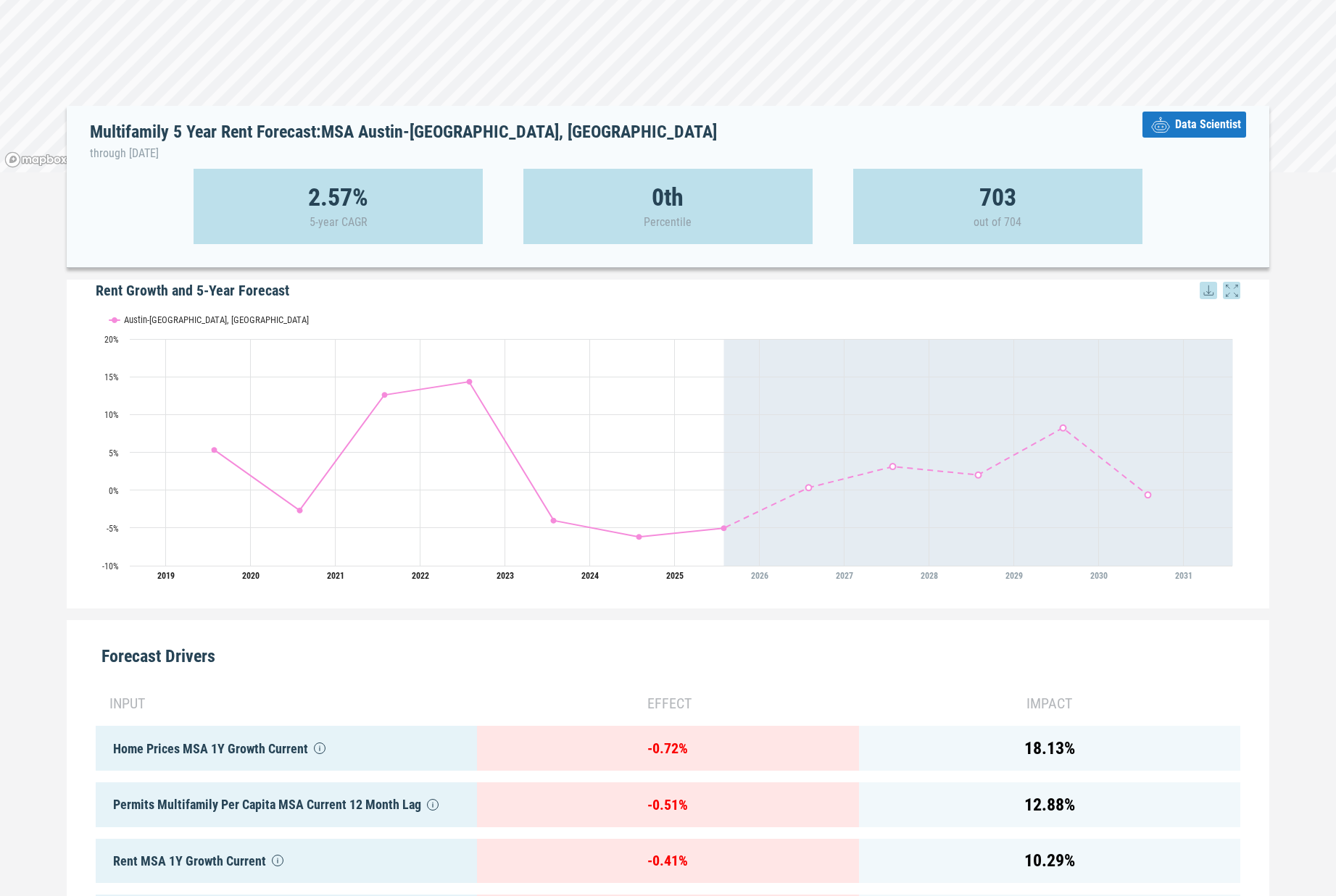
scroll to position [133, 0]
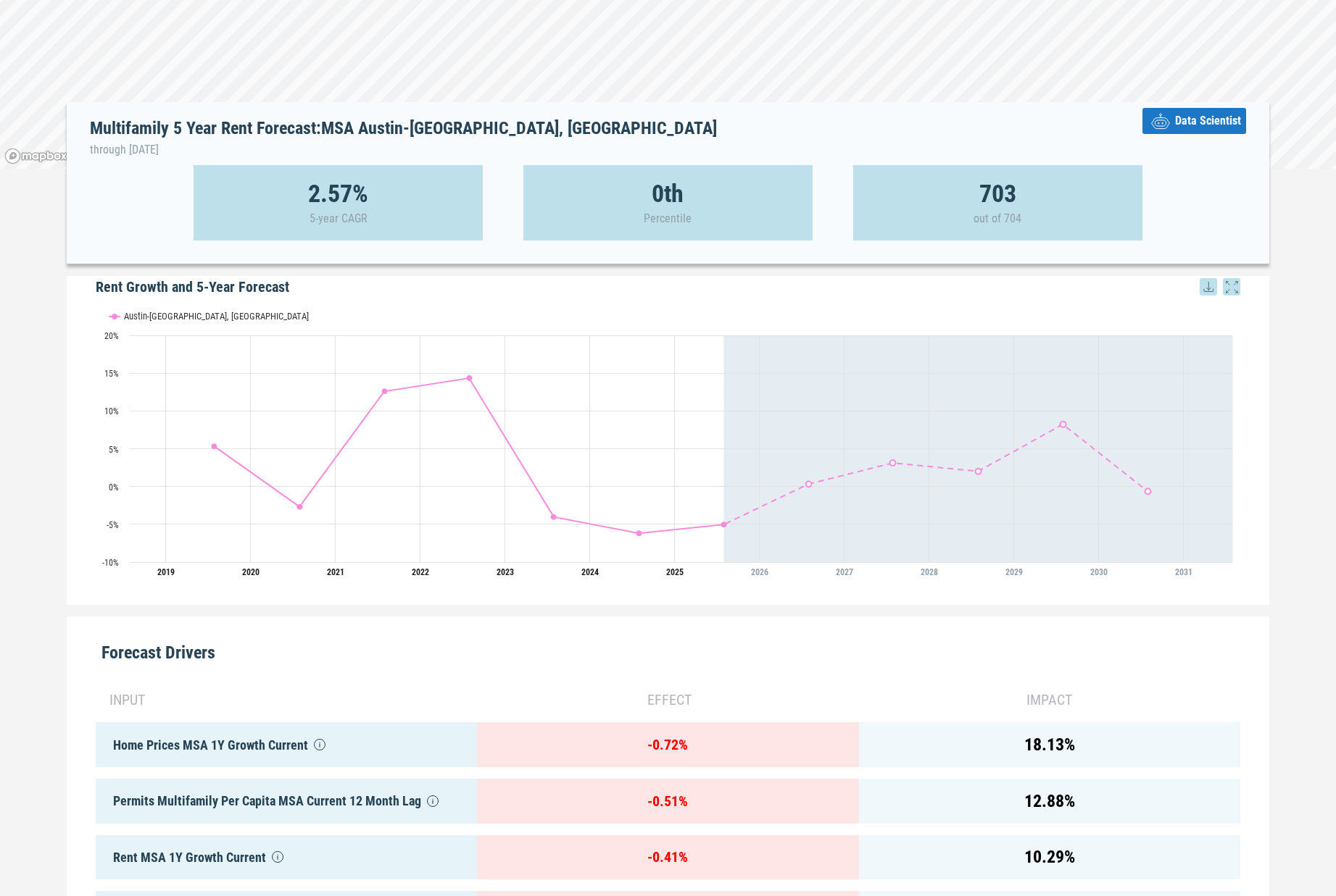
click at [1214, 123] on span "Data Scientist" at bounding box center [1207, 120] width 66 height 17
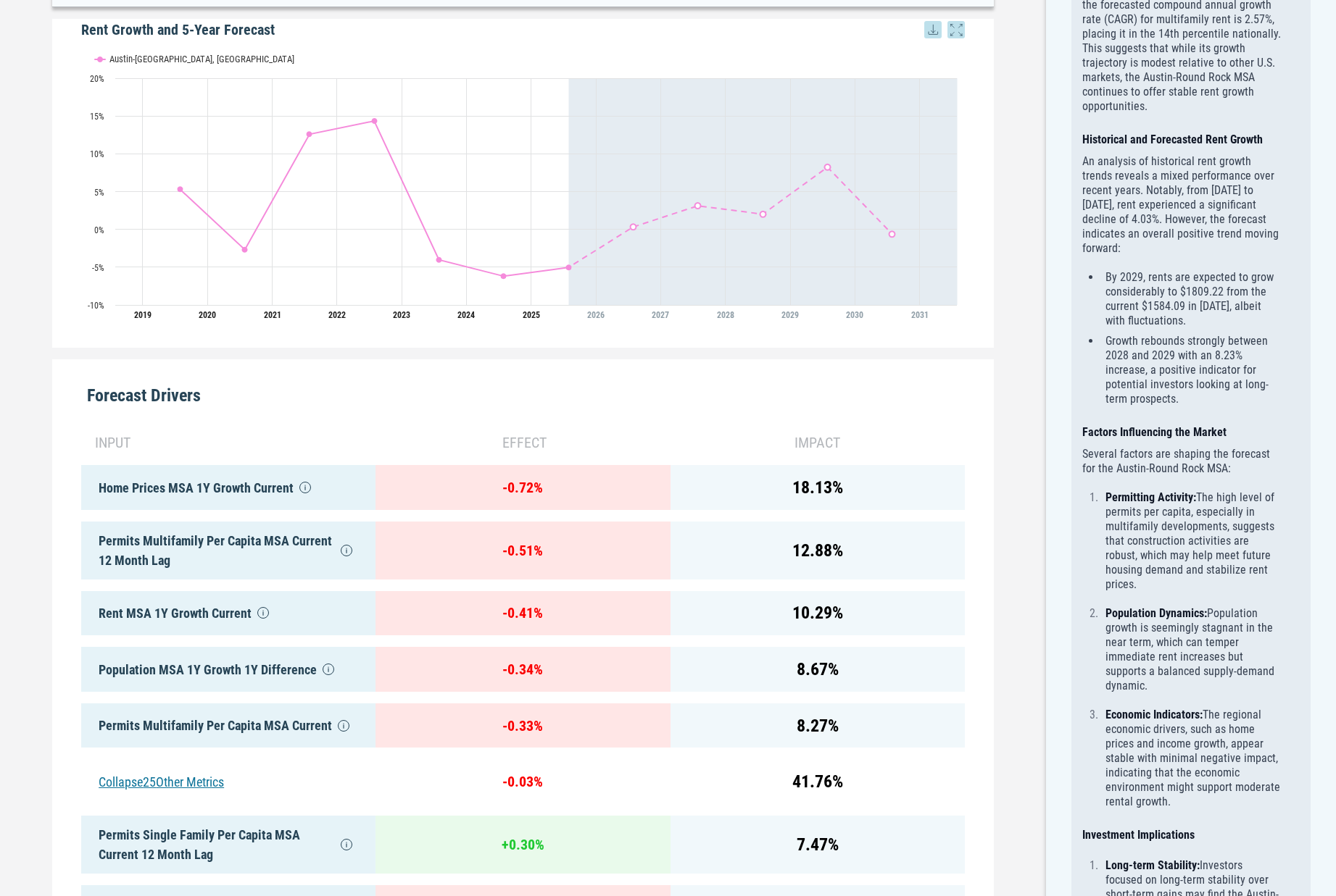
scroll to position [393, 0]
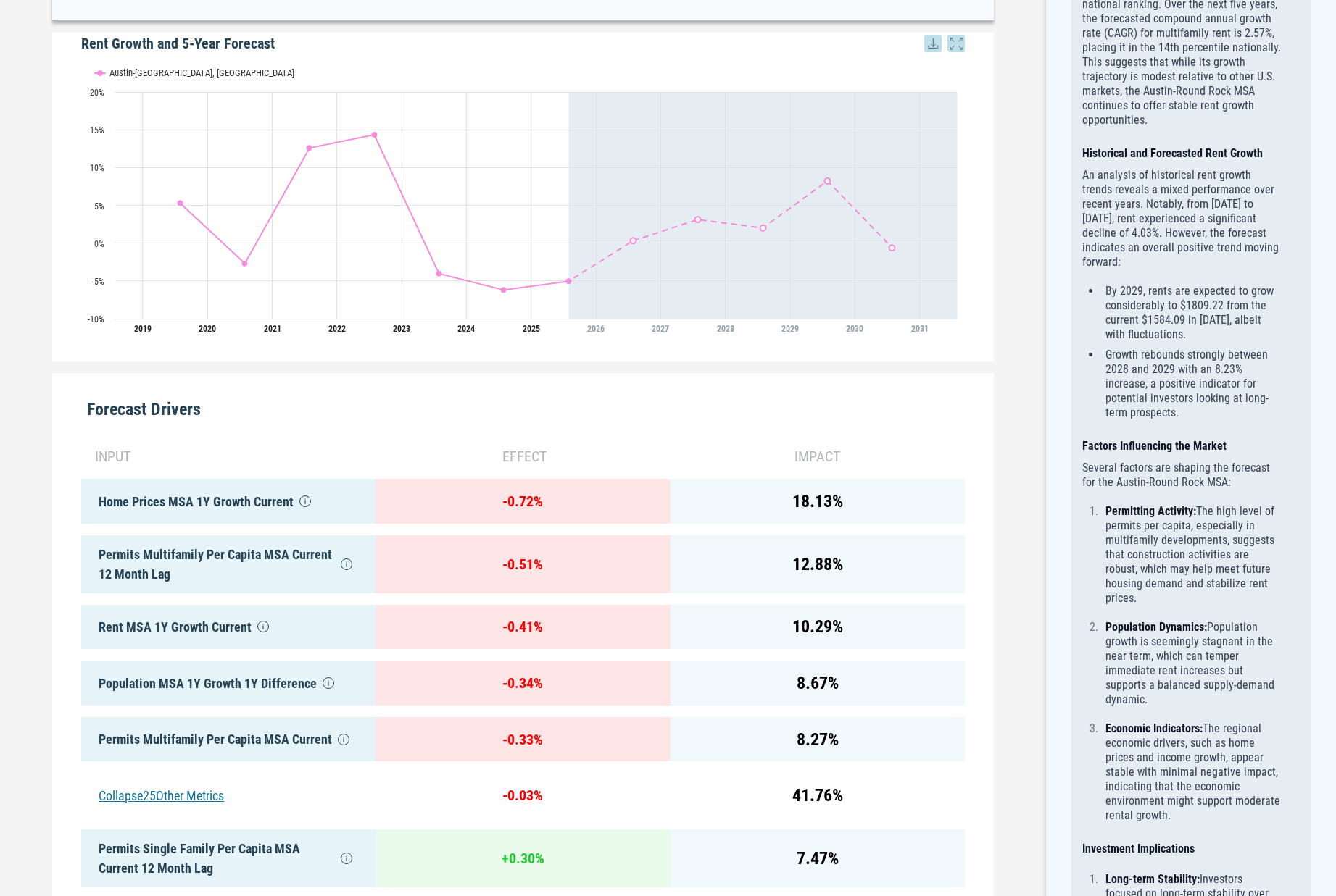
scroll to position [374, 0]
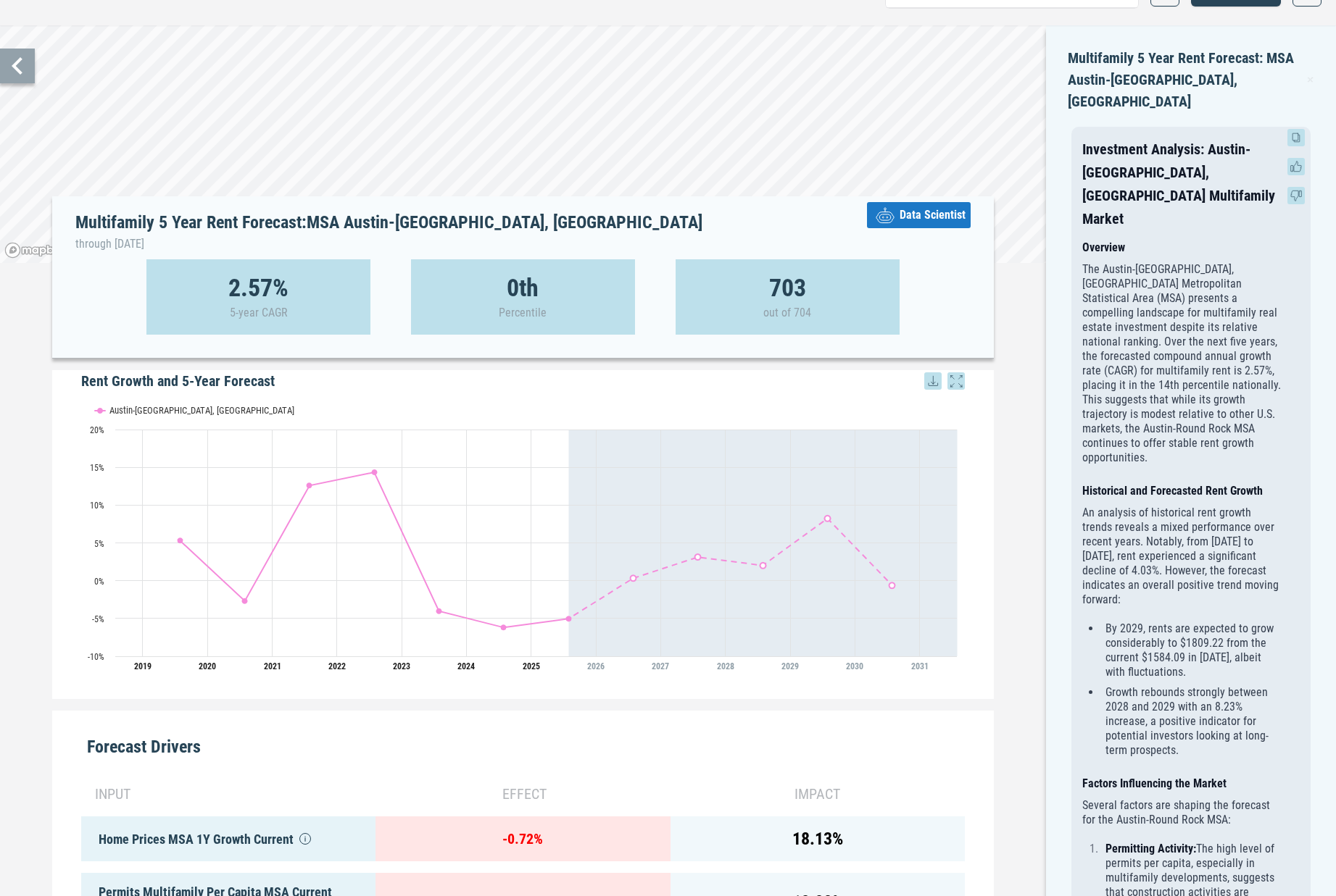
scroll to position [0, 0]
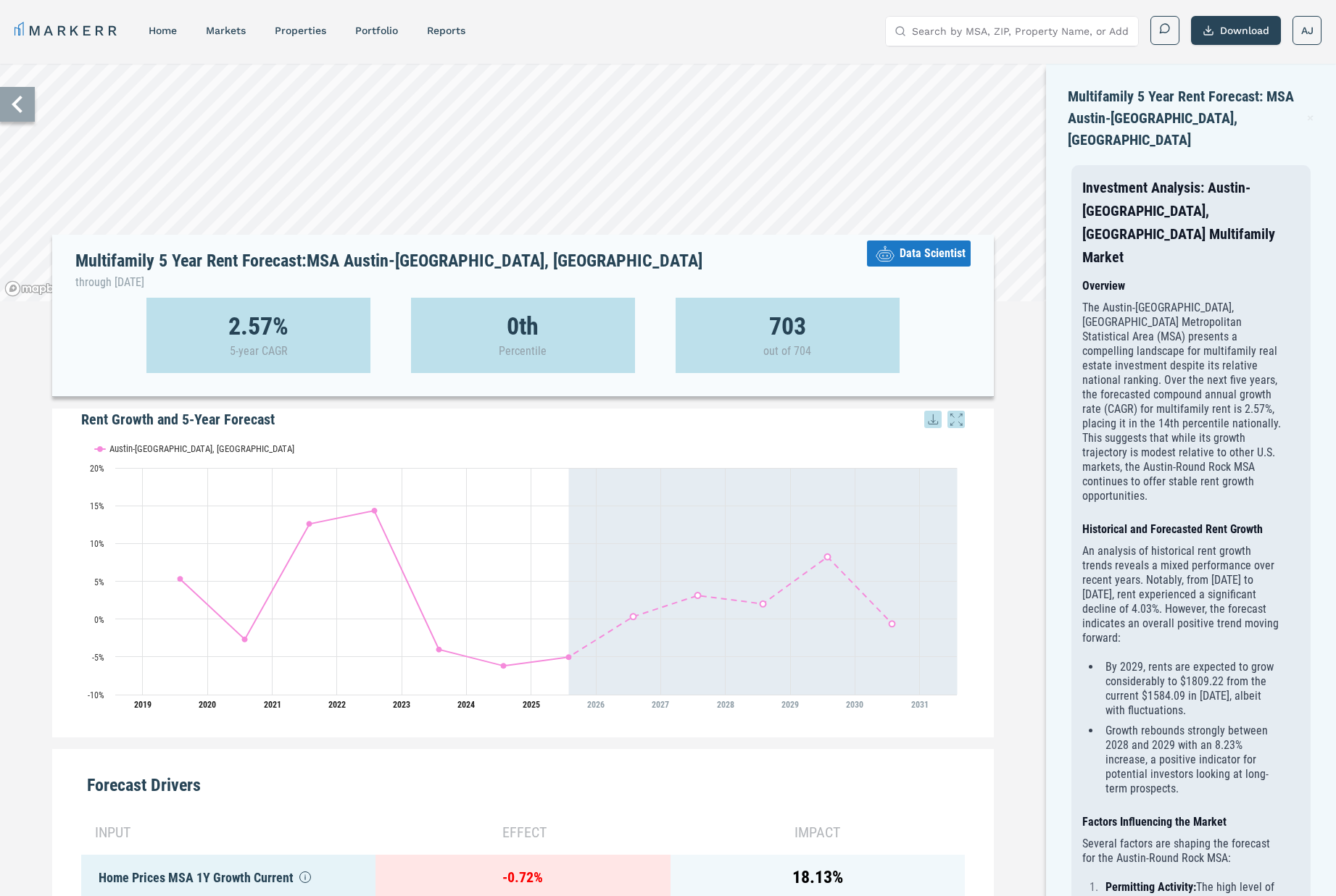
click at [1307, 110] on icon at bounding box center [1310, 117] width 8 height 17
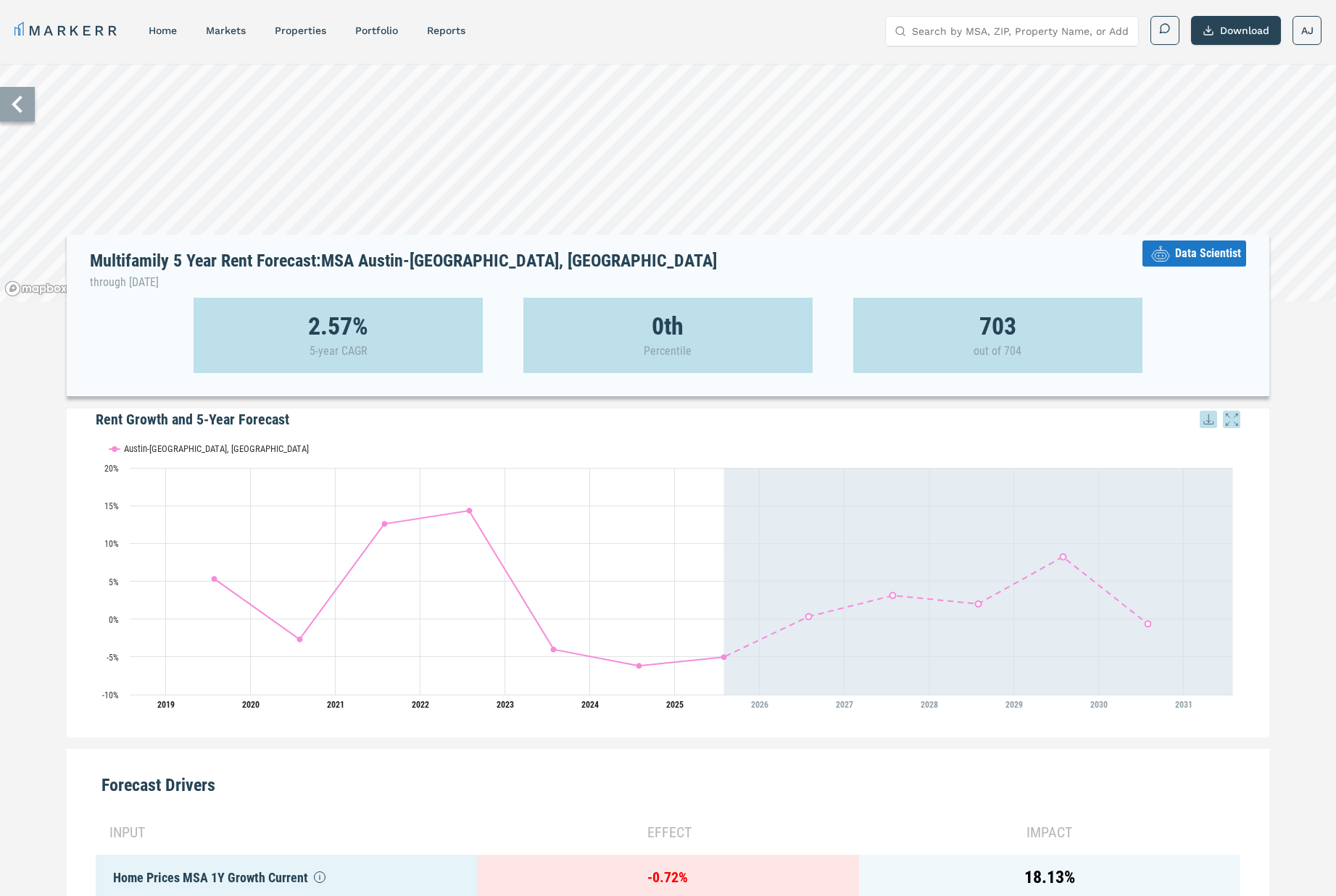
click at [991, 41] on input "Search by MSA, ZIP, Property Name, or Address" at bounding box center [1020, 31] width 217 height 29
type input "agusta"
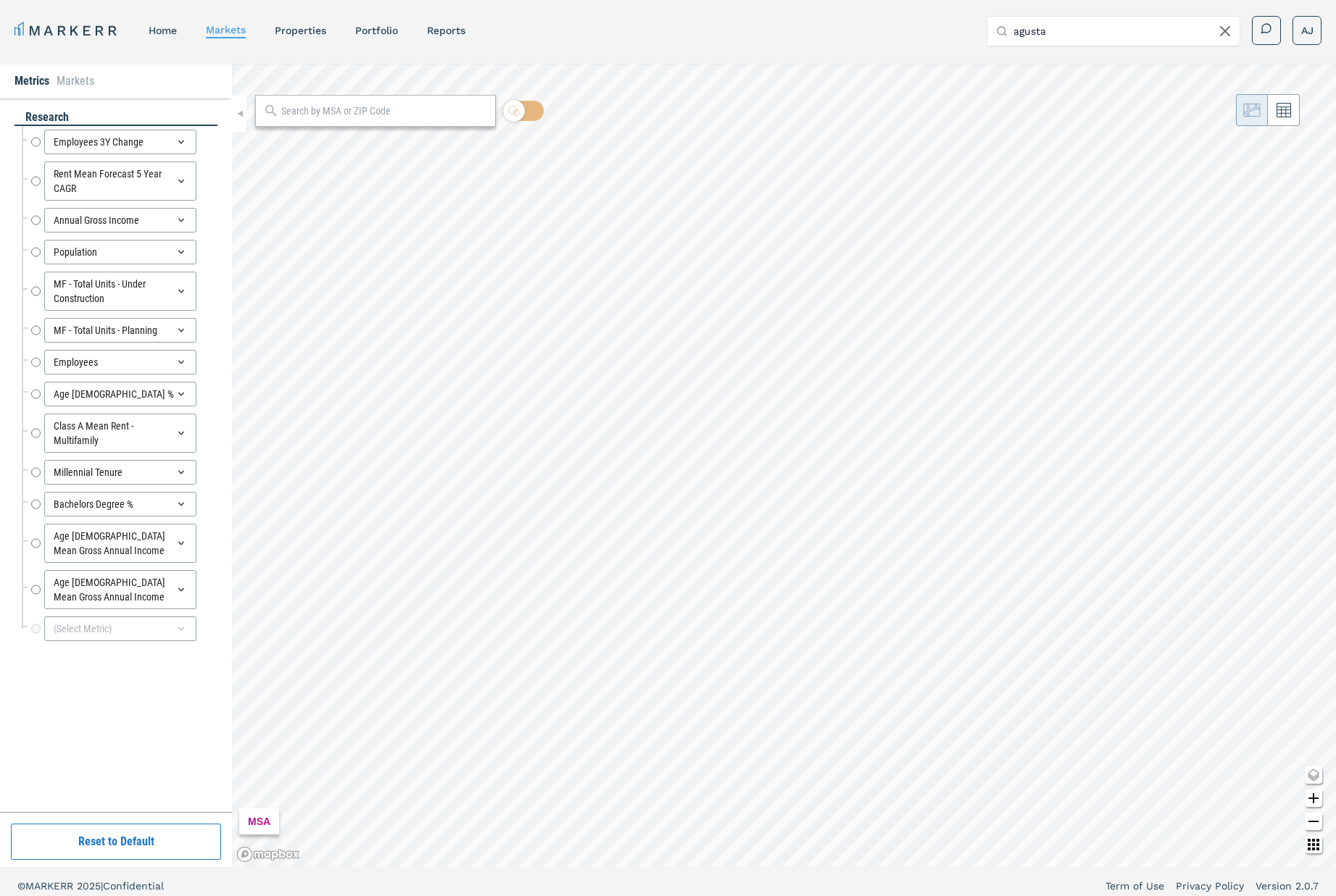
radio input "true"
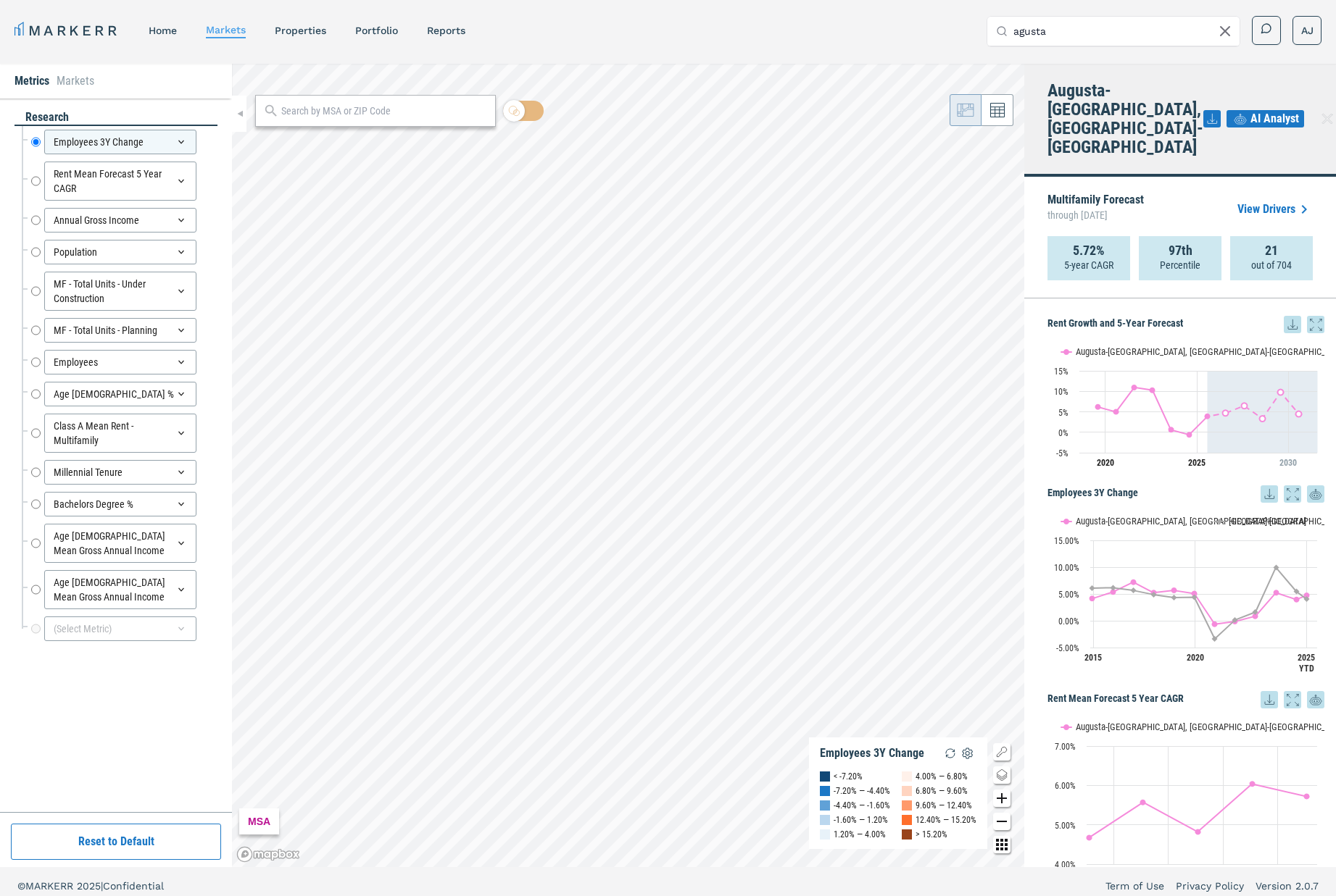
click at [1270, 201] on link "View Drivers" at bounding box center [1275, 209] width 76 height 17
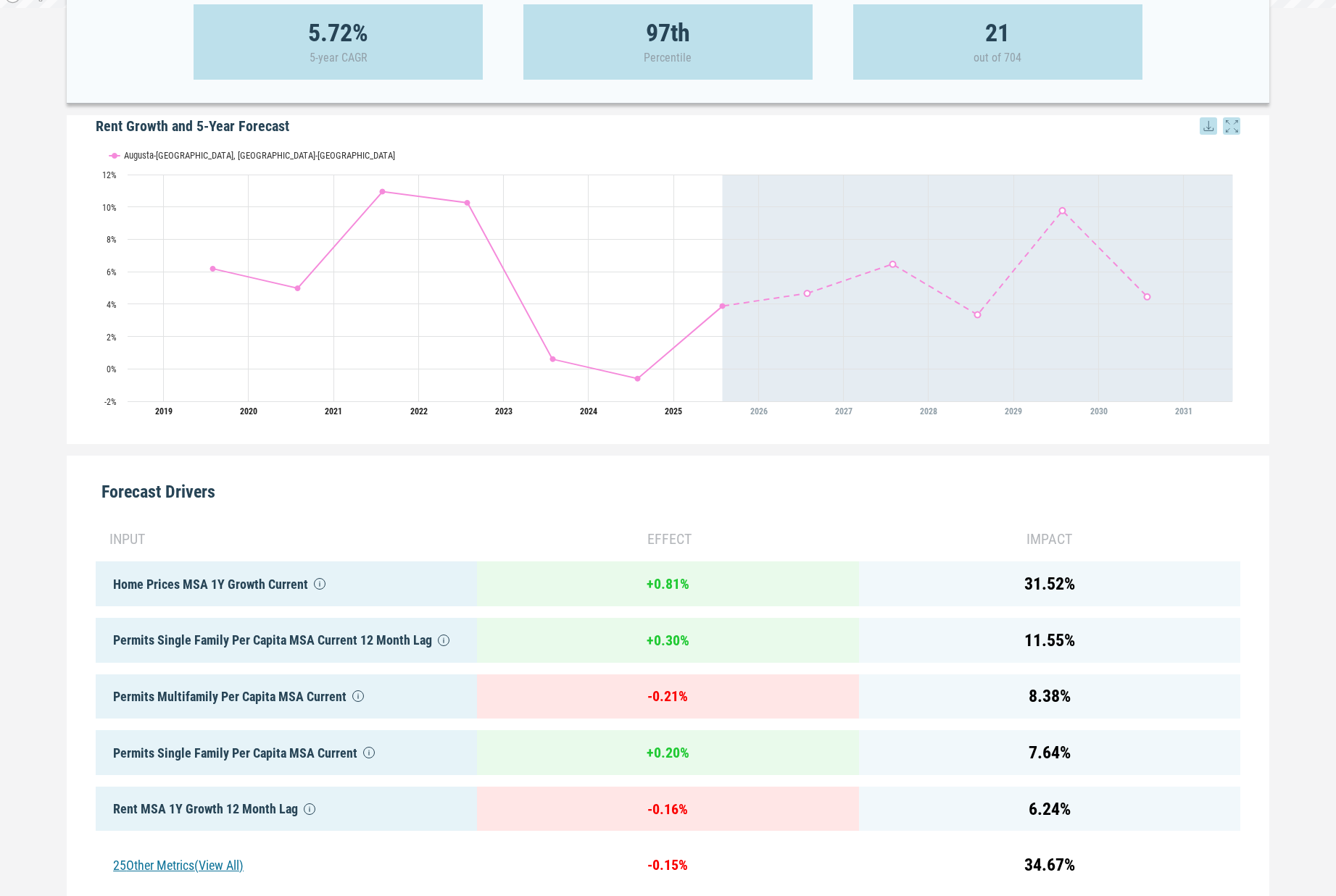
scroll to position [292, 0]
click at [1103, 585] on div "31.52 %" at bounding box center [1049, 585] width 381 height 45
click at [1032, 586] on div "31.52 %" at bounding box center [1049, 585] width 381 height 45
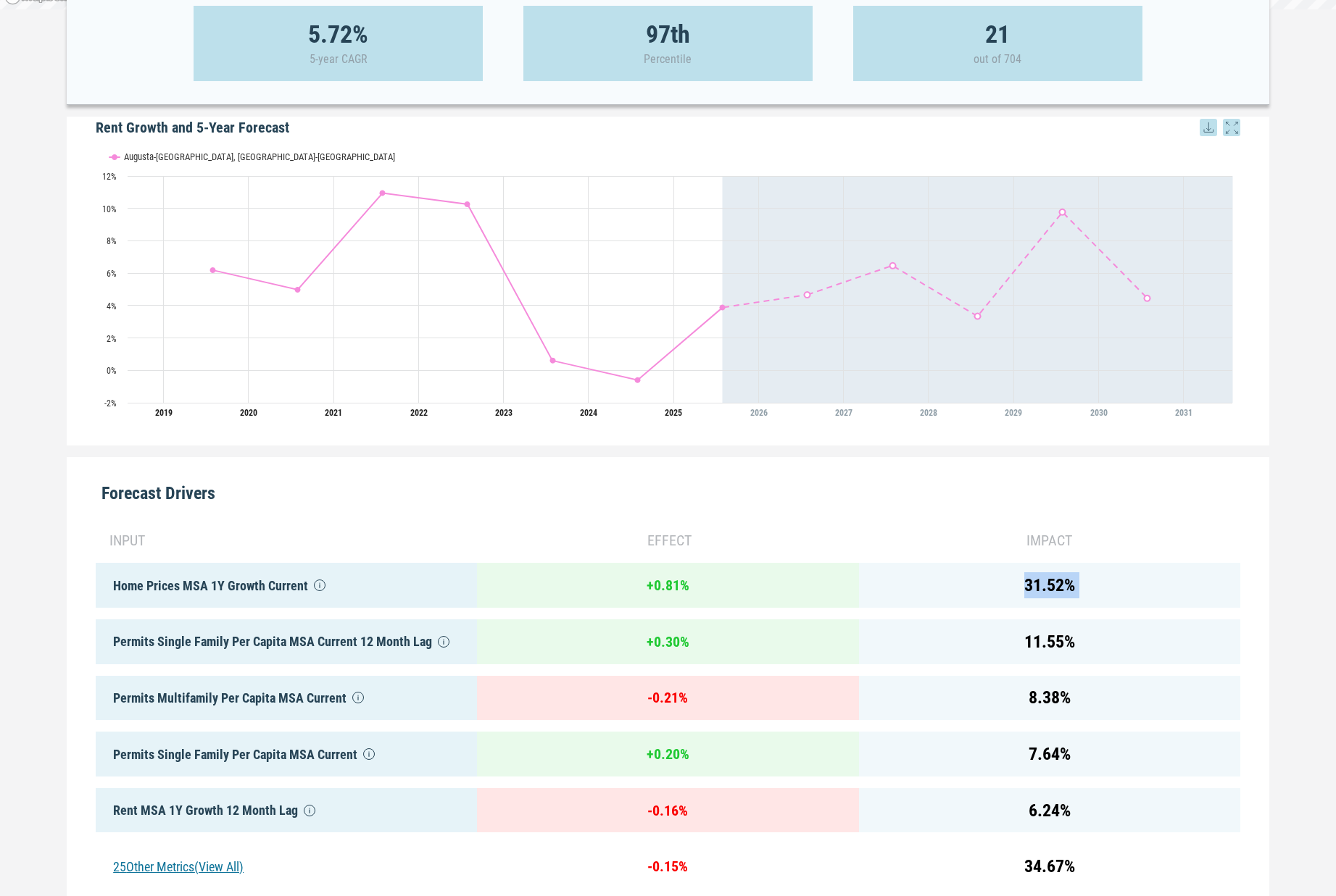
click at [1061, 566] on div "31.52 %" at bounding box center [1049, 585] width 381 height 45
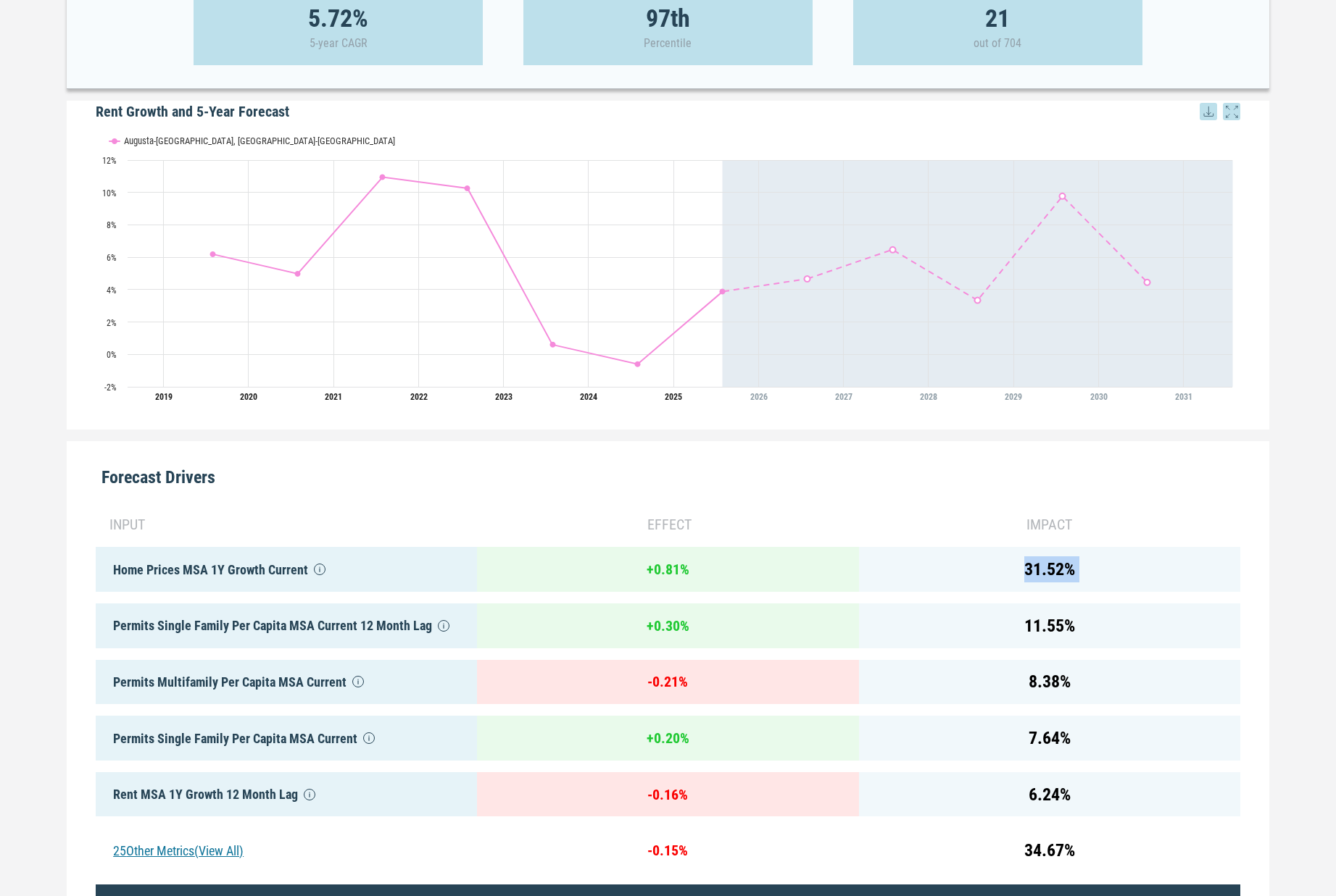
scroll to position [308, 0]
click at [755, 608] on div "+ 0.30 %" at bounding box center [668, 625] width 381 height 45
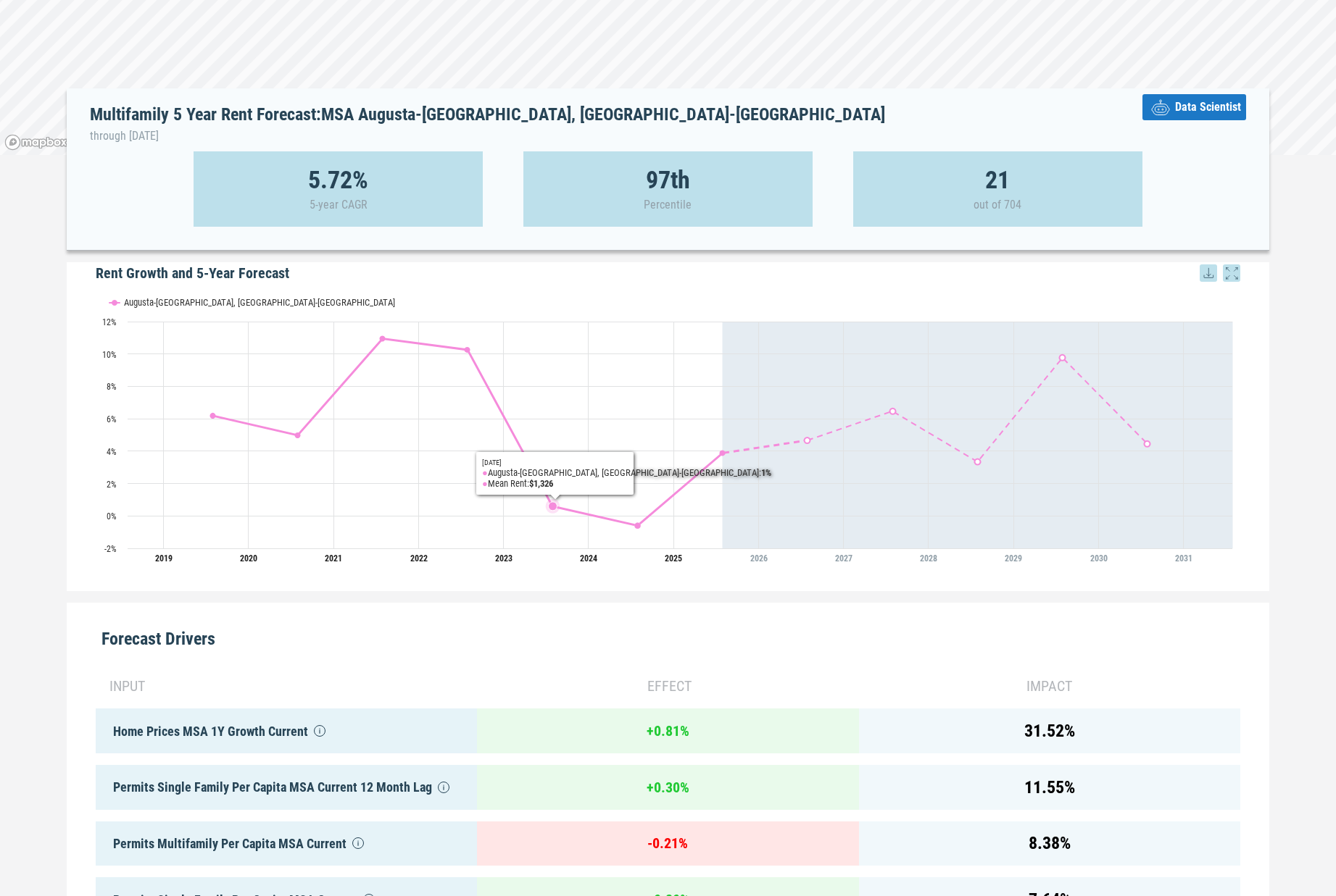
scroll to position [0, 0]
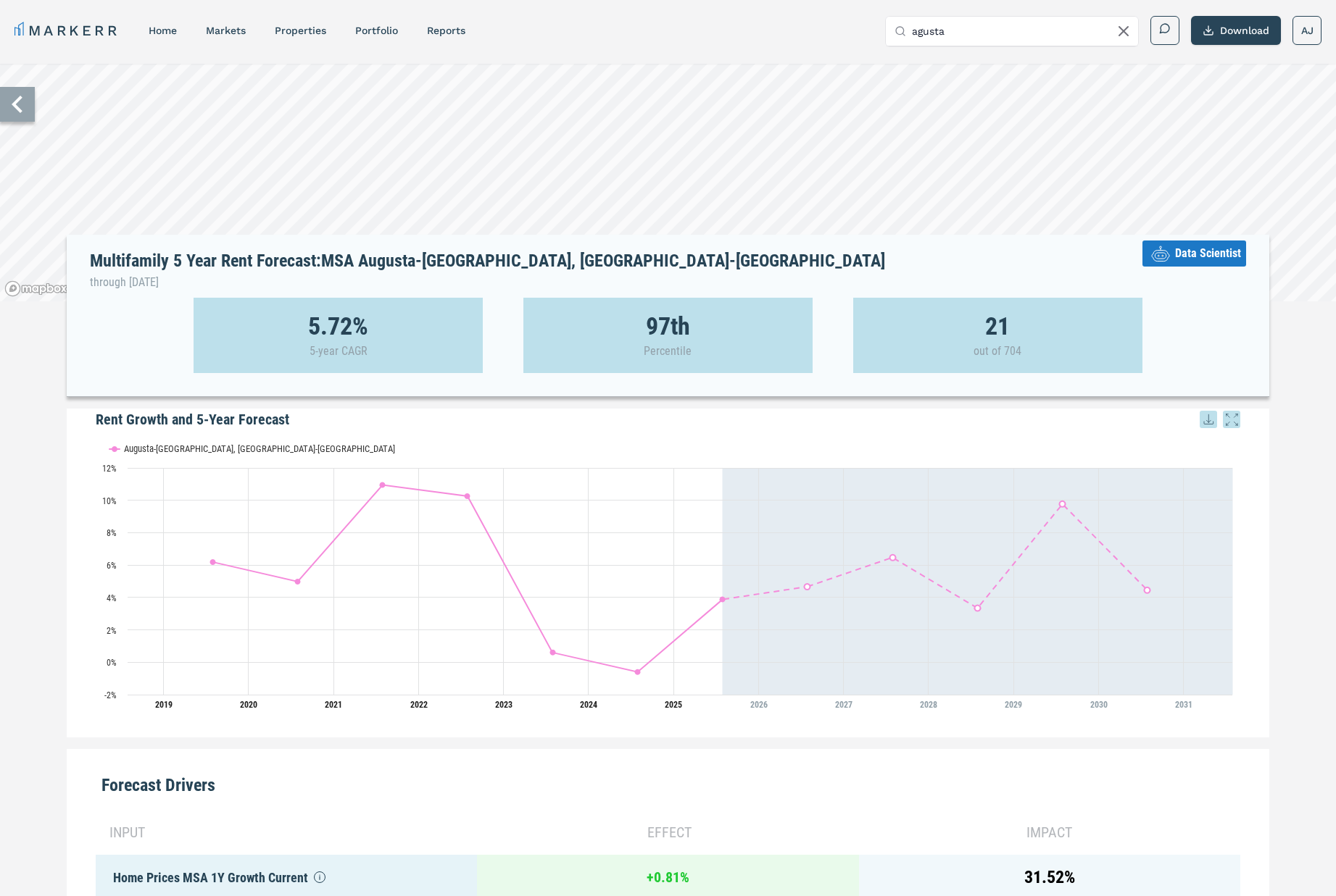
click at [928, 41] on input "agusta" at bounding box center [1020, 31] width 217 height 29
click at [928, 40] on input "agusta" at bounding box center [1020, 31] width 217 height 29
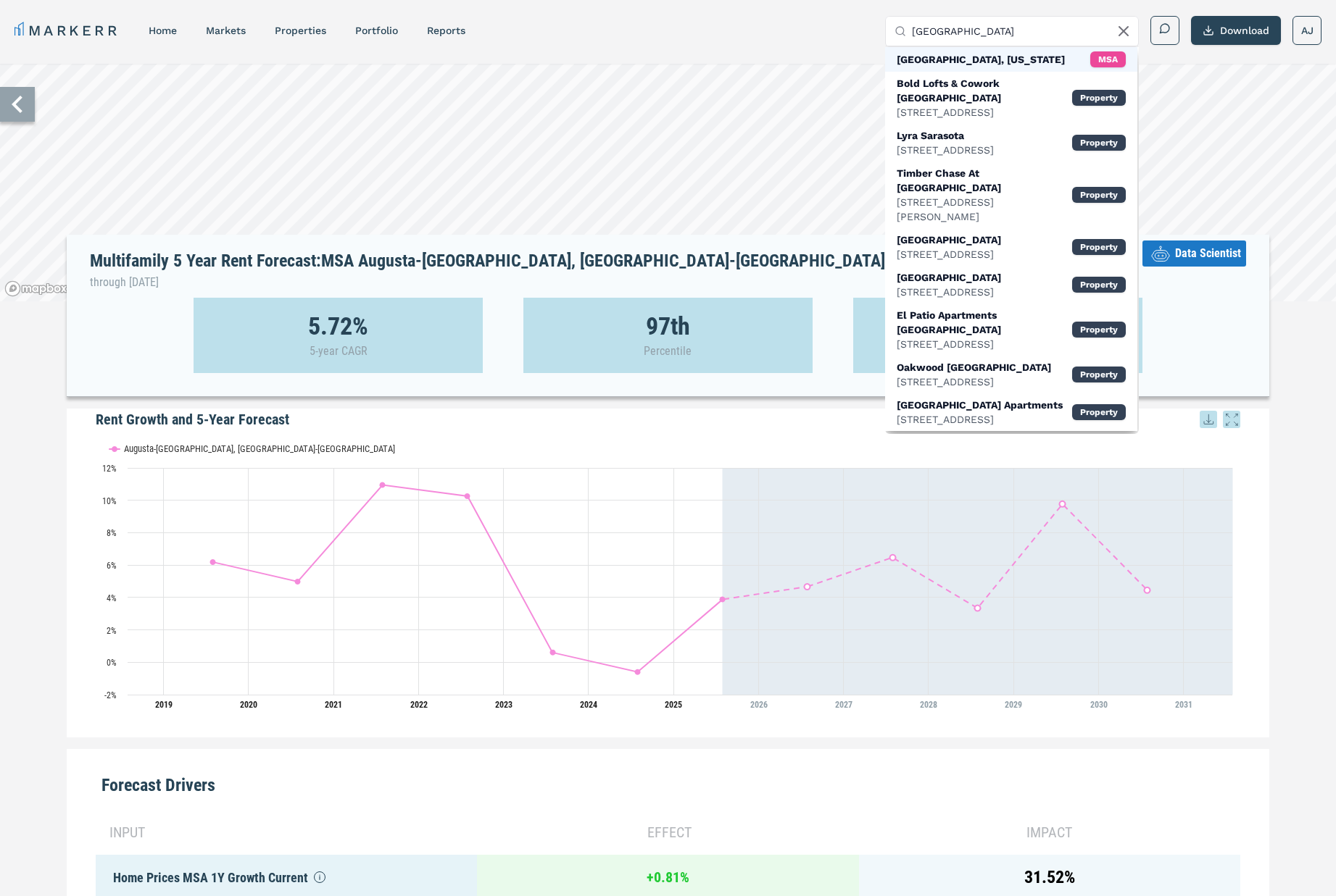
type input "[GEOGRAPHIC_DATA]"
click at [961, 63] on div "[GEOGRAPHIC_DATA], [US_STATE]" at bounding box center [980, 59] width 169 height 15
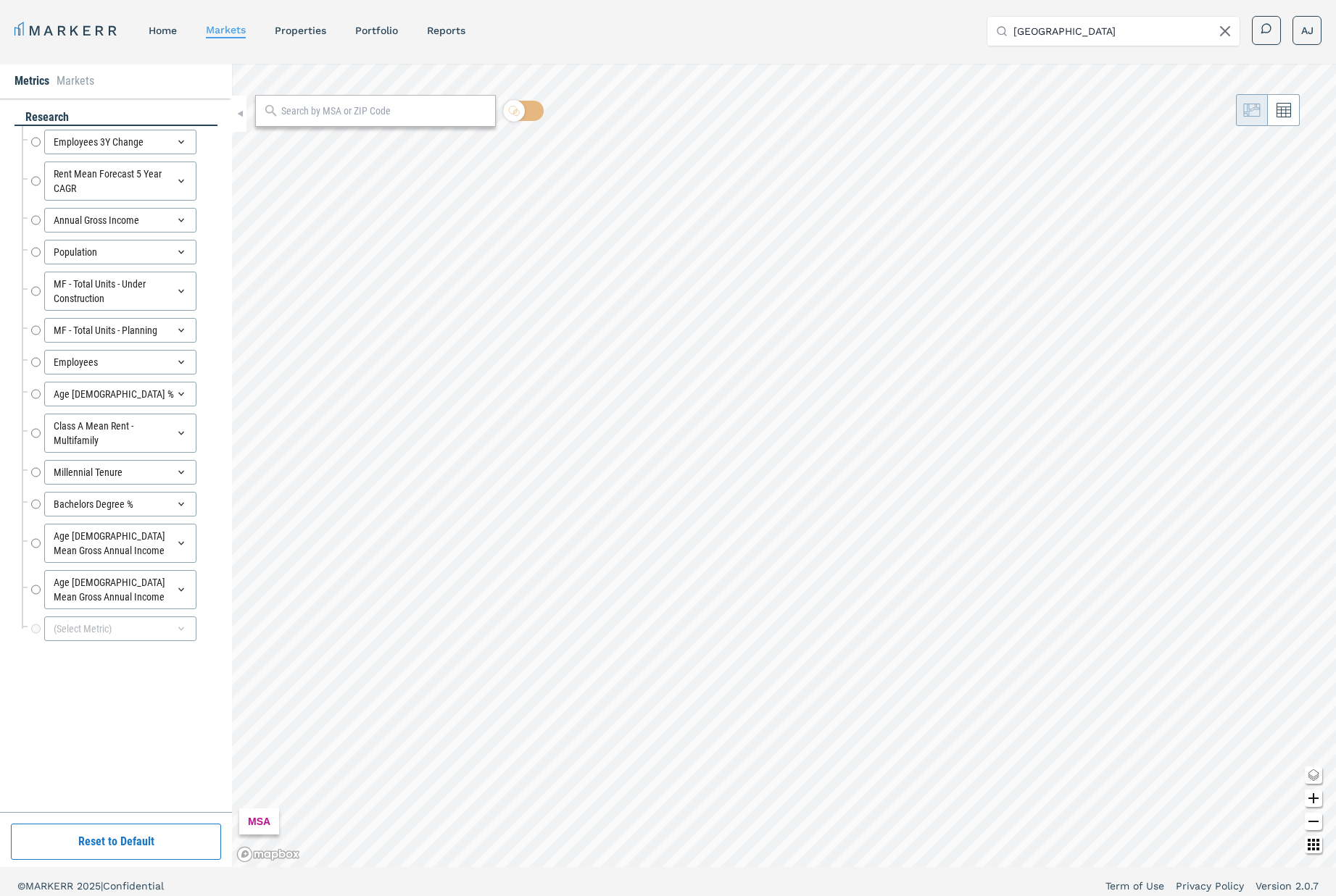
radio input "true"
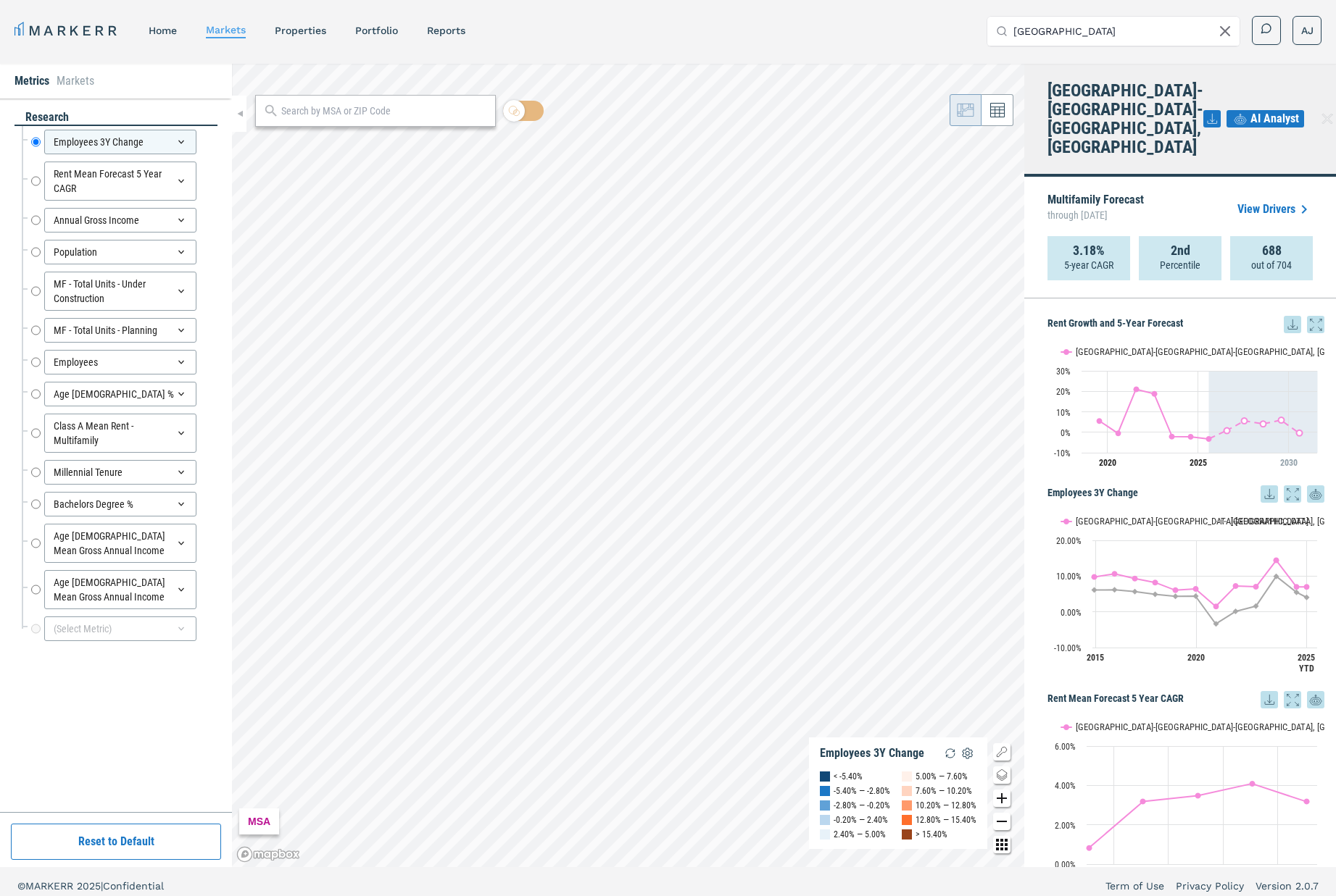
click at [1267, 201] on link "View Drivers" at bounding box center [1275, 209] width 76 height 17
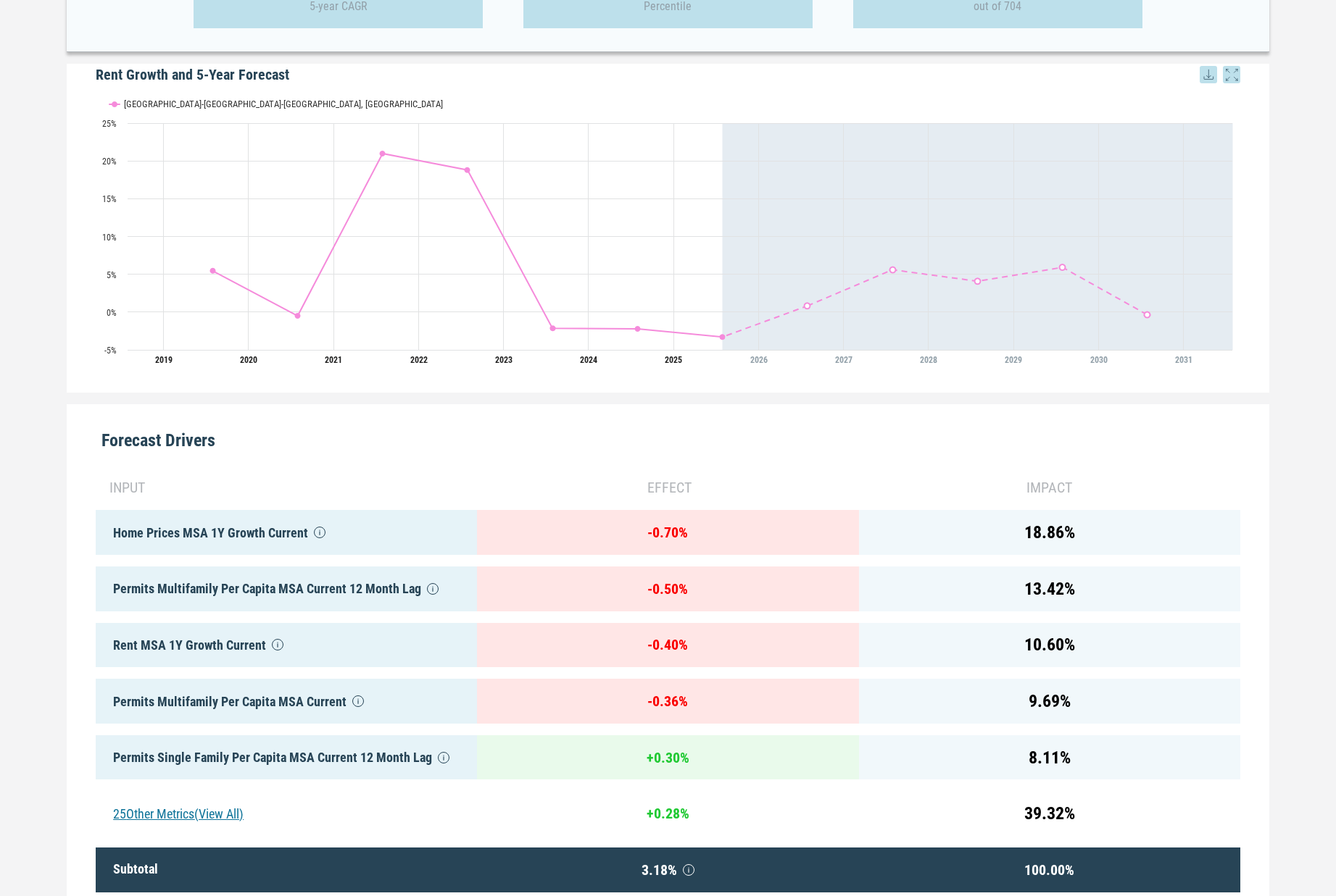
scroll to position [348, 0]
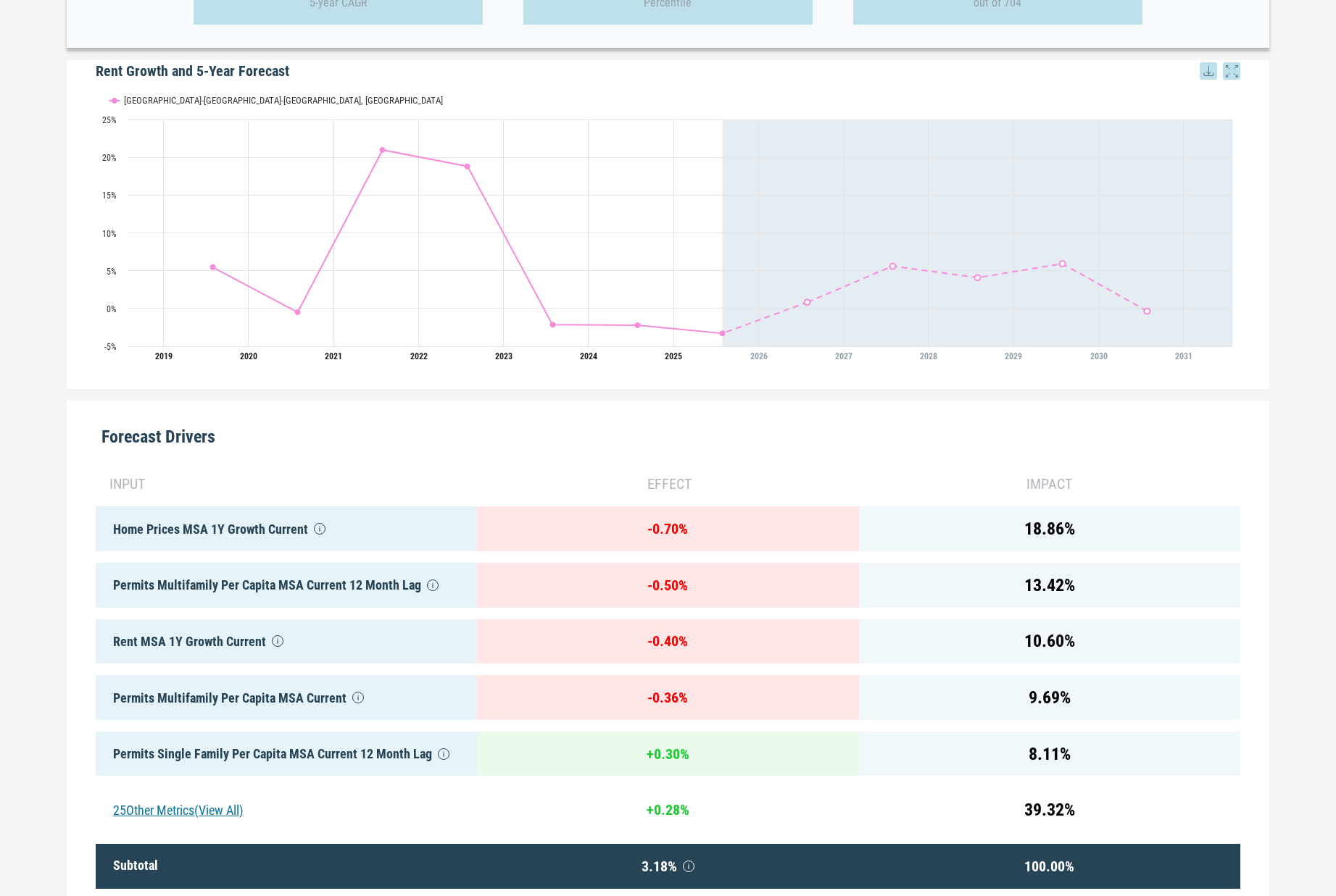
click at [1312, 514] on div "Multifamily 5 Year Rent Forecast: MSA [GEOGRAPHIC_DATA]-[GEOGRAPHIC_DATA]-[GEOG…" at bounding box center [668, 339] width 1336 height 1249
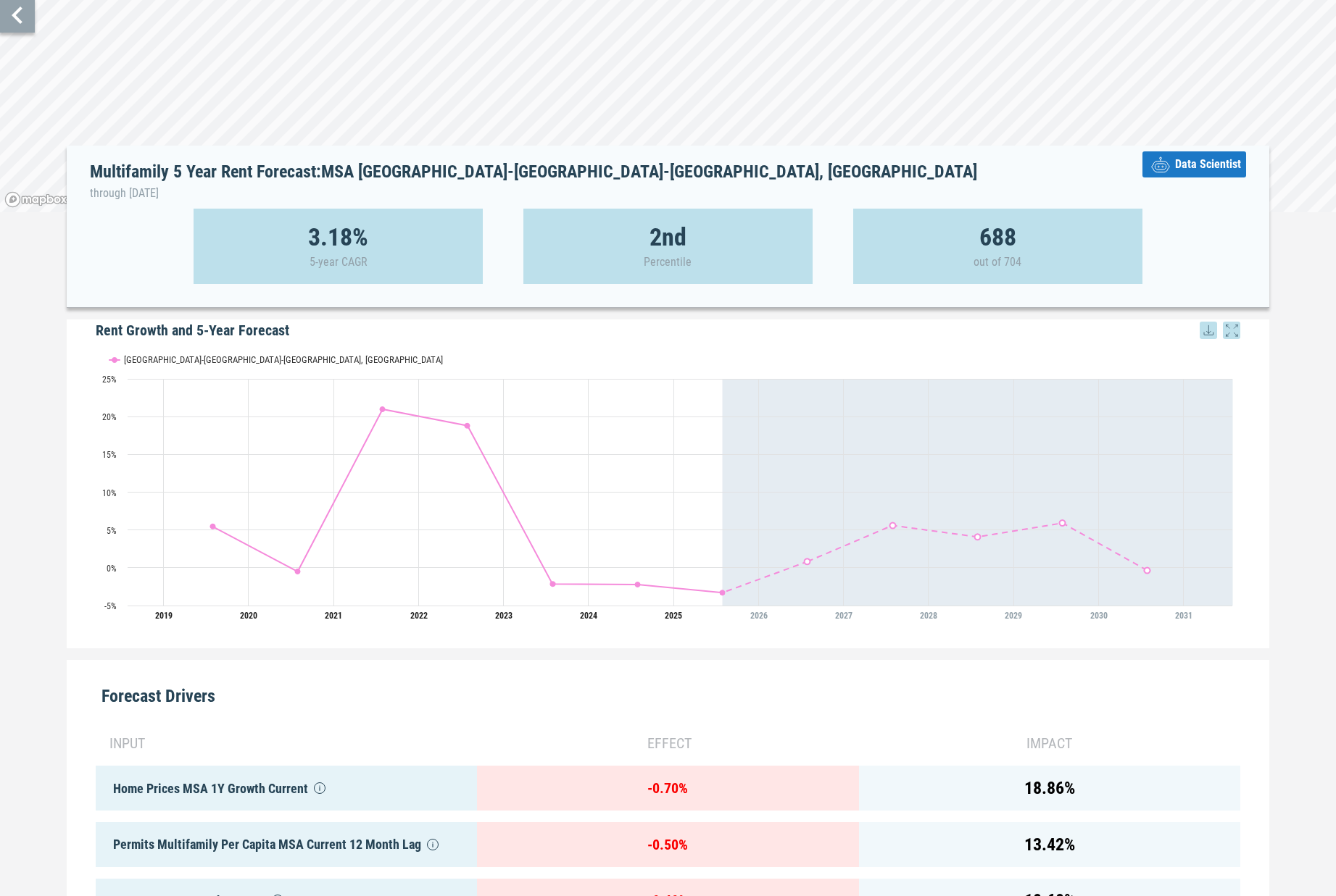
scroll to position [0, 0]
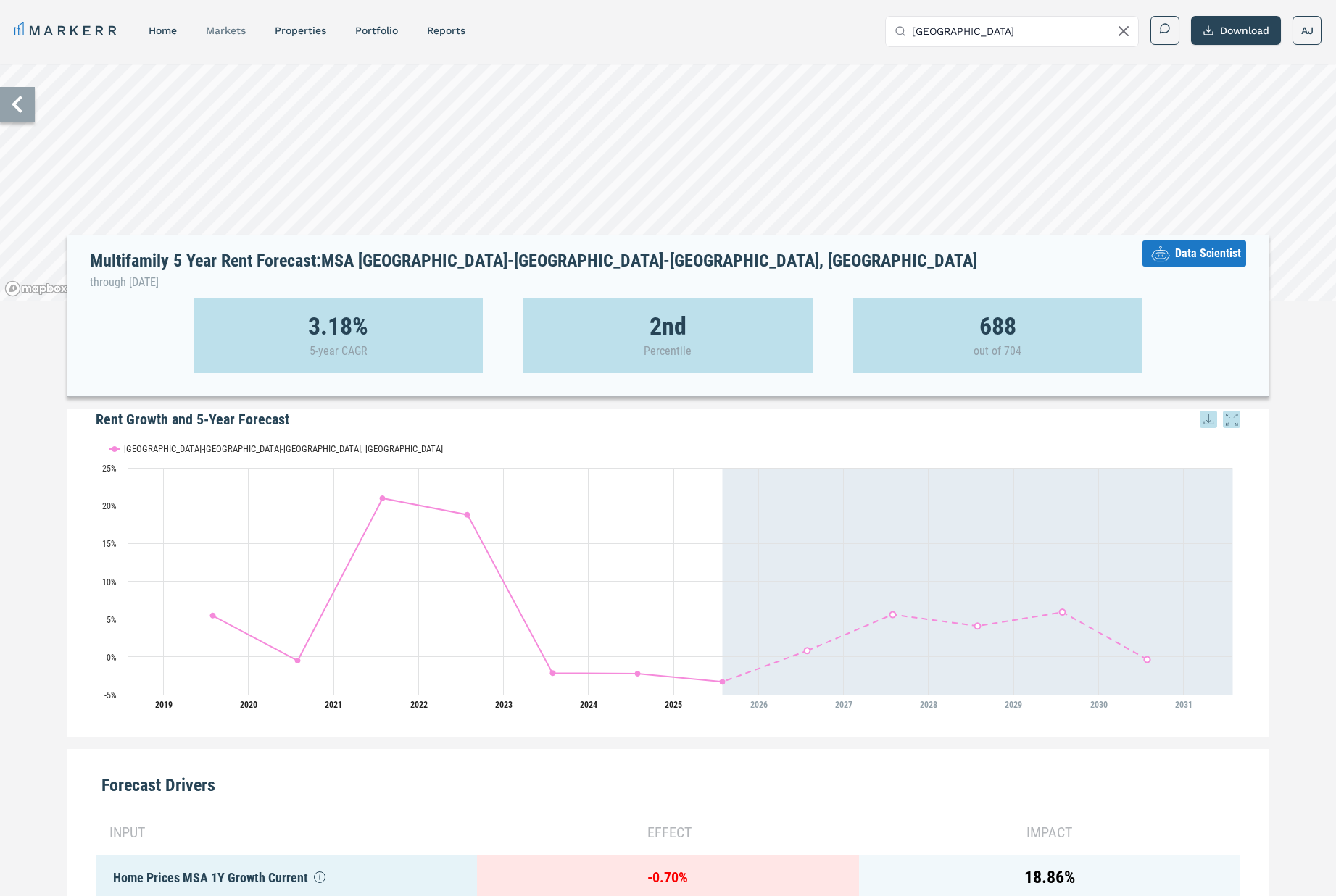
click at [228, 31] on link "markets" at bounding box center [226, 30] width 40 height 11
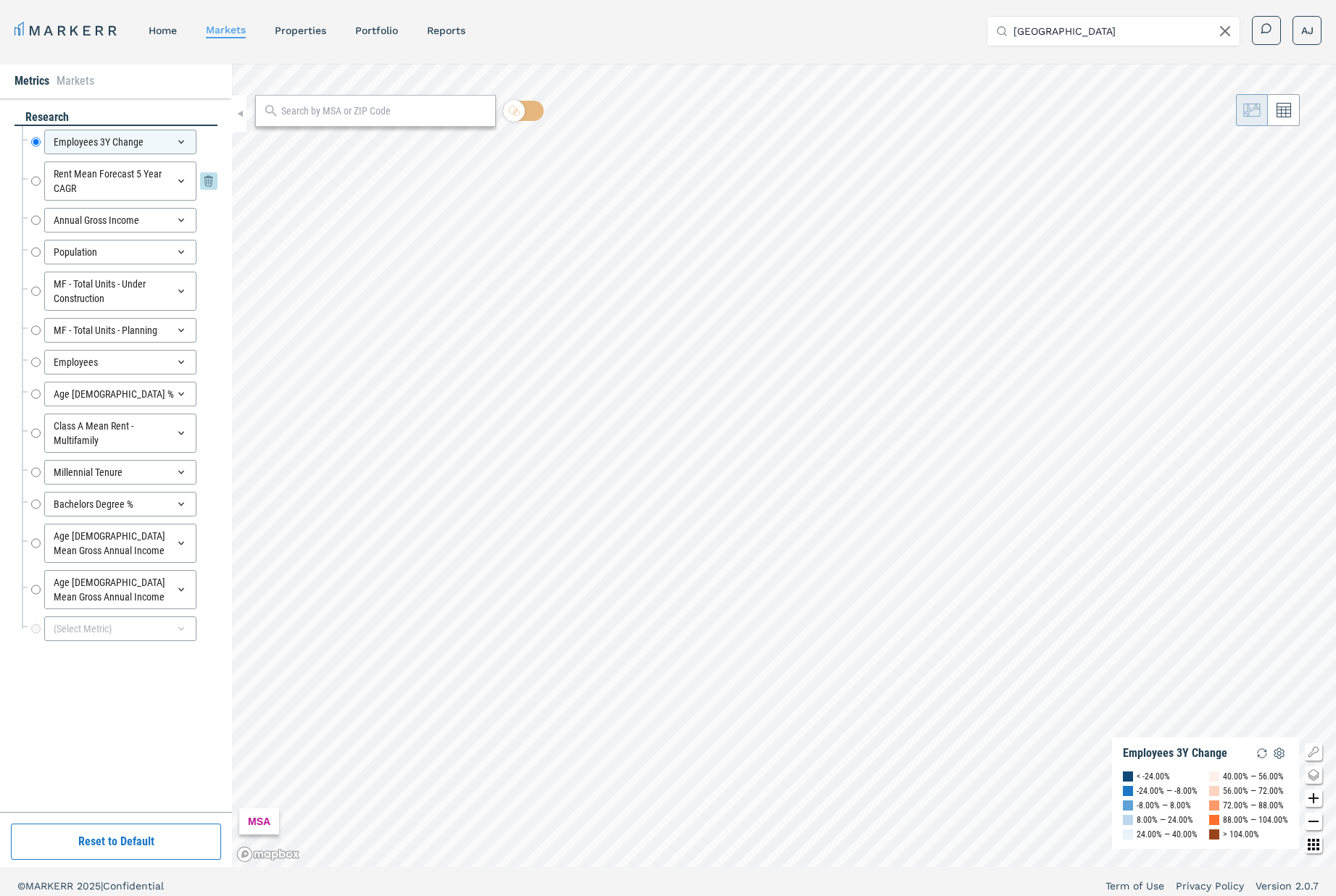
drag, startPoint x: 36, startPoint y: 180, endPoint x: 54, endPoint y: 197, distance: 24.8
click at [36, 181] on input "Rent Mean Forecast 5 Year CAGR" at bounding box center [36, 181] width 10 height 39
radio input "false"
radio input "true"
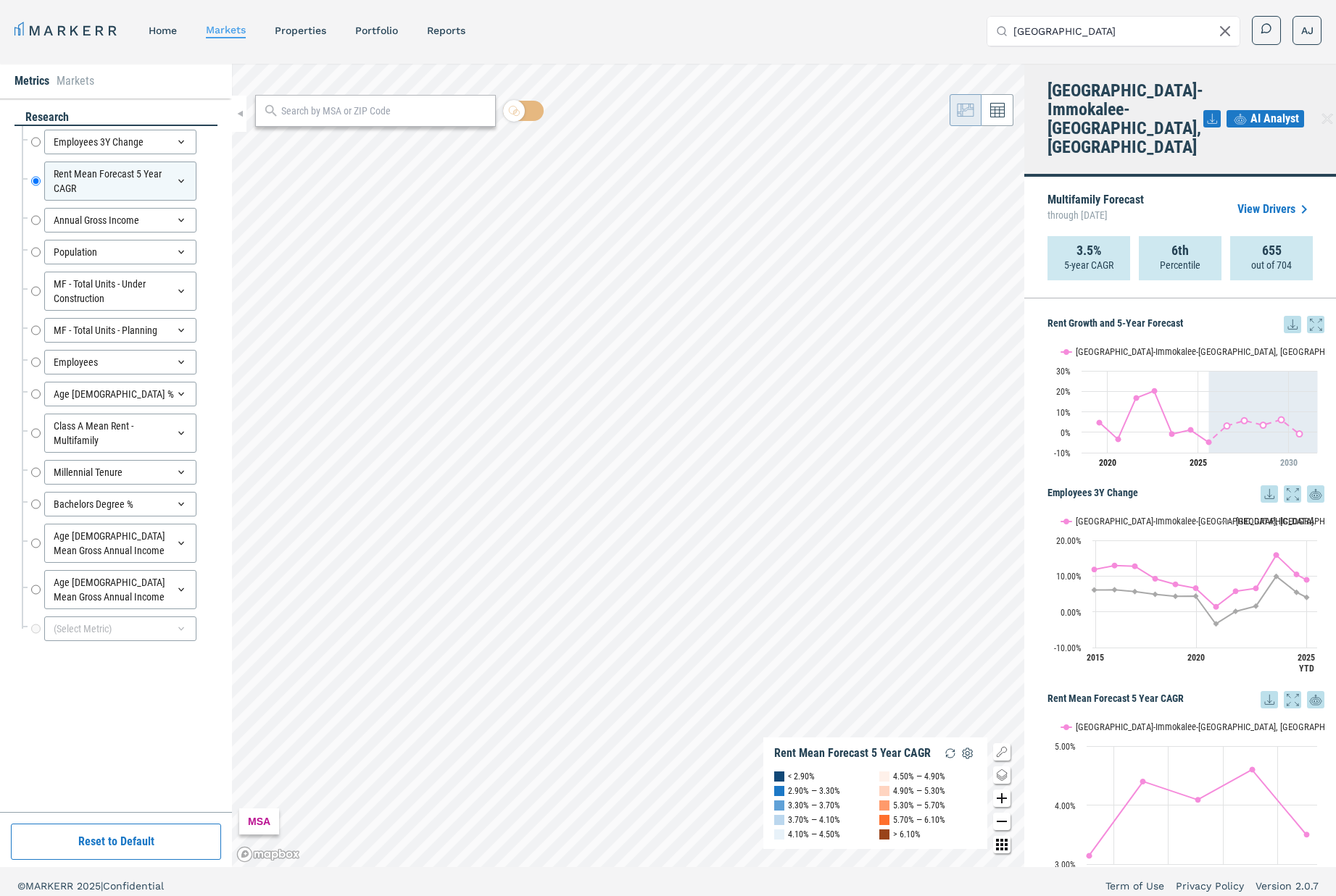
click at [1264, 201] on link "View Drivers" at bounding box center [1275, 209] width 76 height 17
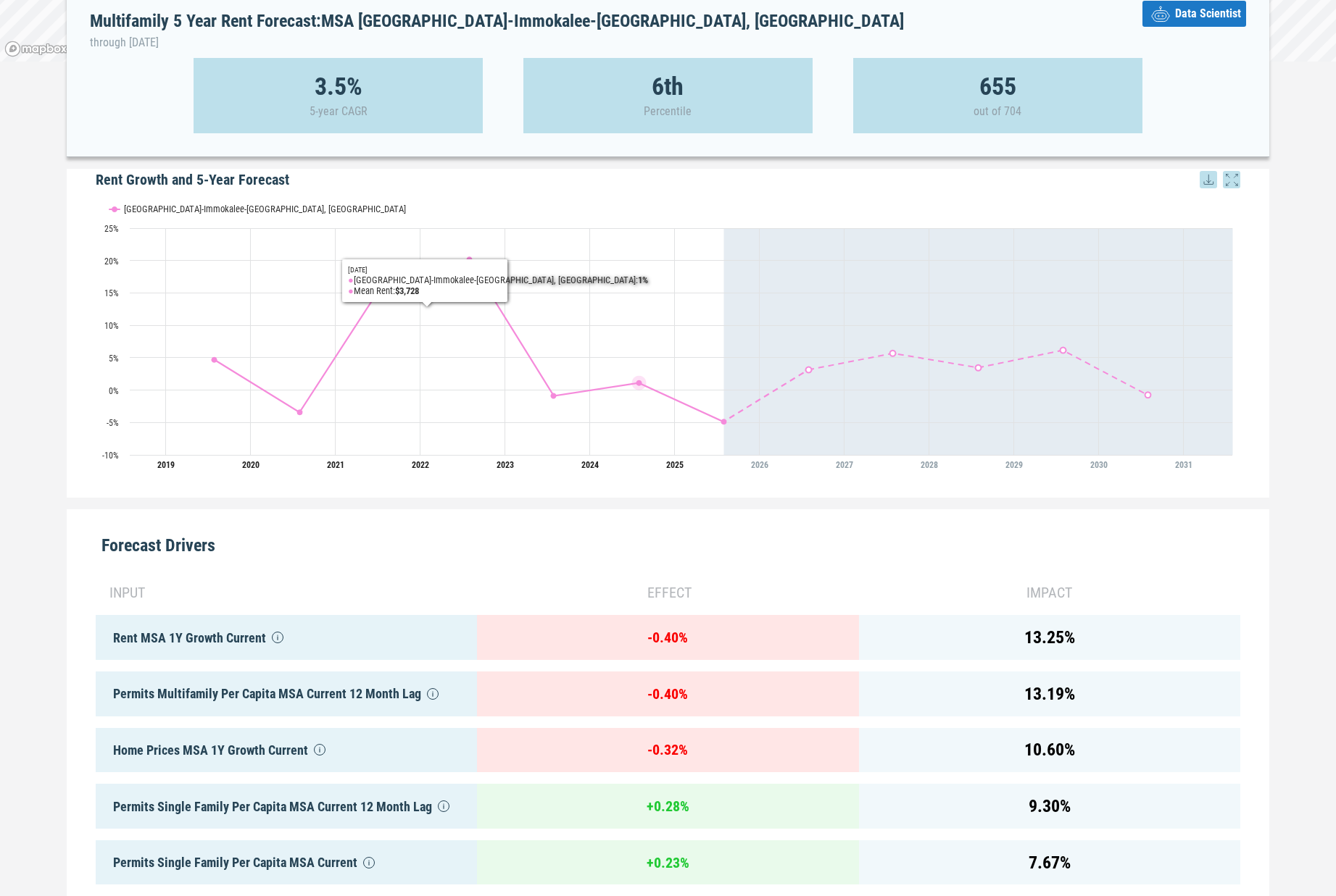
scroll to position [243, 0]
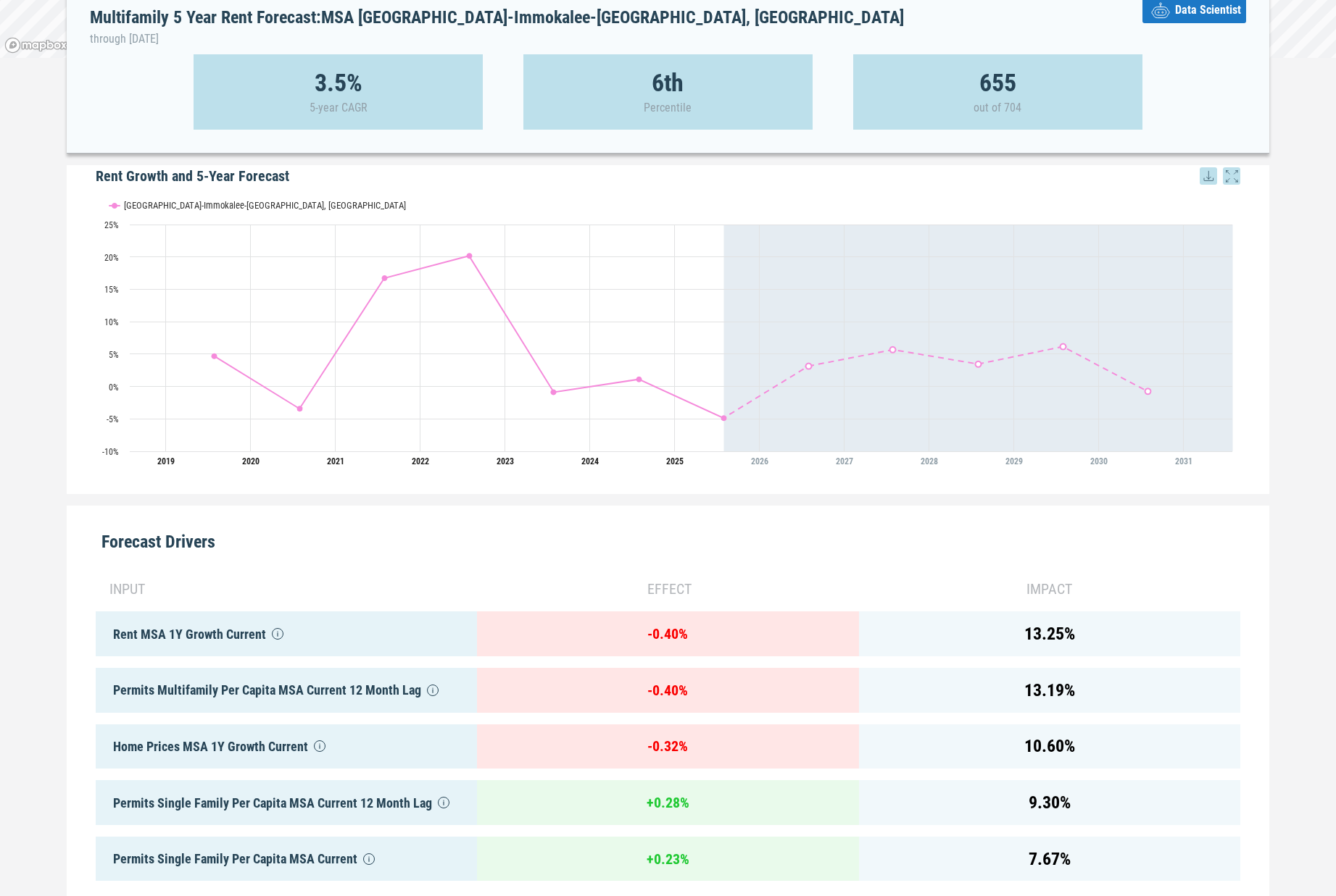
click at [51, 536] on div "Multifamily 5 Year Rent Forecast: MSA [GEOGRAPHIC_DATA]-Immokalee-[GEOGRAPHIC_D…" at bounding box center [668, 444] width 1336 height 1249
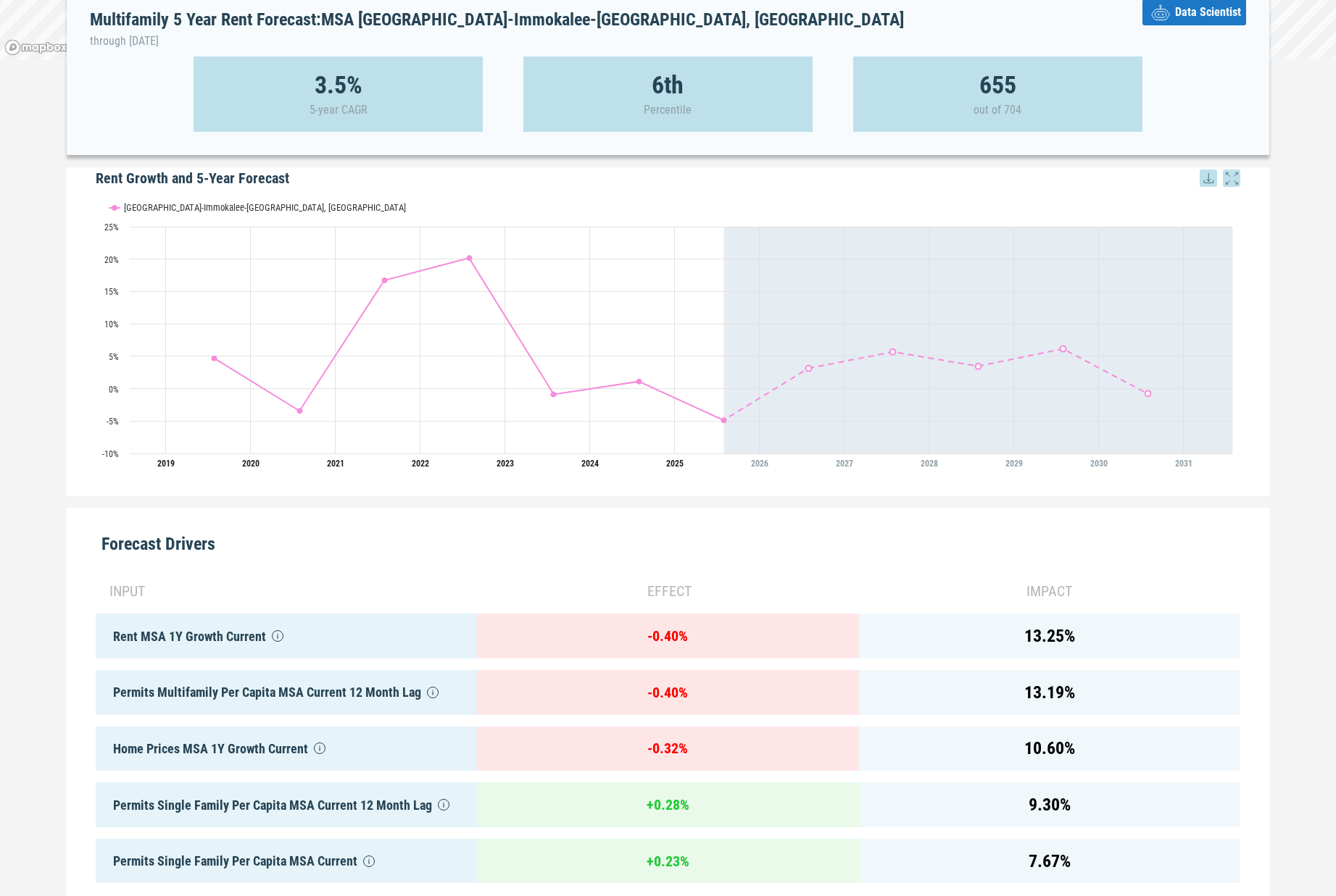
scroll to position [252, 0]
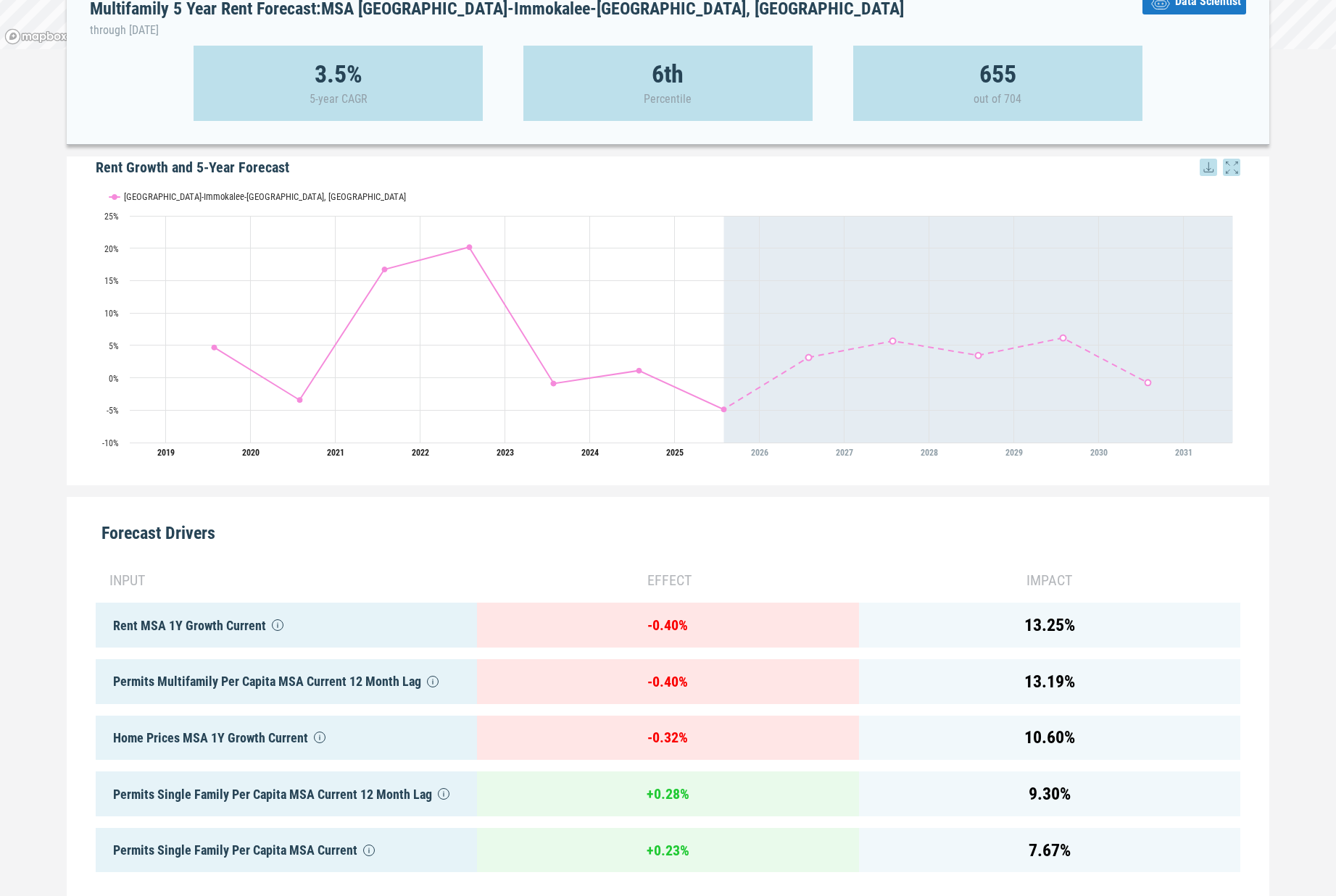
click at [1100, 732] on div "10.60 %" at bounding box center [1049, 738] width 381 height 45
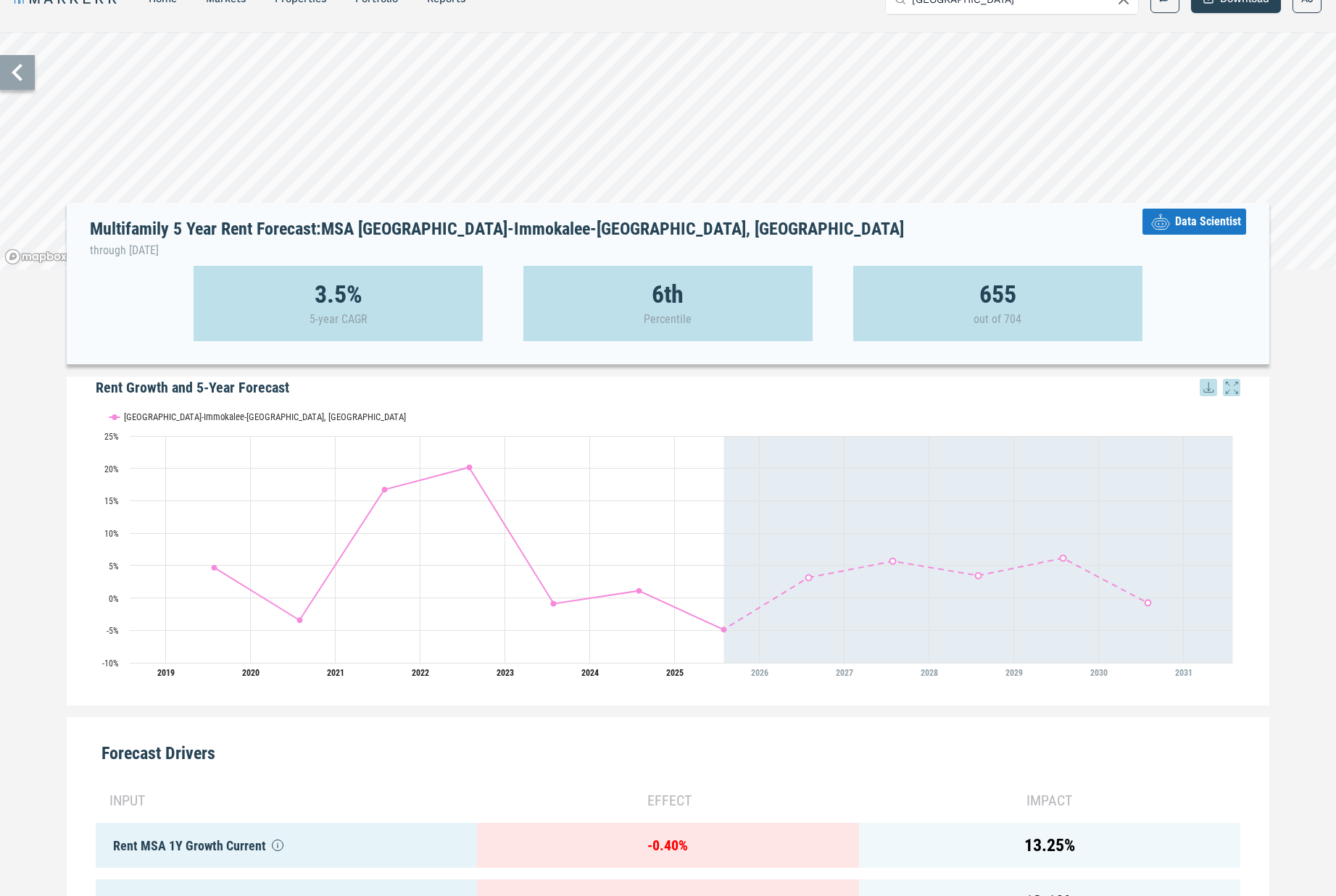
scroll to position [0, 0]
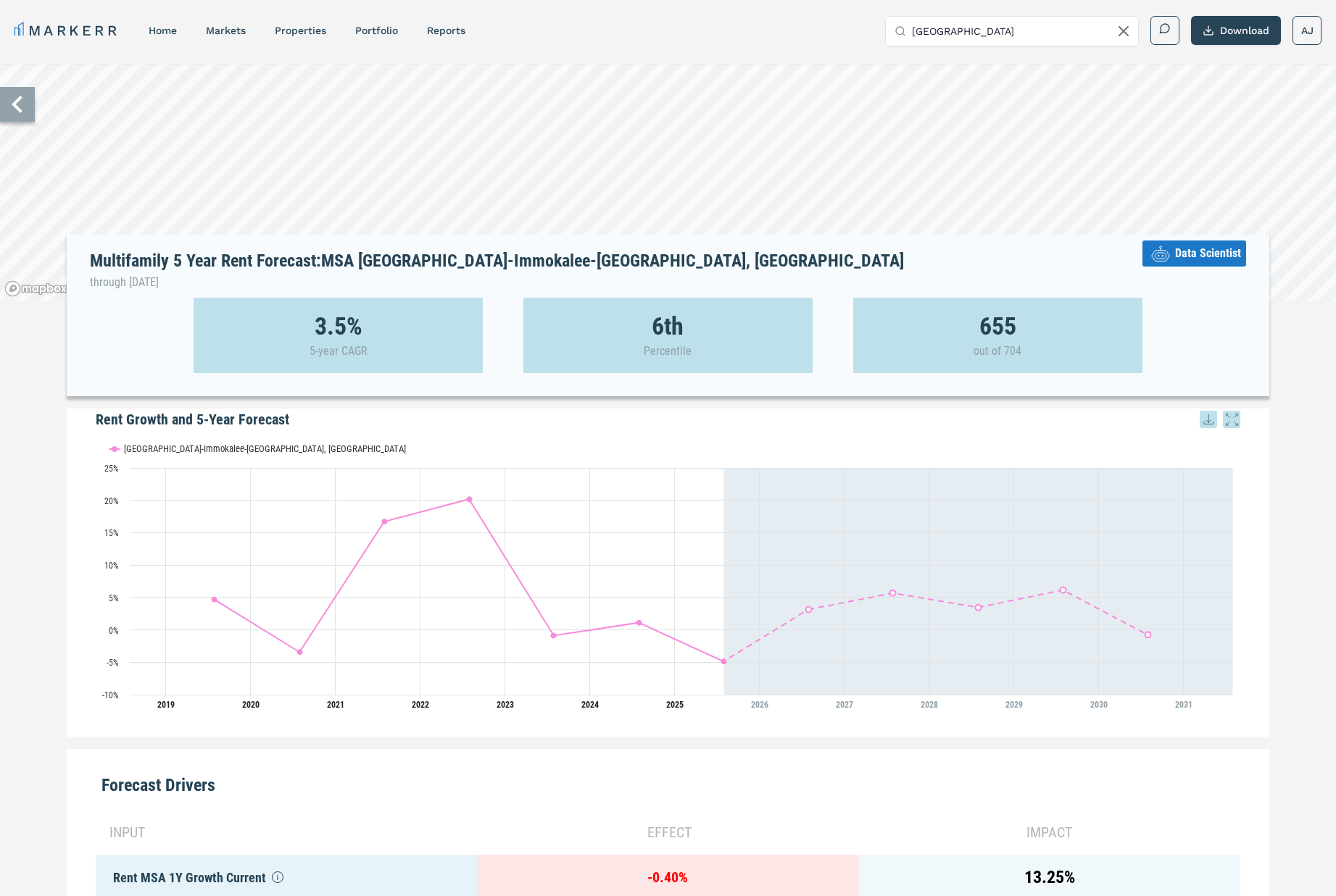
click at [1010, 26] on input "[GEOGRAPHIC_DATA]" at bounding box center [1020, 31] width 217 height 29
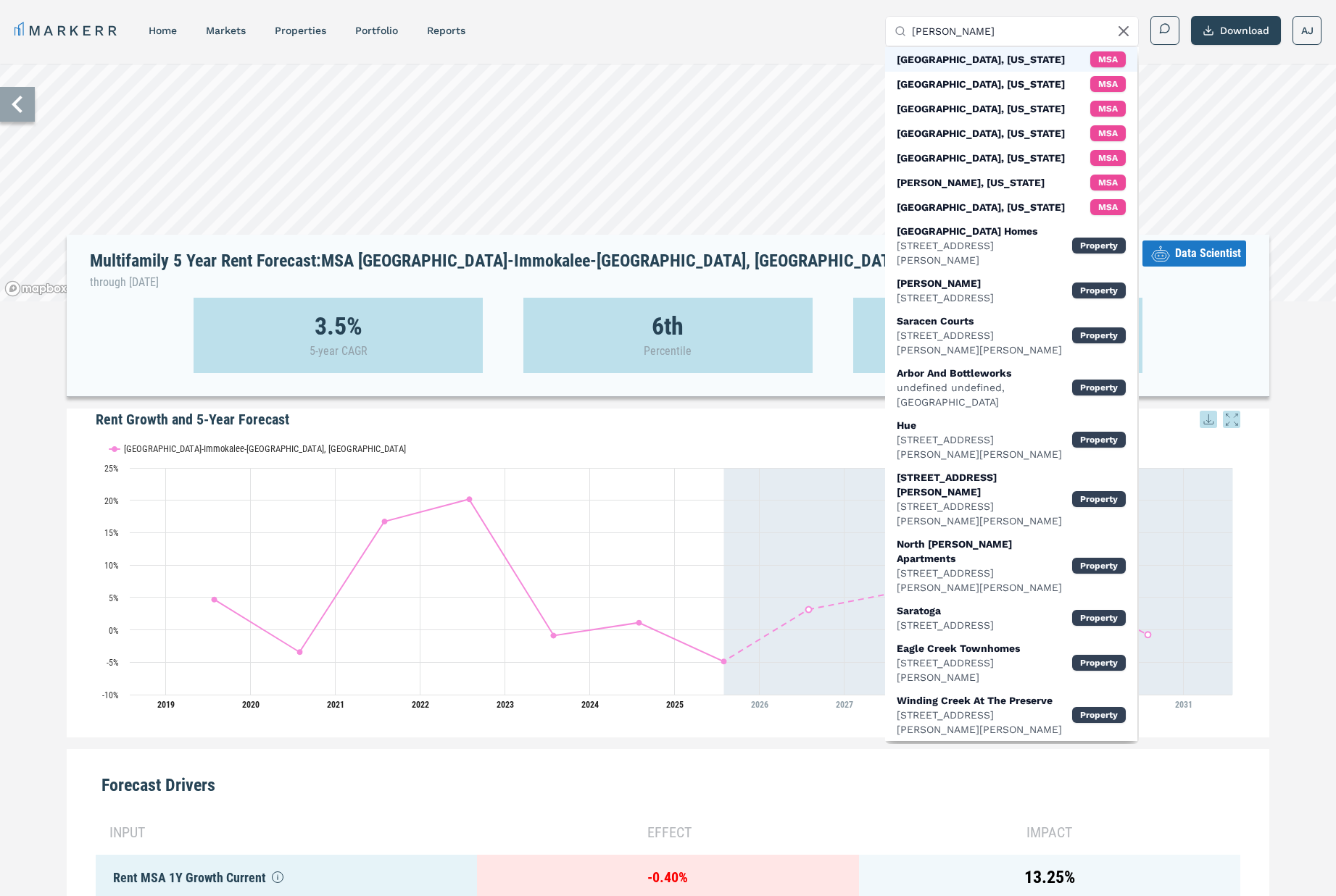
type input "[PERSON_NAME]"
click at [961, 59] on div "[GEOGRAPHIC_DATA], [US_STATE]" at bounding box center [980, 59] width 169 height 15
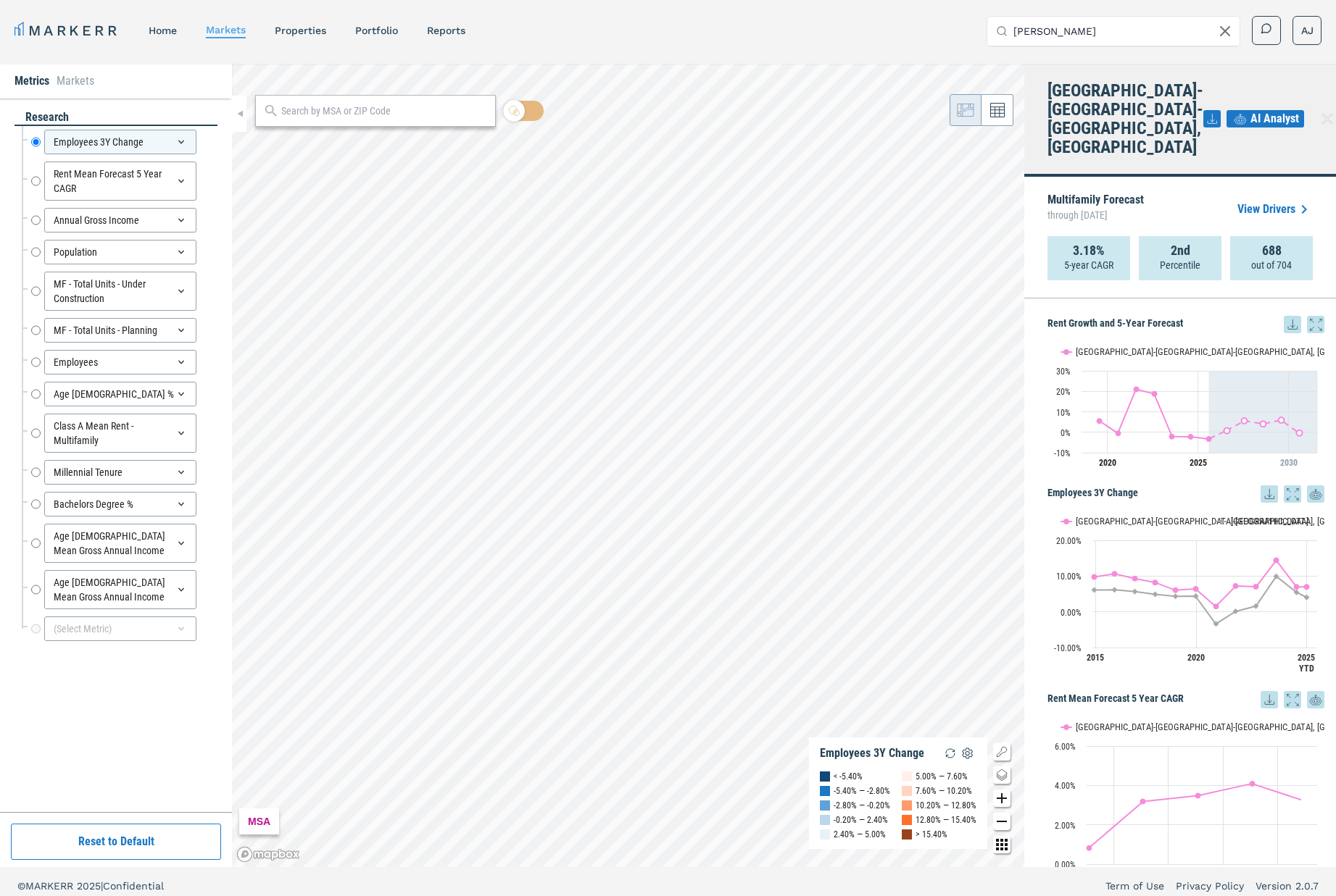
click at [1280, 201] on link "View Drivers" at bounding box center [1275, 209] width 76 height 17
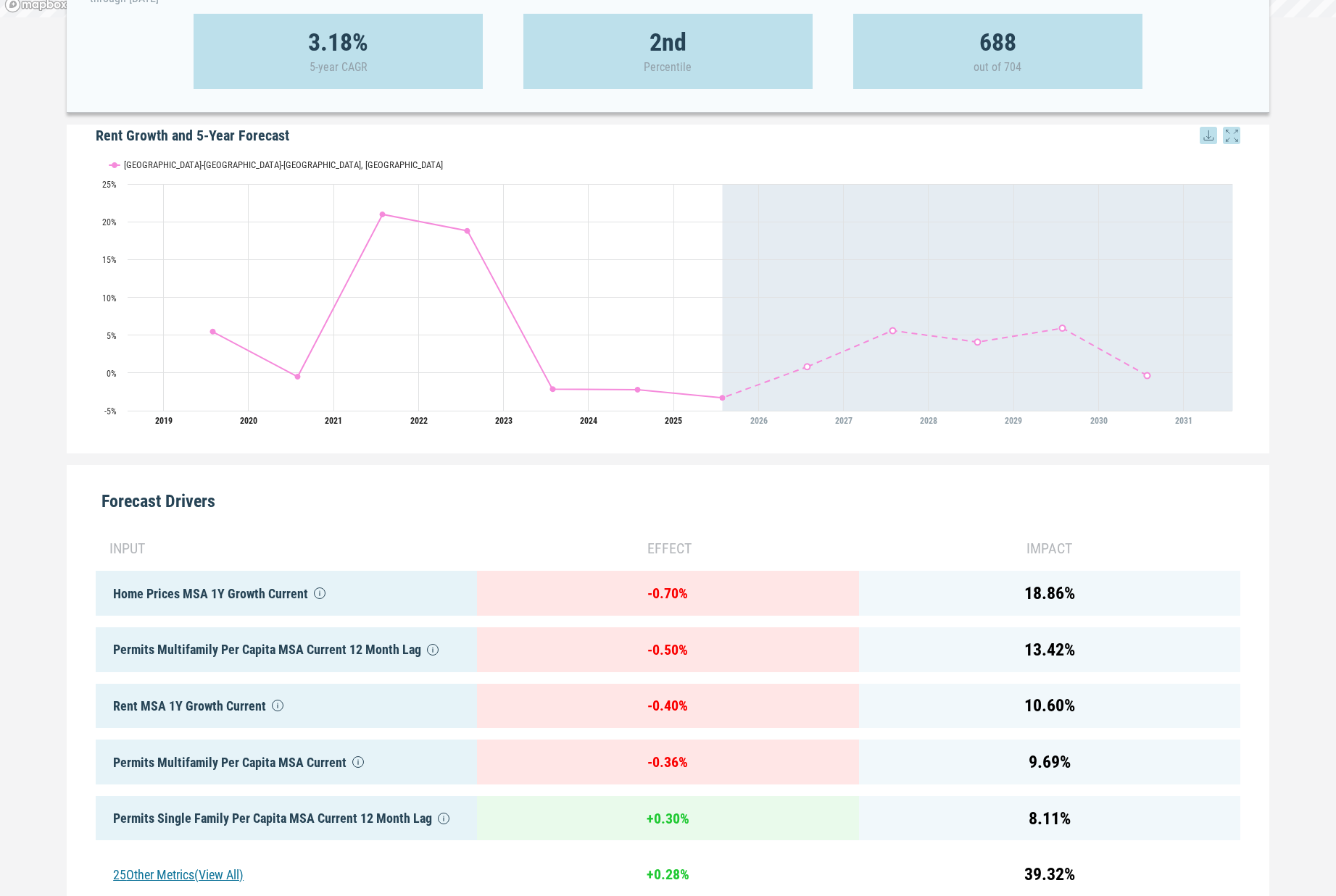
scroll to position [392, 0]
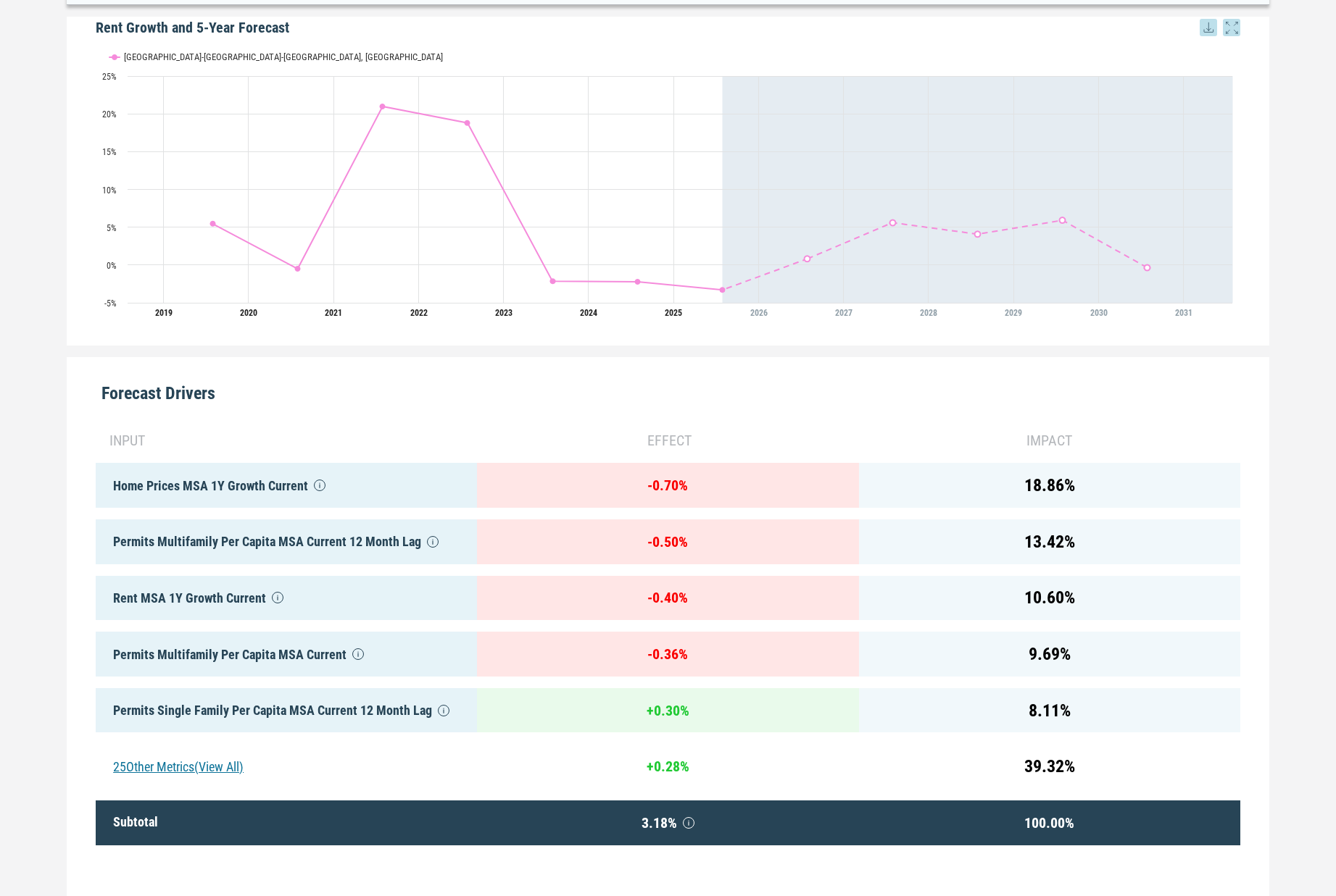
scroll to position [385, 0]
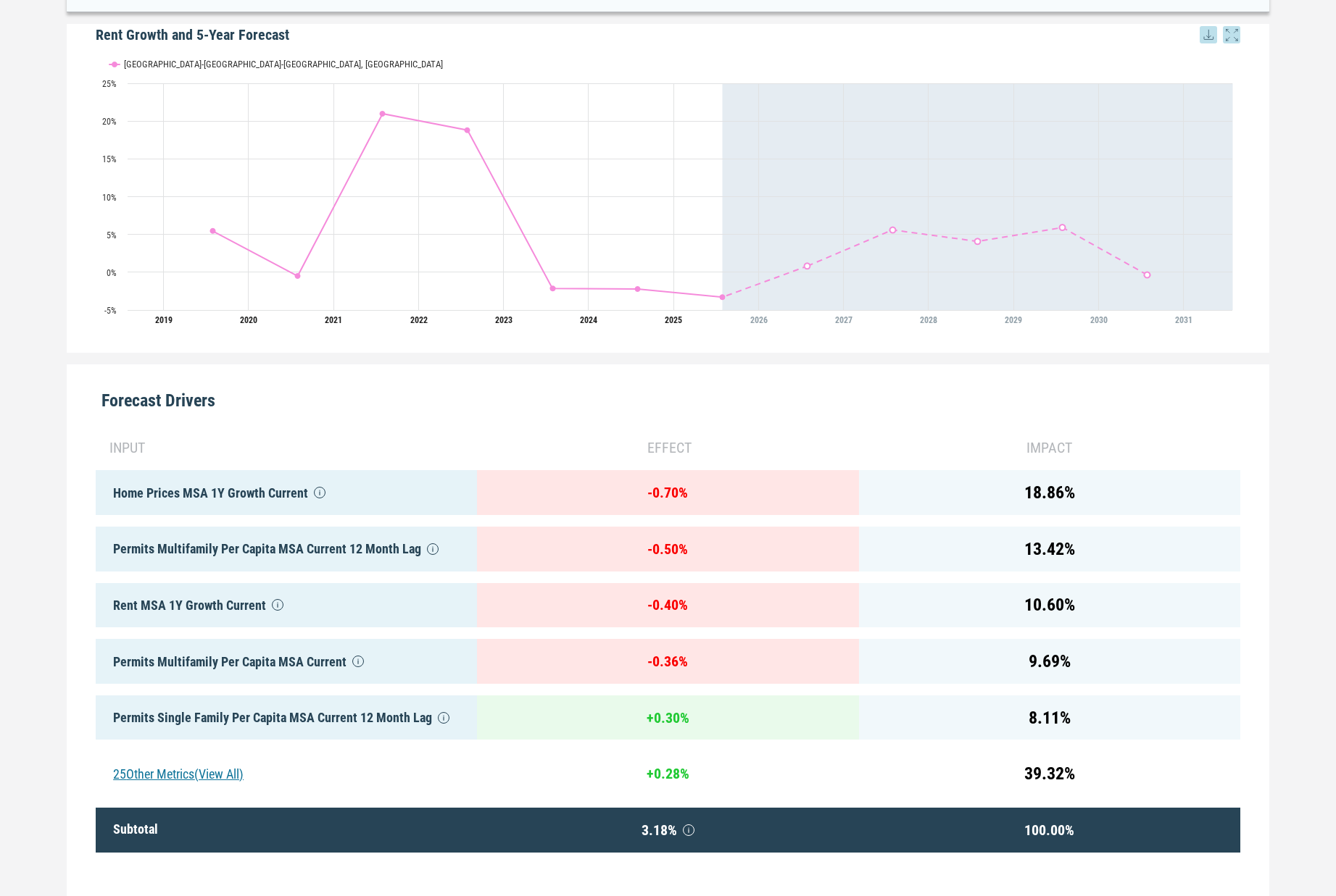
click at [1115, 499] on div "18.86 %" at bounding box center [1049, 492] width 381 height 45
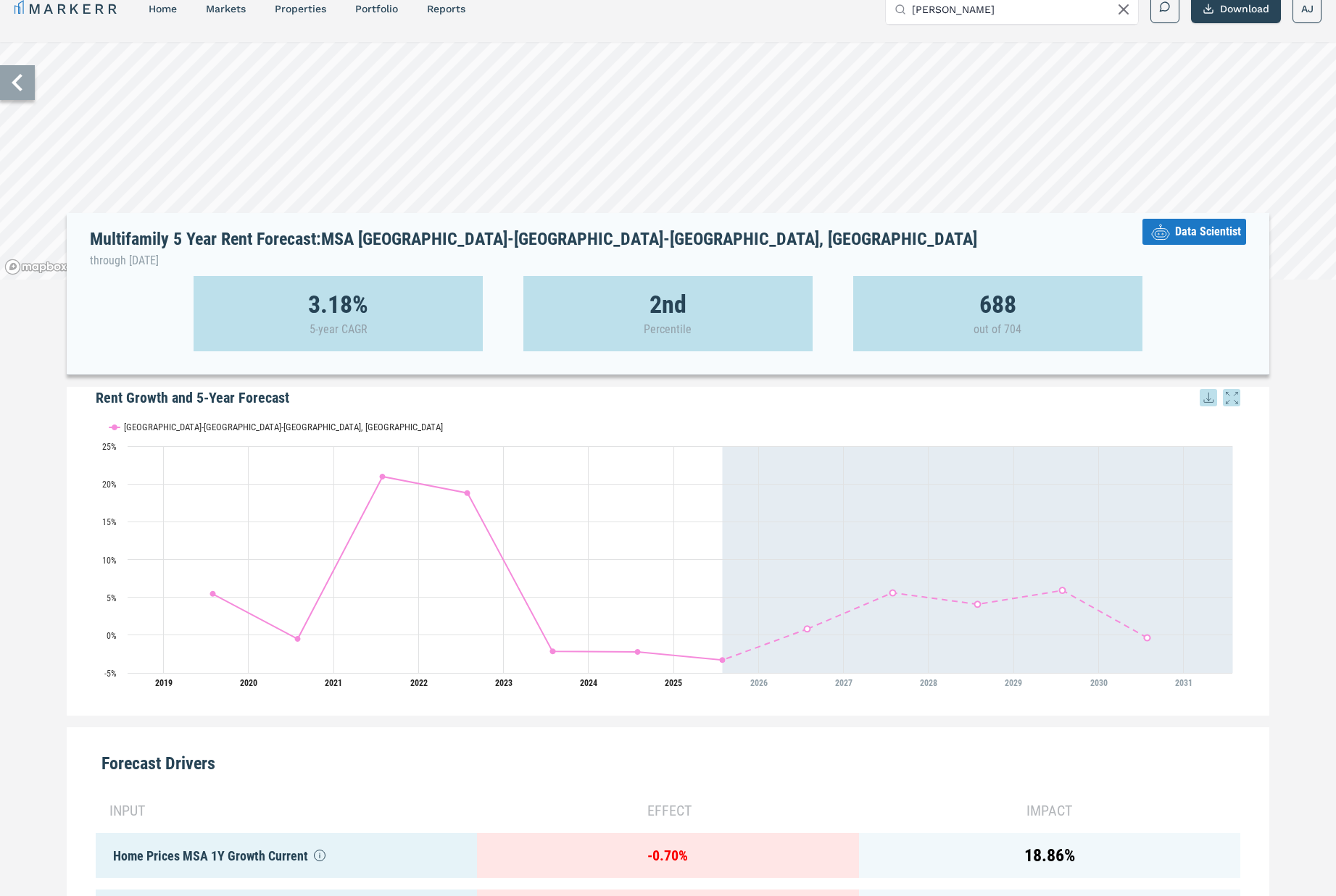
scroll to position [0, 0]
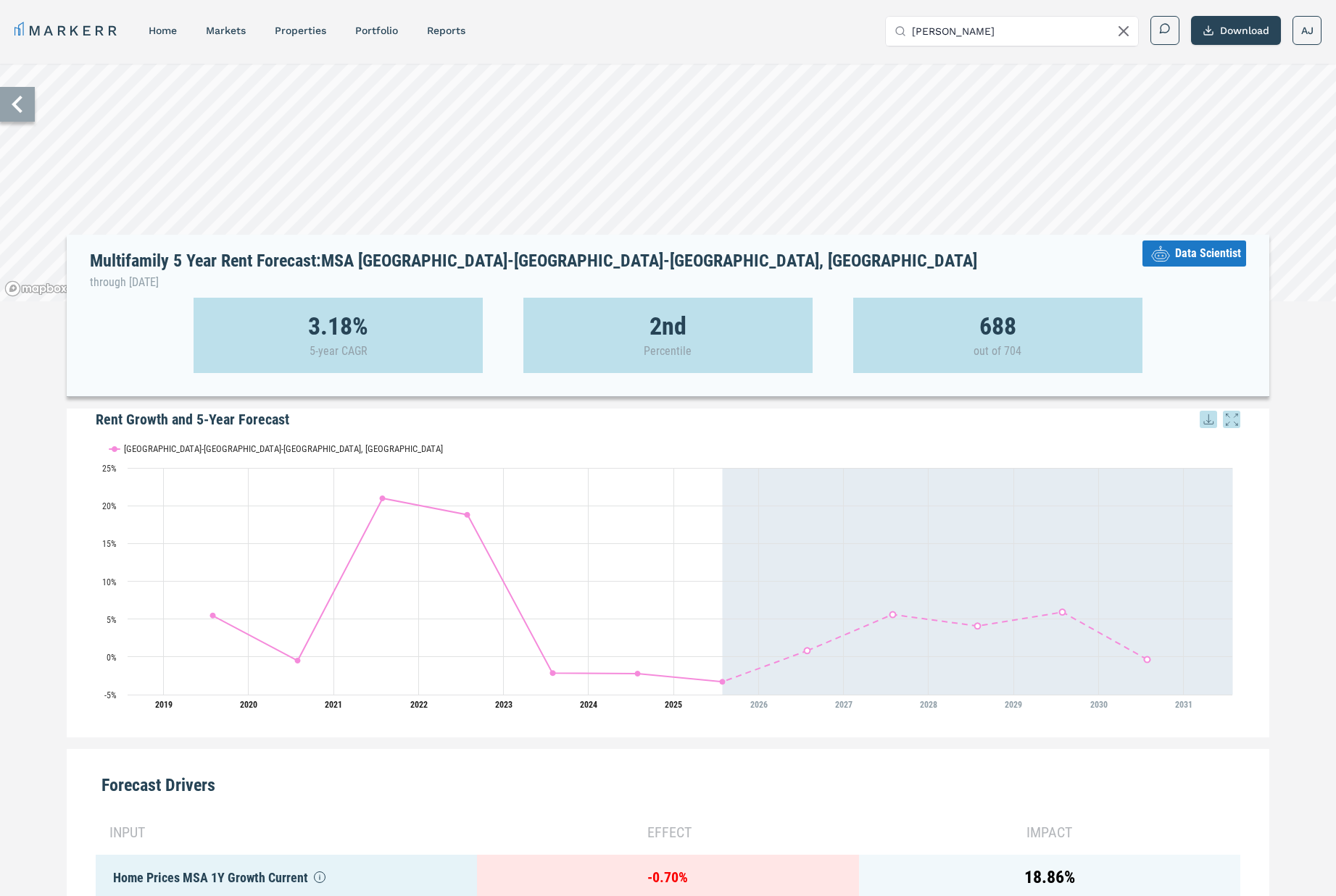
click at [26, 107] on icon at bounding box center [17, 104] width 35 height 35
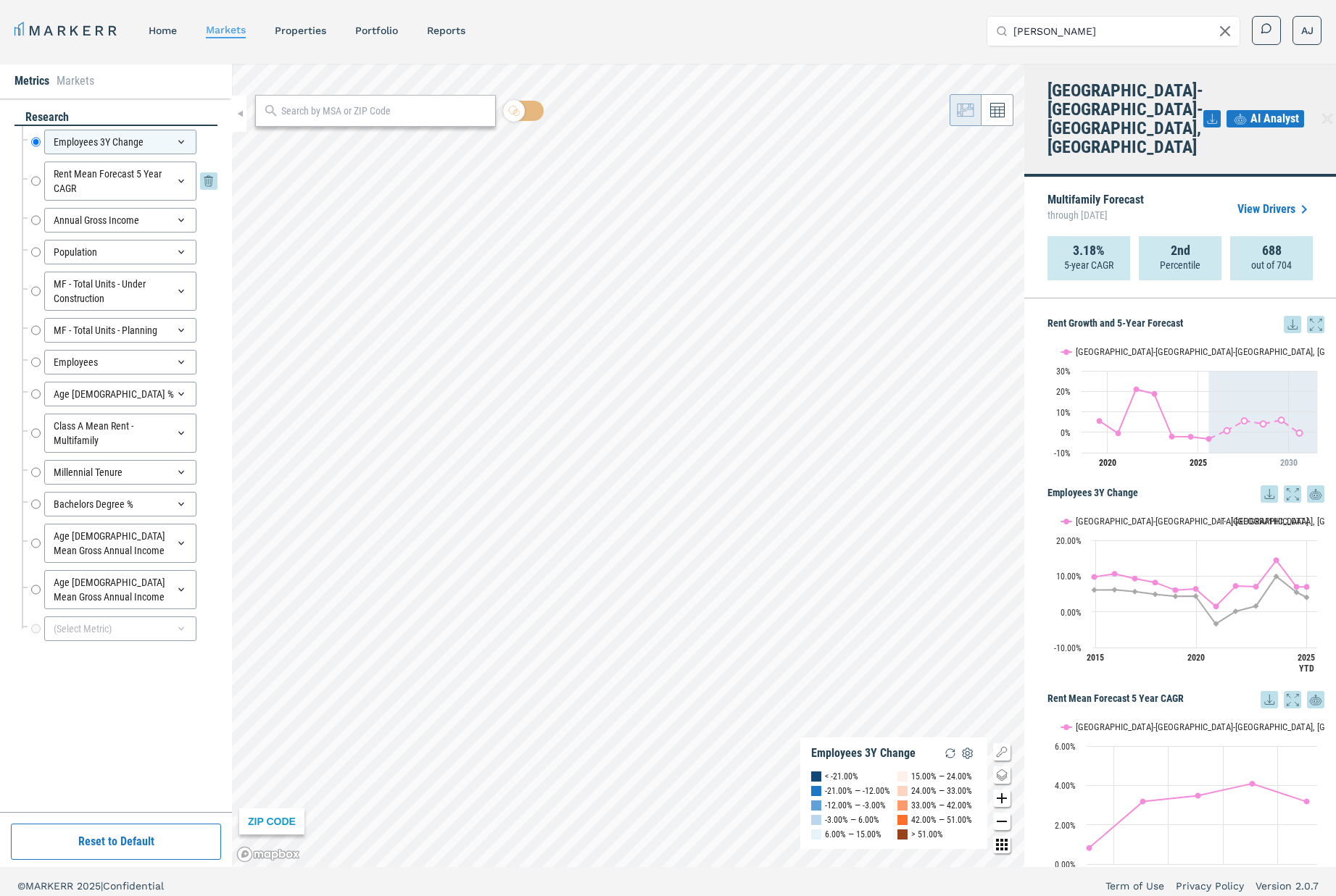
click at [39, 181] on input "Rent Mean Forecast 5 Year CAGR" at bounding box center [36, 181] width 10 height 39
radio input "false"
radio input "true"
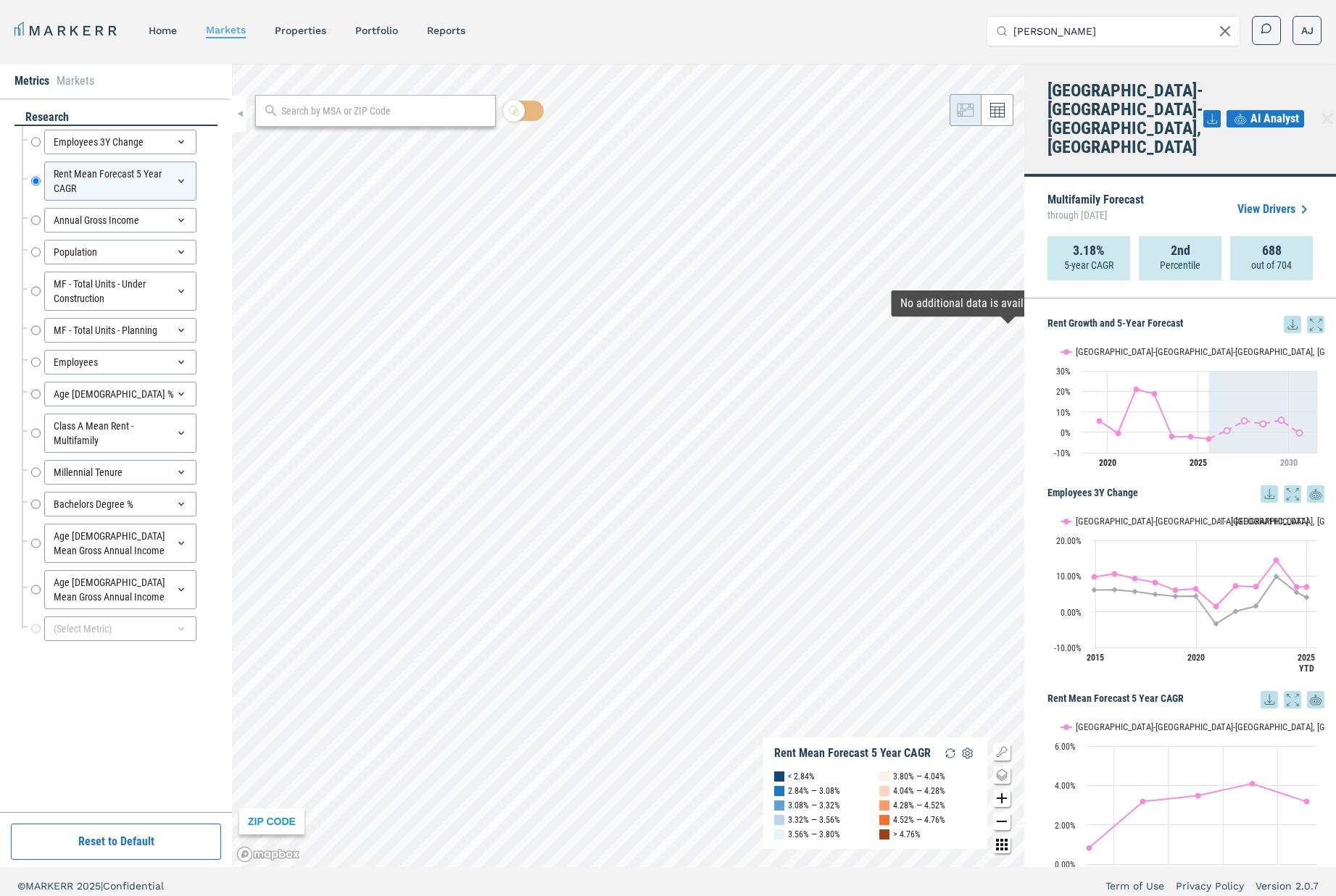
click at [1186, 193] on div "Multifamily Forecast through July 2030 View Drivers" at bounding box center [1180, 209] width 265 height 54
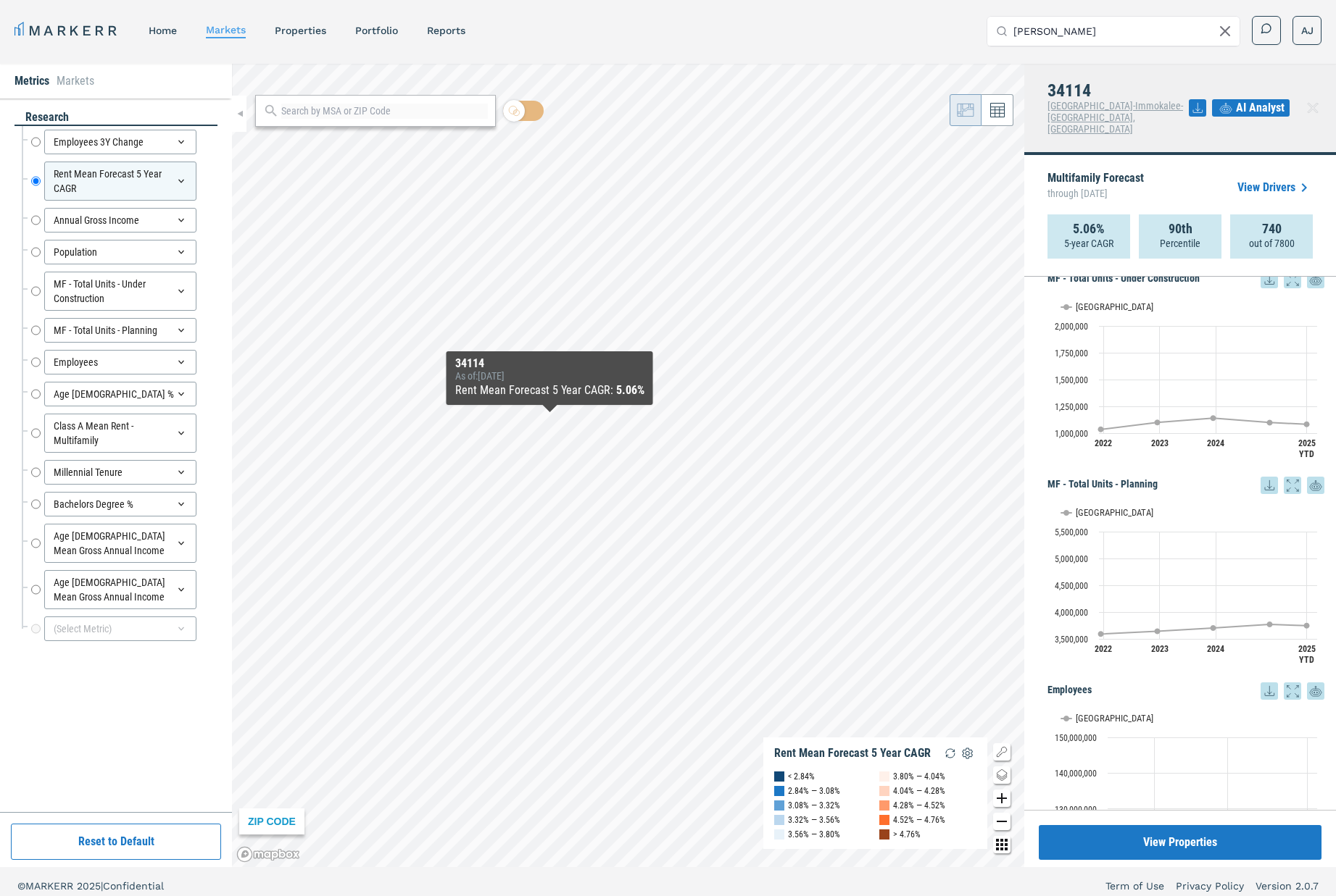
scroll to position [833, 0]
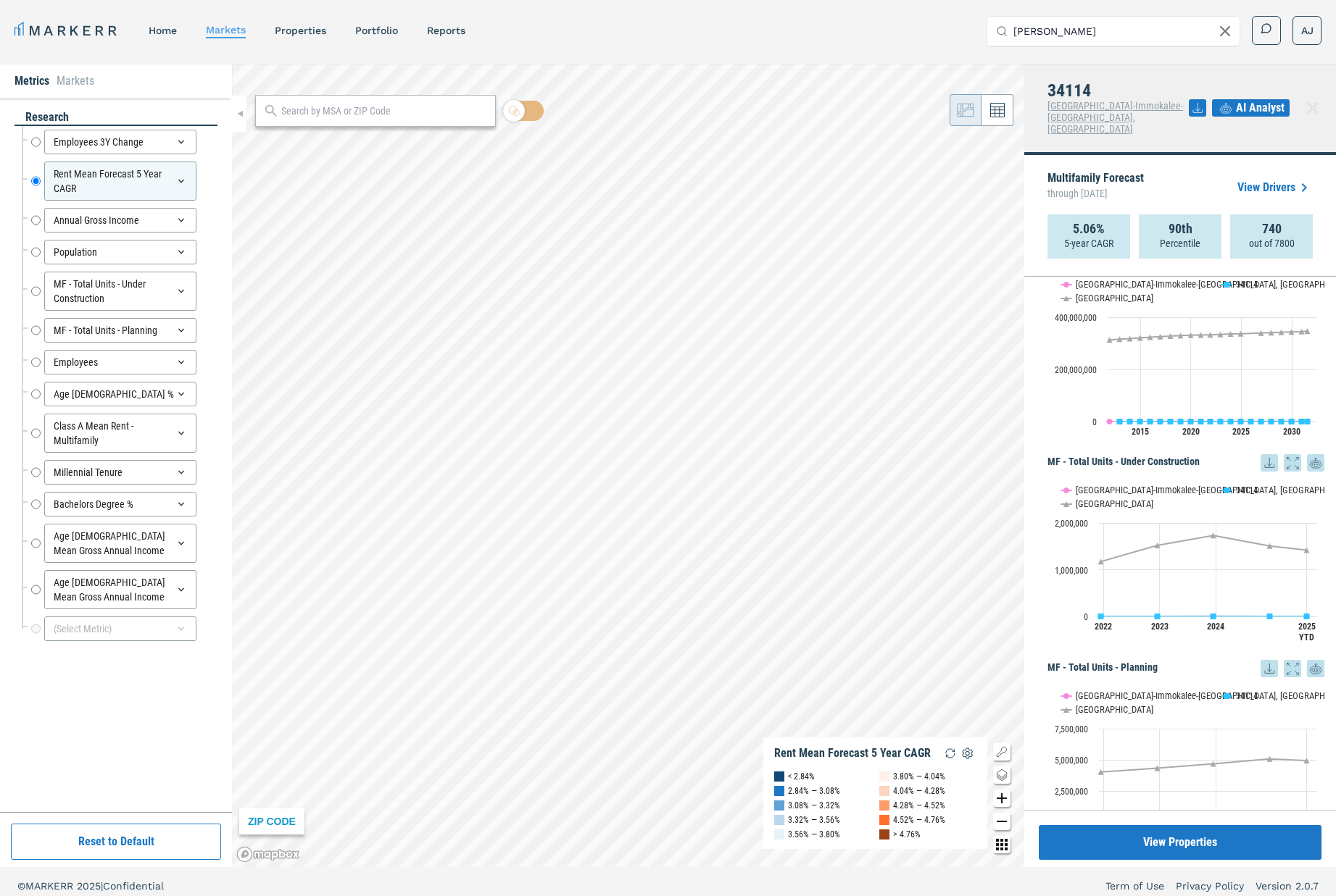
click at [1265, 179] on link "View Drivers" at bounding box center [1275, 187] width 76 height 17
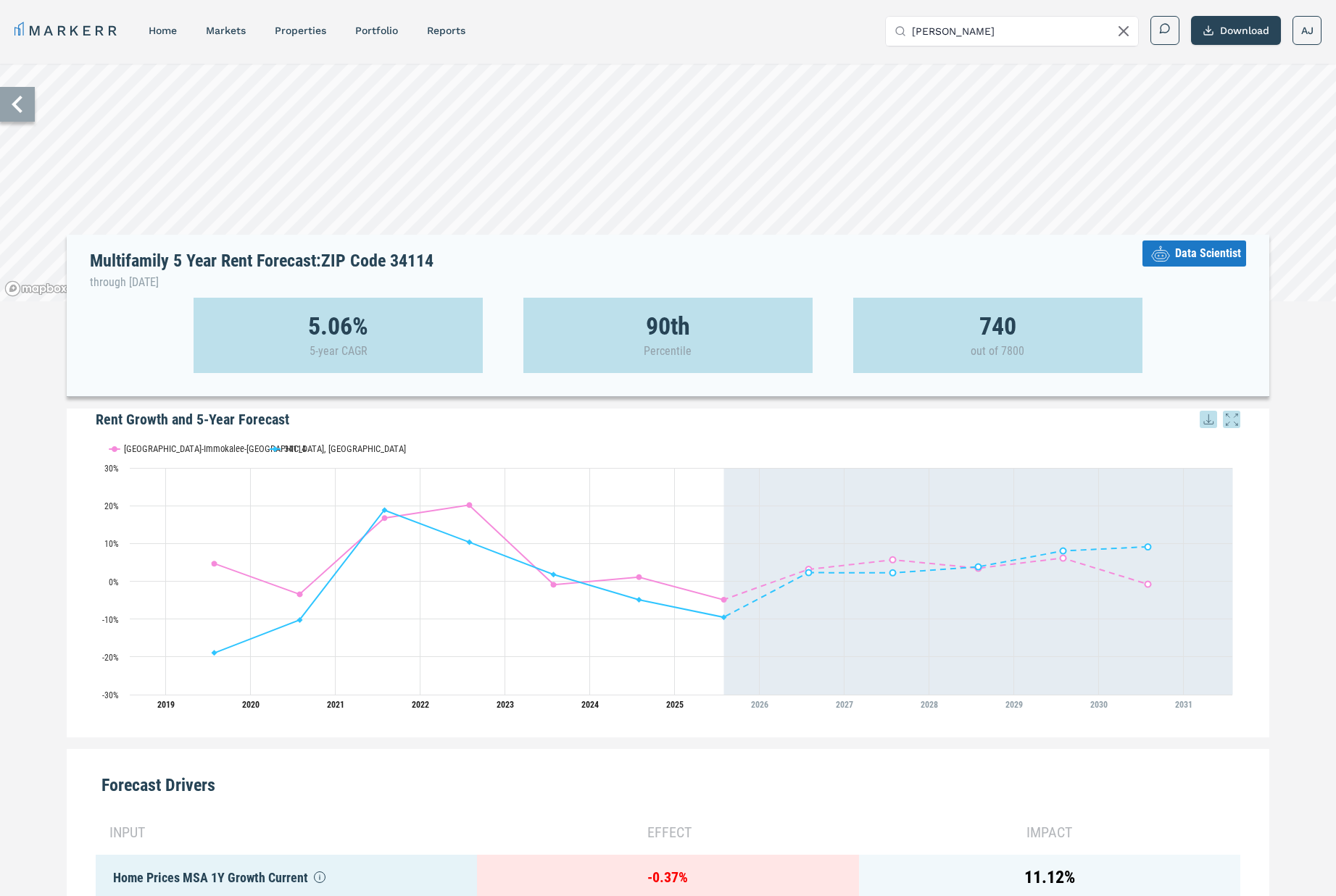
click at [14, 103] on icon at bounding box center [16, 104] width 11 height 17
